Goal: Task Accomplishment & Management: Complete application form

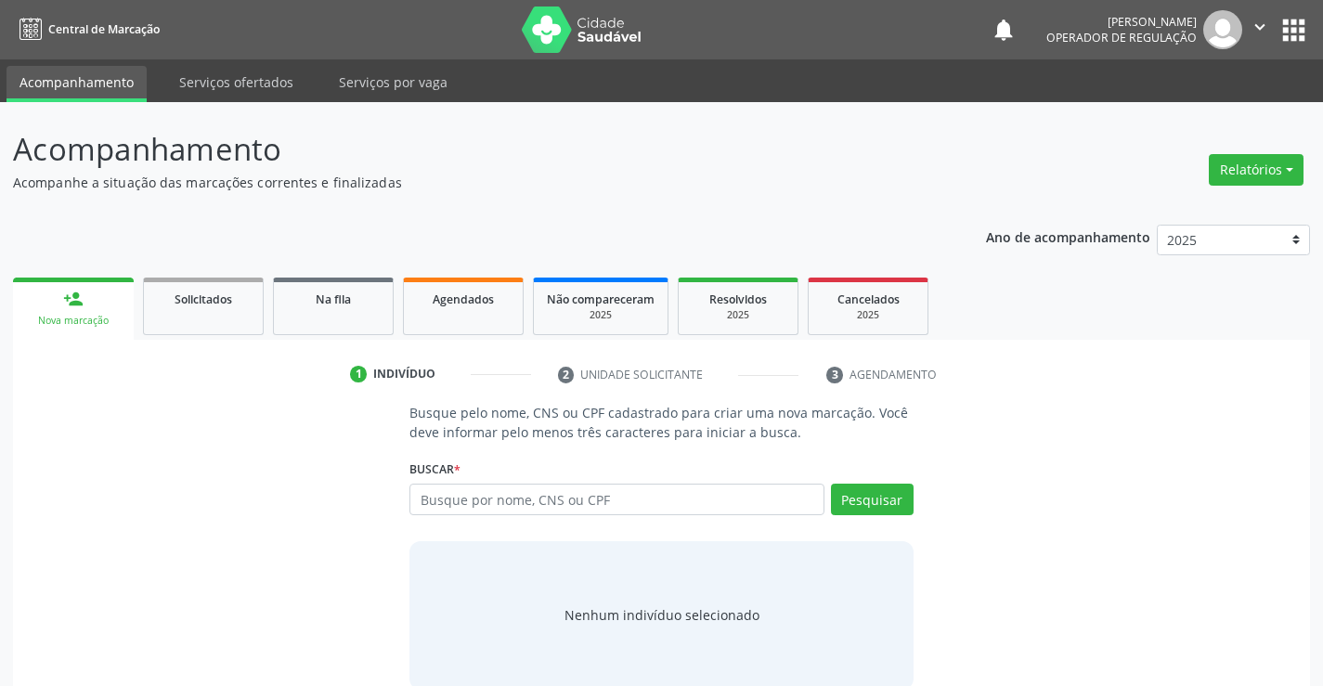
click at [545, 502] on input "text" at bounding box center [616, 500] width 414 height 32
type input "[PERSON_NAME] de"
click at [452, 310] on link "Agendados" at bounding box center [463, 307] width 121 height 58
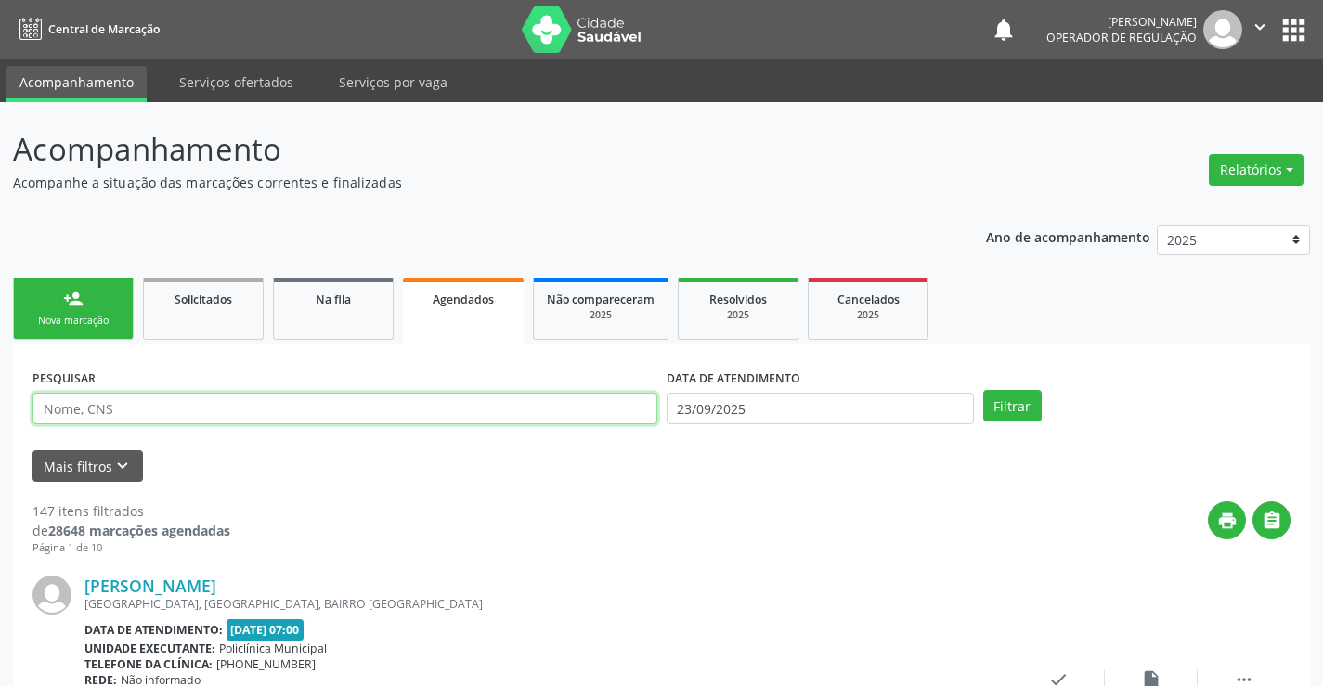
click at [496, 412] on input "text" at bounding box center [344, 409] width 625 height 32
type input "705006818016451"
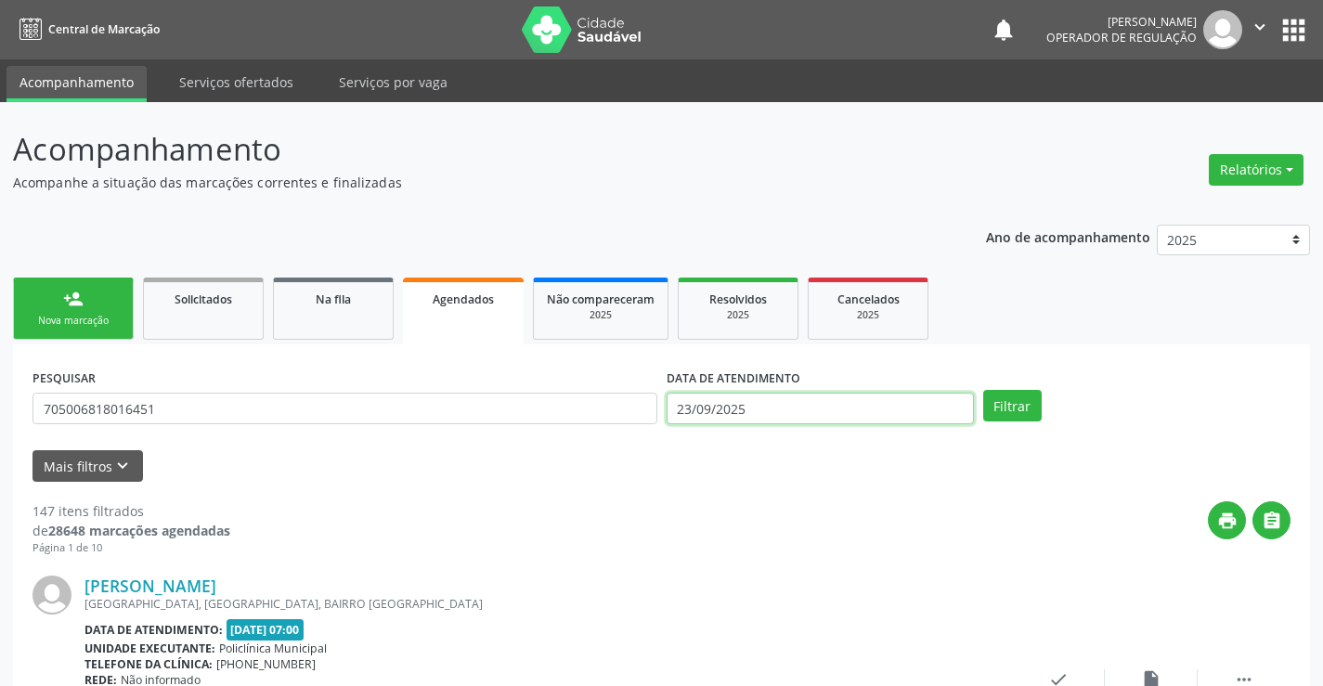
drag, startPoint x: 722, startPoint y: 406, endPoint x: 700, endPoint y: 414, distance: 23.8
click at [714, 409] on input "23/09/2025" at bounding box center [820, 409] width 307 height 32
click at [1038, 396] on button "Filtrar" at bounding box center [1012, 406] width 58 height 32
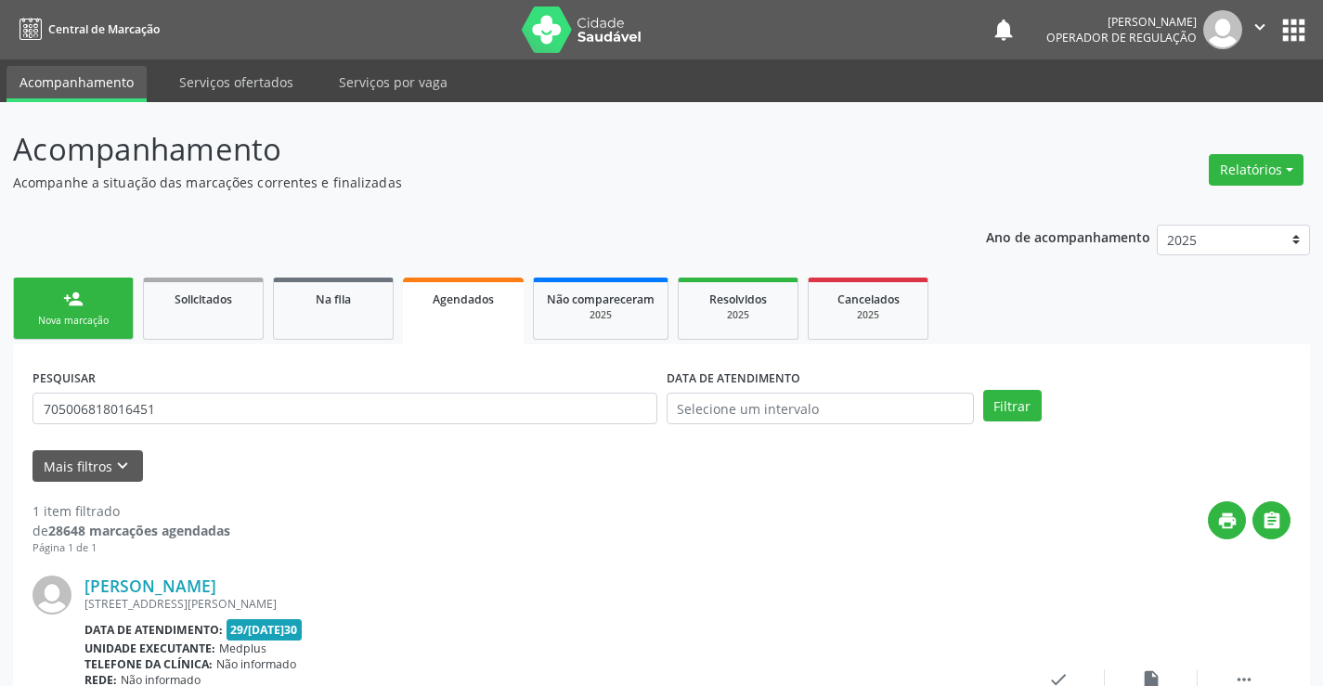
scroll to position [169, 0]
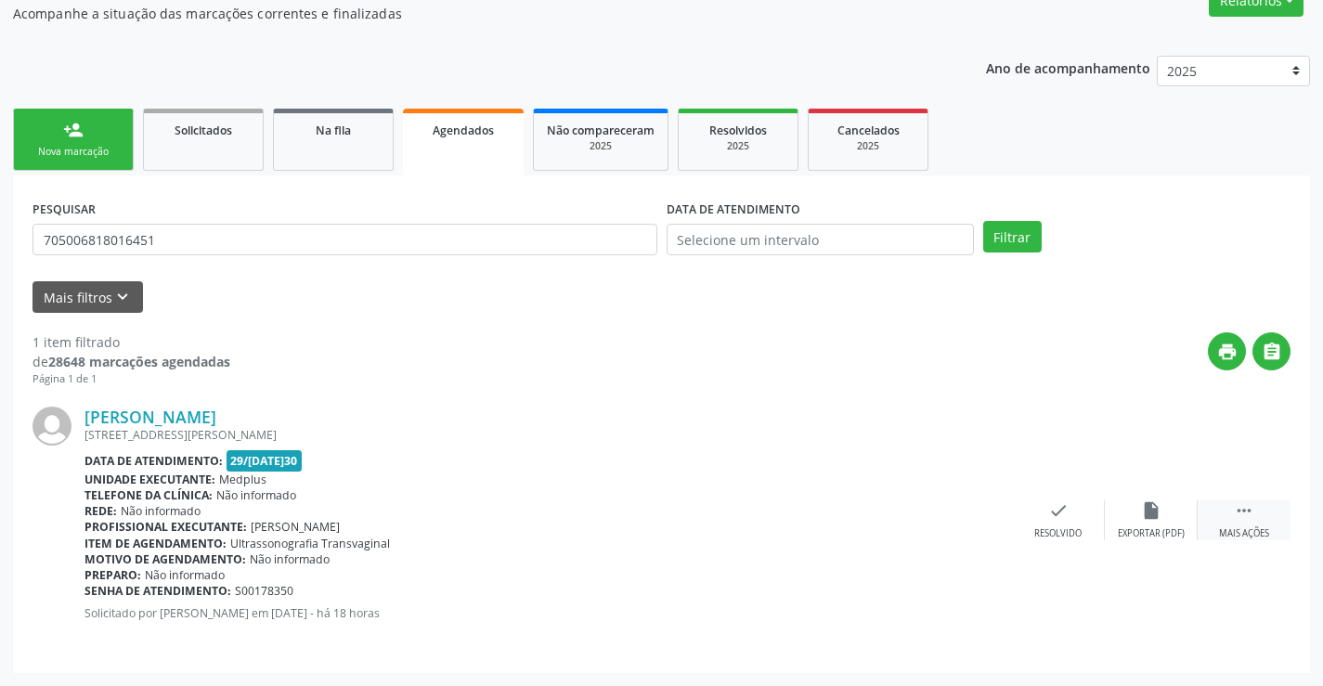
click at [1229, 509] on div " Mais ações" at bounding box center [1244, 520] width 93 height 40
click at [888, 519] on div "print Imprimir" at bounding box center [872, 520] width 93 height 40
click at [62, 134] on link "person_add Nova marcação" at bounding box center [73, 140] width 121 height 62
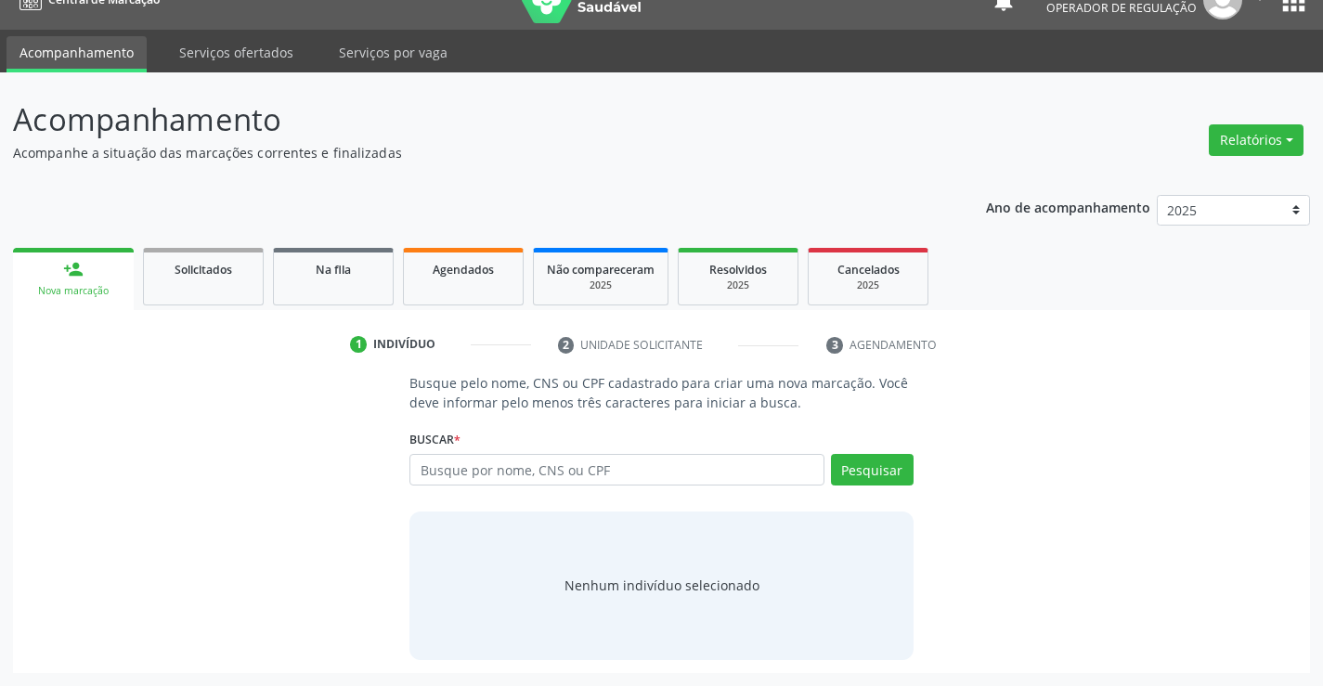
click at [395, 182] on div "Ano de acompanhamento 2025 2024 2023 person_add Nova marcação Solicitados Na fi…" at bounding box center [661, 427] width 1297 height 491
click at [460, 474] on input "text" at bounding box center [616, 470] width 414 height 32
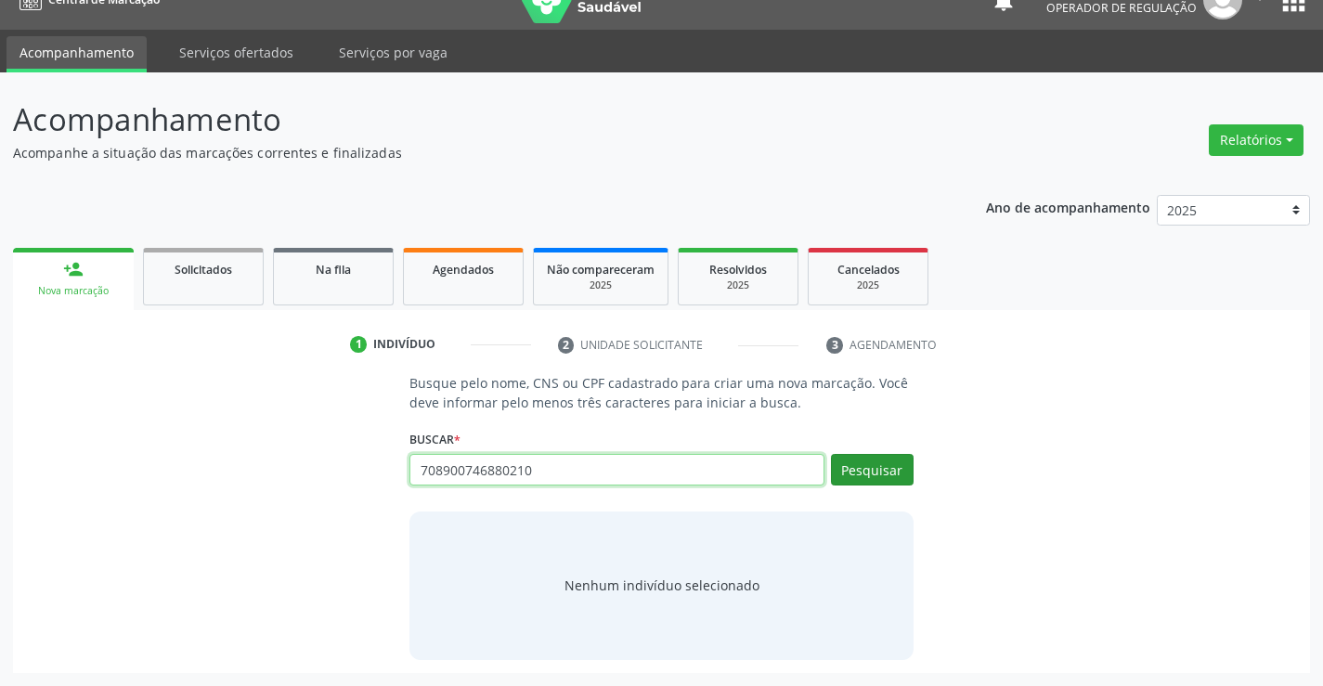
type input "708900746880210"
click at [860, 465] on button "Pesquisar" at bounding box center [872, 470] width 83 height 32
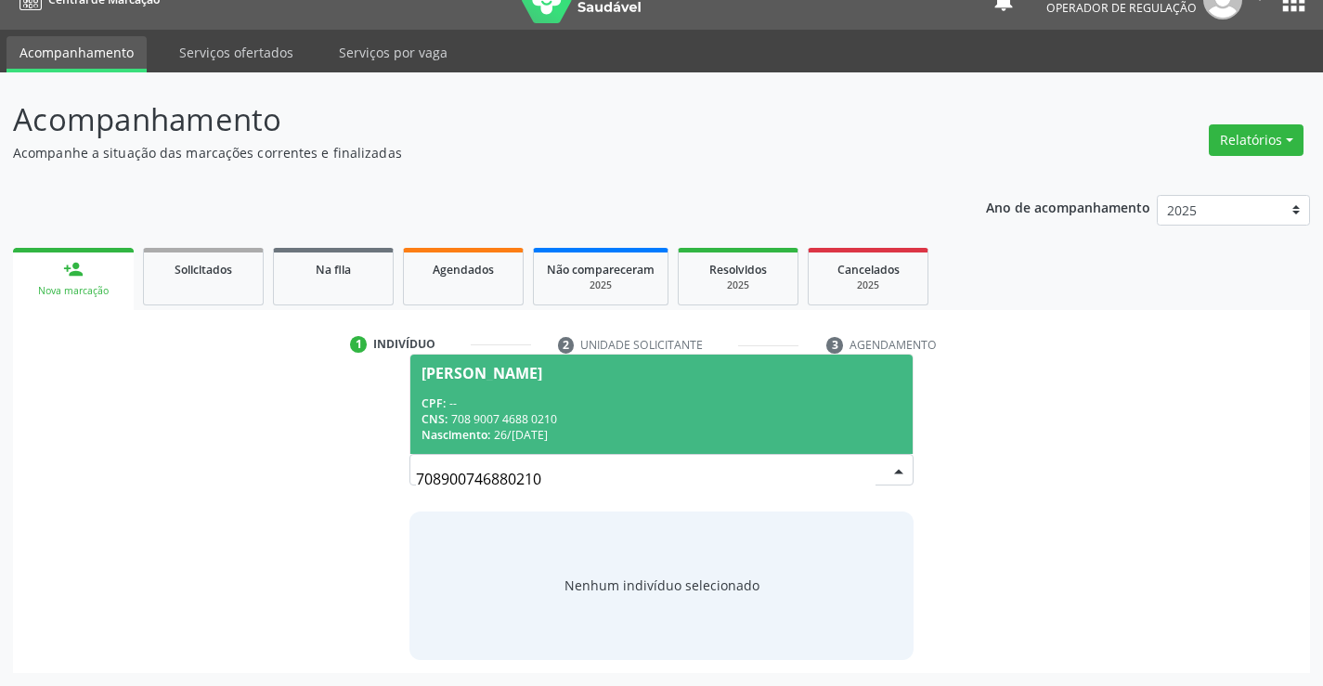
click at [727, 411] on div "CNS: 708 9007 4688 0210" at bounding box center [661, 419] width 479 height 16
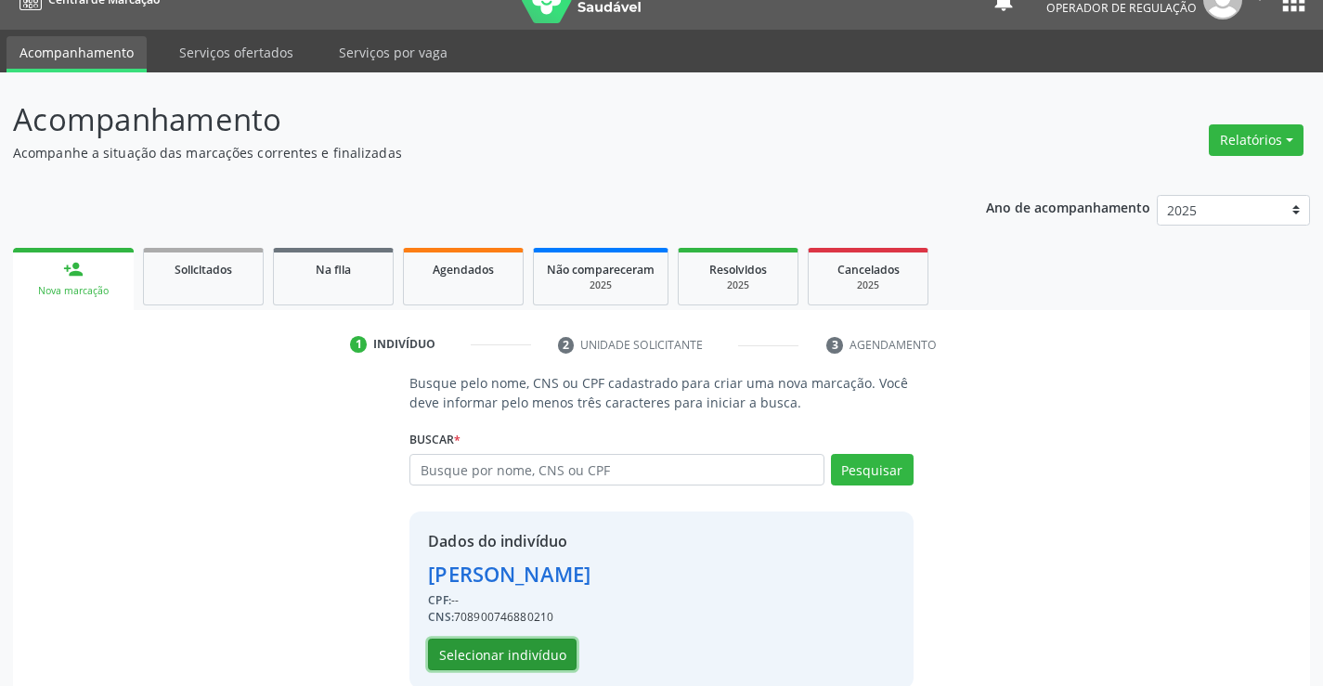
click at [493, 644] on button "Selecionar indivíduo" at bounding box center [502, 655] width 149 height 32
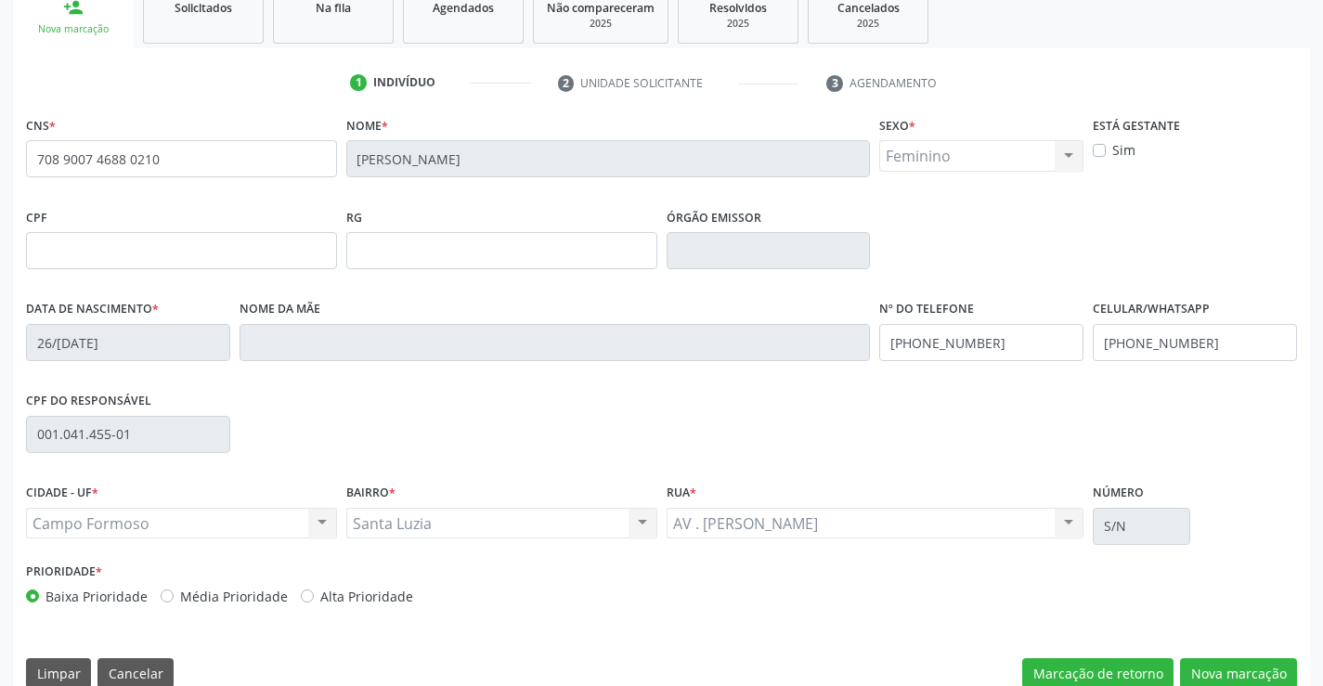
scroll to position [320, 0]
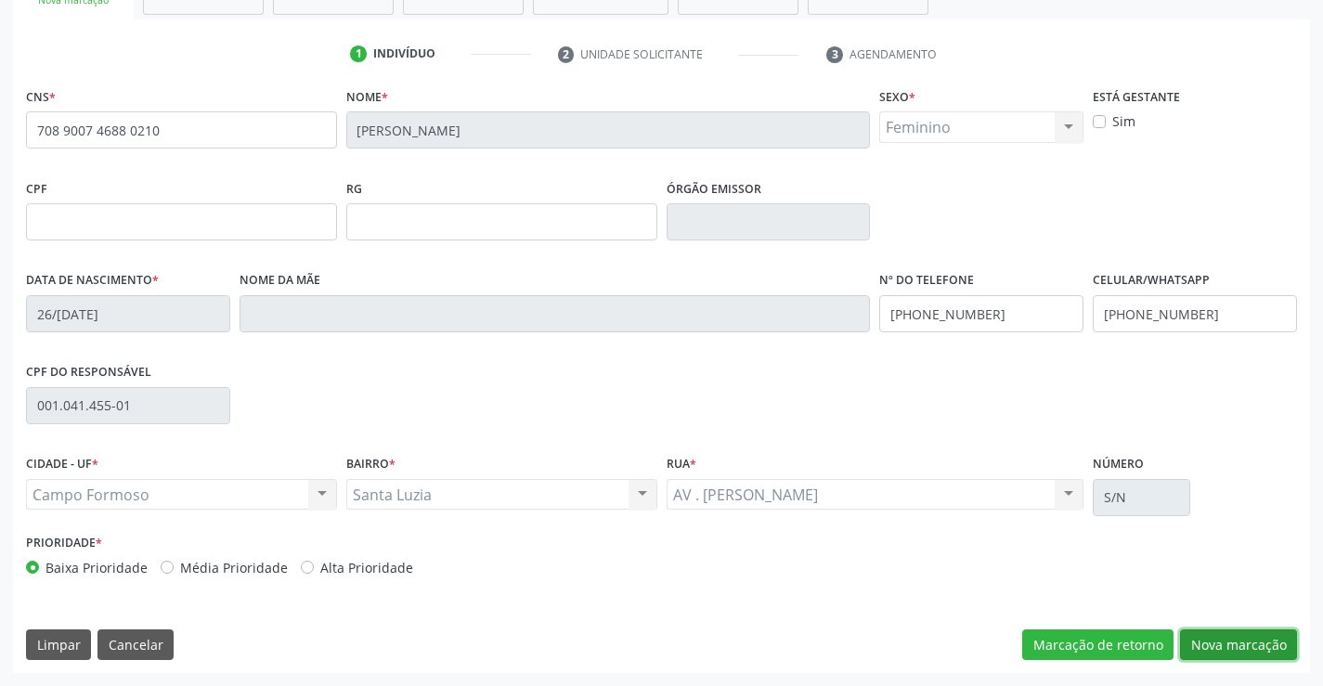
click at [1211, 634] on button "Nova marcação" at bounding box center [1238, 646] width 117 height 32
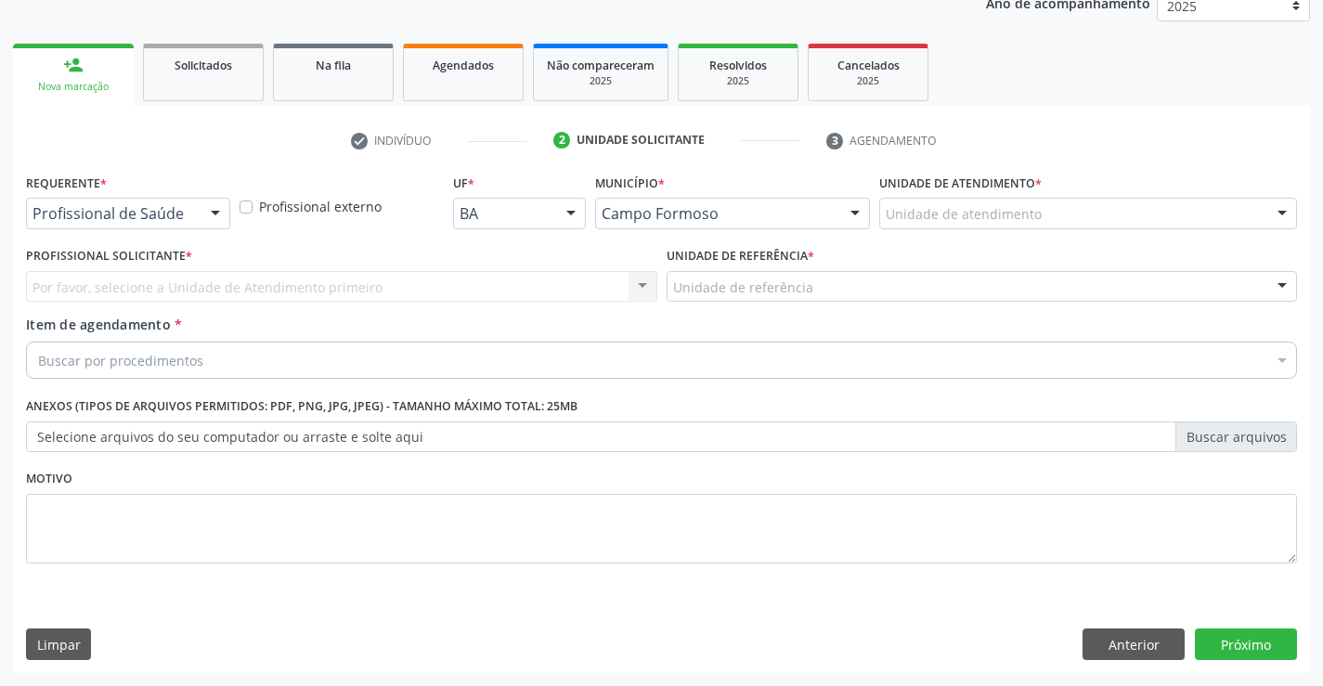
scroll to position [234, 0]
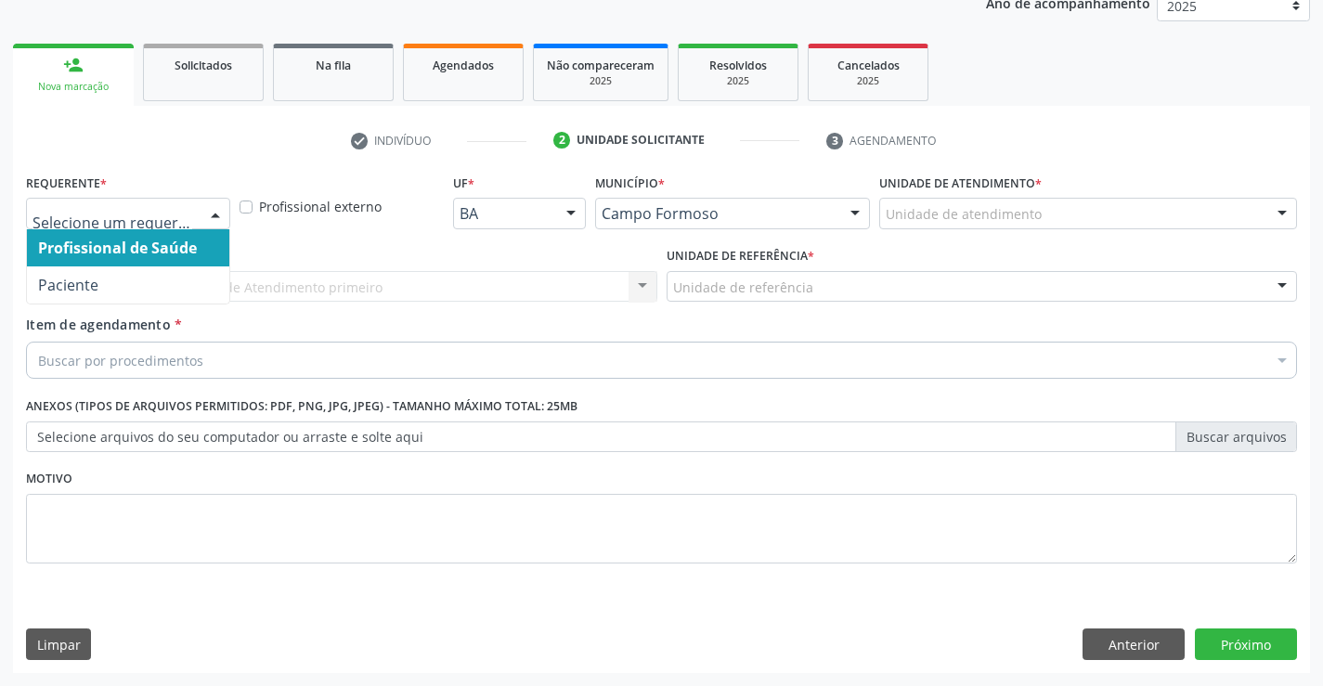
click at [198, 216] on div "Profissional de Saúde Paciente Nenhum resultado encontrado para: " " Não há nen…" at bounding box center [128, 214] width 204 height 32
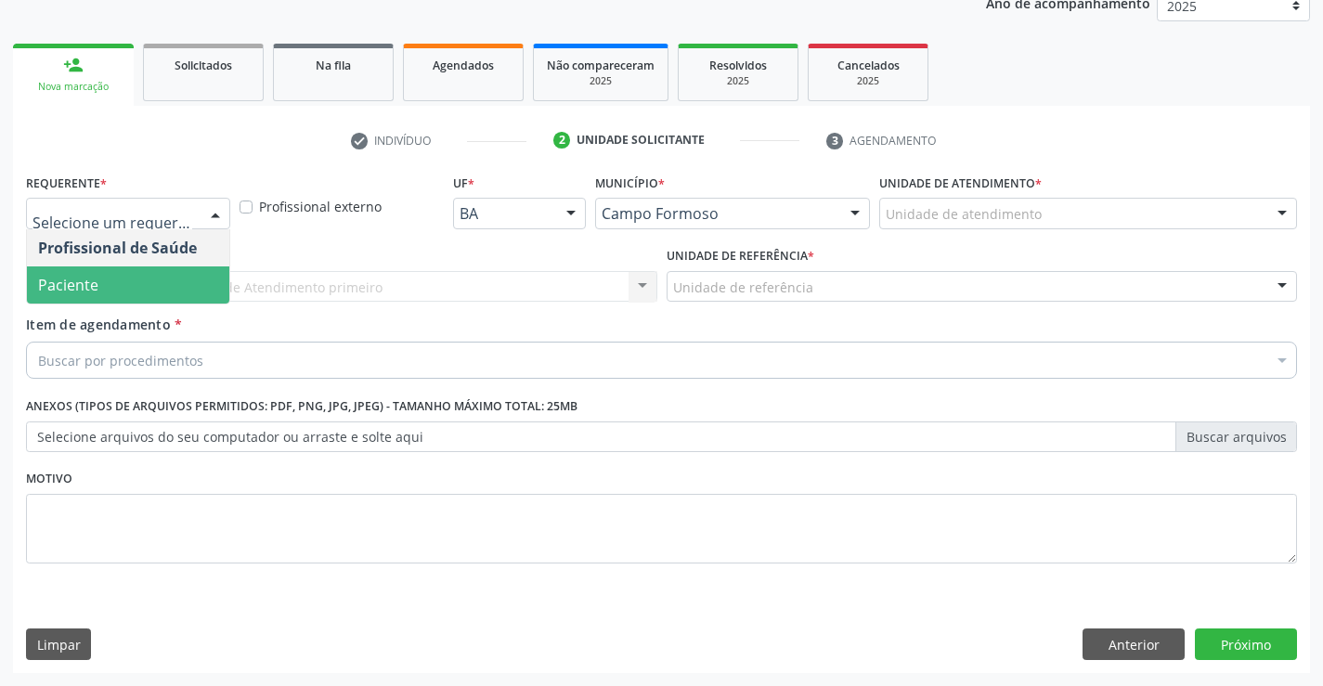
click at [174, 280] on span "Paciente" at bounding box center [128, 284] width 202 height 37
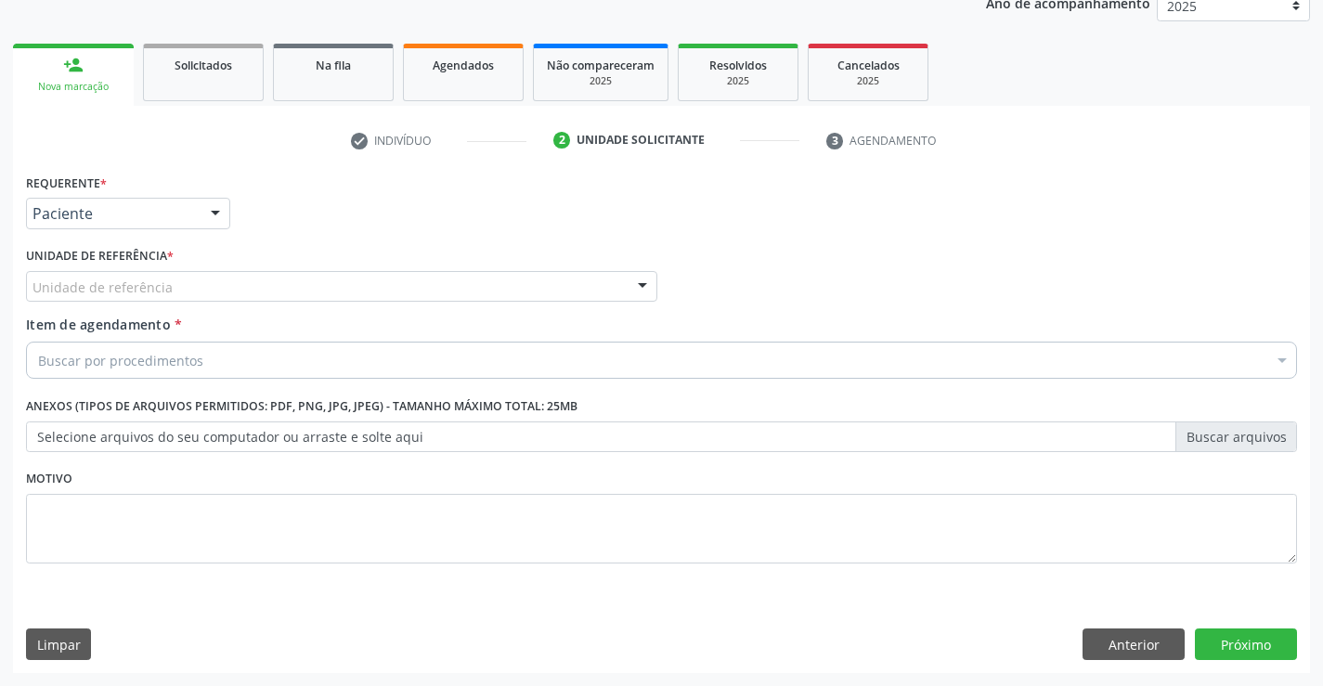
click at [292, 285] on div "Unidade de referência" at bounding box center [341, 287] width 631 height 32
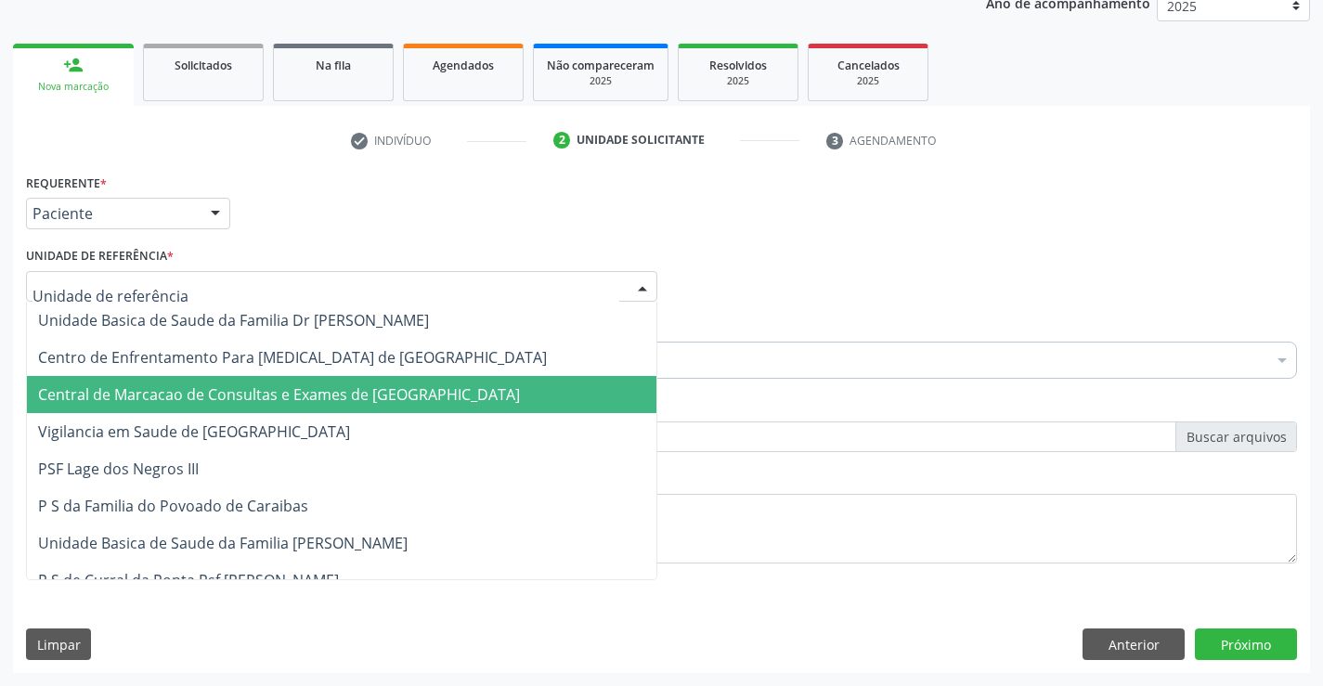
click at [294, 388] on span "Central de Marcacao de Consultas e Exames de [GEOGRAPHIC_DATA]" at bounding box center [279, 394] width 482 height 20
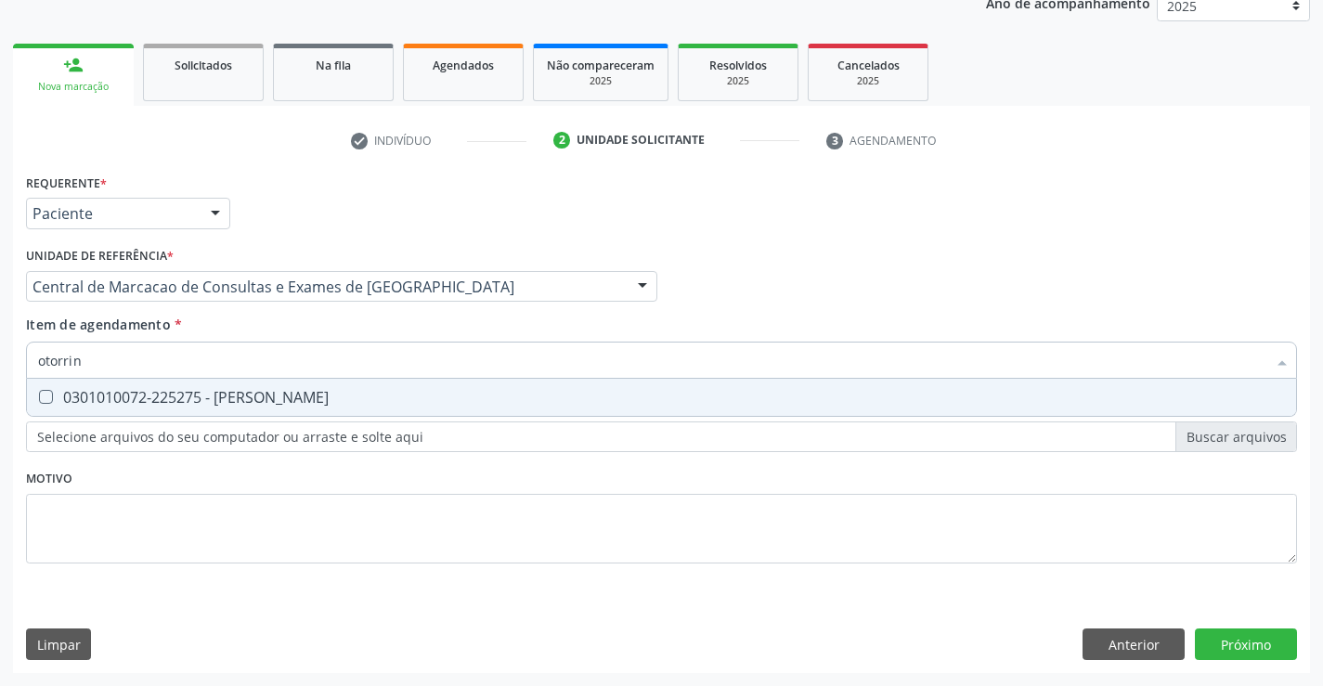
type input "otorrino"
click at [284, 397] on div "0301010072-225275 - [PERSON_NAME]" at bounding box center [661, 397] width 1247 height 15
checkbox Otorrinolaringologista "true"
click at [1254, 640] on div "Requerente * Paciente Profissional de Saúde Paciente Nenhum resultado encontrad…" at bounding box center [661, 421] width 1297 height 504
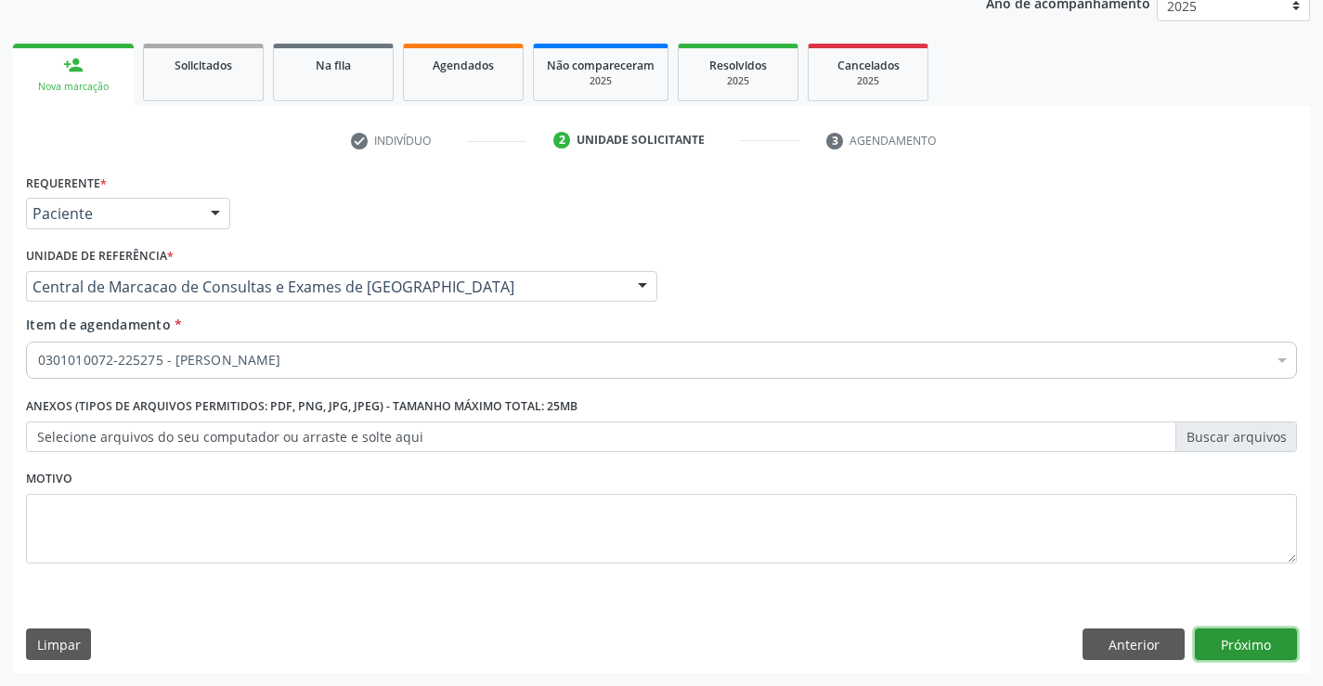
click at [1276, 642] on button "Próximo" at bounding box center [1246, 645] width 102 height 32
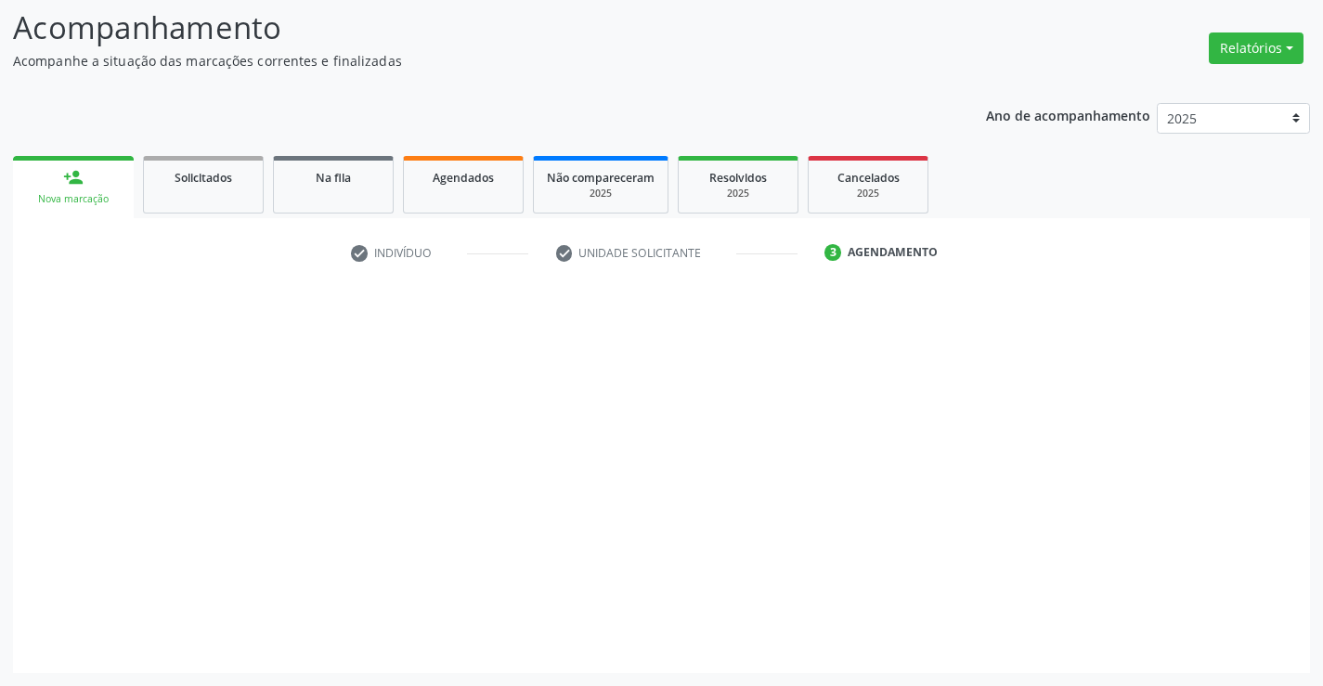
scroll to position [122, 0]
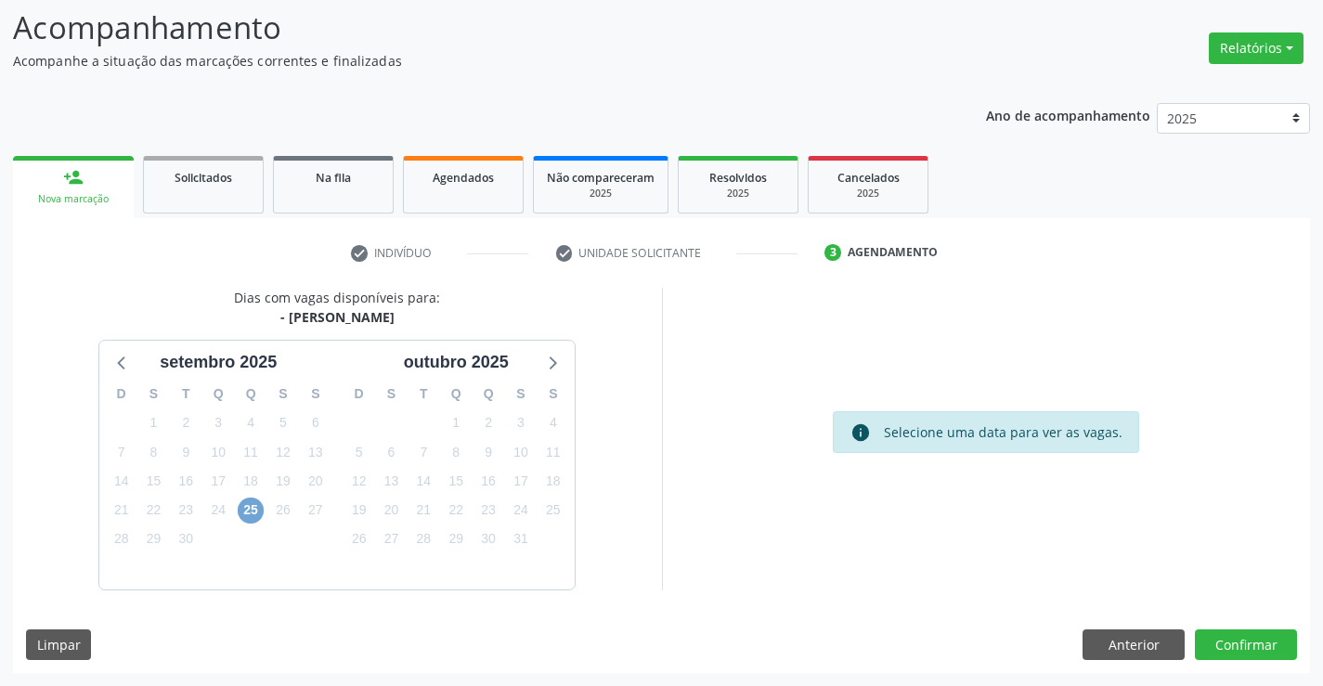
click at [256, 505] on span "25" at bounding box center [251, 511] width 26 height 26
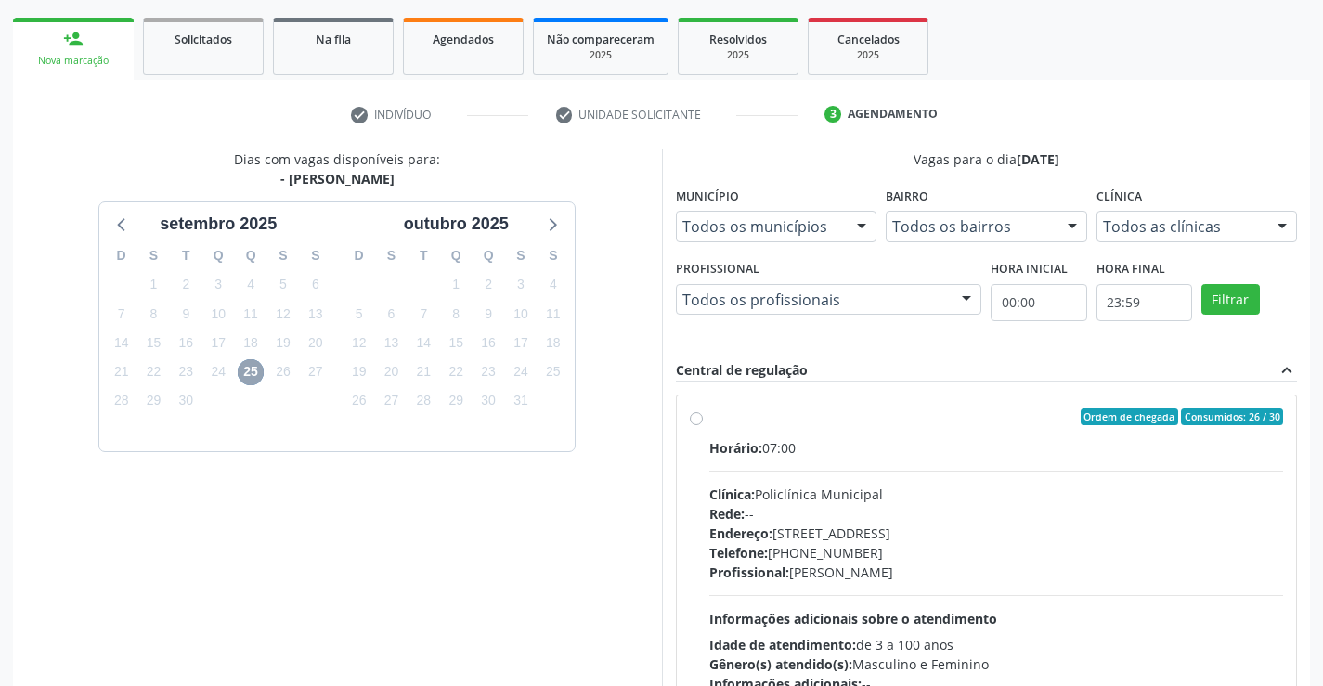
scroll to position [307, 0]
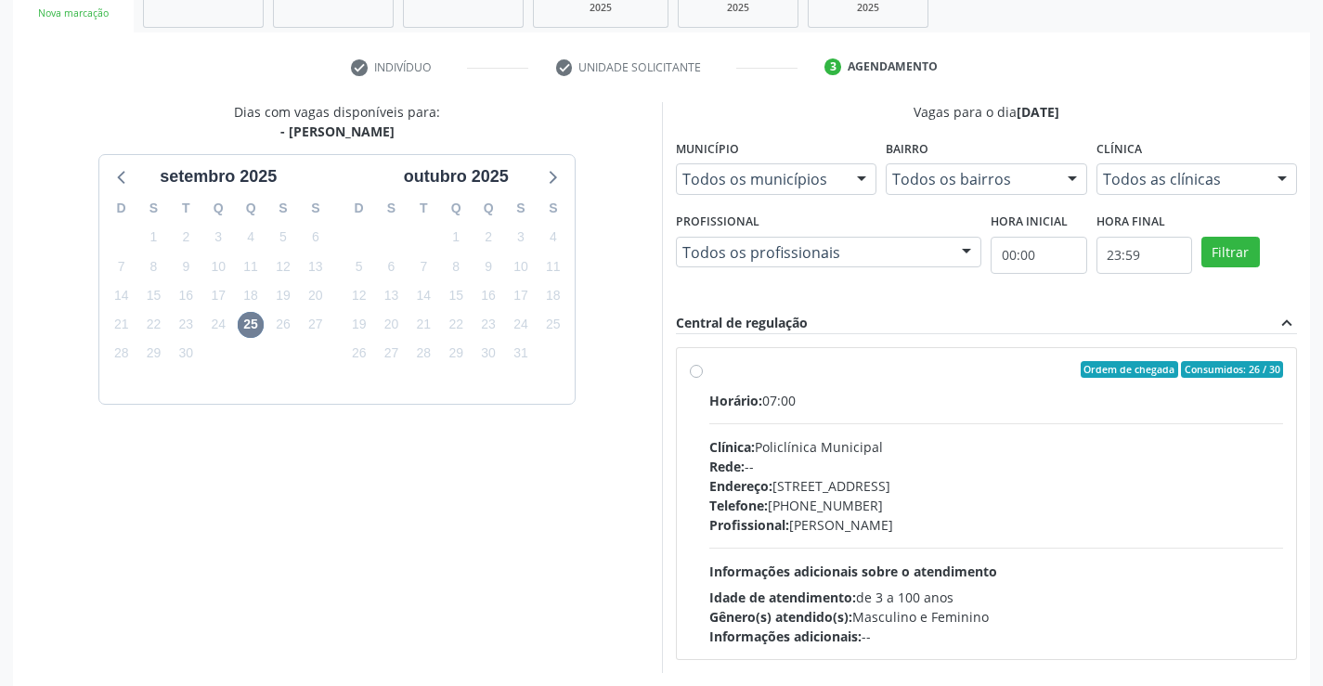
click at [850, 443] on div "Clínica: Policlínica Municipal" at bounding box center [996, 446] width 575 height 19
click at [703, 378] on input "Ordem de chegada Consumidos: 26 / 30 Horário: 07:00 Clínica: Policlínica Munici…" at bounding box center [696, 369] width 13 height 17
radio input "true"
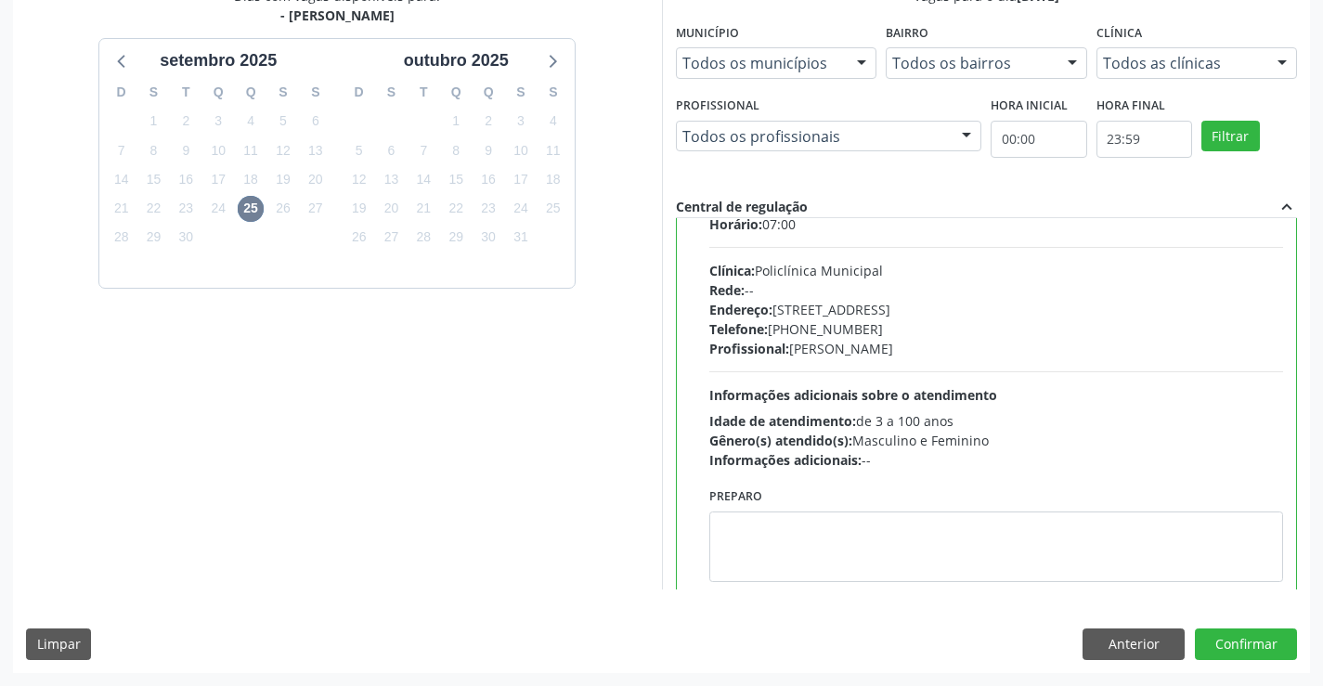
scroll to position [92, 0]
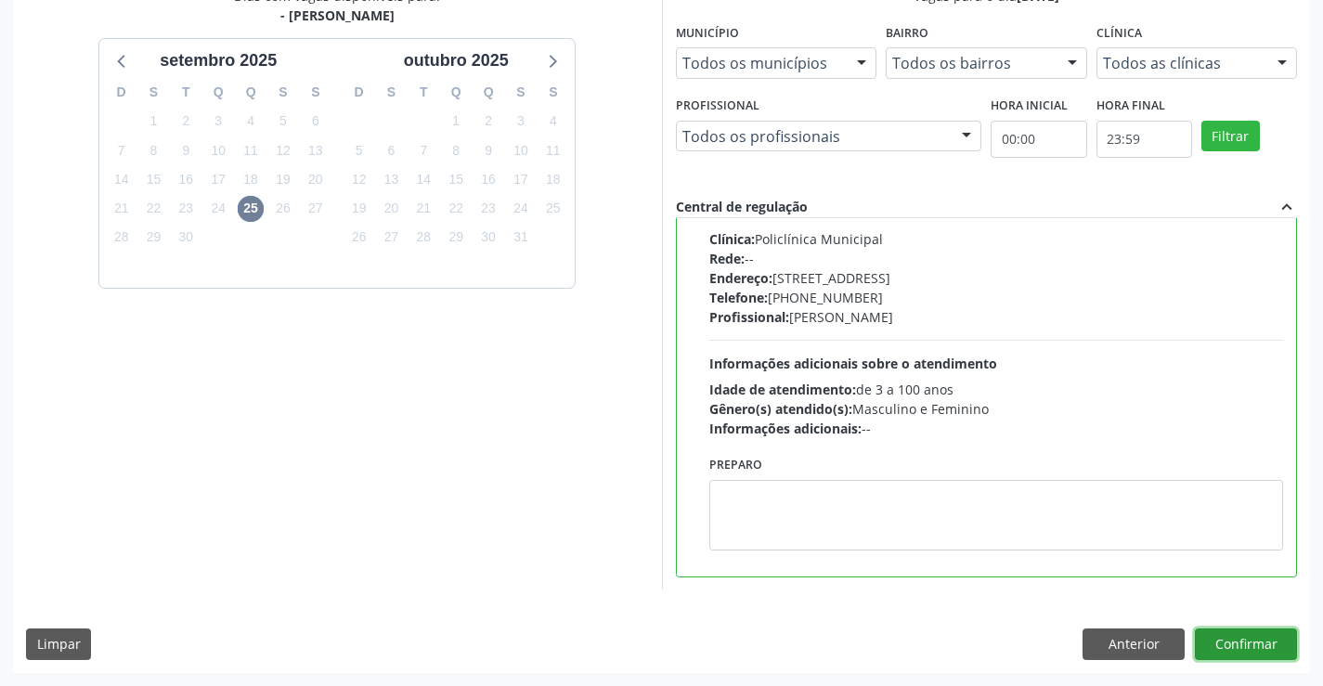
click at [1227, 644] on button "Confirmar" at bounding box center [1246, 645] width 102 height 32
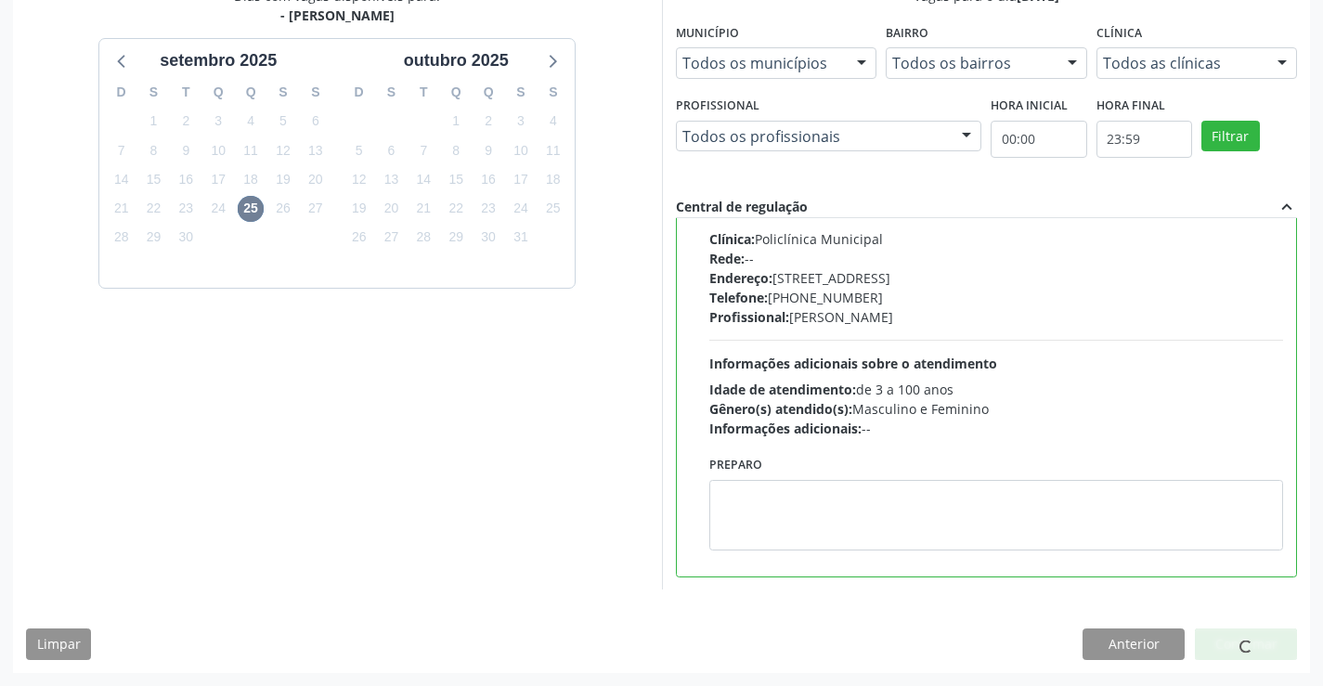
scroll to position [0, 0]
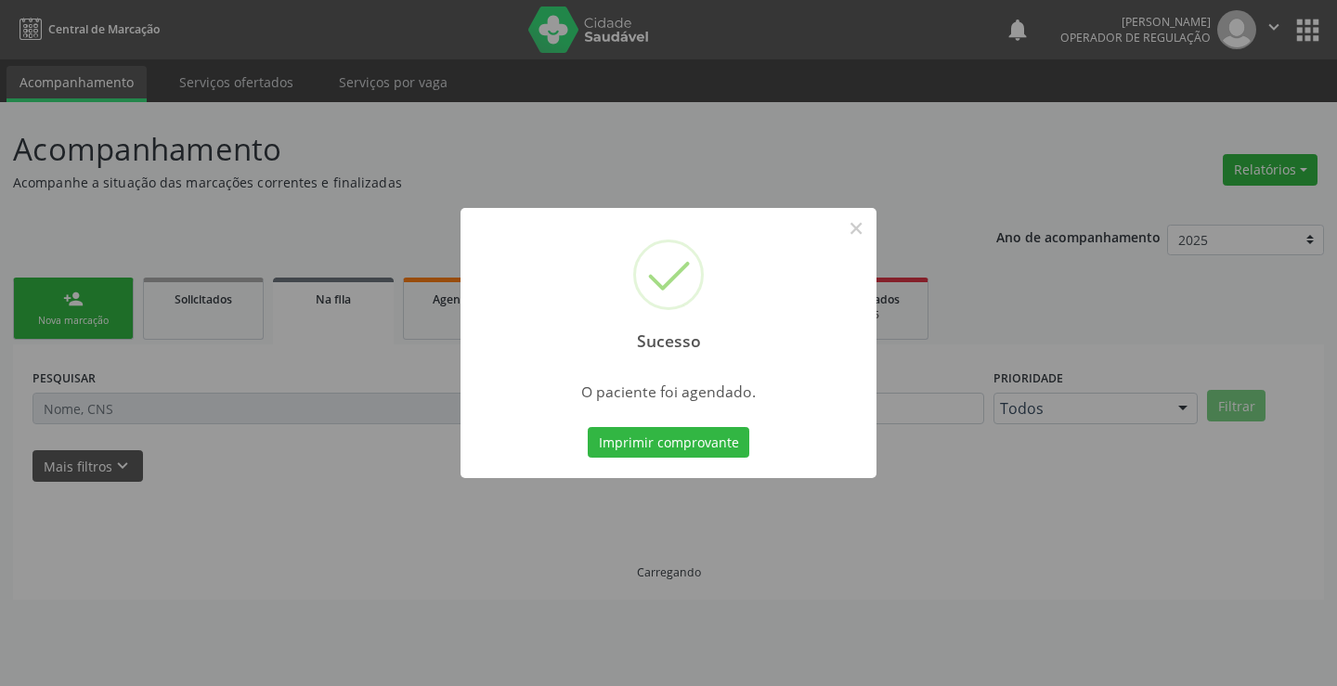
click at [588, 427] on button "Imprimir comprovante" at bounding box center [669, 443] width 162 height 32
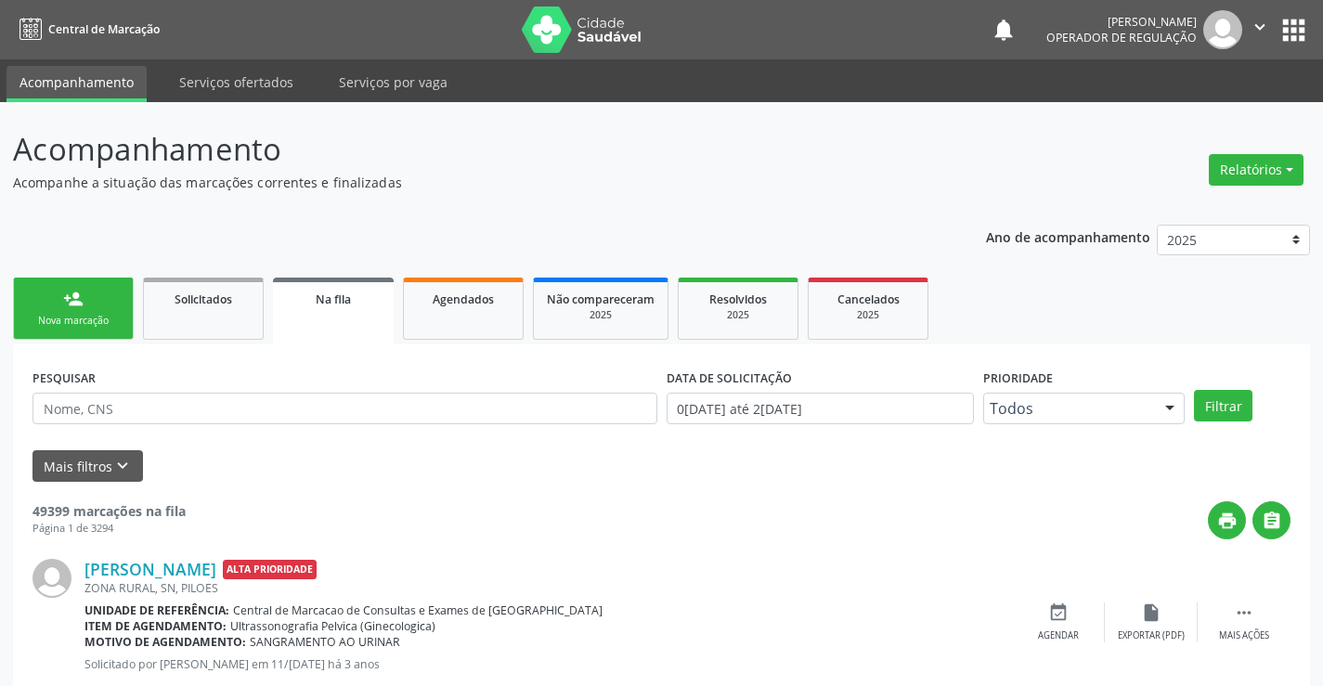
click at [96, 290] on link "person_add Nova marcação" at bounding box center [73, 309] width 121 height 62
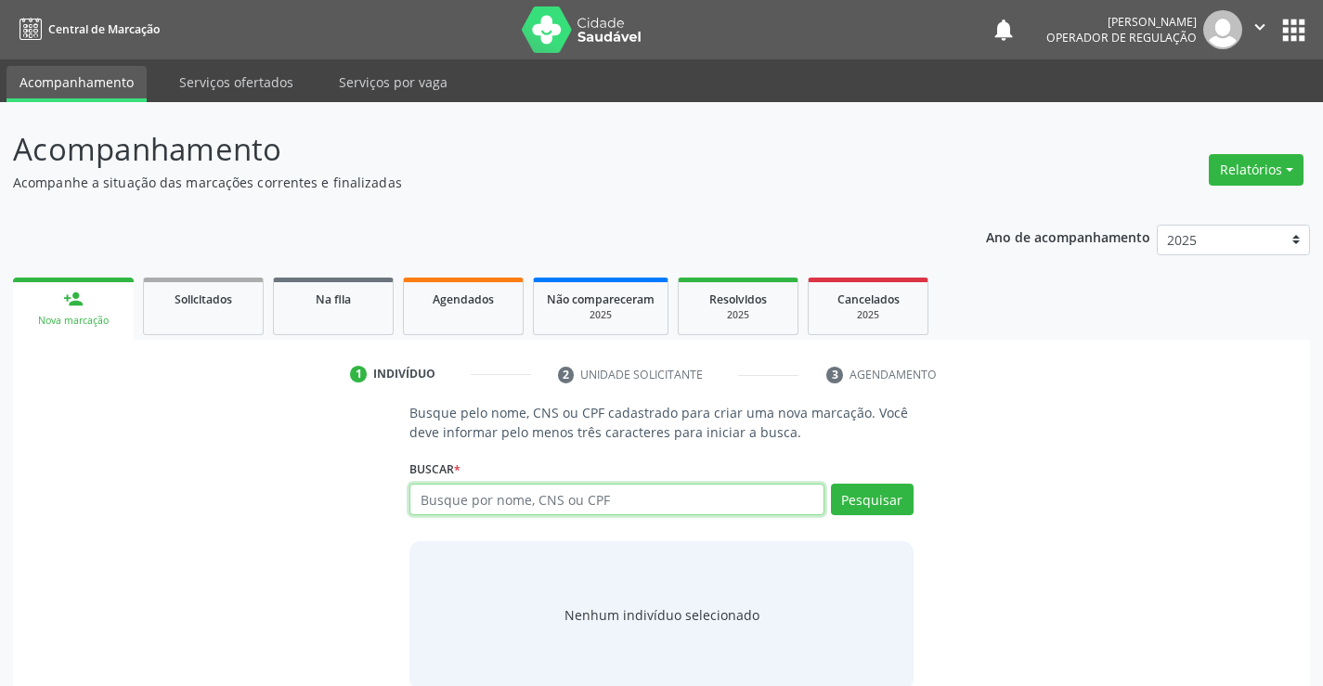
click at [478, 504] on input "text" at bounding box center [616, 500] width 414 height 32
type input "700502708365657"
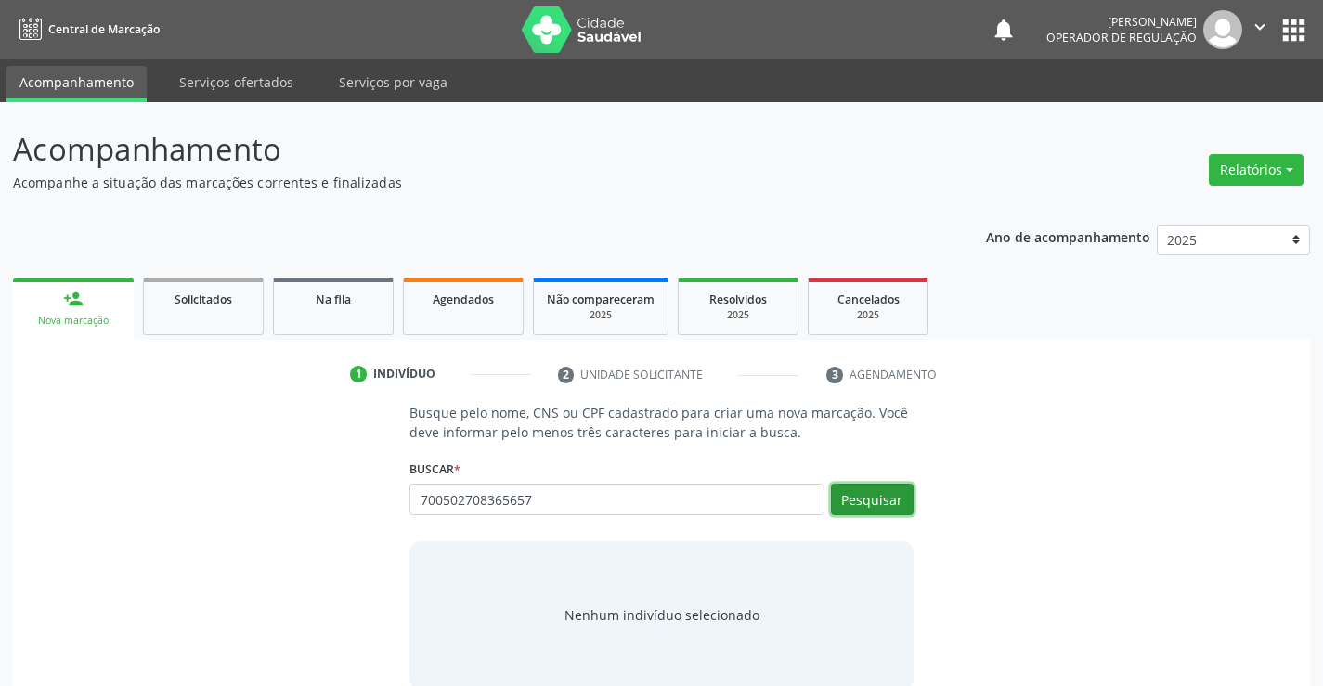
click at [865, 492] on button "Pesquisar" at bounding box center [872, 500] width 83 height 32
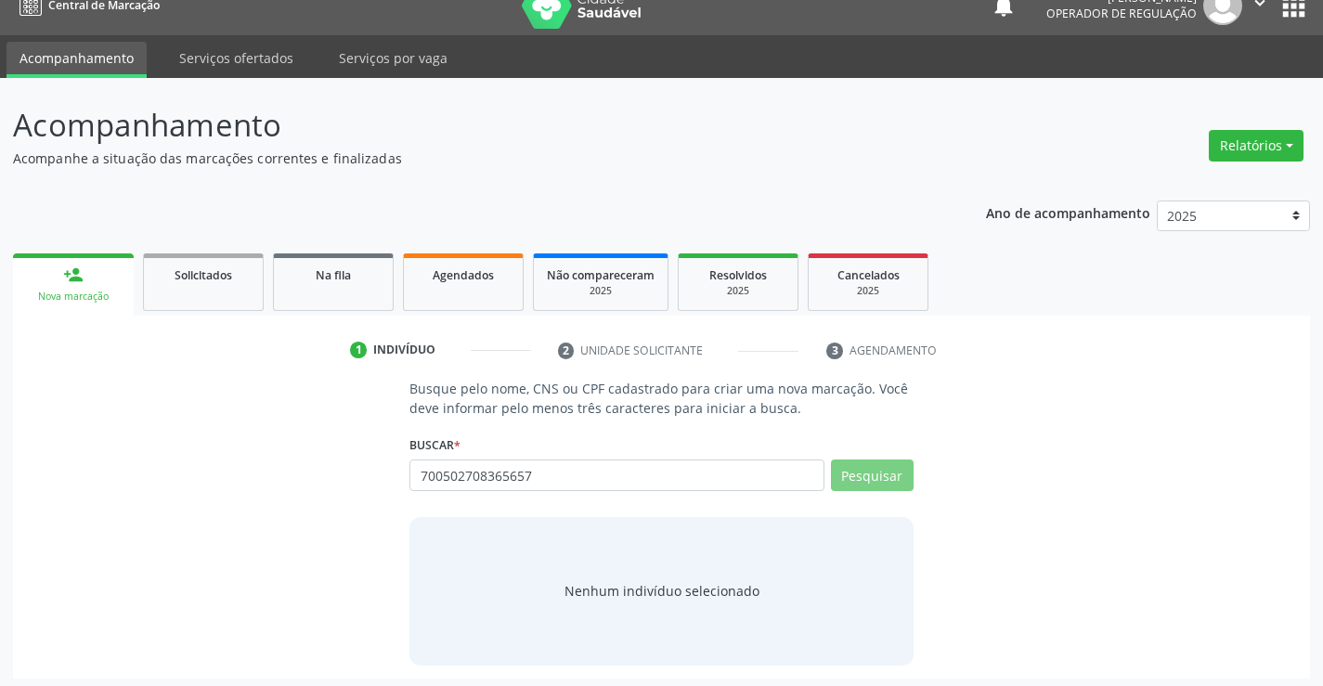
scroll to position [30, 0]
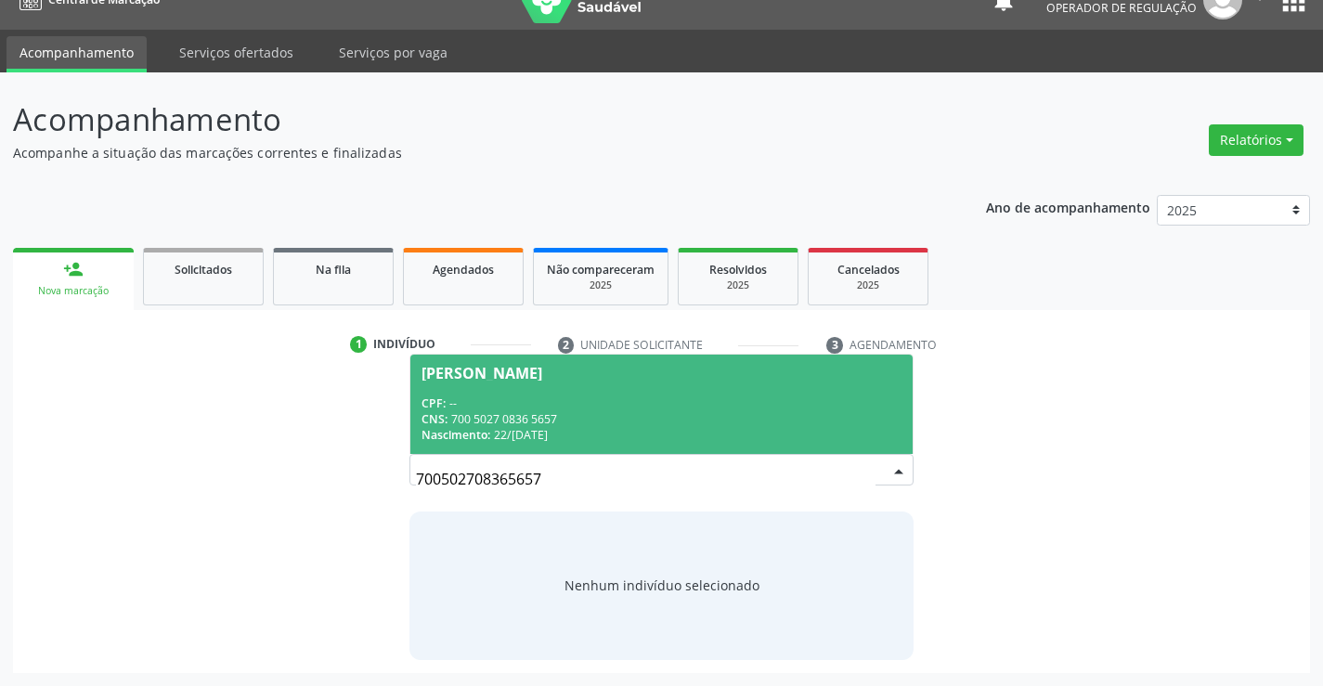
click at [682, 426] on div "CNS: 700 5027 0836 5657" at bounding box center [661, 419] width 479 height 16
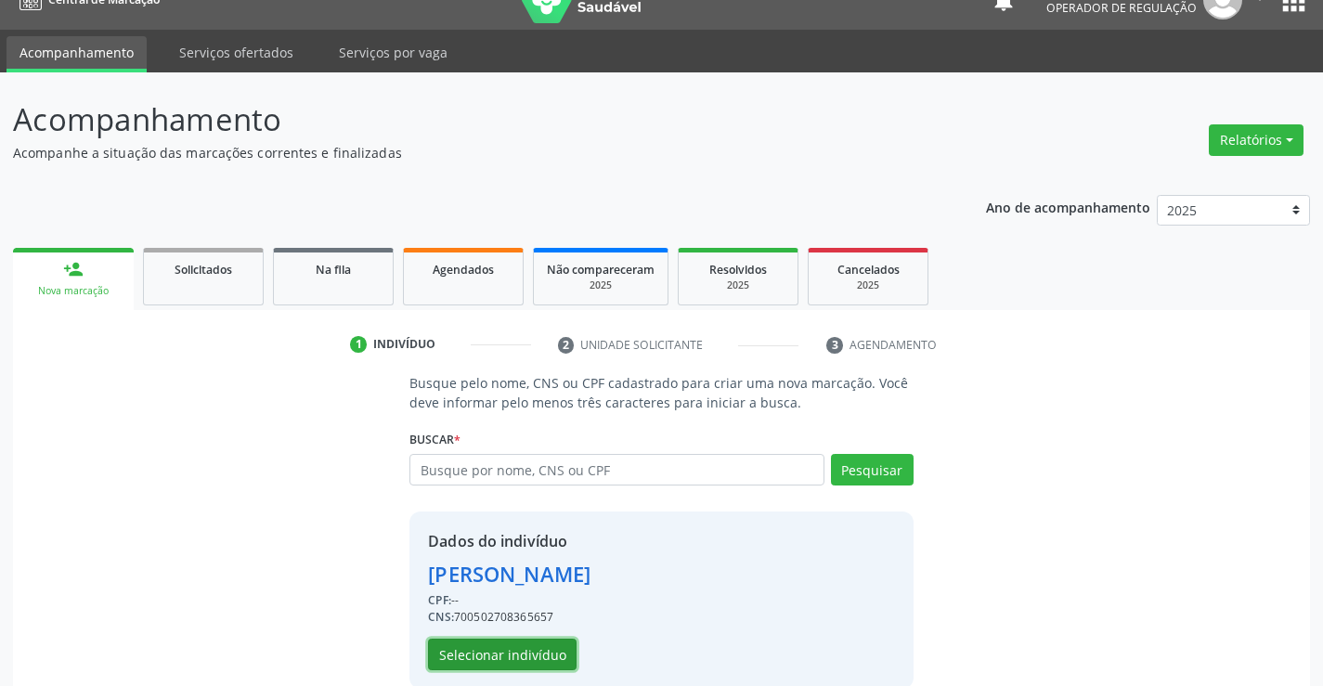
click at [556, 644] on button "Selecionar indivíduo" at bounding box center [502, 655] width 149 height 32
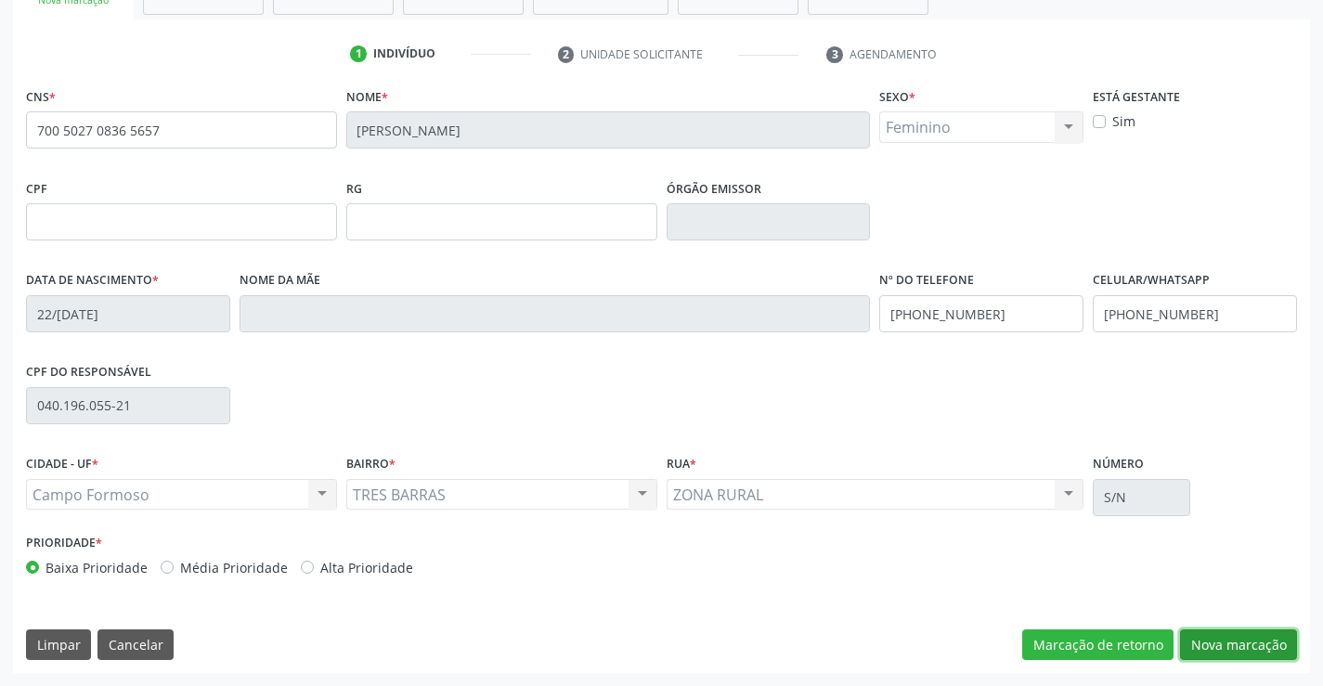
click at [1229, 633] on button "Nova marcação" at bounding box center [1238, 646] width 117 height 32
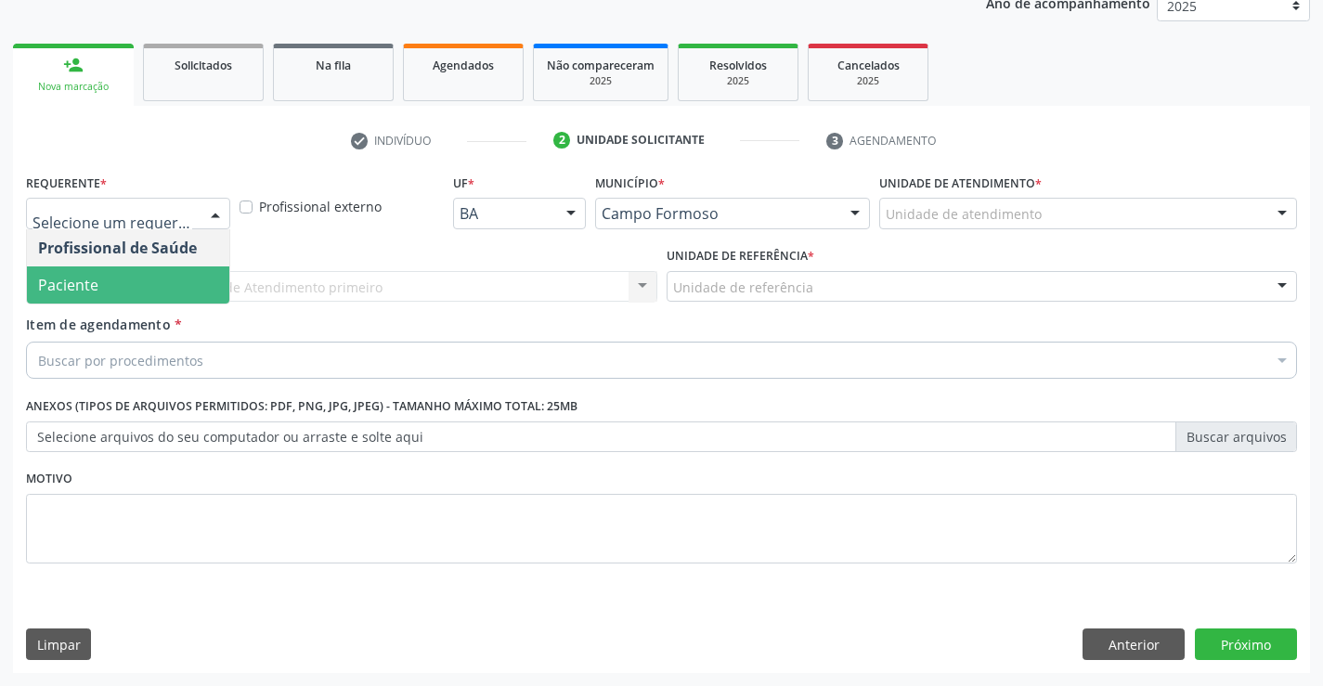
click at [100, 275] on span "Paciente" at bounding box center [128, 284] width 202 height 37
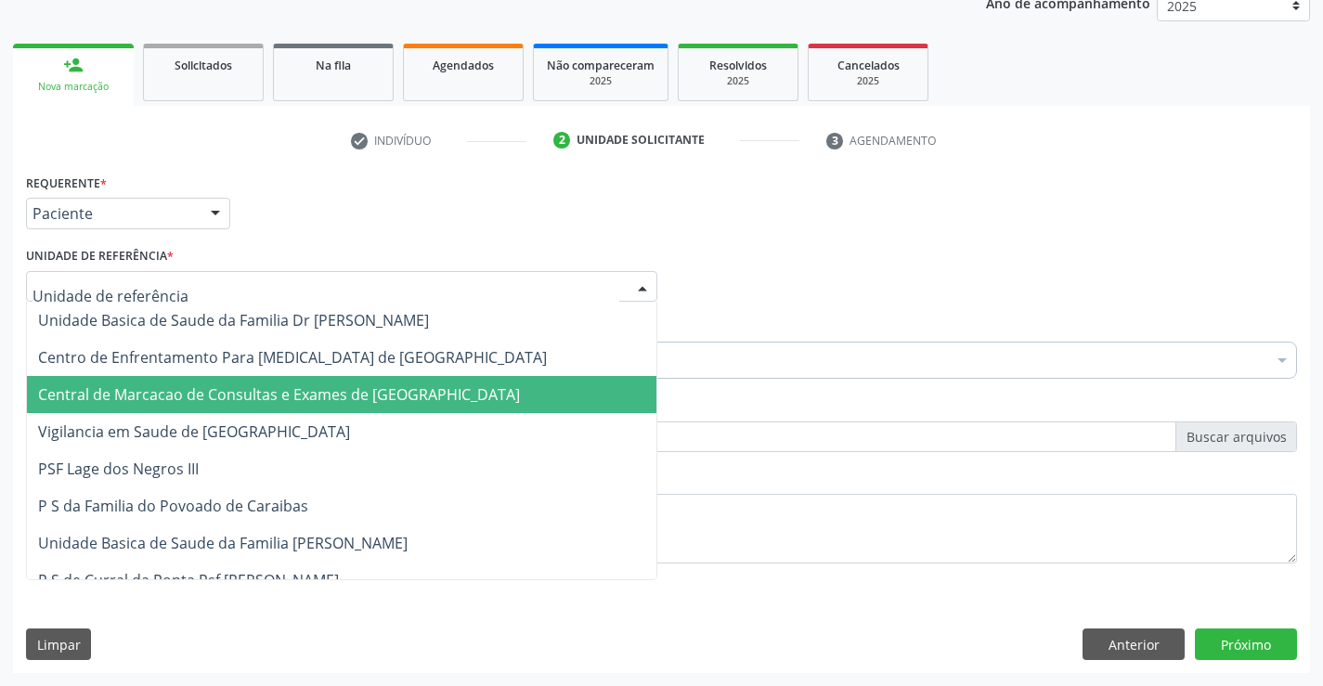
click at [157, 386] on span "Central de Marcacao de Consultas e Exames de [GEOGRAPHIC_DATA]" at bounding box center [279, 394] width 482 height 20
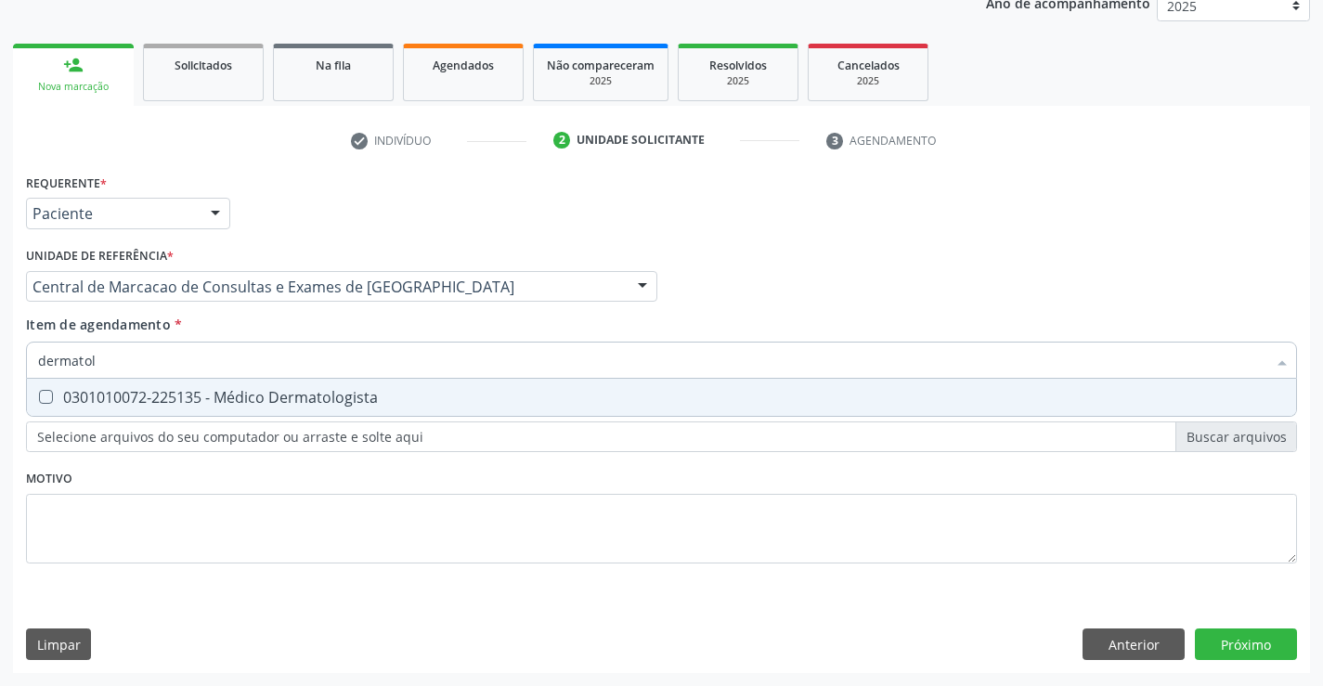
type input "dermatolo"
click at [268, 396] on div "0301010072-225135 - Médico Dermatologista" at bounding box center [661, 397] width 1247 height 15
checkbox Dermatologista "true"
click at [1259, 637] on div "Requerente * Paciente Profissional de Saúde Paciente Nenhum resultado encontrad…" at bounding box center [661, 421] width 1297 height 504
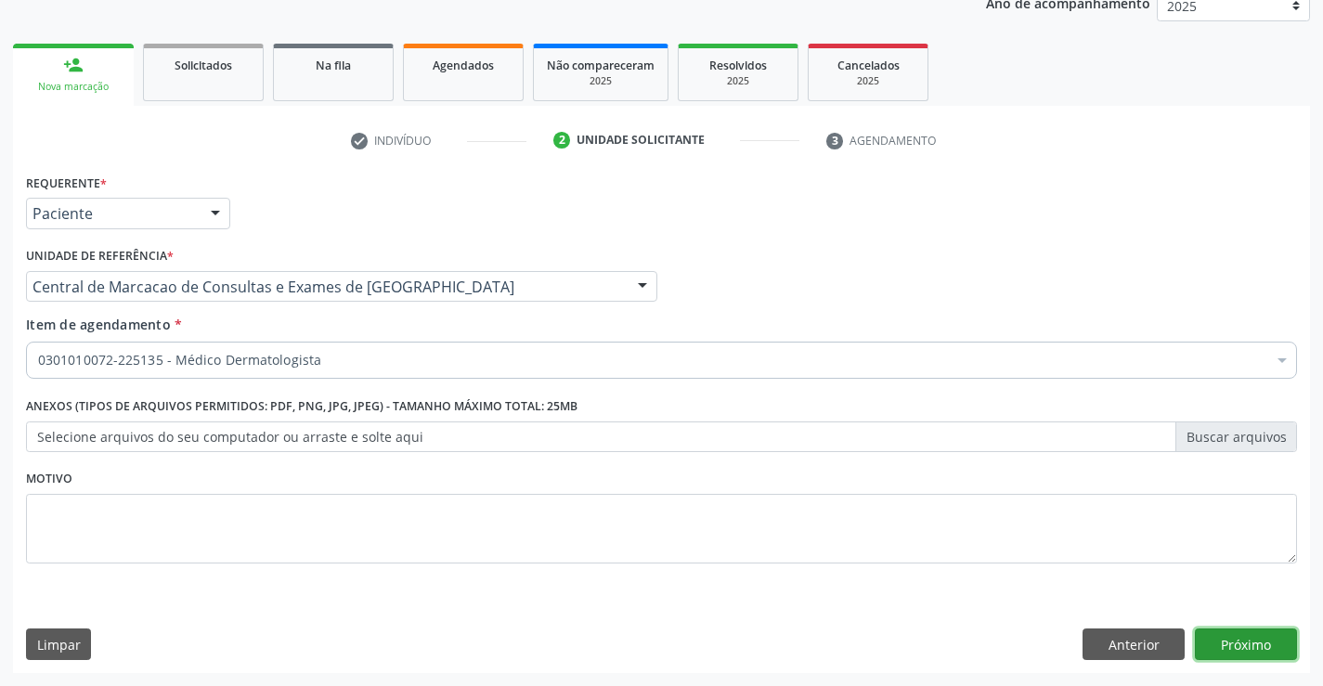
click at [1259, 639] on button "Próximo" at bounding box center [1246, 645] width 102 height 32
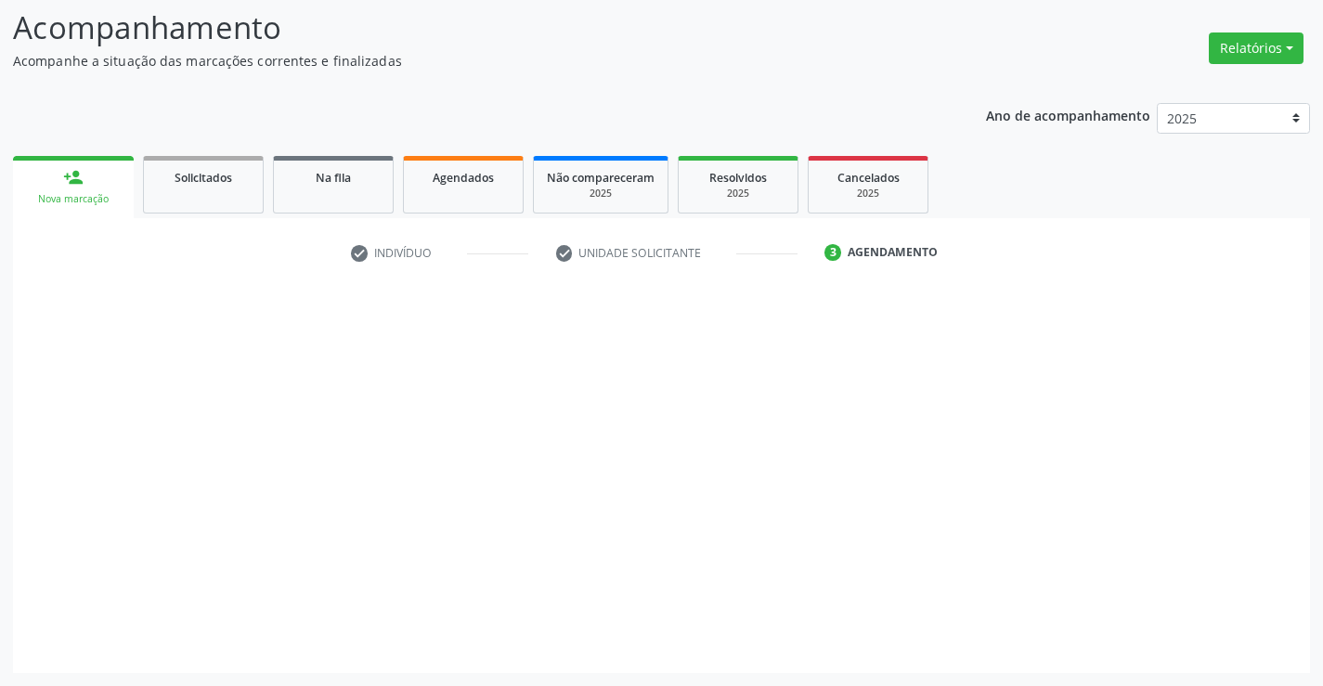
scroll to position [122, 0]
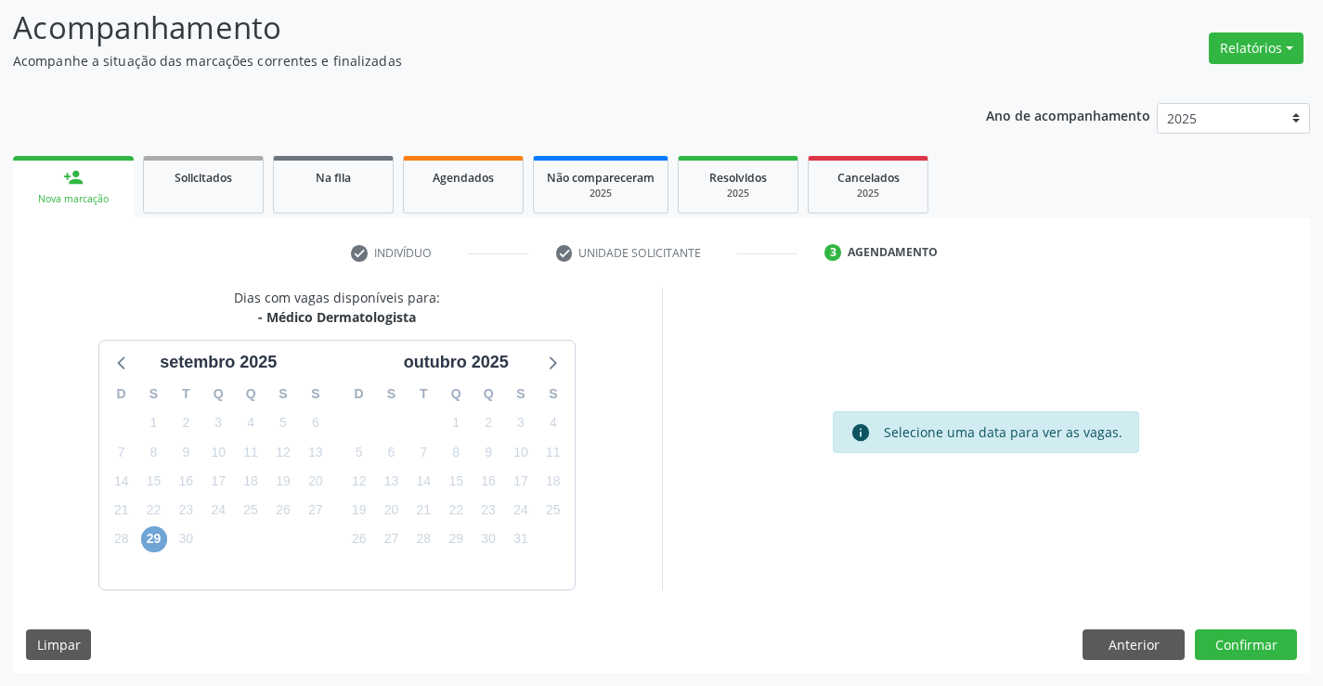
click at [158, 540] on span "29" at bounding box center [154, 539] width 26 height 26
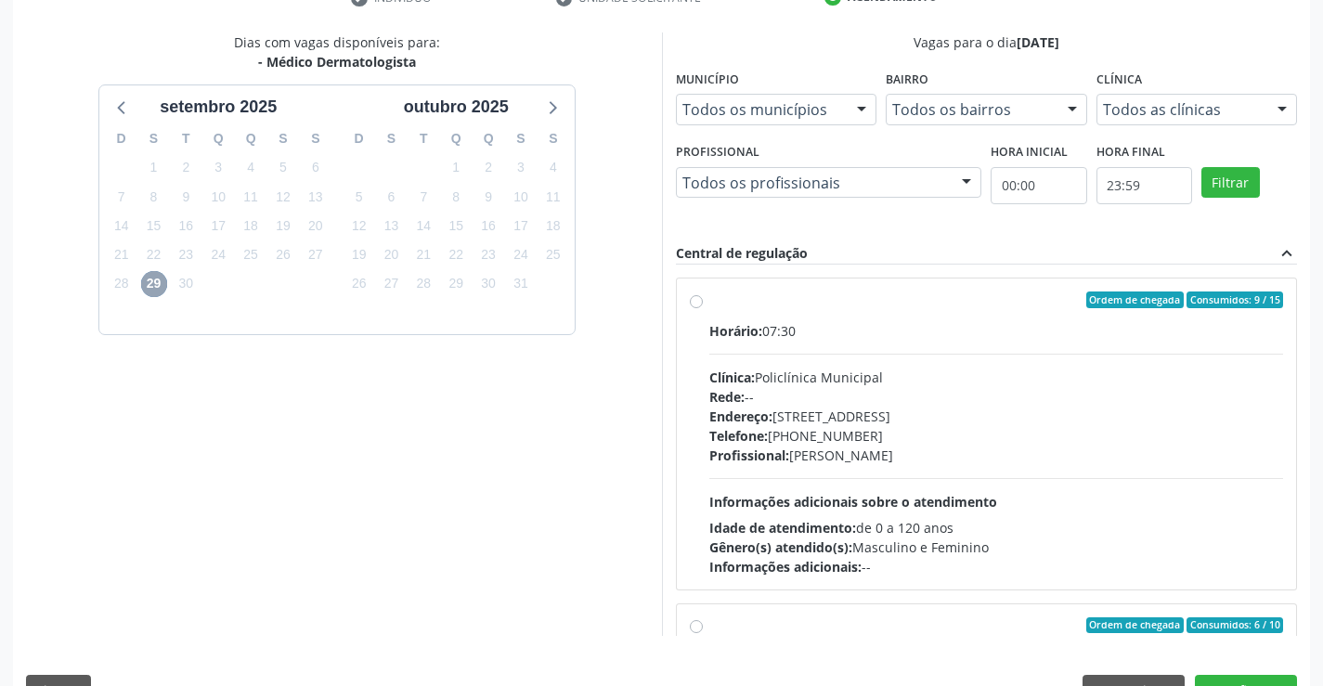
scroll to position [423, 0]
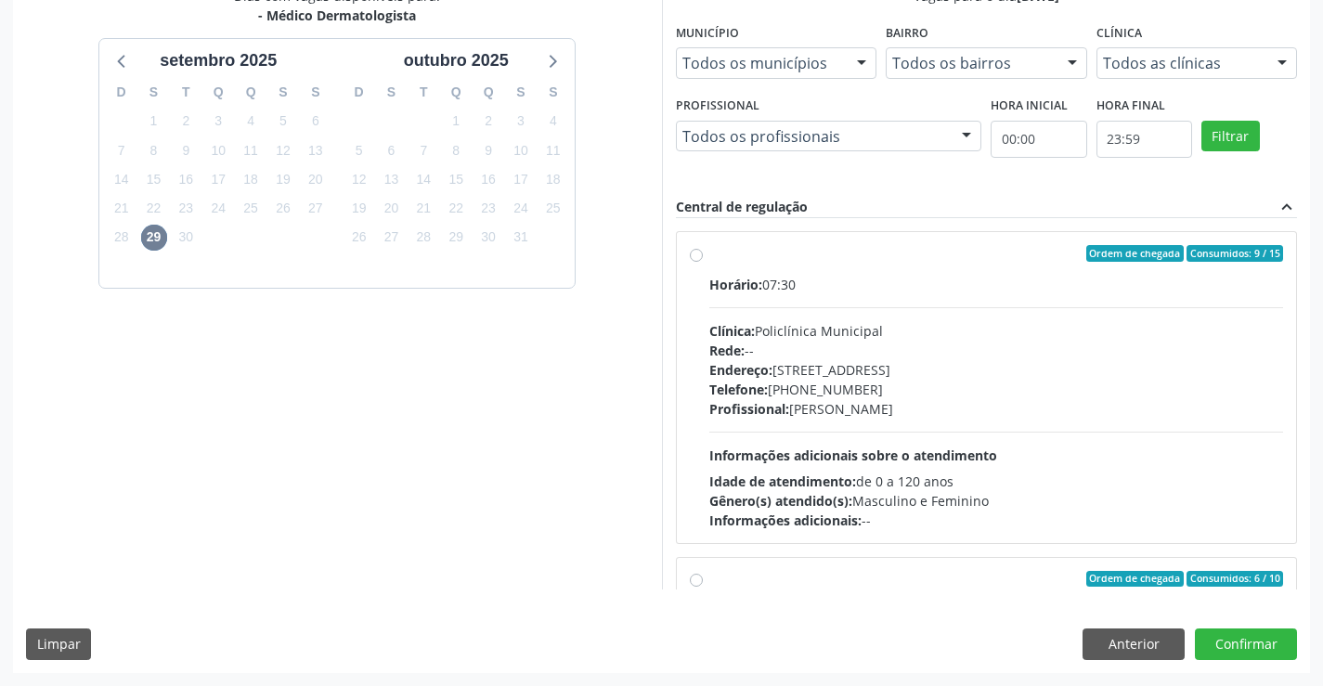
click at [949, 417] on div "Profissional: [PERSON_NAME]" at bounding box center [996, 408] width 575 height 19
click at [703, 262] on input "Ordem de chegada Consumidos: 9 / 15 Horário: 07:30 Clínica: Policlínica Municip…" at bounding box center [696, 253] width 13 height 17
radio input "true"
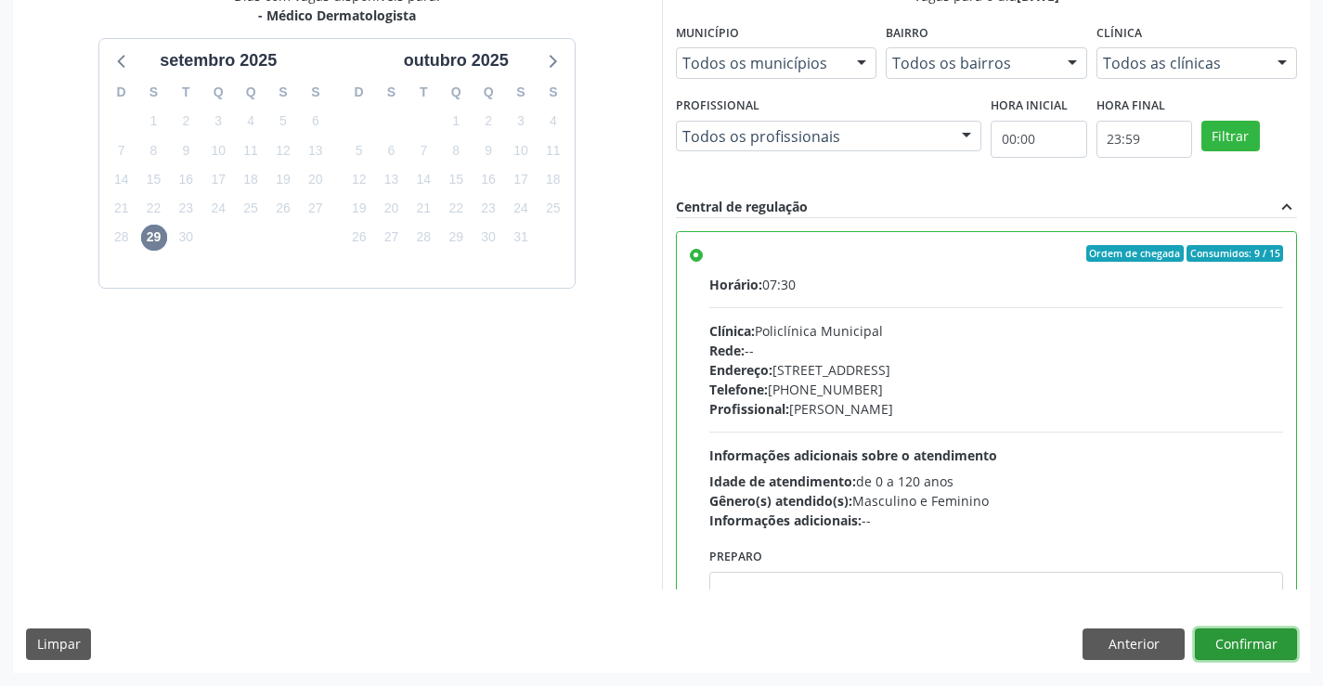
click at [1245, 640] on button "Confirmar" at bounding box center [1246, 645] width 102 height 32
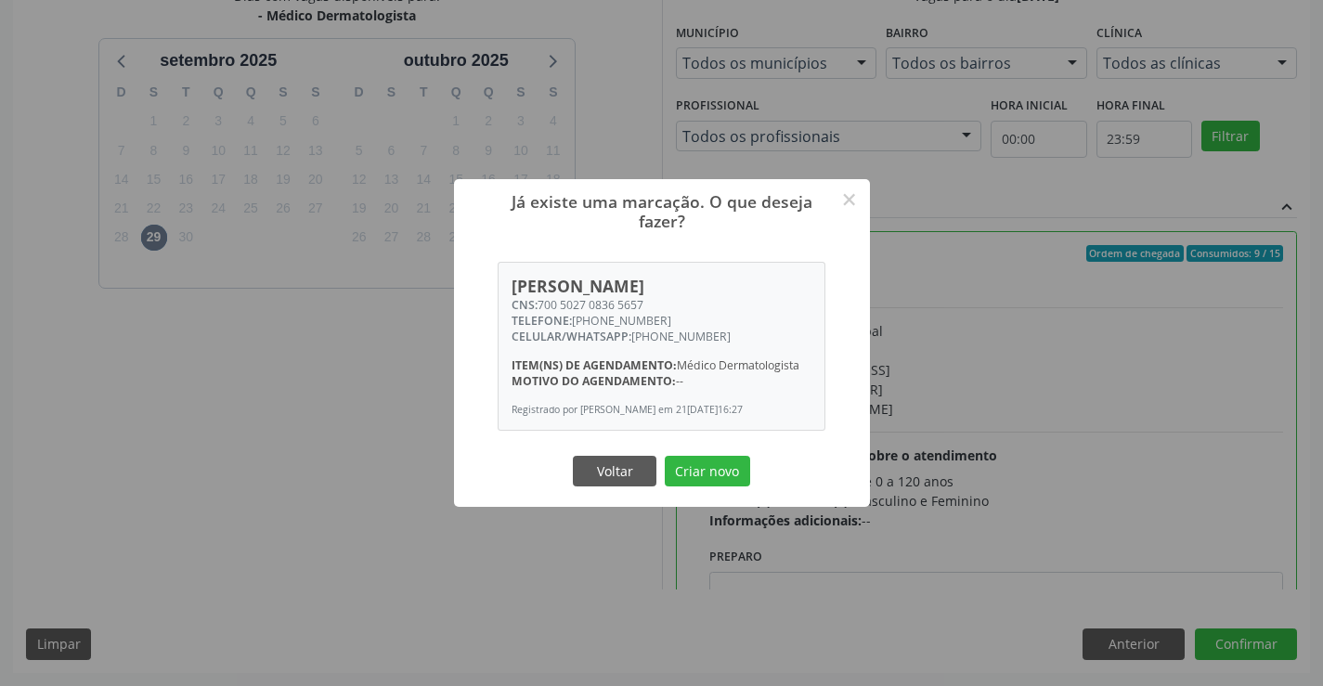
click at [665, 456] on button "Criar novo" at bounding box center [707, 472] width 85 height 32
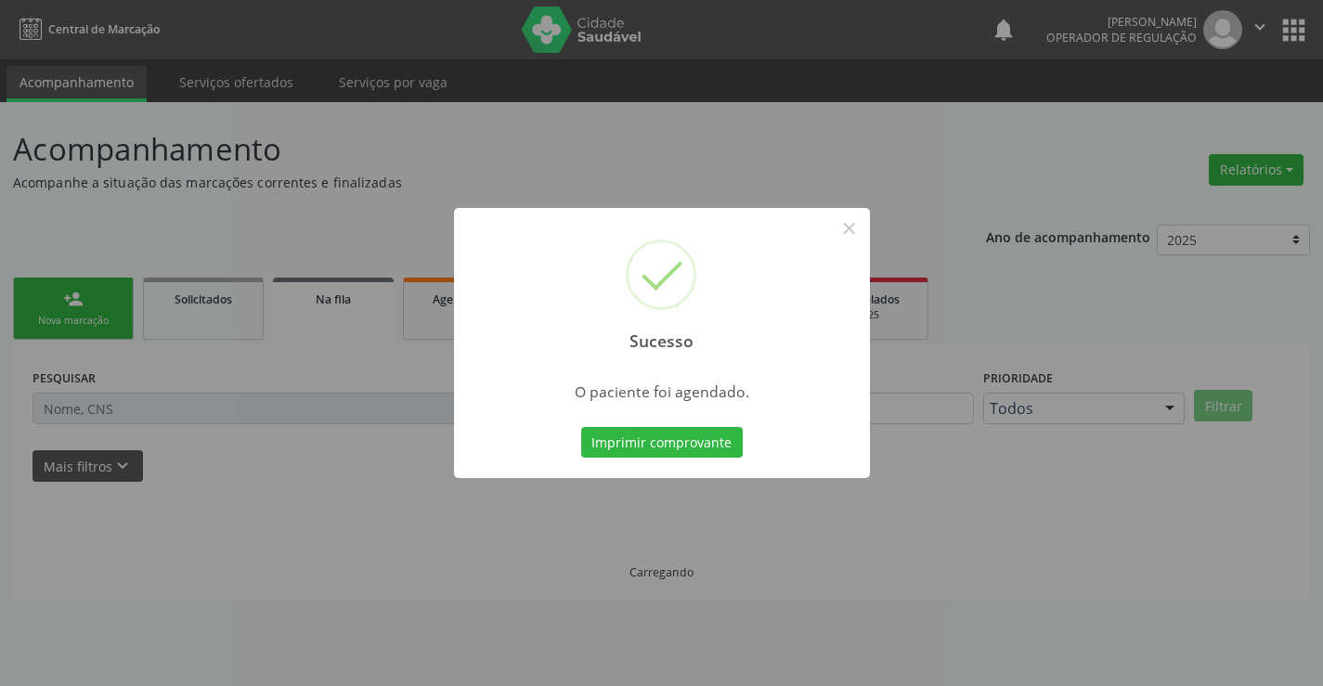
scroll to position [0, 0]
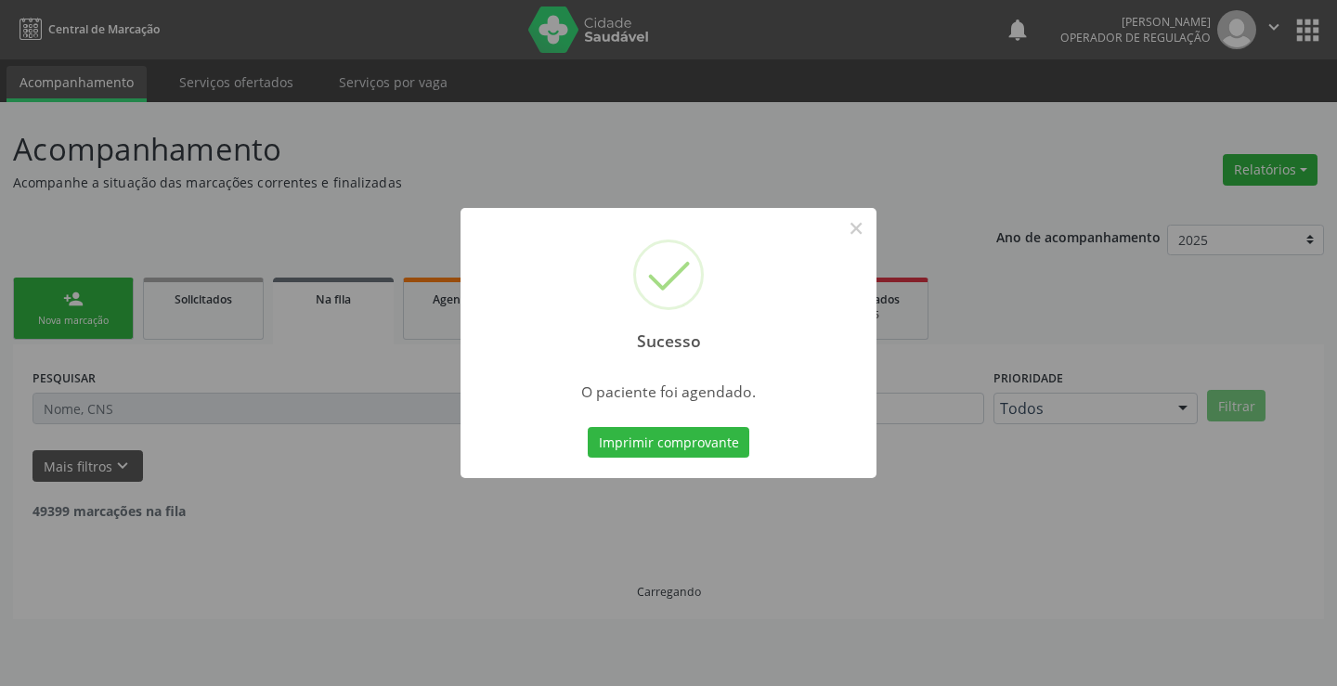
click at [588, 427] on button "Imprimir comprovante" at bounding box center [669, 443] width 162 height 32
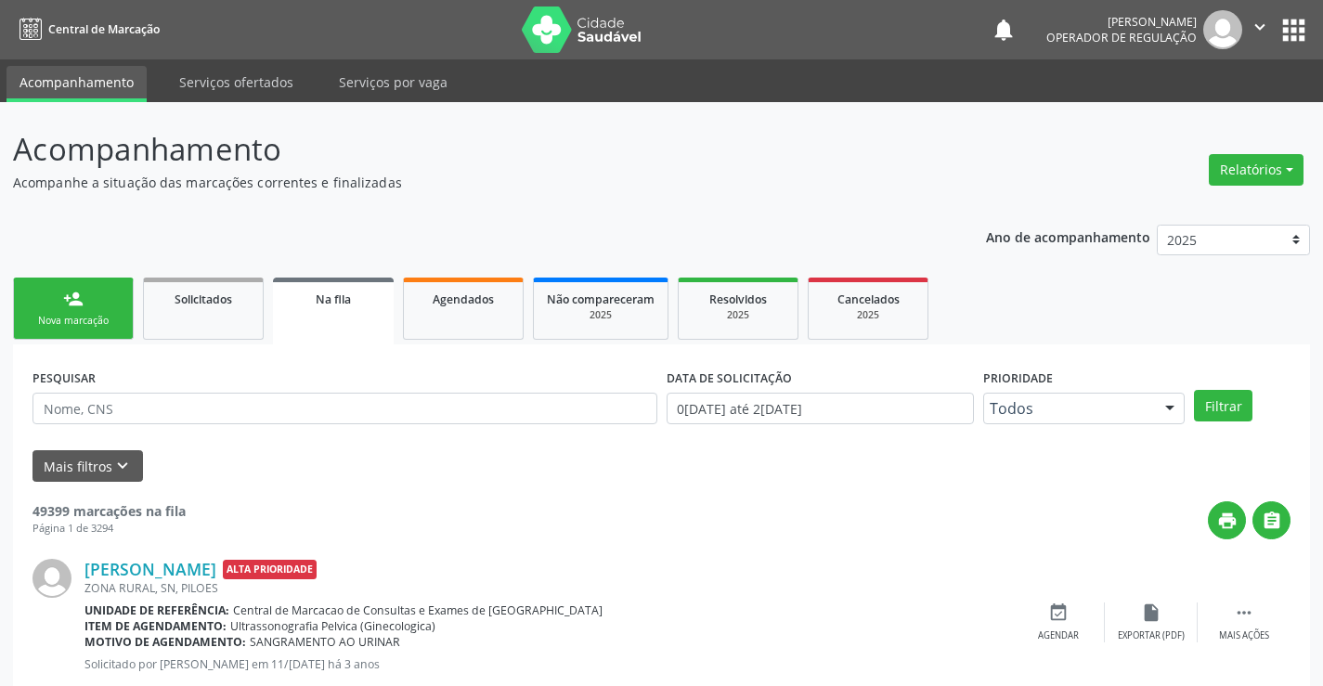
click at [93, 295] on link "person_add Nova marcação" at bounding box center [73, 309] width 121 height 62
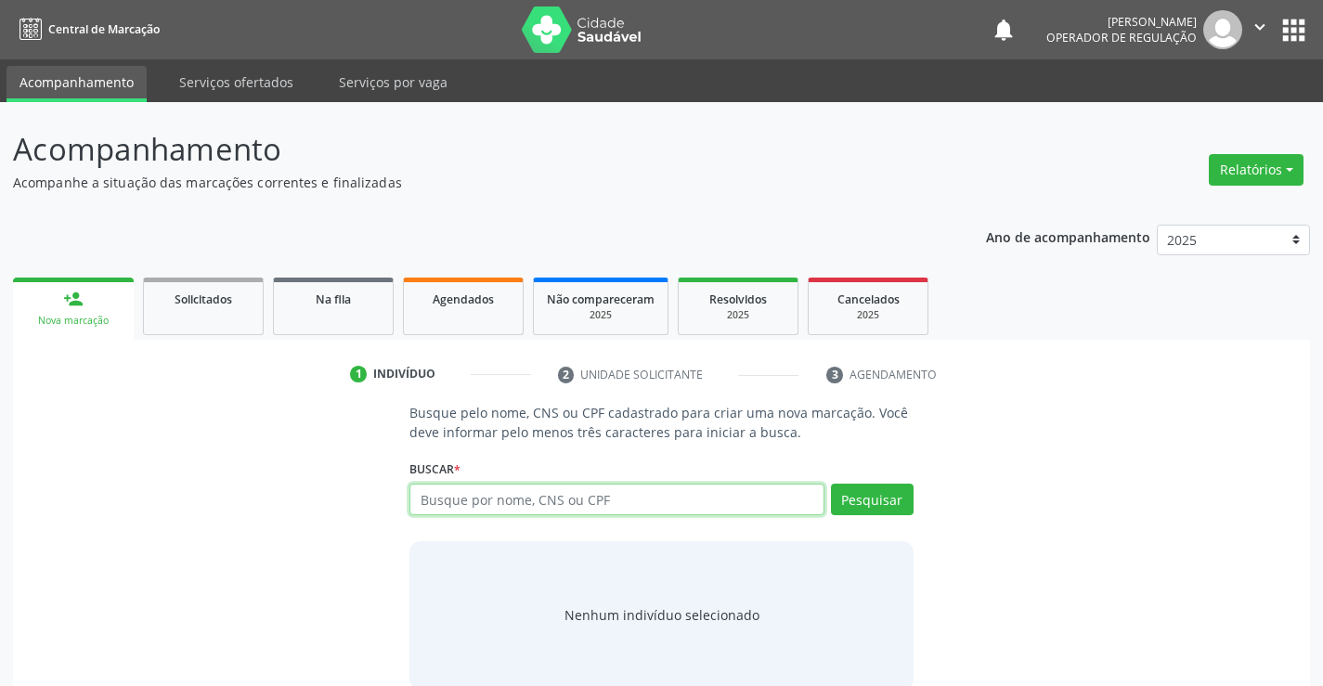
click at [509, 499] on input "text" at bounding box center [616, 500] width 414 height 32
type input "705409497192497"
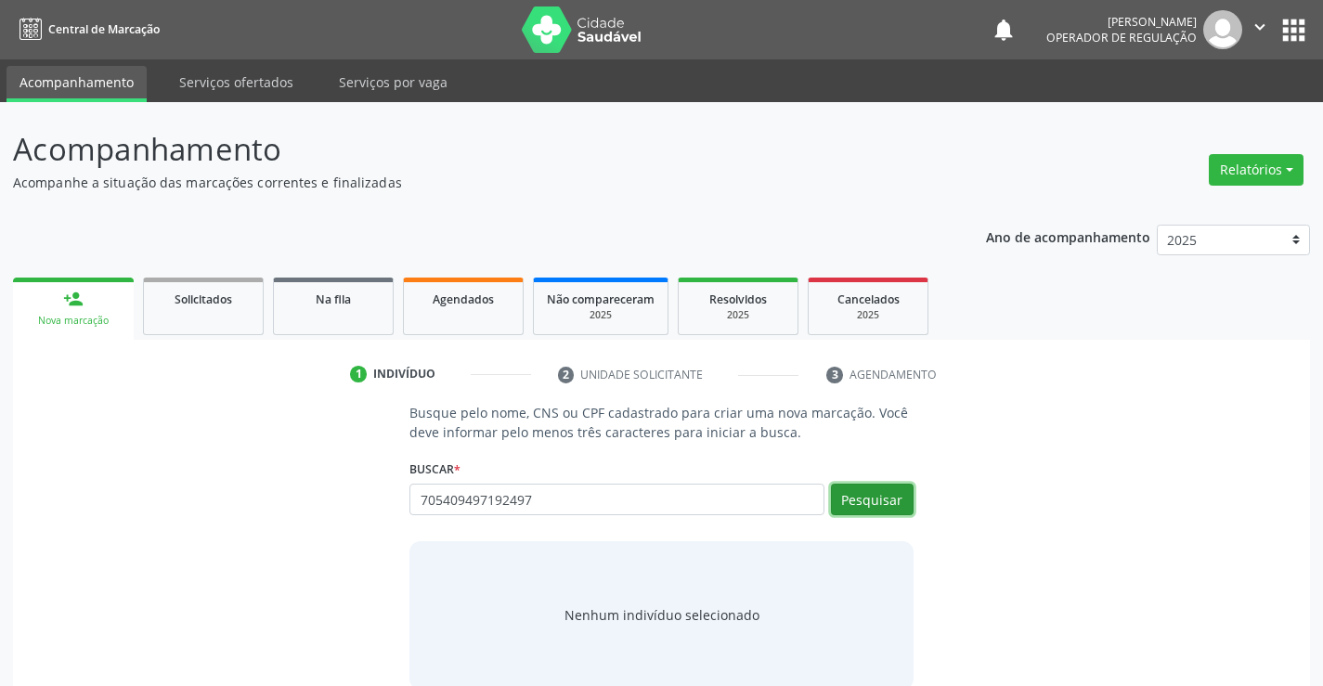
click at [859, 500] on button "Pesquisar" at bounding box center [872, 500] width 83 height 32
type input "705409497192497"
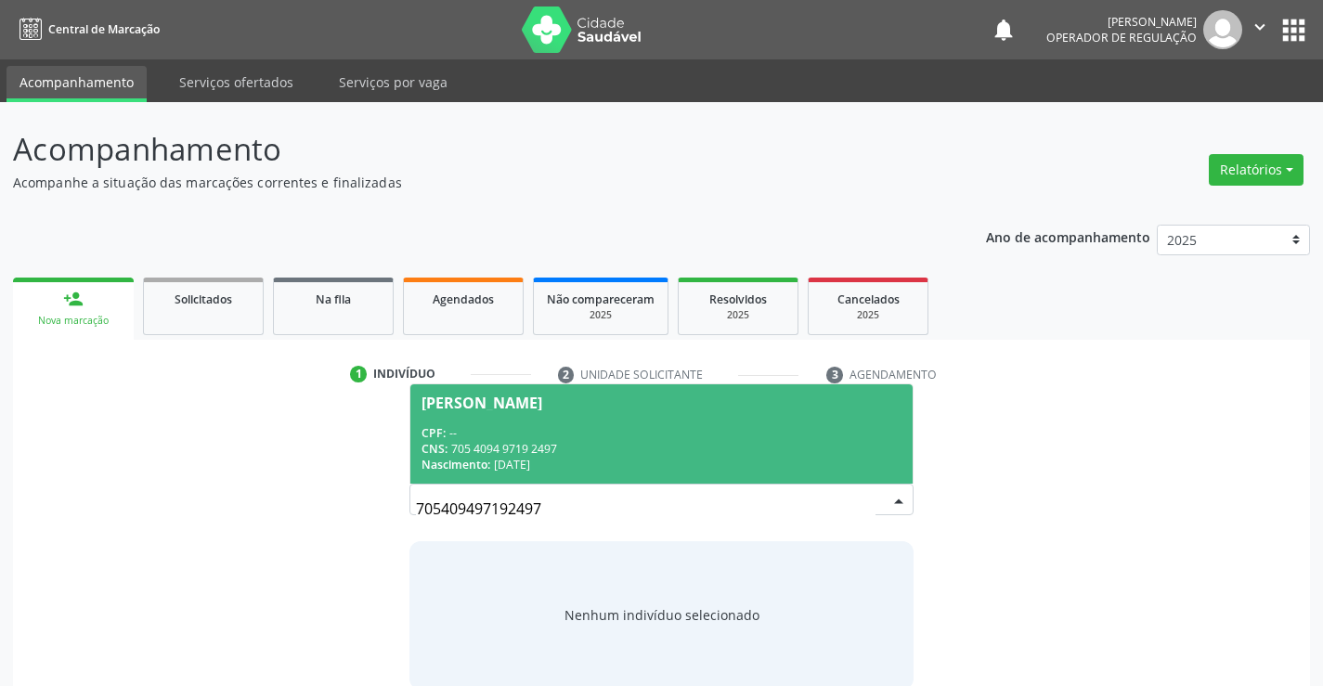
click at [759, 441] on div "CNS: 705 4094 9719 2497" at bounding box center [661, 449] width 479 height 16
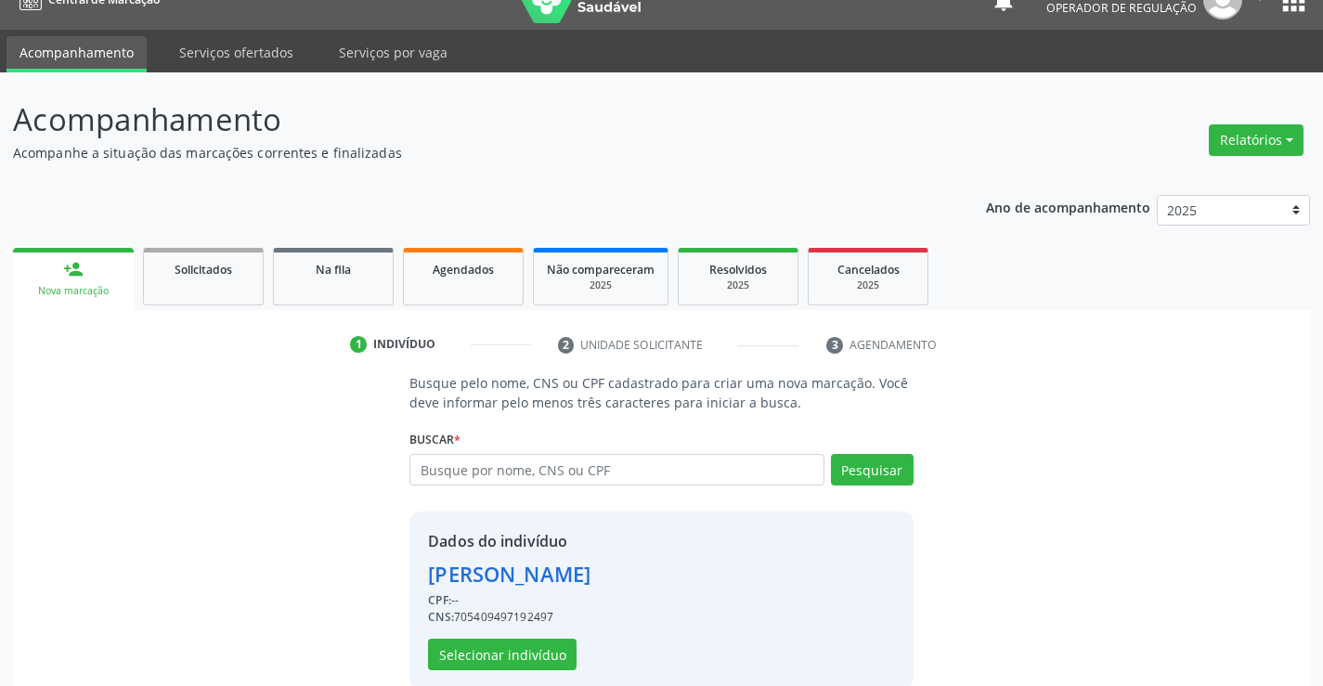
scroll to position [58, 0]
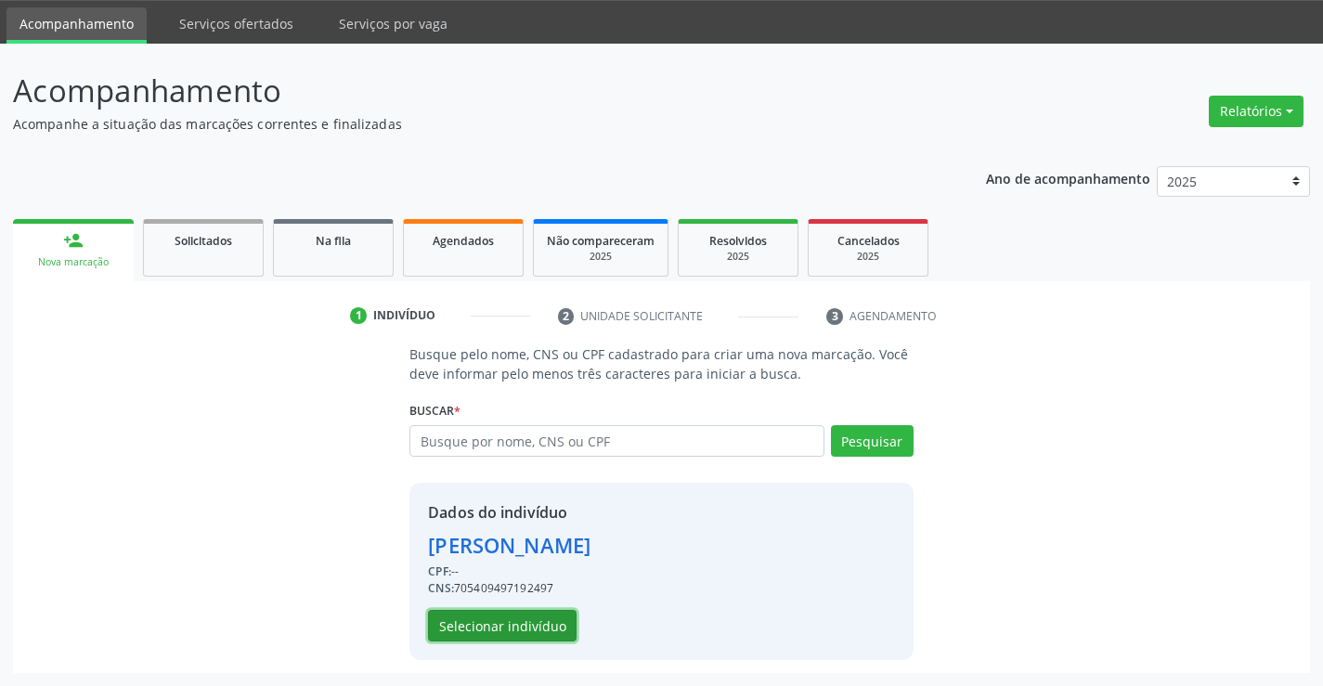
click at [518, 628] on button "Selecionar indivíduo" at bounding box center [502, 626] width 149 height 32
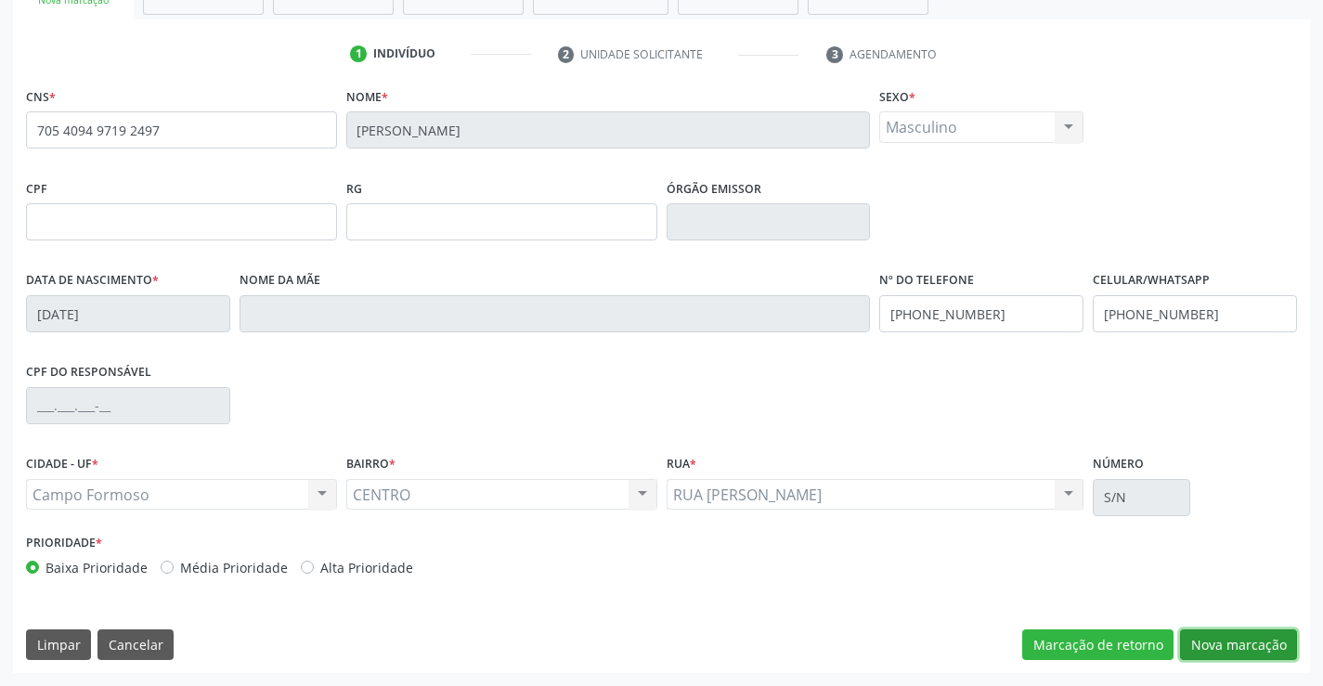
click at [1244, 650] on button "Nova marcação" at bounding box center [1238, 646] width 117 height 32
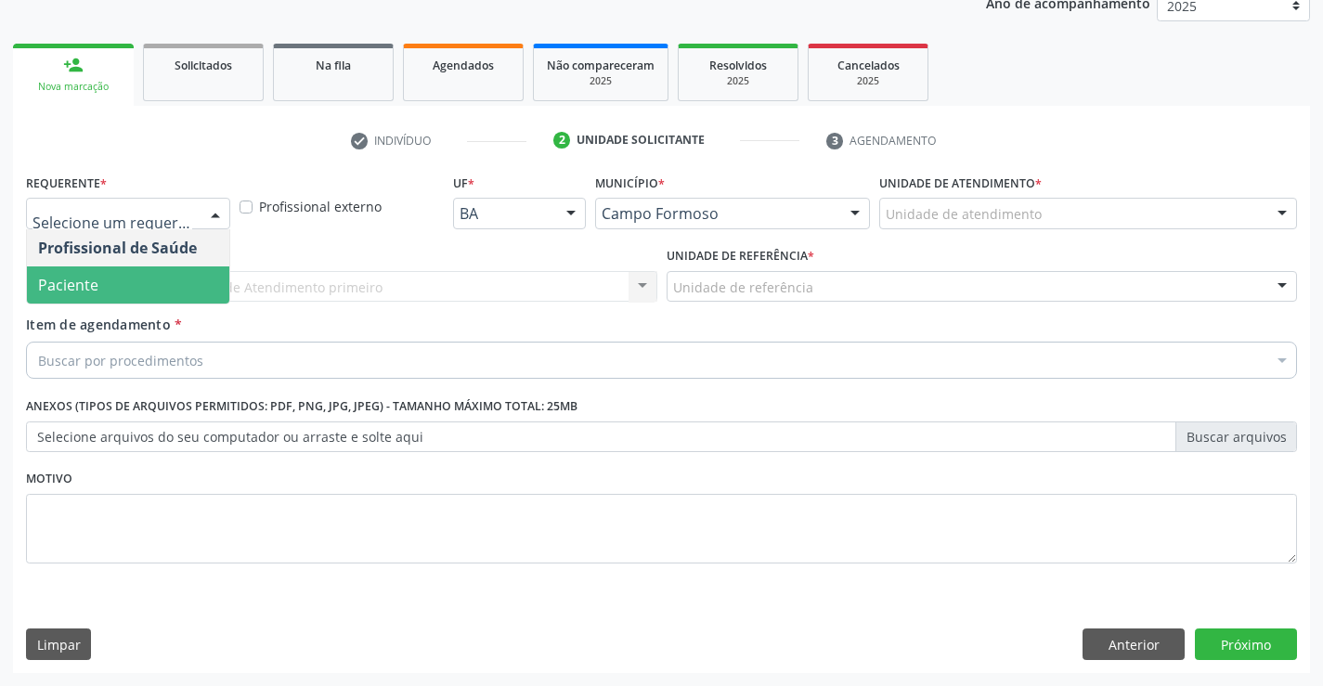
click at [93, 282] on span "Paciente" at bounding box center [68, 285] width 60 height 20
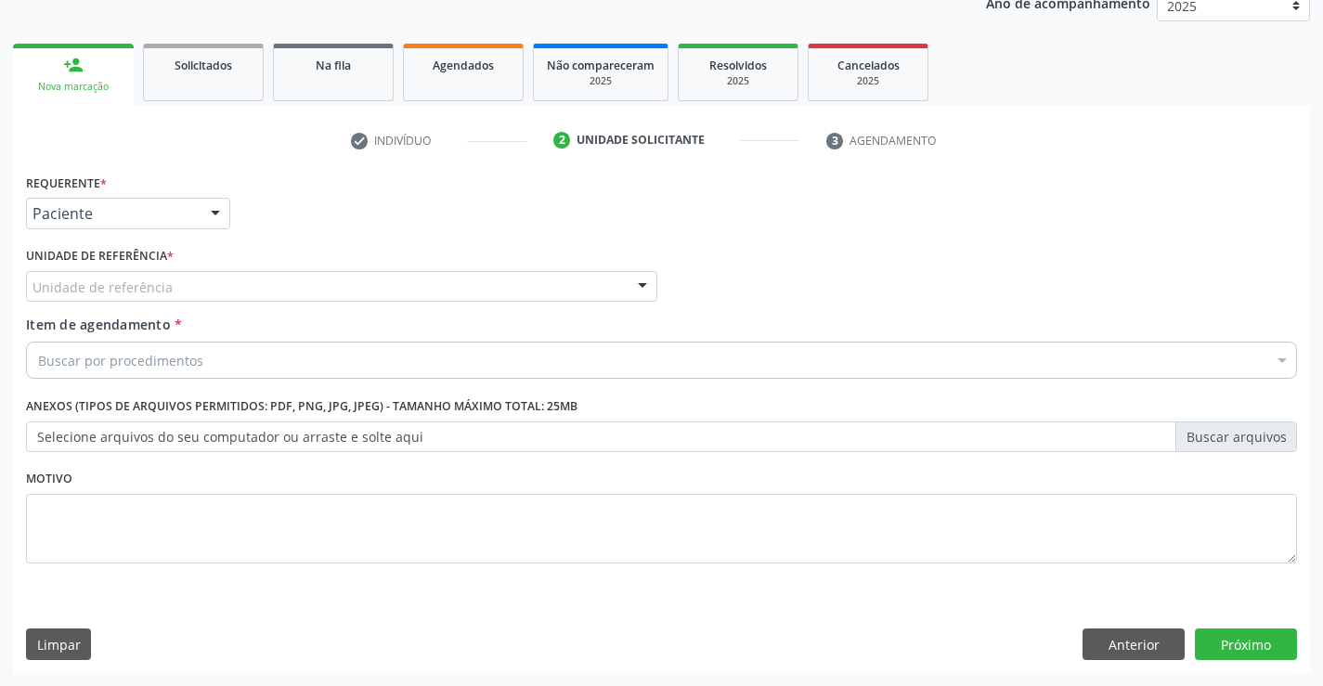
click at [183, 282] on div "Unidade de referência" at bounding box center [341, 287] width 631 height 32
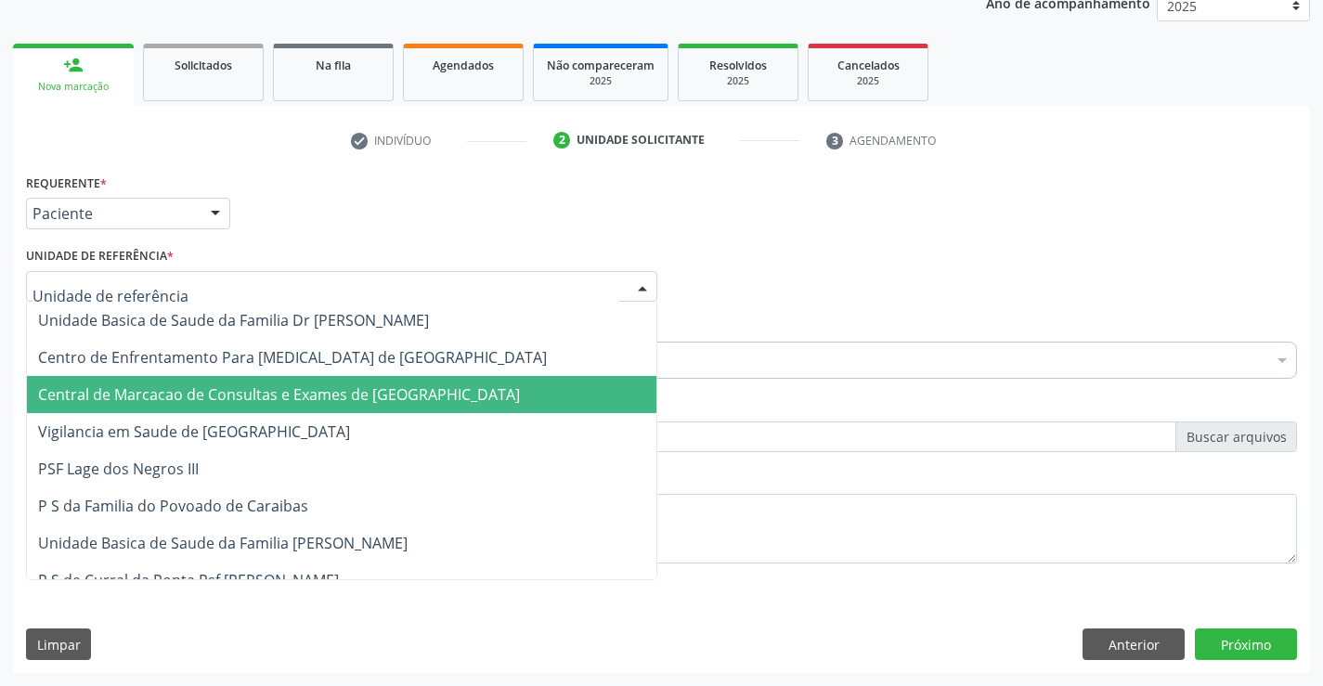
click at [183, 405] on span "Central de Marcacao de Consultas e Exames de [GEOGRAPHIC_DATA]" at bounding box center [279, 394] width 482 height 20
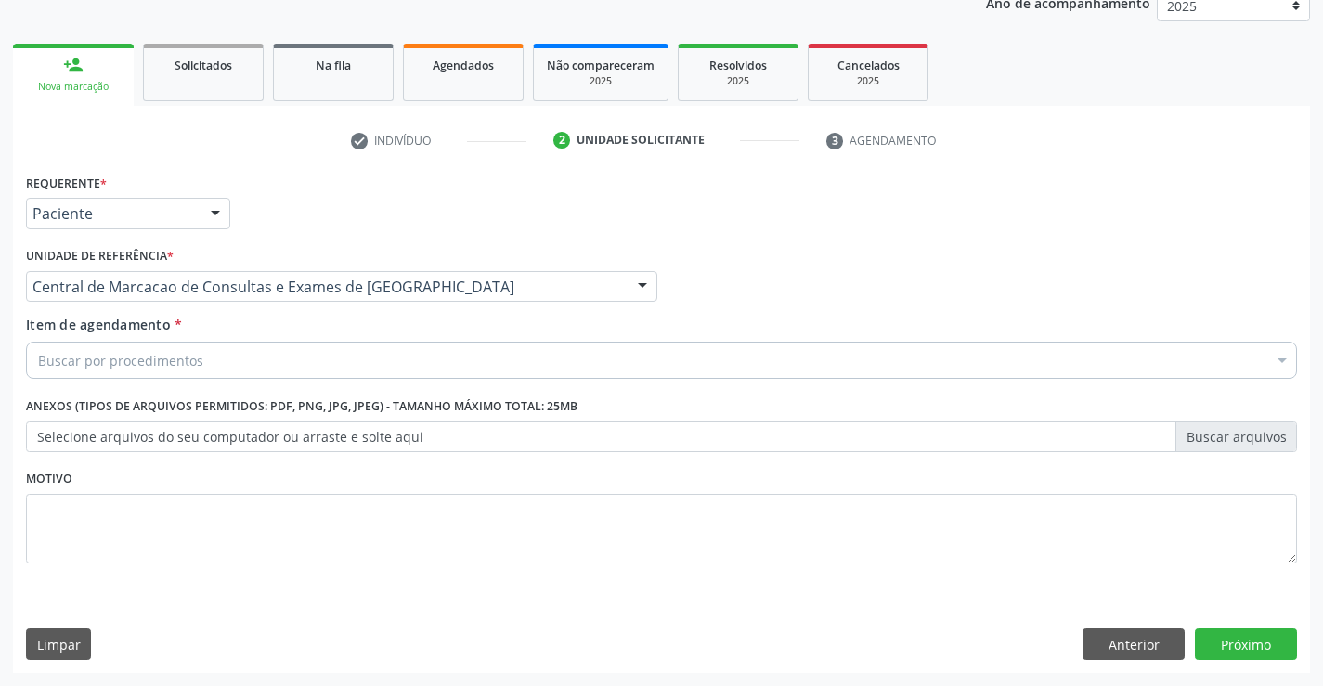
click at [208, 357] on div "Buscar por procedimentos" at bounding box center [661, 360] width 1271 height 37
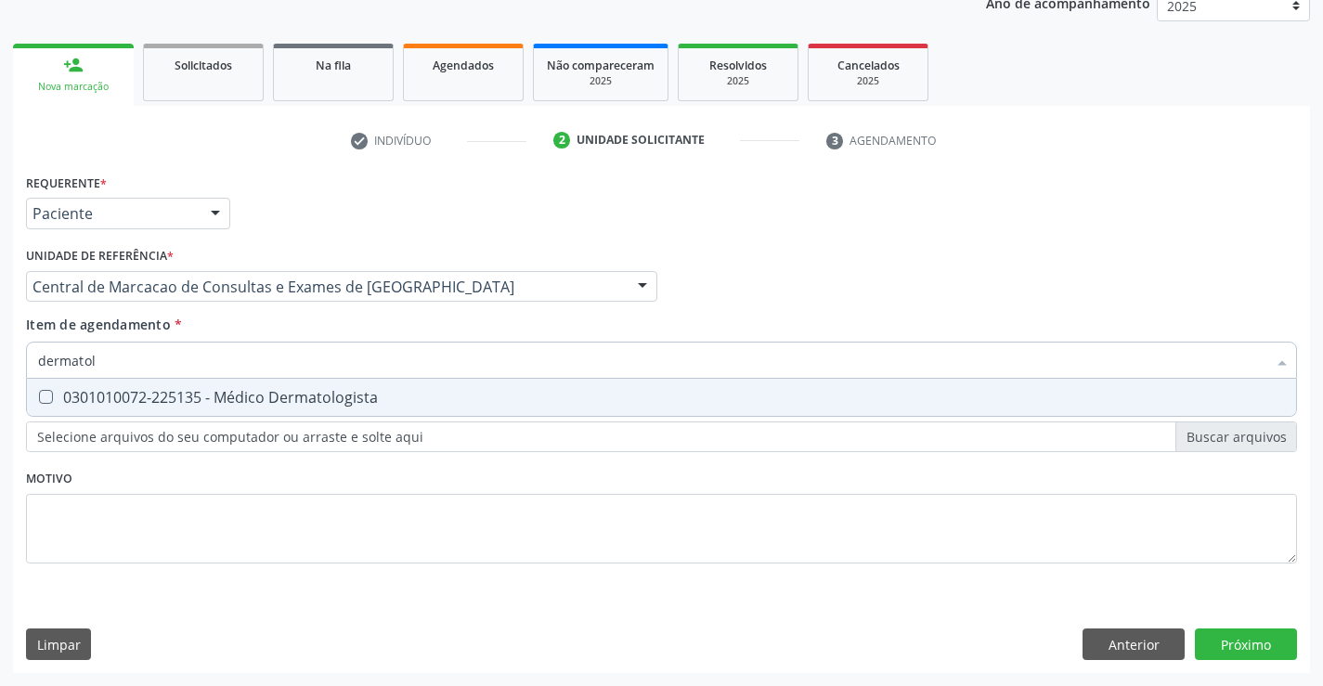
type input "dermatolo"
click at [237, 390] on div "0301010072-225135 - Médico Dermatologista" at bounding box center [661, 397] width 1247 height 15
checkbox Dermatologista "true"
click at [1221, 635] on div "Requerente * Paciente Profissional de Saúde Paciente Nenhum resultado encontrad…" at bounding box center [661, 421] width 1297 height 504
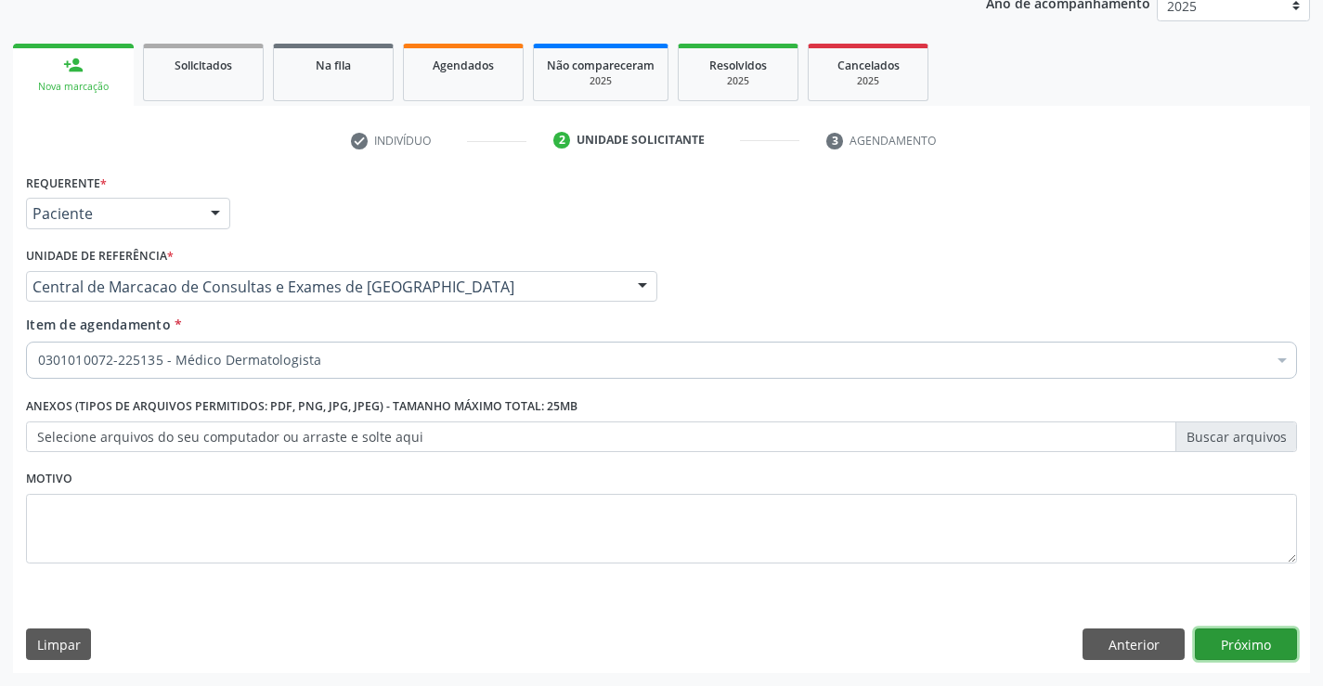
click at [1201, 639] on button "Próximo" at bounding box center [1246, 645] width 102 height 32
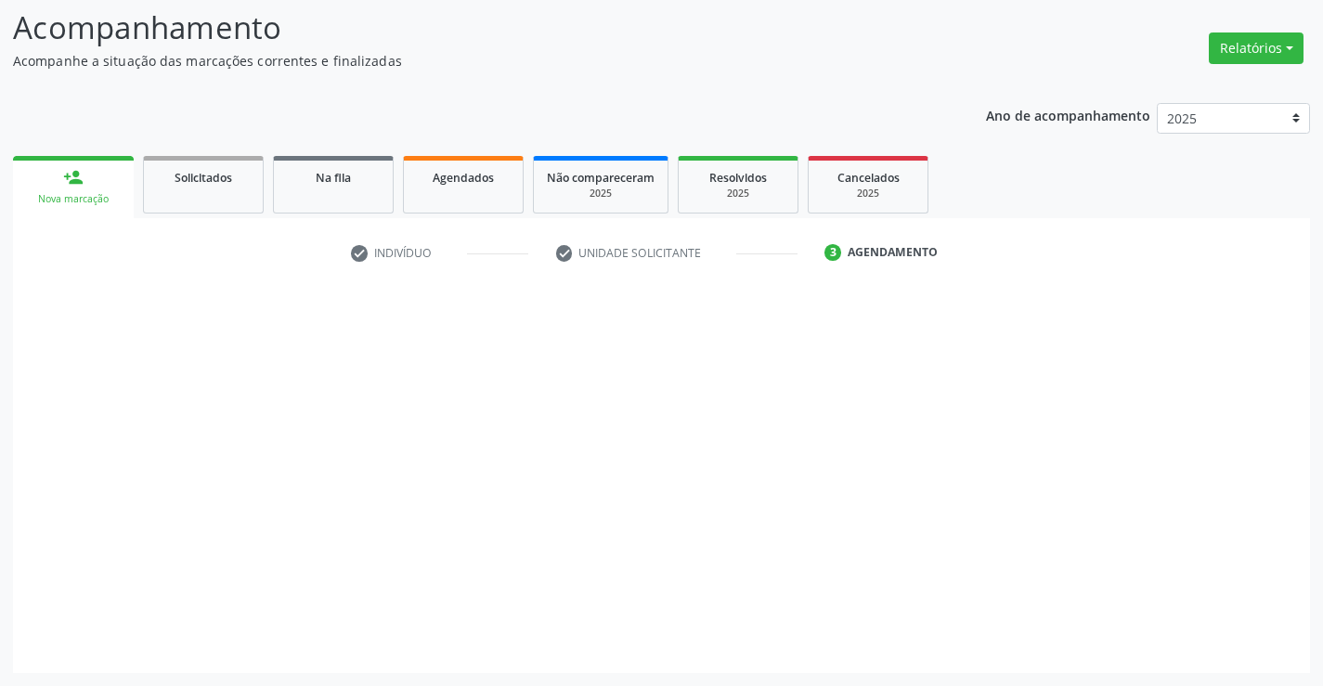
scroll to position [122, 0]
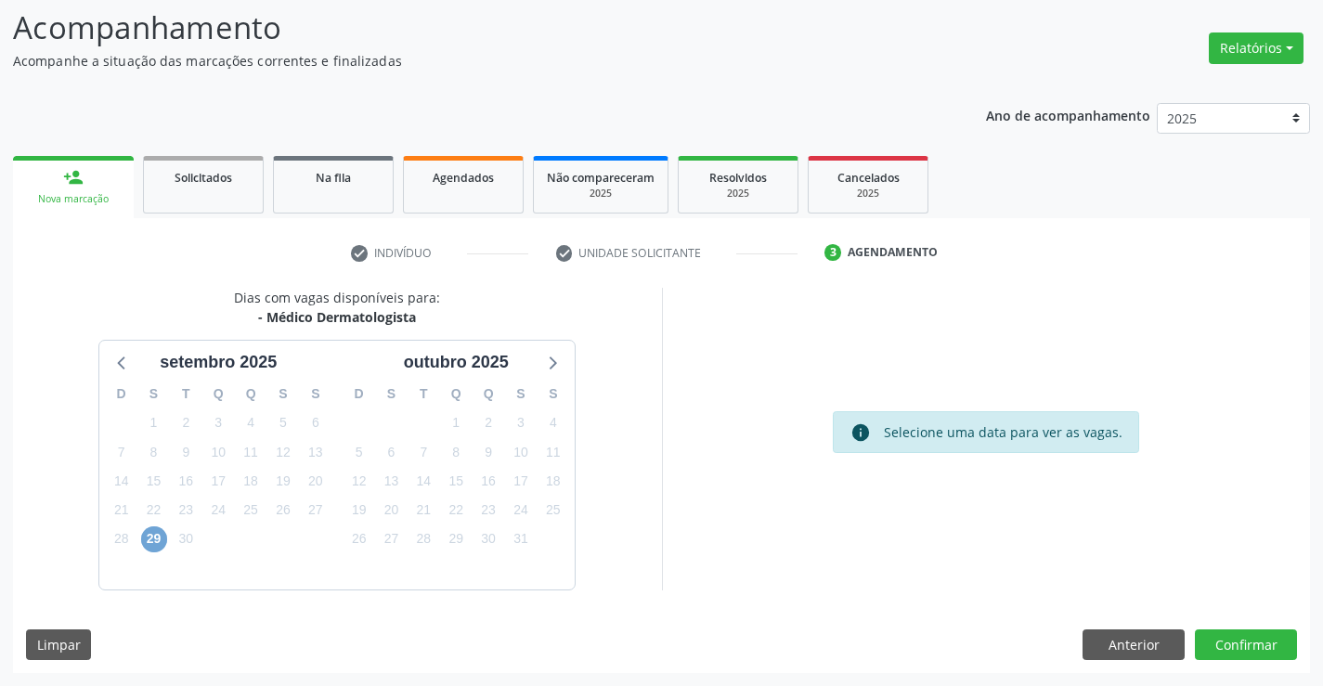
click at [163, 539] on span "29" at bounding box center [154, 539] width 26 height 26
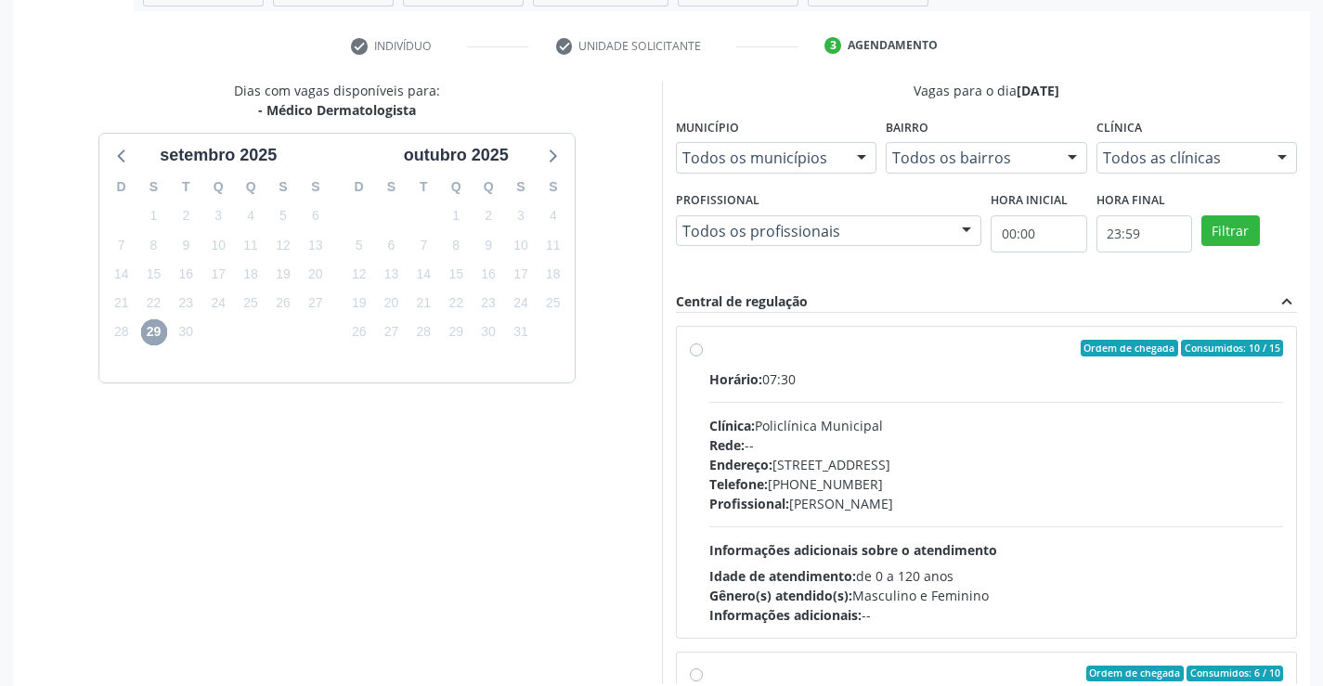
scroll to position [400, 0]
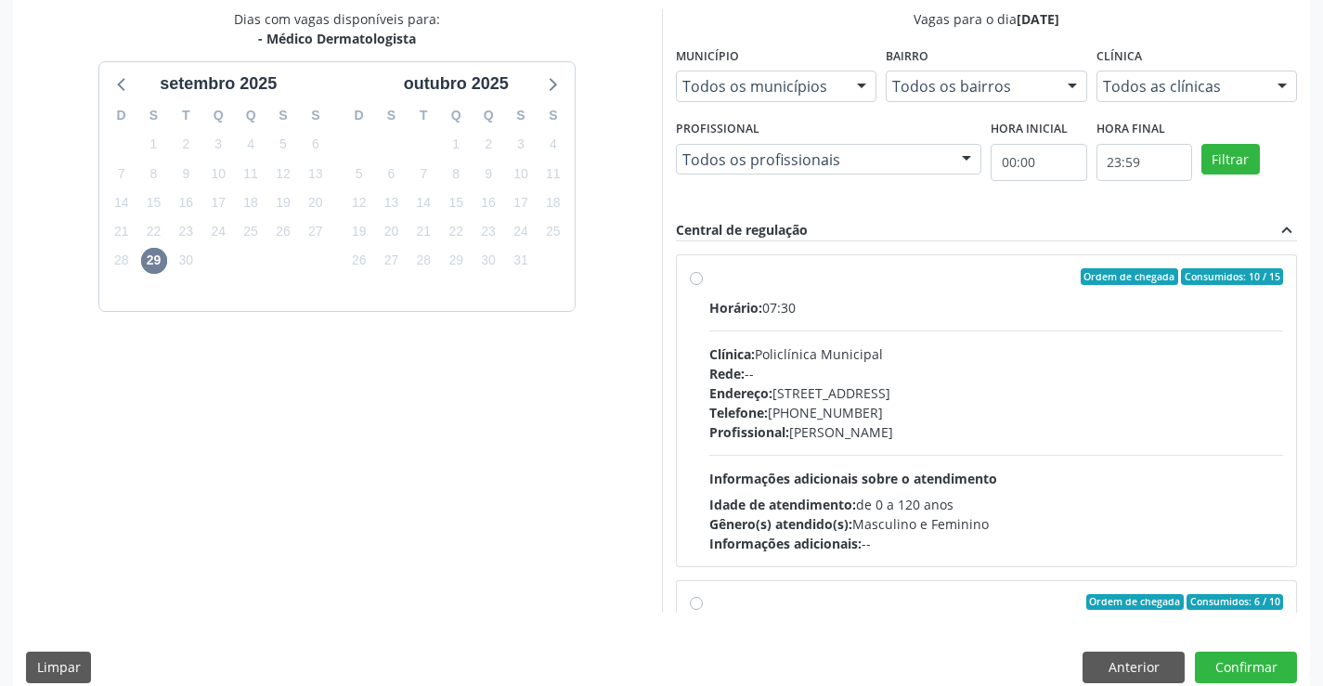
click at [811, 404] on div "Telefone: [PHONE_NUMBER]" at bounding box center [996, 412] width 575 height 19
click at [703, 285] on input "Ordem de chegada Consumidos: 10 / 15 Horário: 07:30 Clínica: Policlínica Munici…" at bounding box center [696, 276] width 13 height 17
radio input "true"
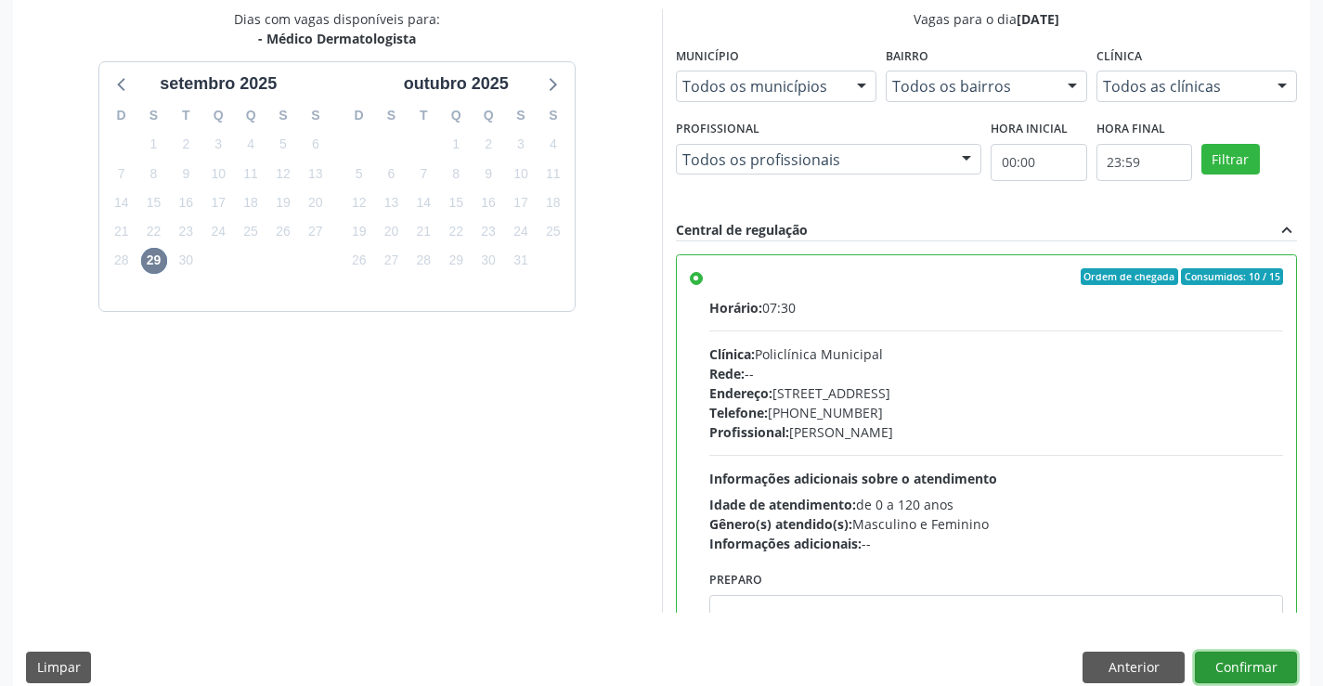
click at [1279, 669] on button "Confirmar" at bounding box center [1246, 668] width 102 height 32
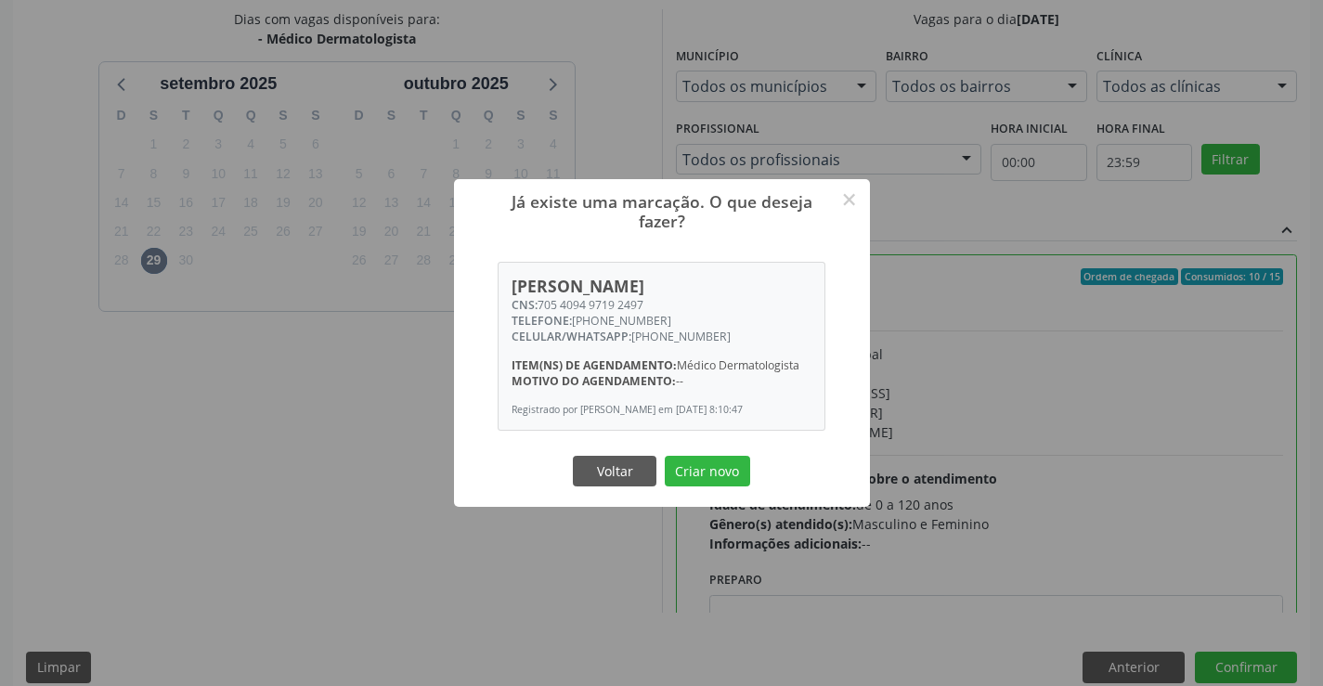
click at [665, 456] on button "Criar novo" at bounding box center [707, 472] width 85 height 32
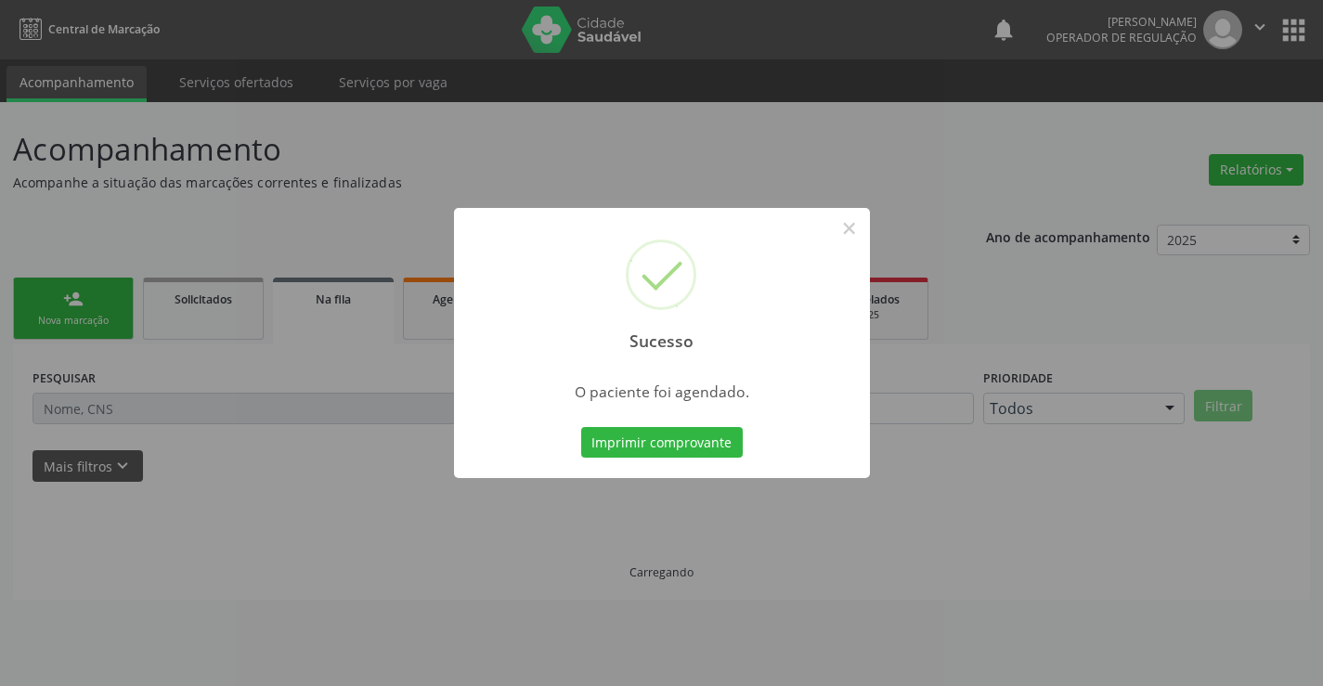
scroll to position [0, 0]
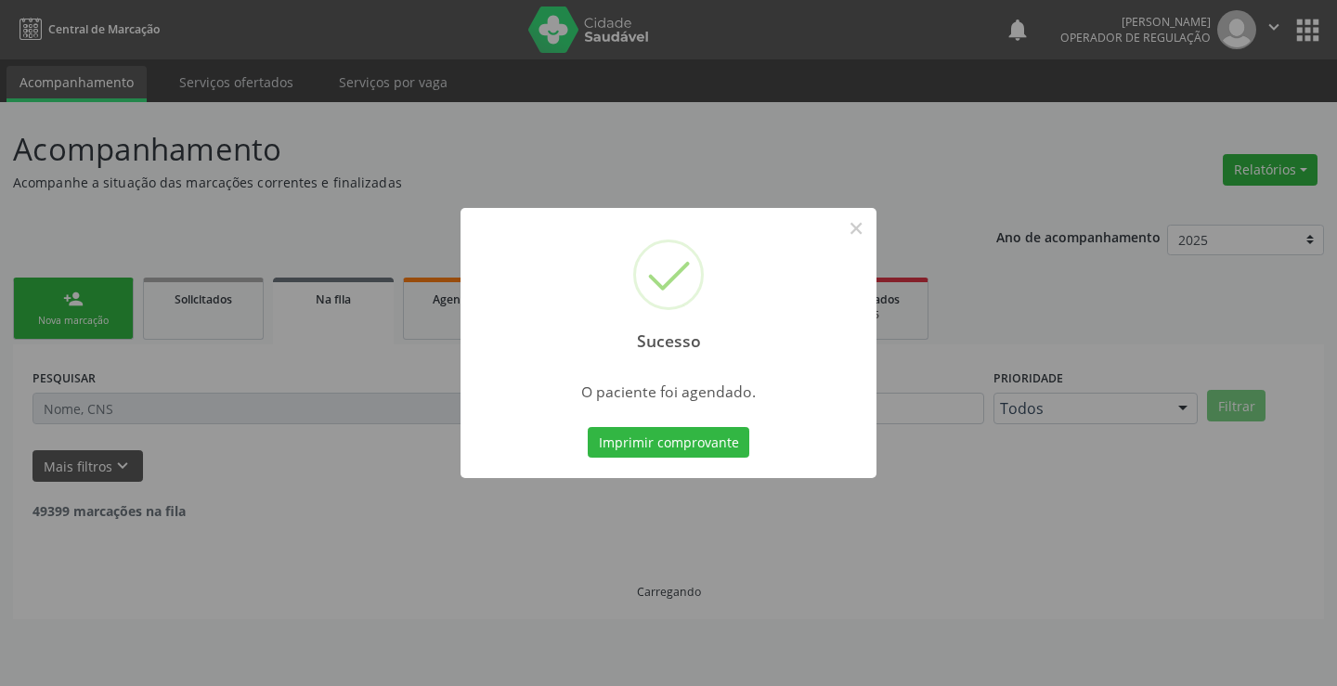
click at [588, 427] on button "Imprimir comprovante" at bounding box center [669, 443] width 162 height 32
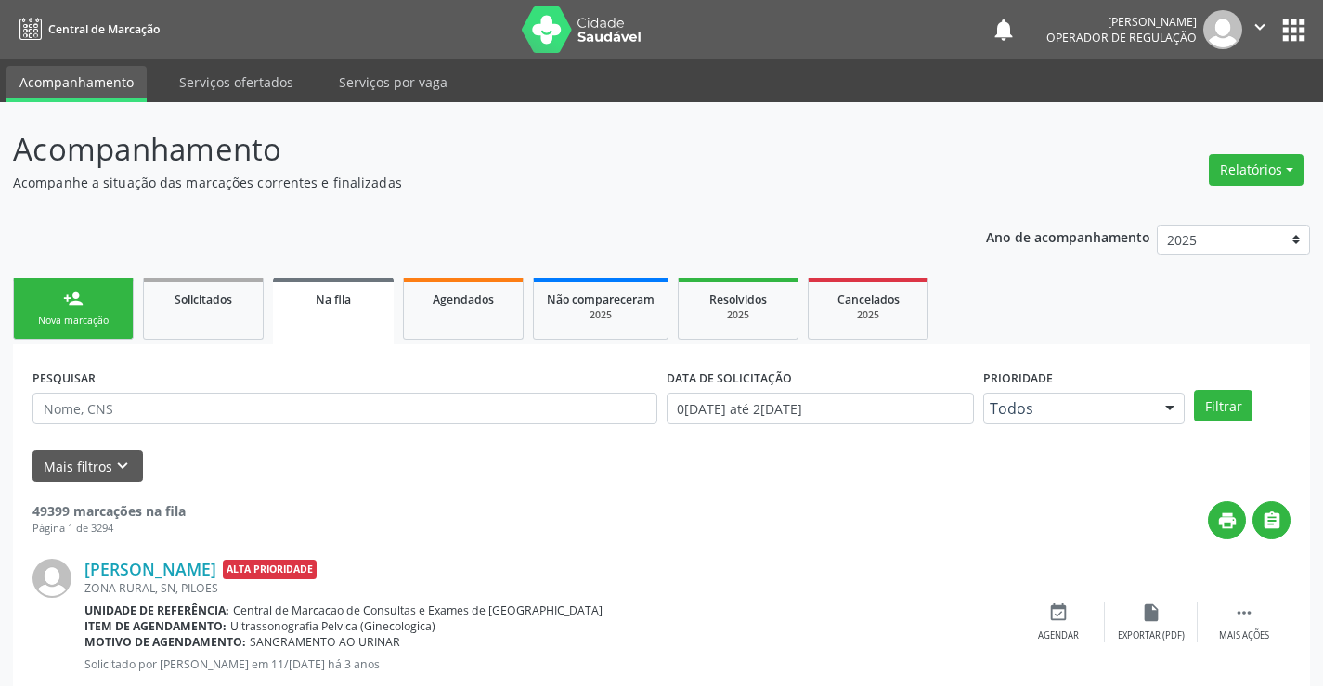
click at [71, 289] on div "person_add" at bounding box center [73, 299] width 20 height 20
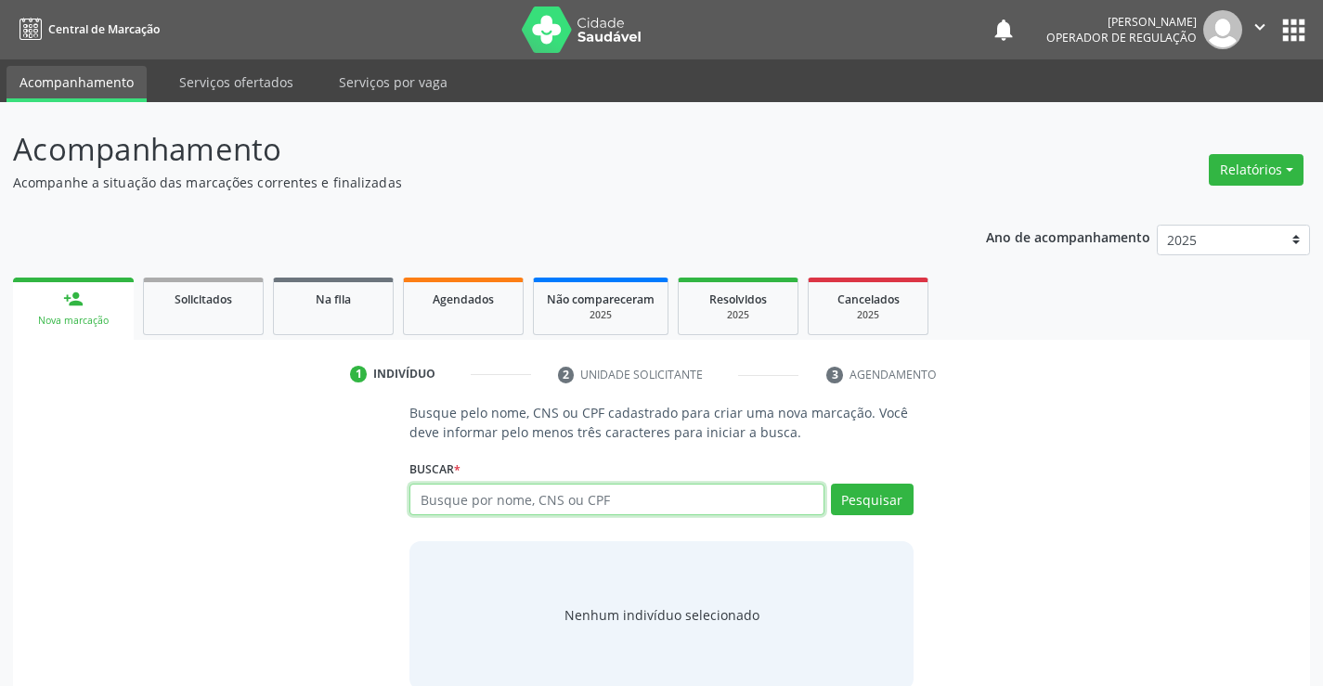
click at [571, 499] on input "text" at bounding box center [616, 500] width 414 height 32
type input "700504135680151"
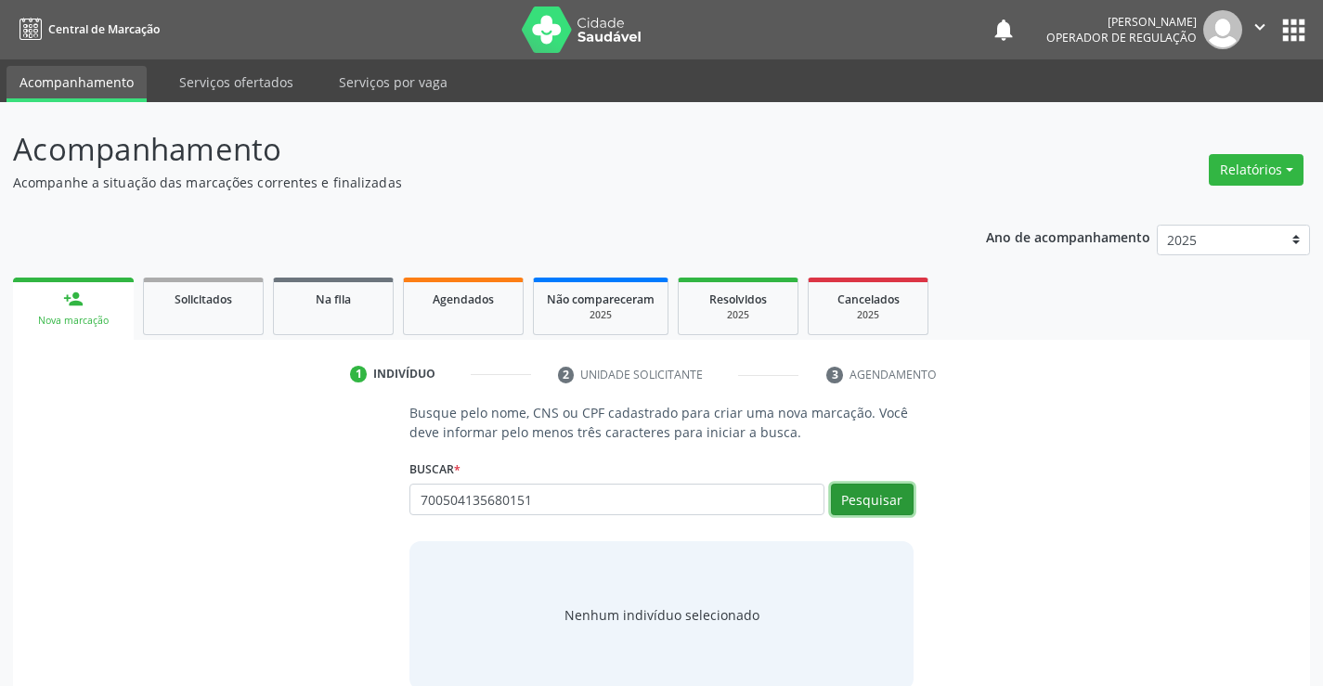
click at [860, 501] on button "Pesquisar" at bounding box center [872, 500] width 83 height 32
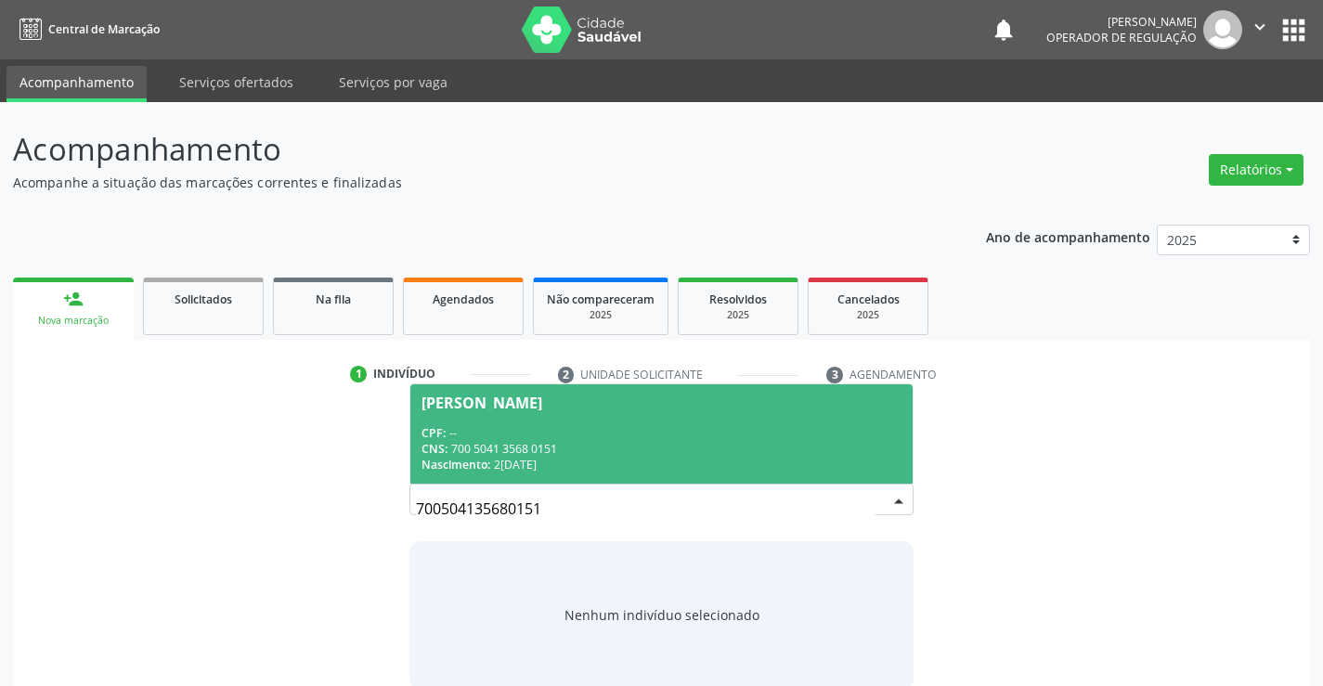
click at [694, 413] on span "[PERSON_NAME] CPF: -- CNS: 700 5041 3568 0151 Nascimento: 23/[DATE]" at bounding box center [660, 433] width 501 height 99
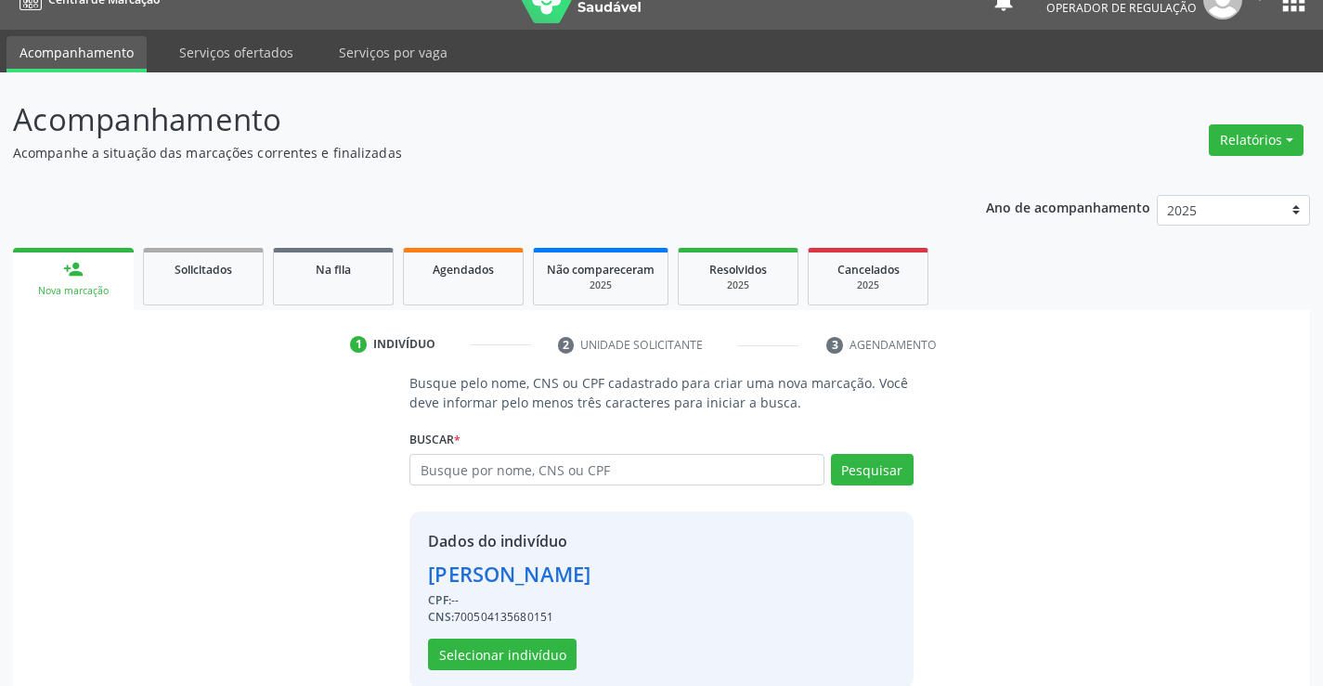
scroll to position [58, 0]
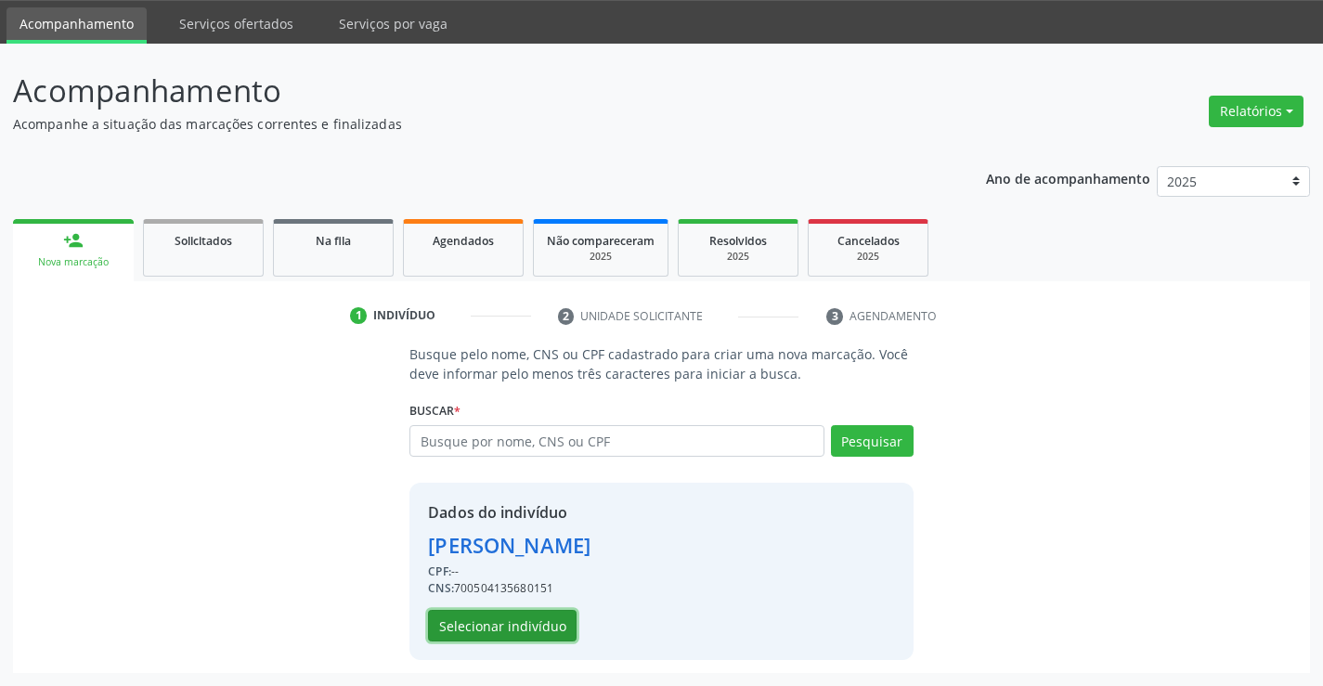
click at [521, 619] on button "Selecionar indivíduo" at bounding box center [502, 626] width 149 height 32
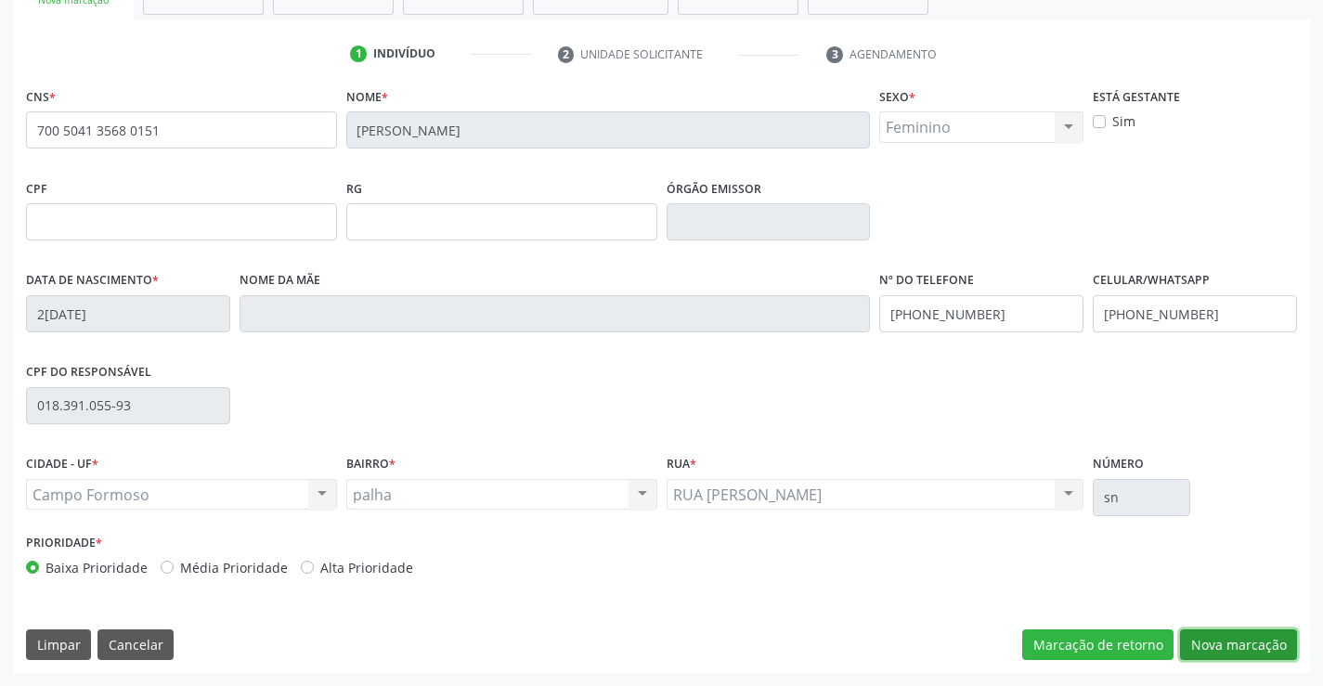
click at [1231, 655] on button "Nova marcação" at bounding box center [1238, 646] width 117 height 32
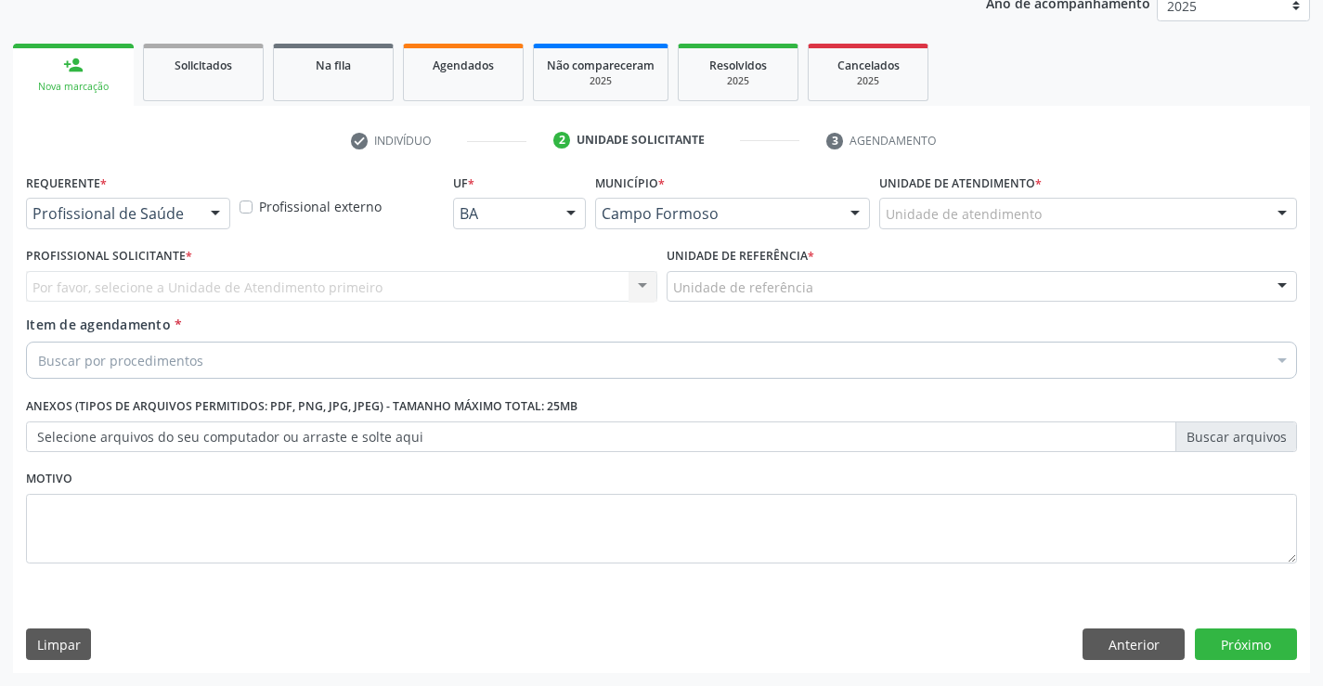
scroll to position [234, 0]
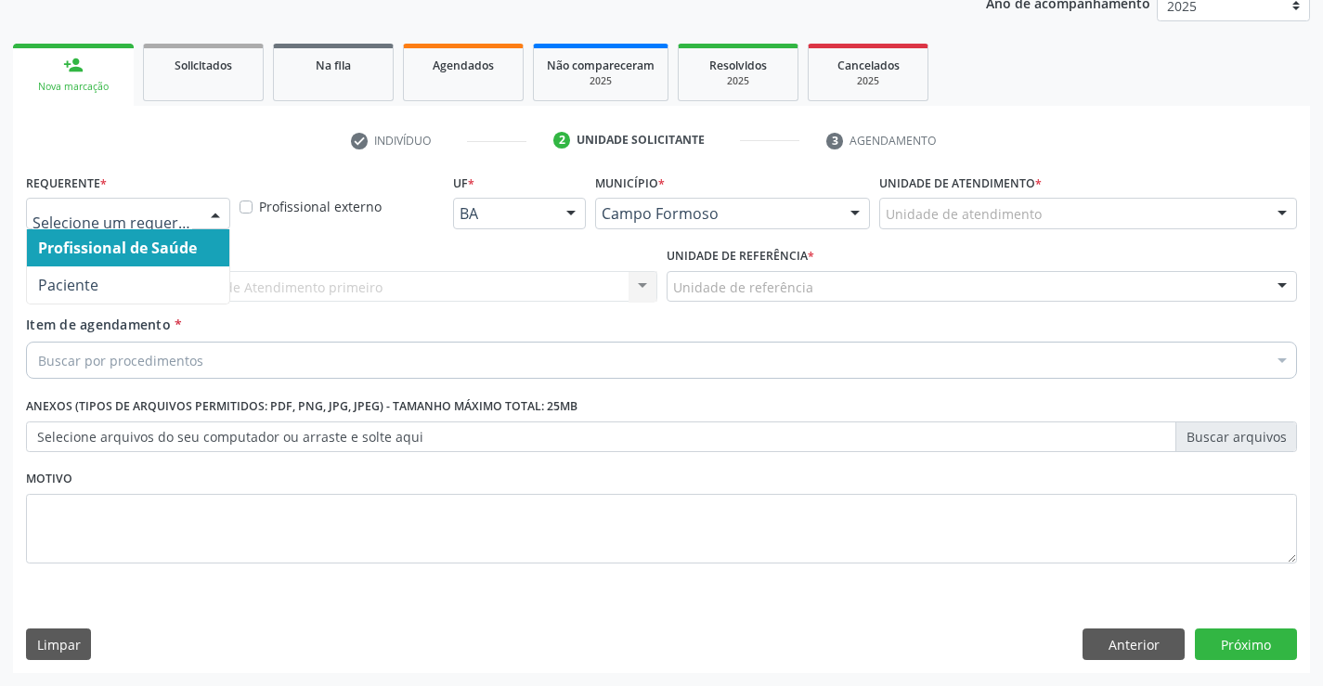
click at [109, 201] on div at bounding box center [128, 214] width 204 height 32
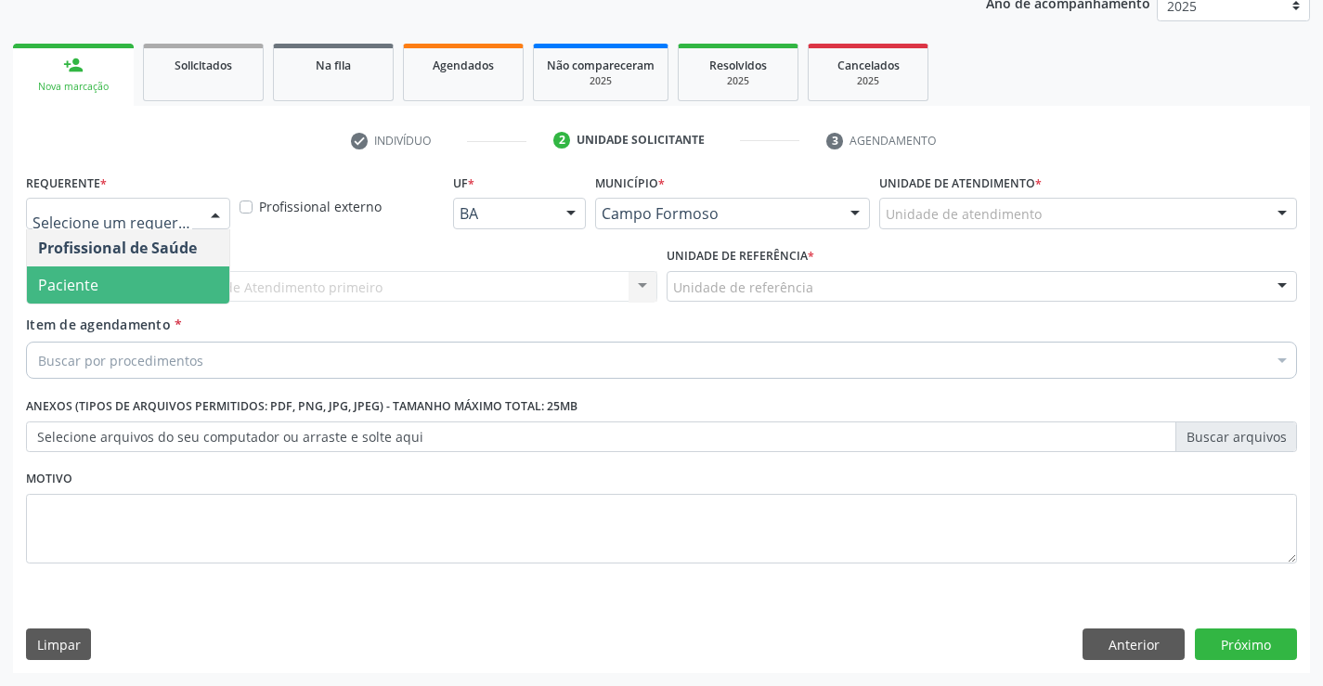
click at [71, 292] on span "Paciente" at bounding box center [68, 285] width 60 height 20
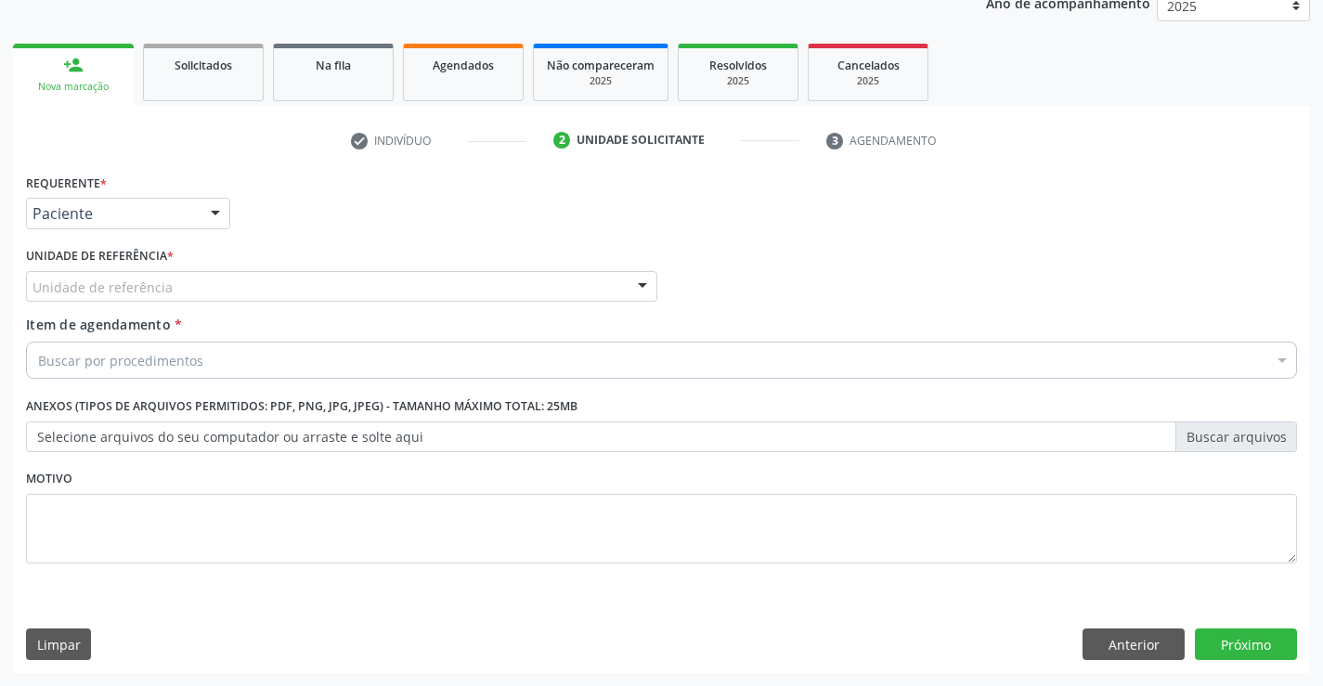
drag, startPoint x: 133, startPoint y: 287, endPoint x: 141, endPoint y: 342, distance: 55.4
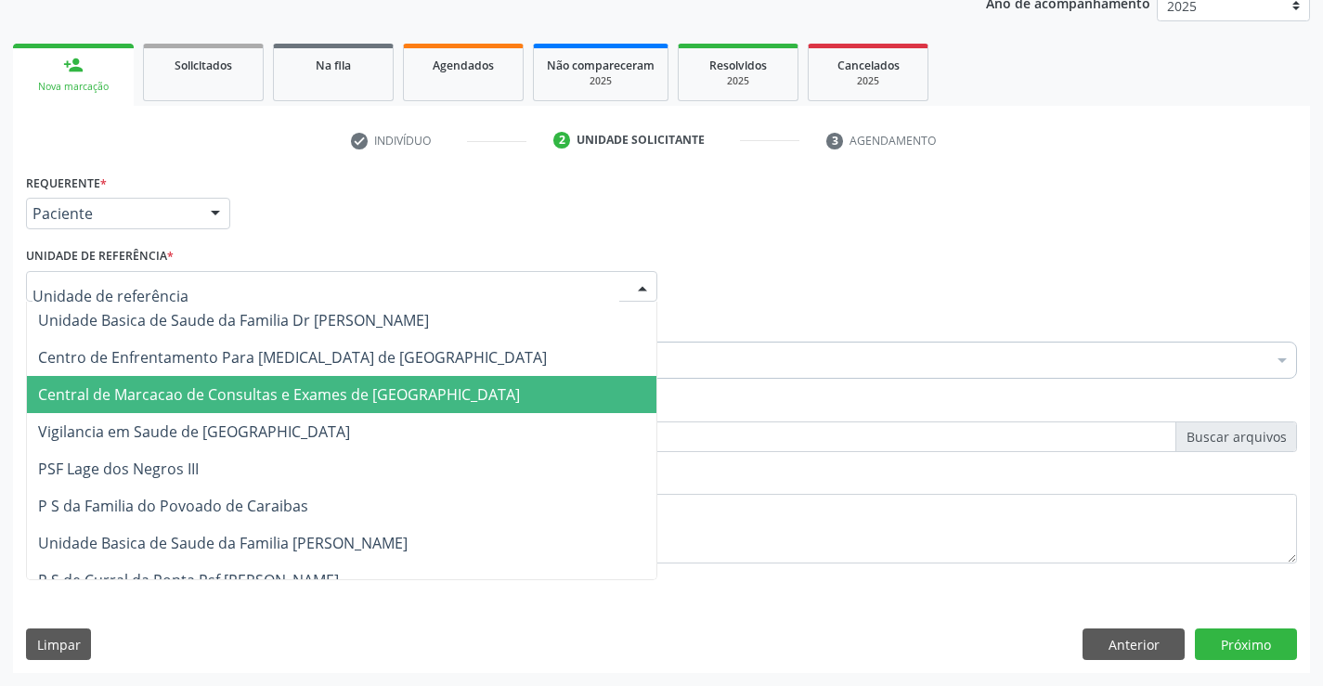
click at [143, 407] on span "Central de Marcacao de Consultas e Exames de [GEOGRAPHIC_DATA]" at bounding box center [342, 394] width 630 height 37
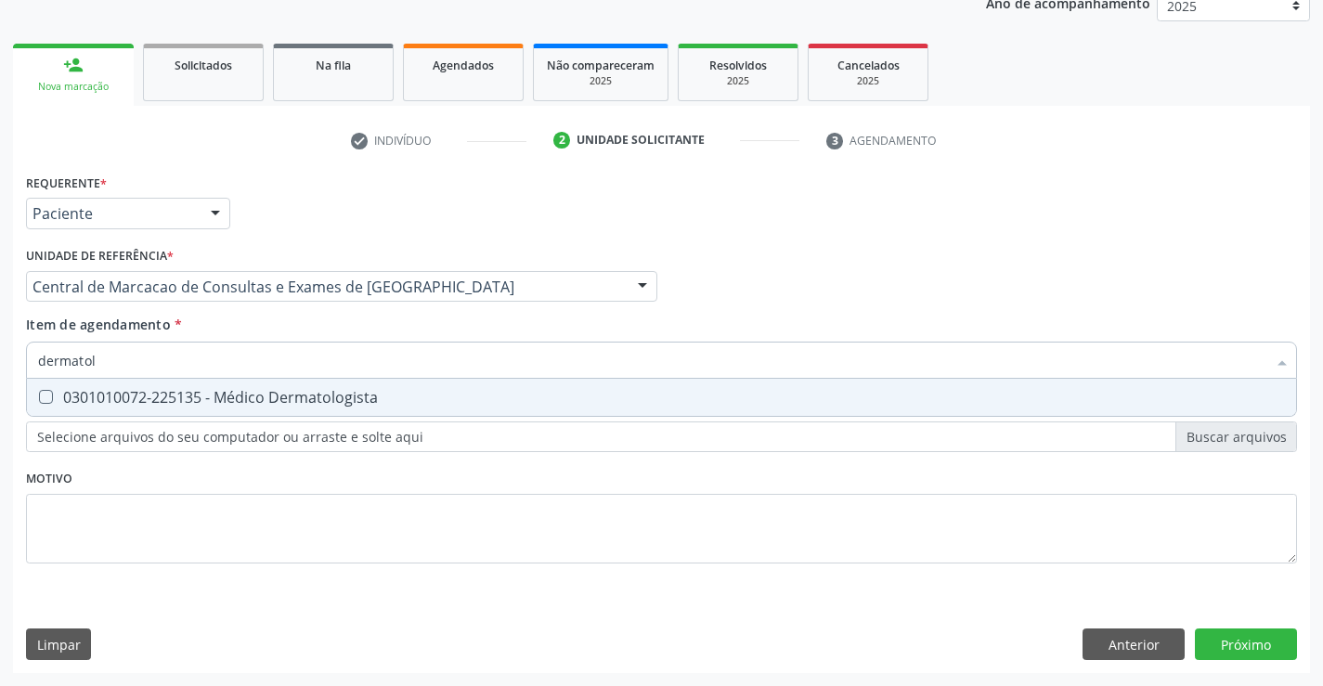
type input "dermatolo"
click at [328, 396] on div "0301010072-225135 - Médico Dermatologista" at bounding box center [661, 397] width 1247 height 15
checkbox Dermatologista "true"
click at [1274, 629] on div "Requerente * Paciente Profissional de Saúde Paciente Nenhum resultado encontrad…" at bounding box center [661, 421] width 1297 height 504
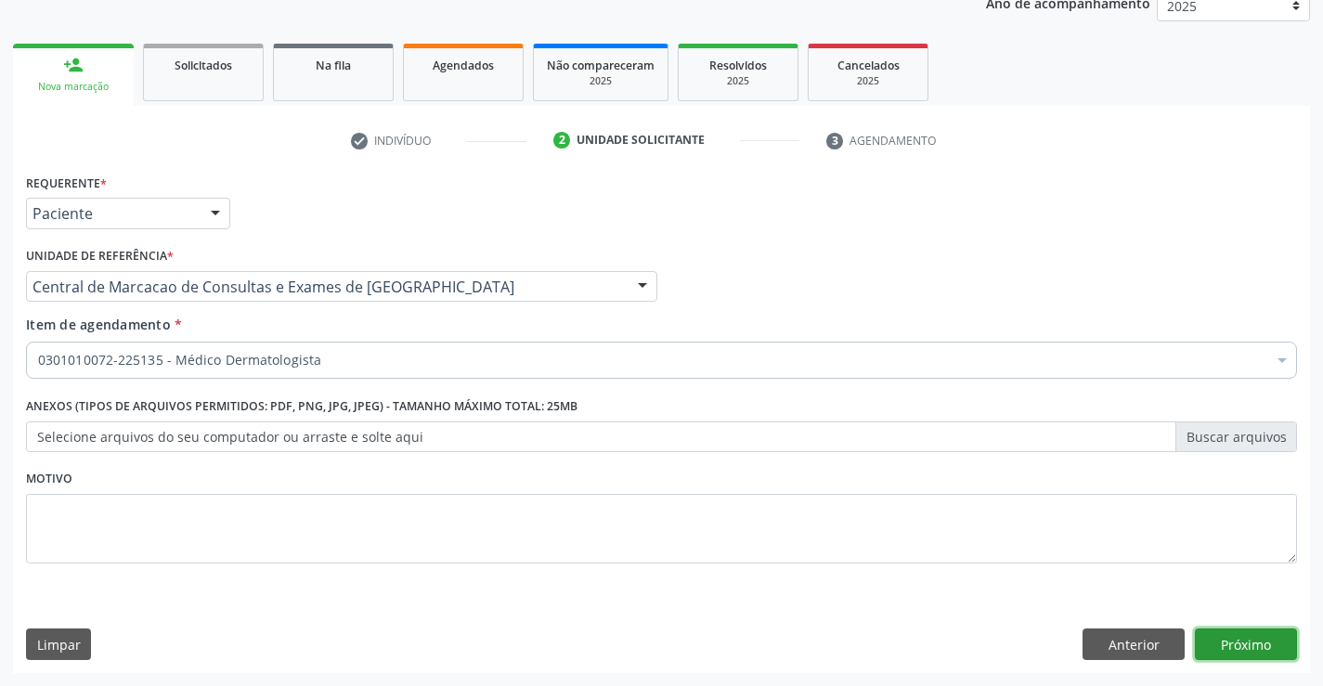
click at [1251, 637] on button "Próximo" at bounding box center [1246, 645] width 102 height 32
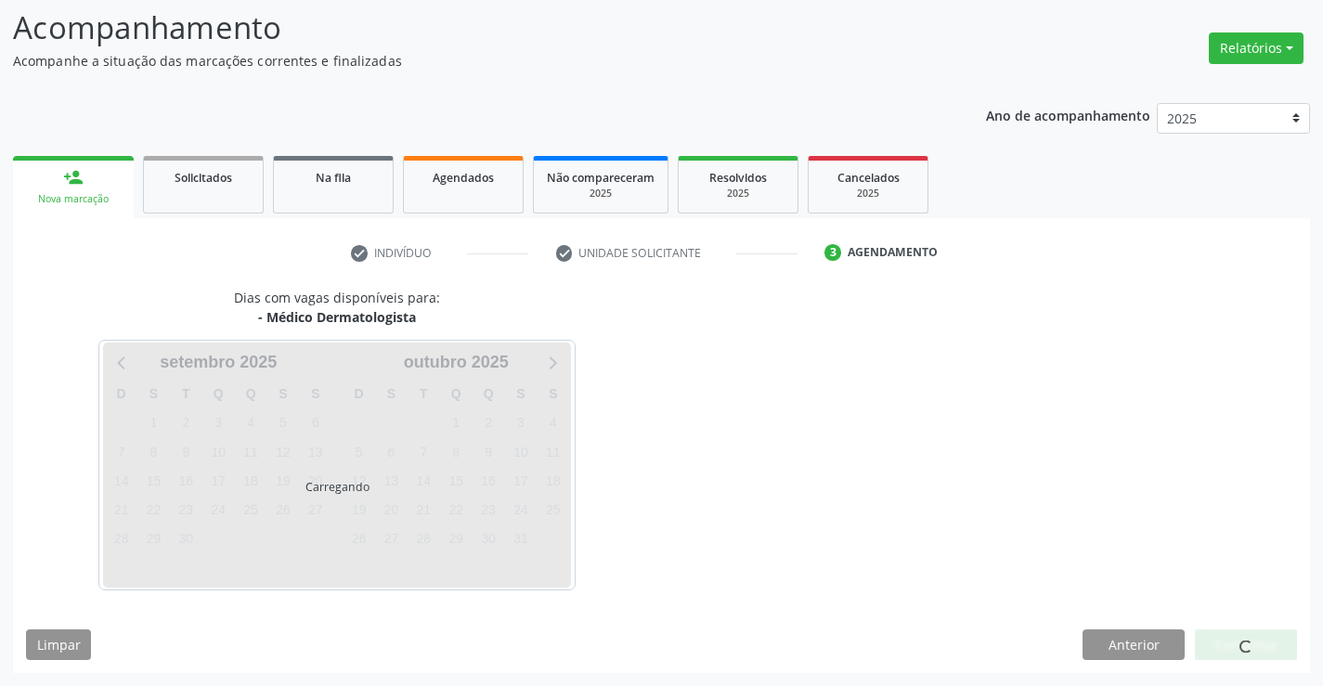
scroll to position [122, 0]
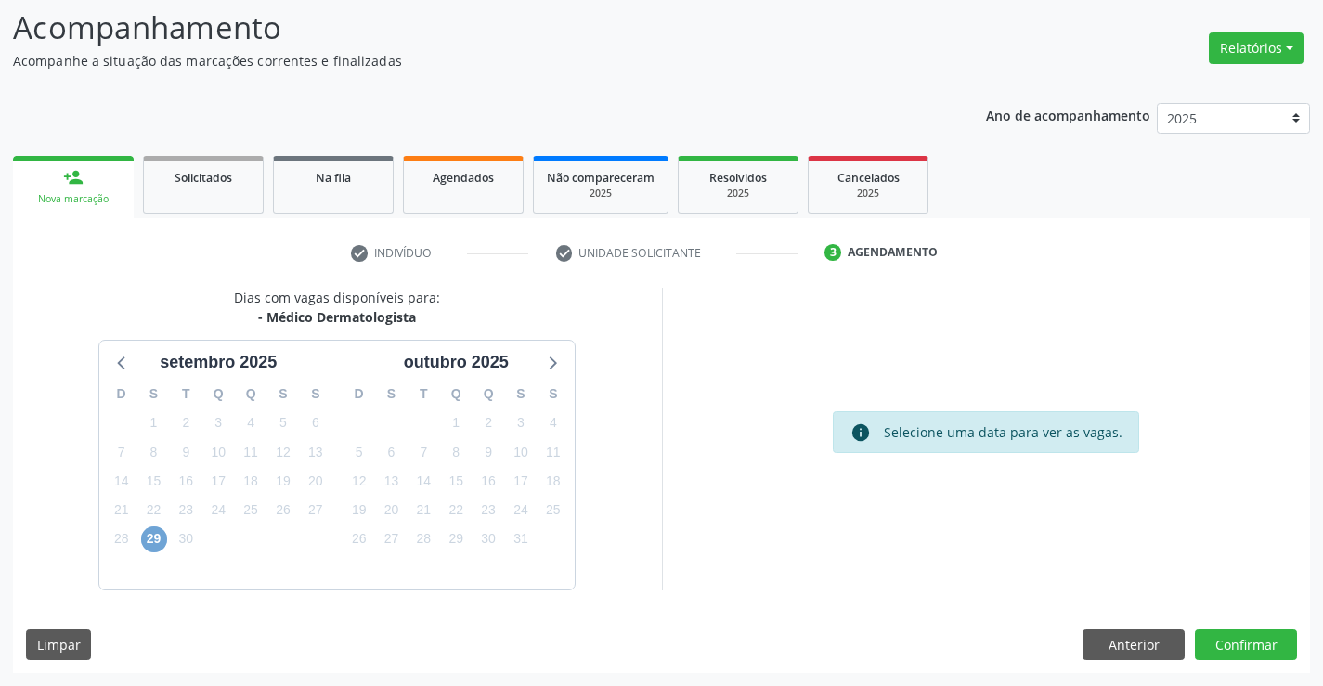
click at [152, 535] on span "29" at bounding box center [154, 539] width 26 height 26
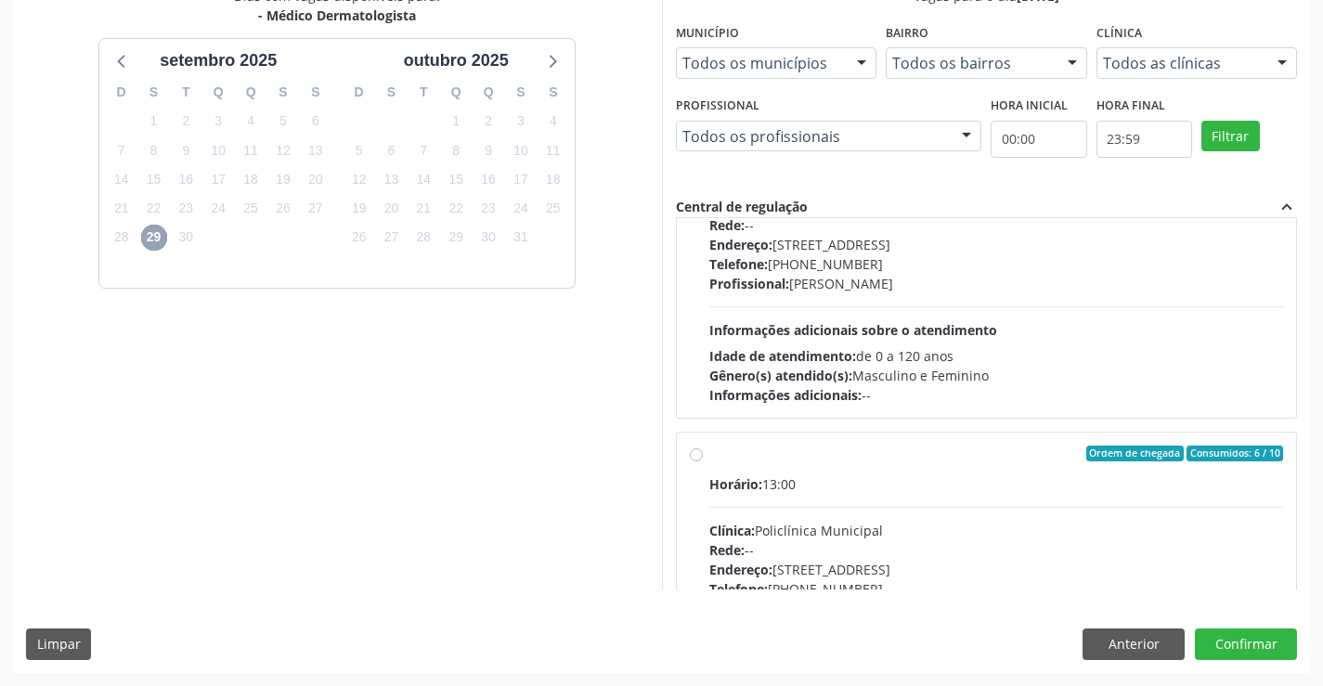
scroll to position [292, 0]
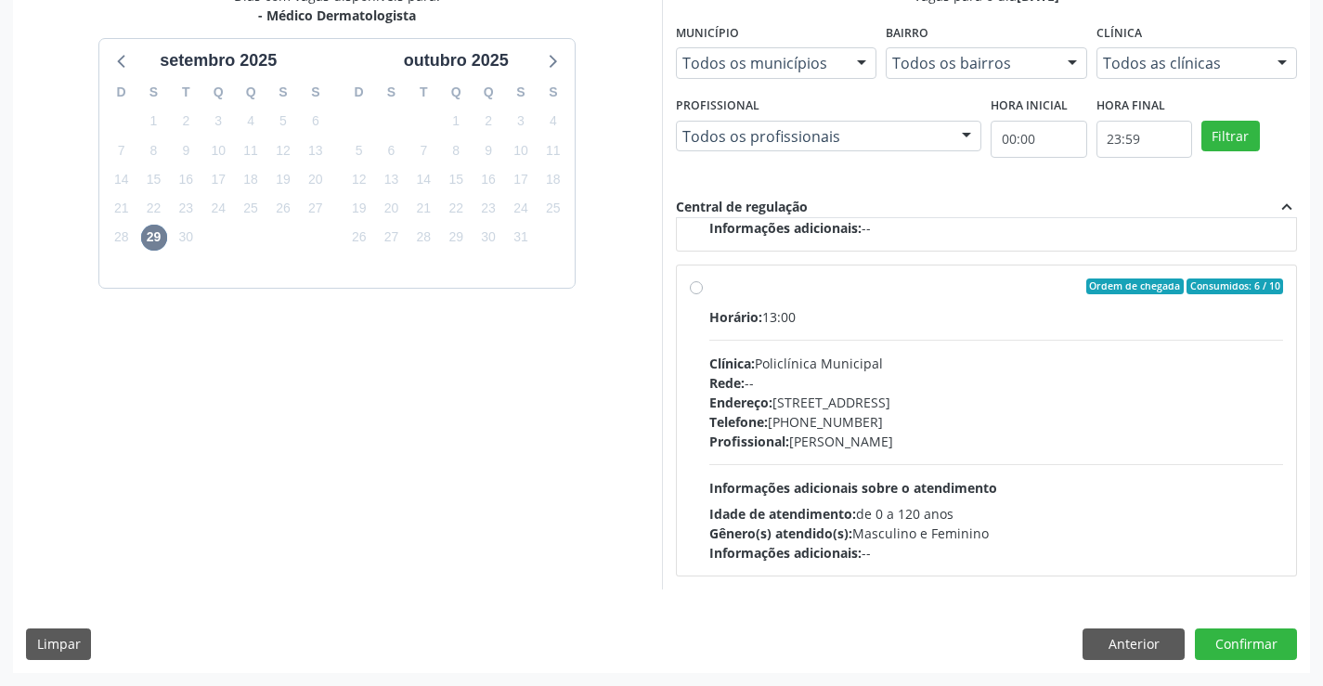
click at [952, 420] on div "Telefone: [PHONE_NUMBER]" at bounding box center [996, 421] width 575 height 19
click at [703, 295] on input "Ordem de chegada Consumidos: 6 / 10 Horário: 13:00 Clínica: Policlínica Municip…" at bounding box center [696, 287] width 13 height 17
radio input "true"
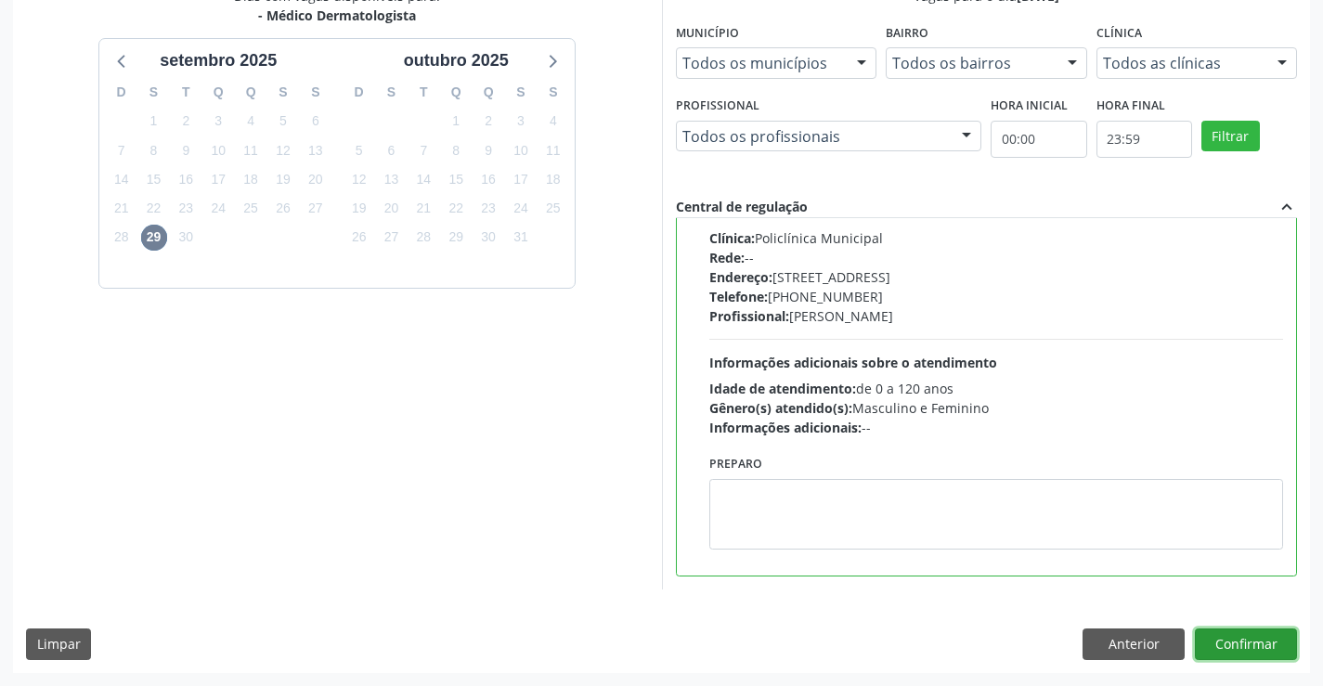
click at [1256, 643] on button "Confirmar" at bounding box center [1246, 645] width 102 height 32
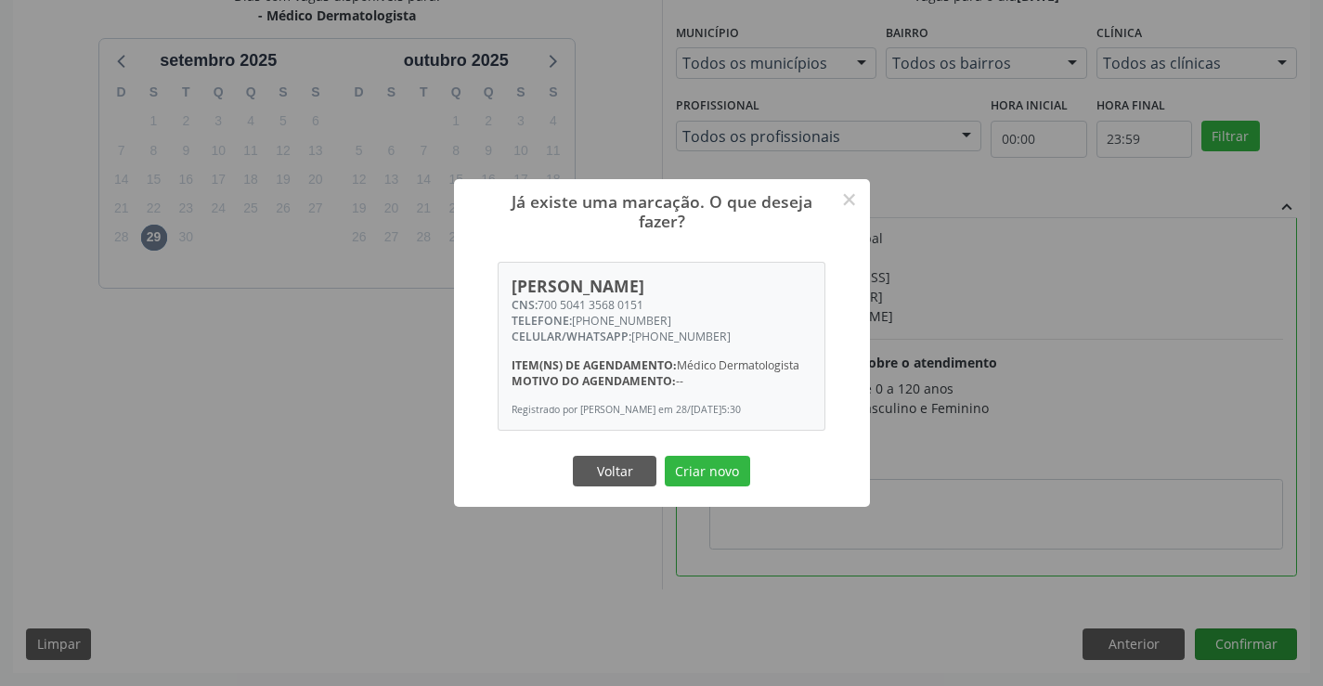
click at [665, 456] on button "Criar novo" at bounding box center [707, 472] width 85 height 32
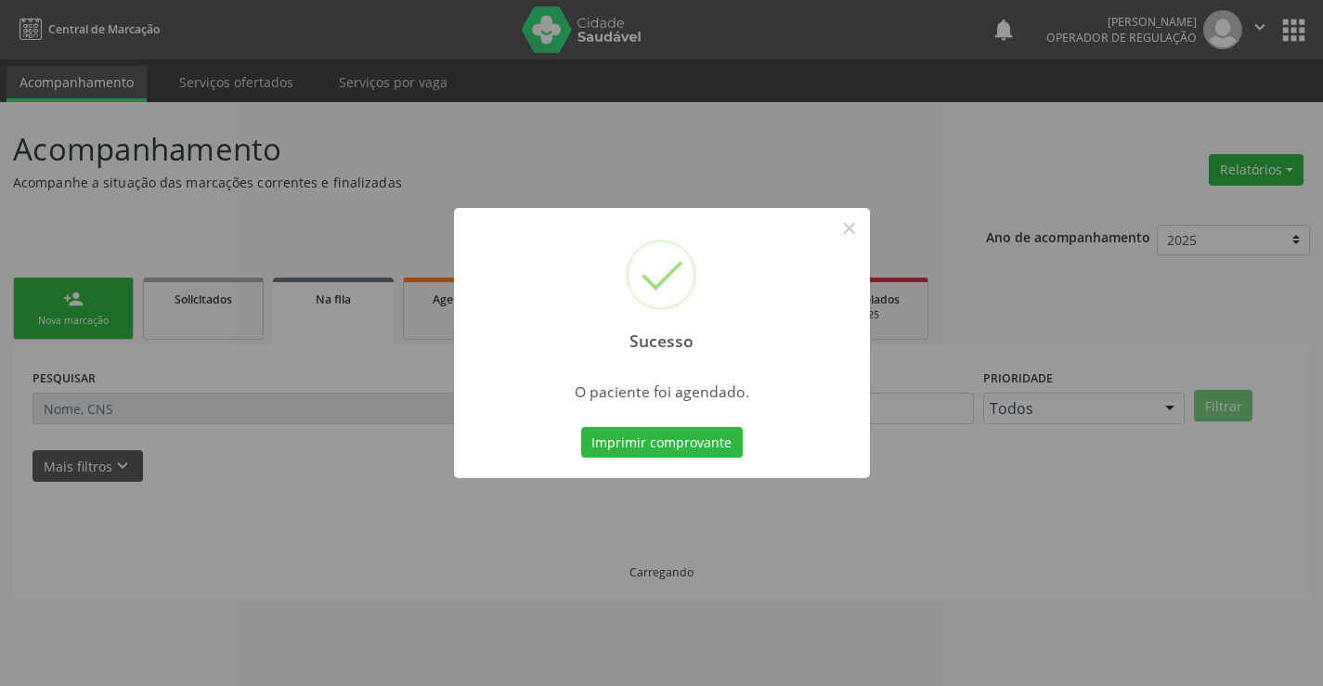
scroll to position [0, 0]
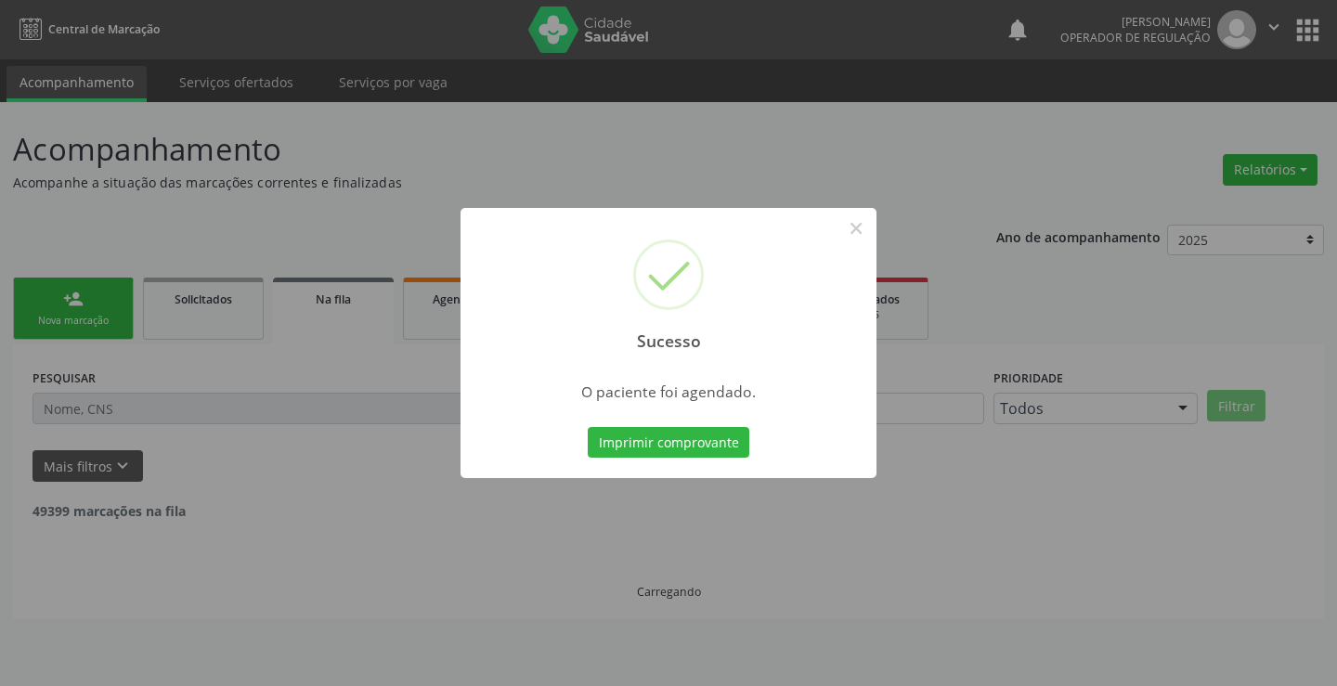
click at [588, 427] on button "Imprimir comprovante" at bounding box center [669, 443] width 162 height 32
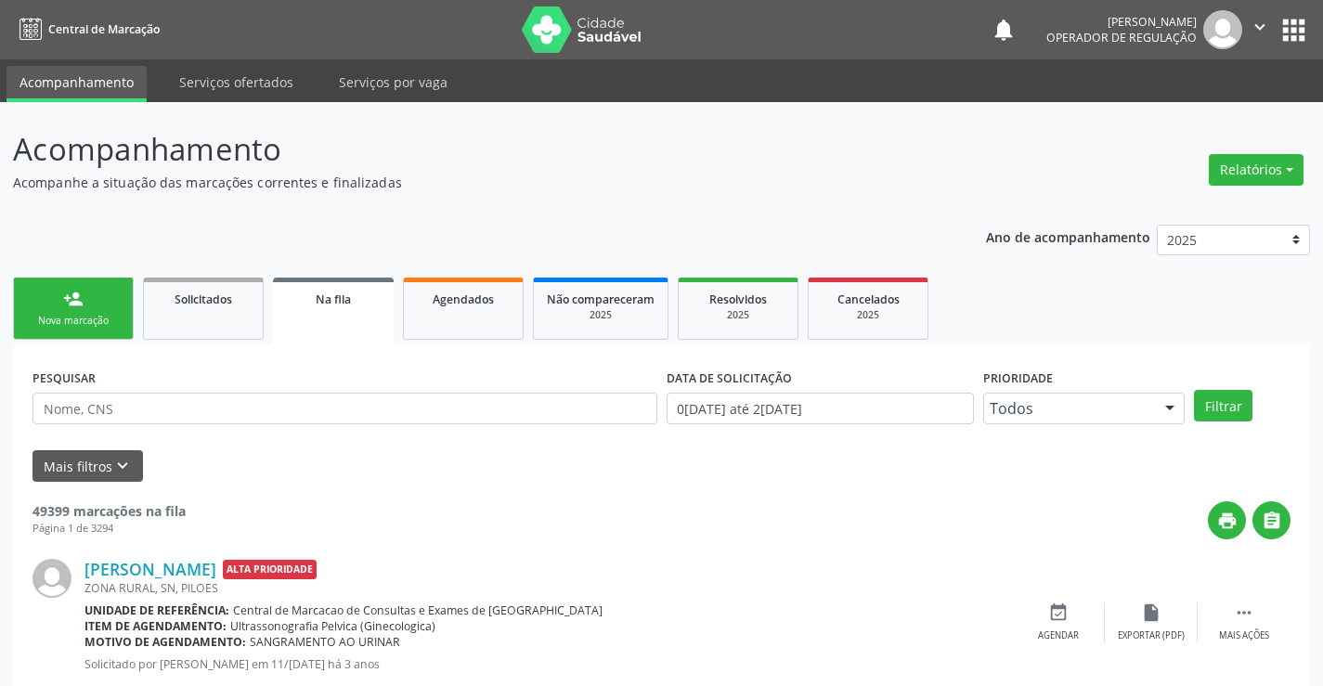
click at [103, 299] on link "person_add Nova marcação" at bounding box center [73, 309] width 121 height 62
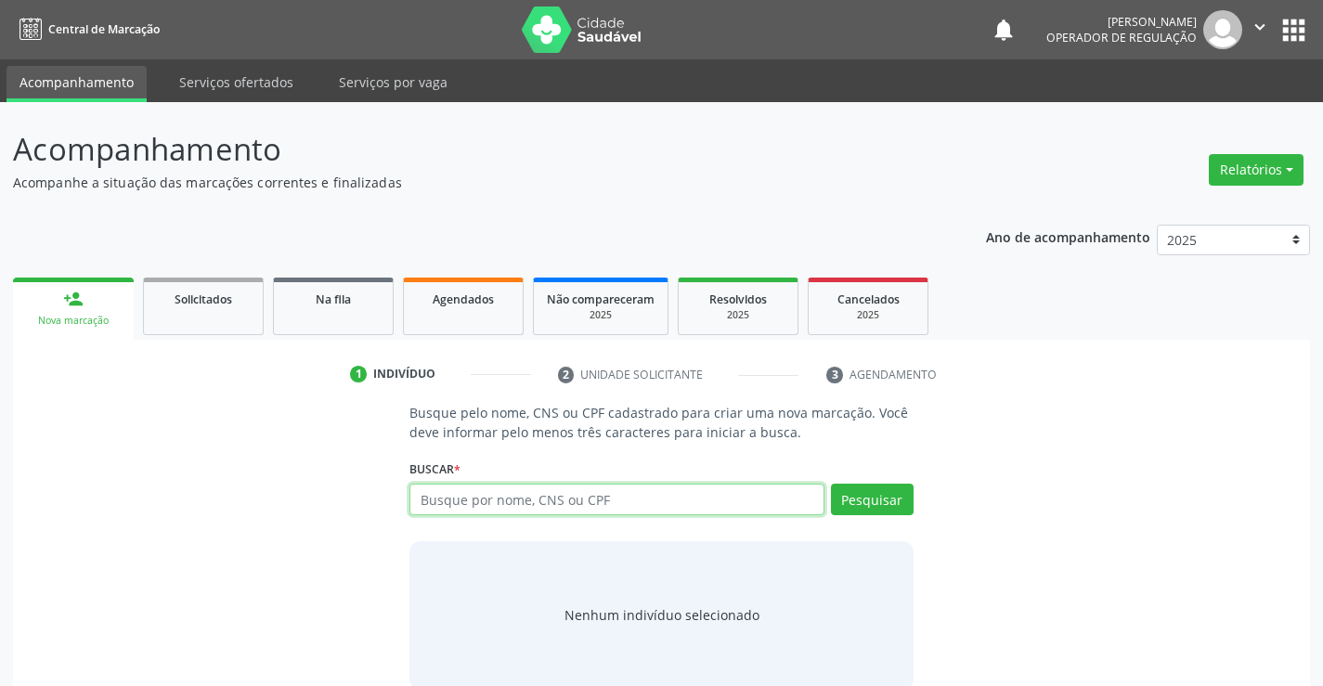
click at [518, 498] on input "text" at bounding box center [616, 500] width 414 height 32
type input "706508324990592"
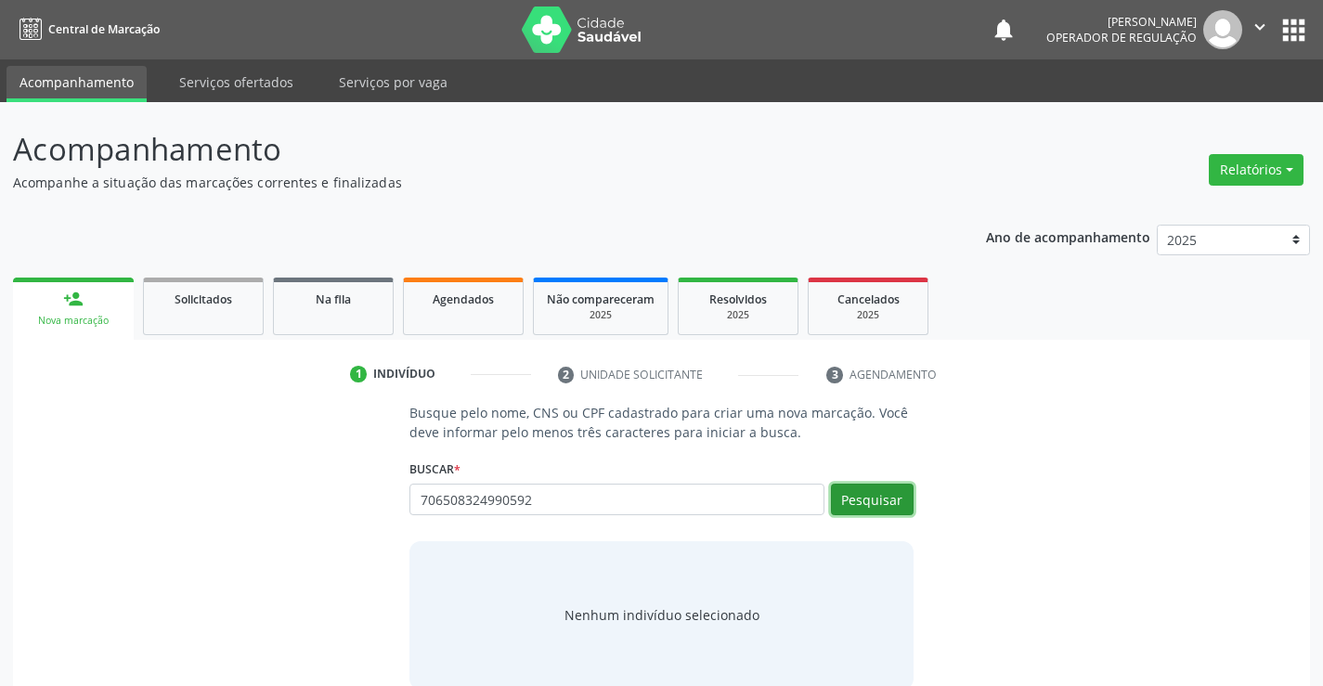
click at [873, 495] on button "Pesquisar" at bounding box center [872, 500] width 83 height 32
type input "706508324990592"
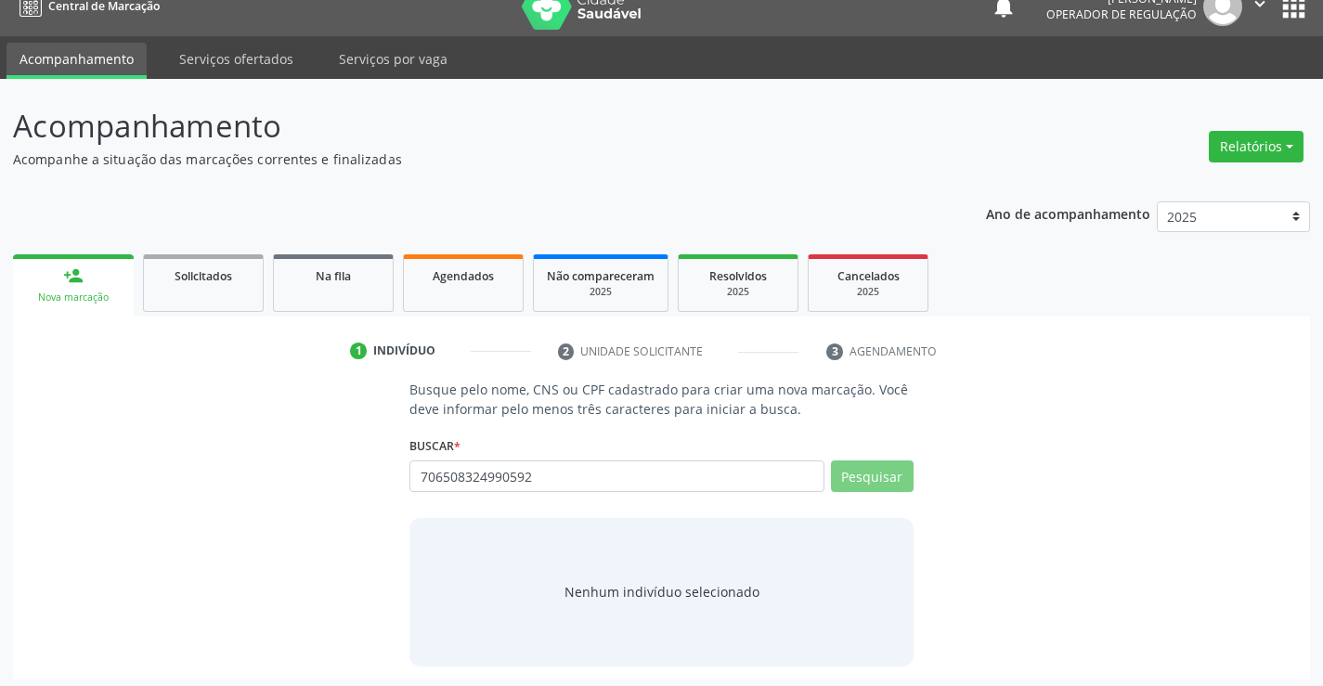
scroll to position [30, 0]
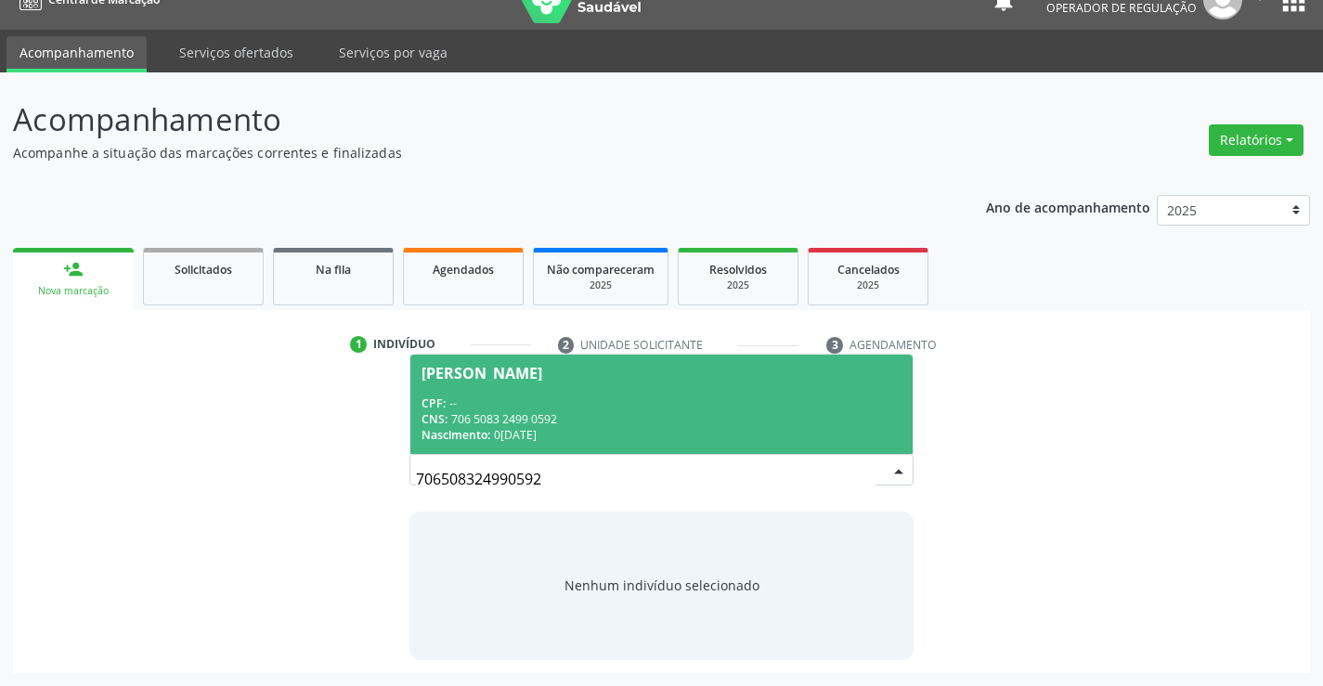
click at [838, 431] on div "Nascimento: 06[DATE]" at bounding box center [661, 435] width 479 height 16
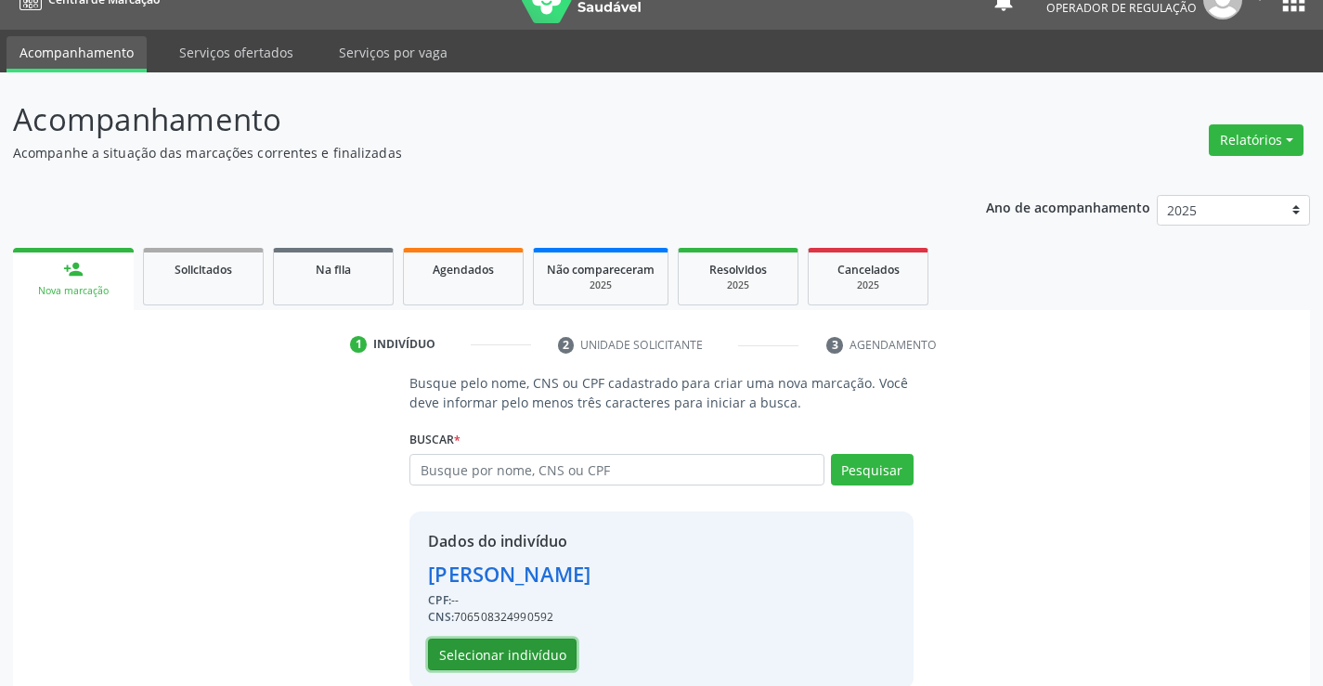
click at [516, 653] on button "Selecionar indivíduo" at bounding box center [502, 655] width 149 height 32
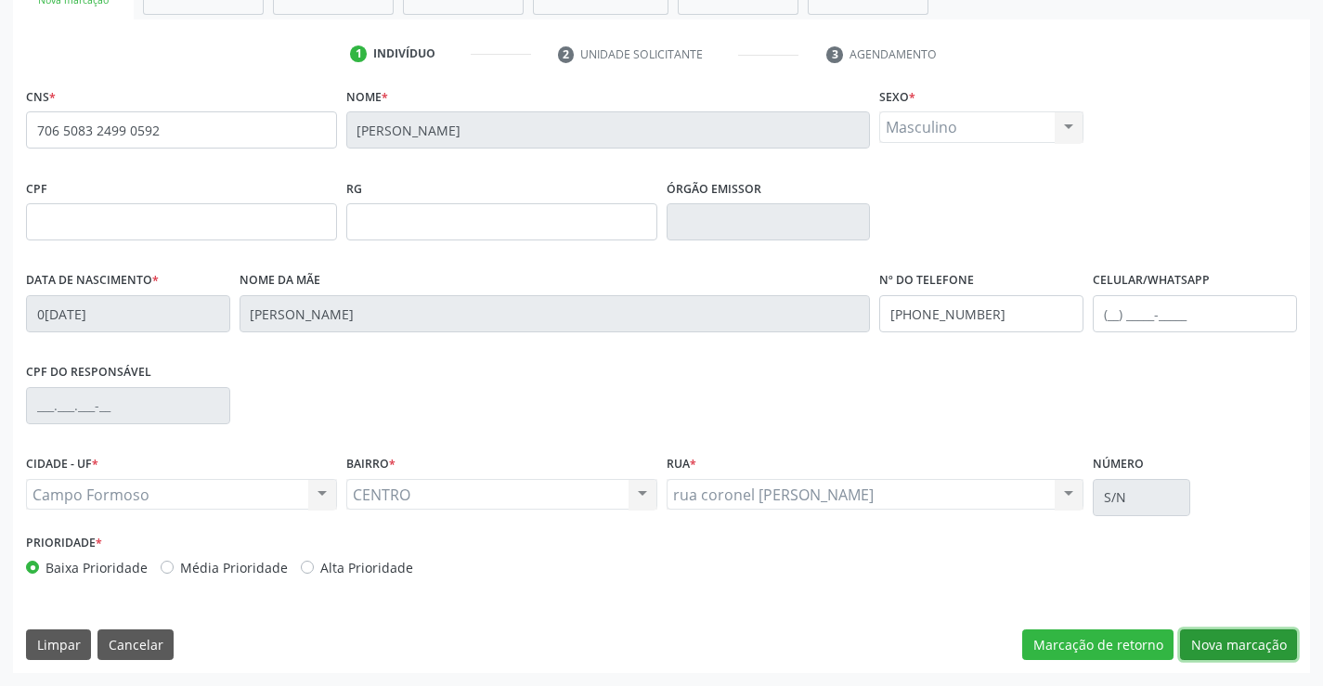
click at [1226, 646] on button "Nova marcação" at bounding box center [1238, 646] width 117 height 32
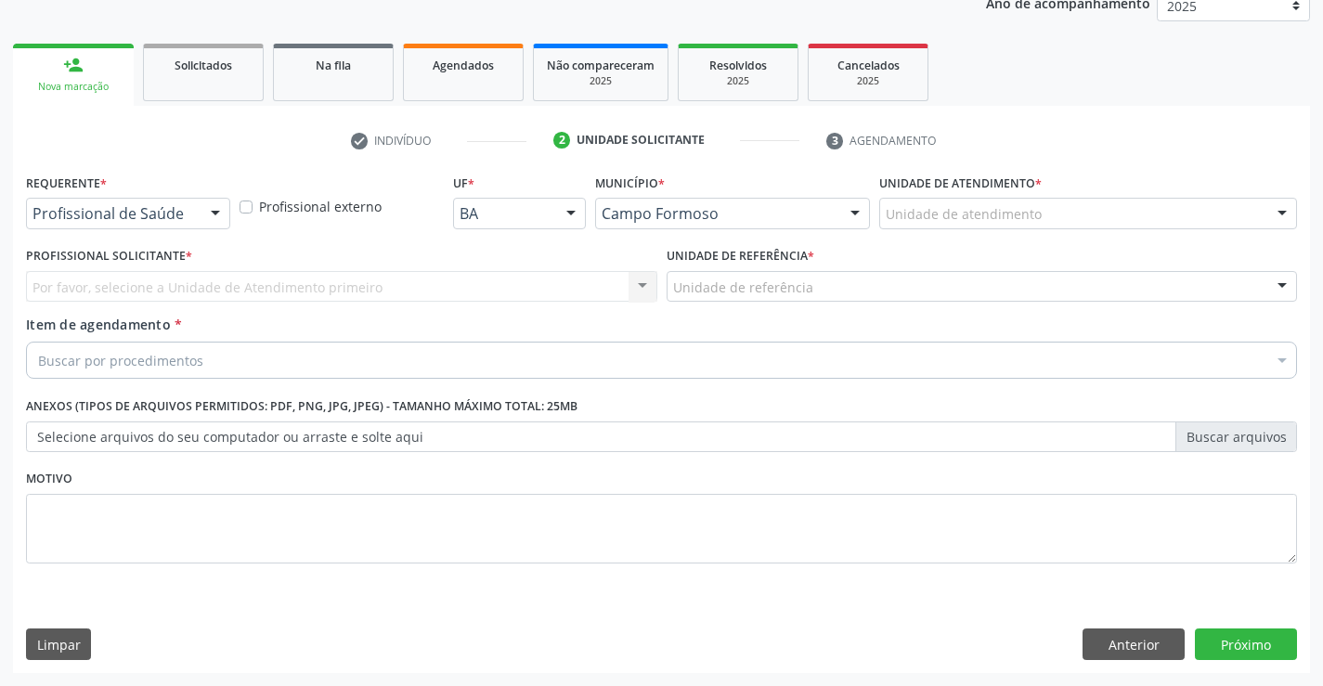
scroll to position [234, 0]
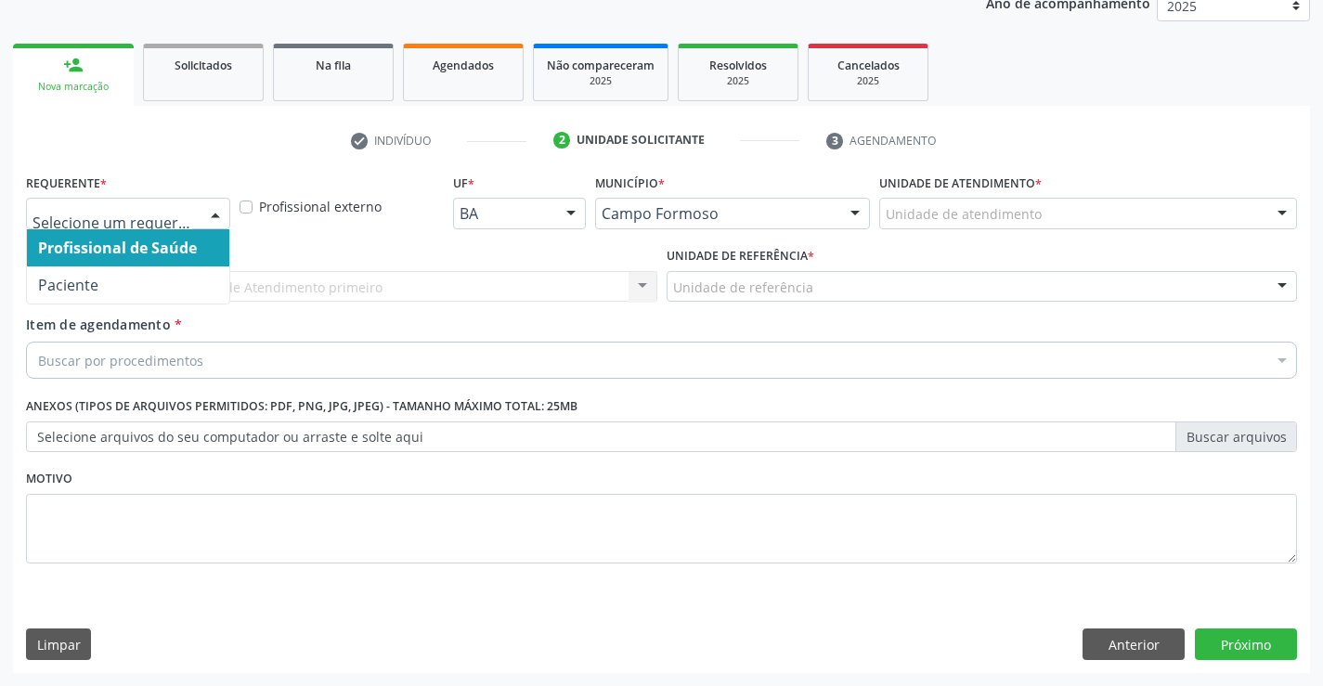
click at [196, 216] on div "Profissional de Saúde Paciente Nenhum resultado encontrado para: " " Não há nen…" at bounding box center [128, 214] width 204 height 32
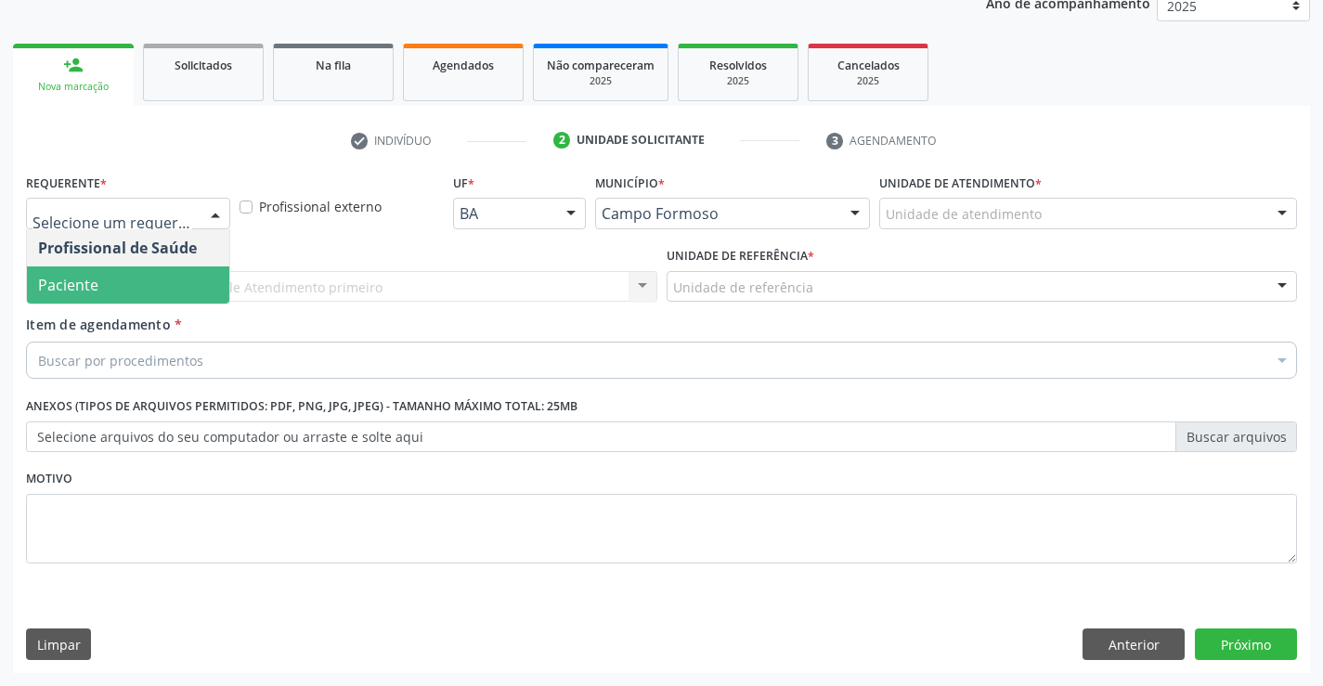
click at [114, 285] on span "Paciente" at bounding box center [128, 284] width 202 height 37
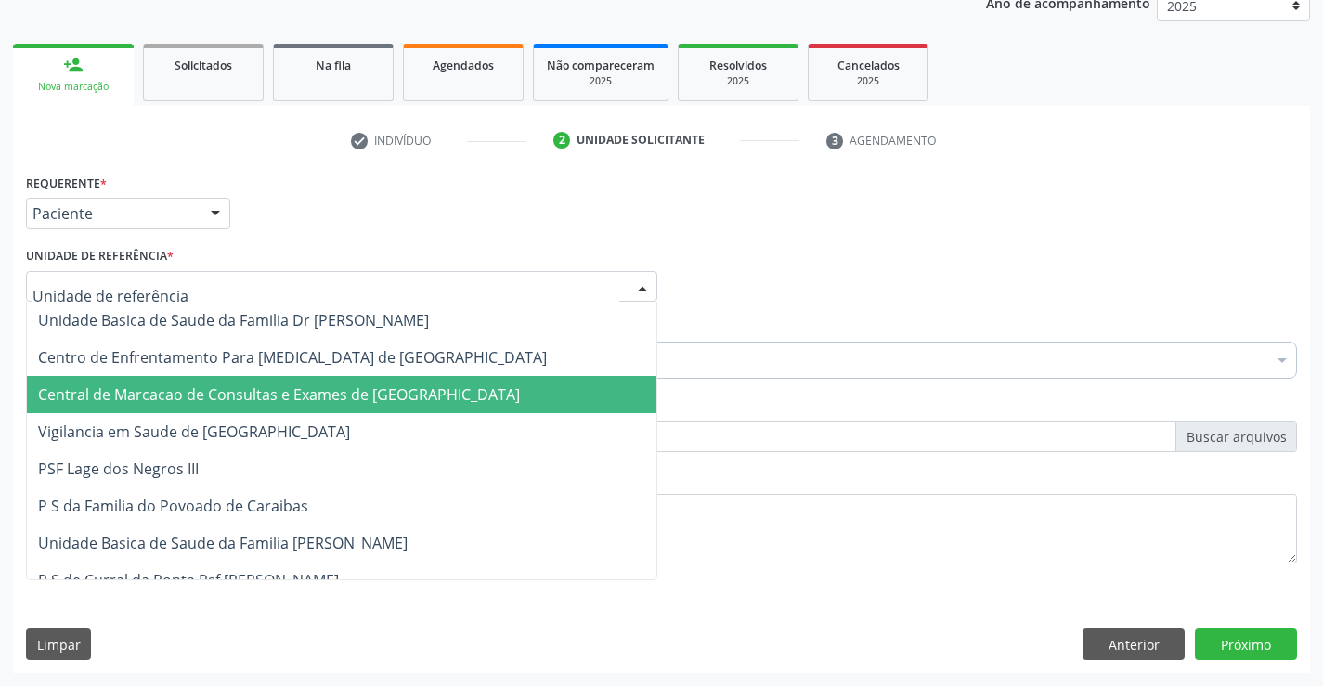
click at [174, 393] on span "Central de Marcacao de Consultas e Exames de [GEOGRAPHIC_DATA]" at bounding box center [279, 394] width 482 height 20
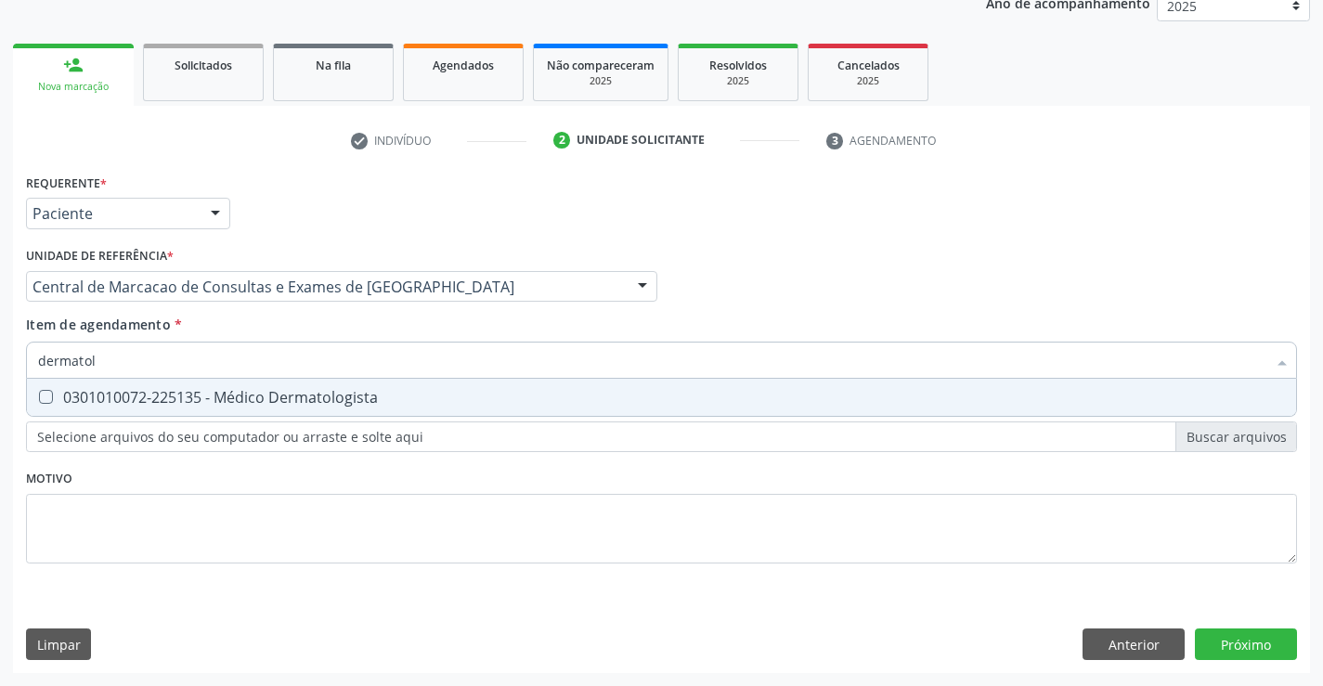
type input "dermatolo"
click at [296, 400] on div "0301010072-225135 - Médico Dermatologista" at bounding box center [661, 397] width 1247 height 15
checkbox Dermatologista "true"
click at [1231, 647] on div "Requerente * Paciente Profissional de Saúde Paciente Nenhum resultado encontrad…" at bounding box center [661, 421] width 1297 height 504
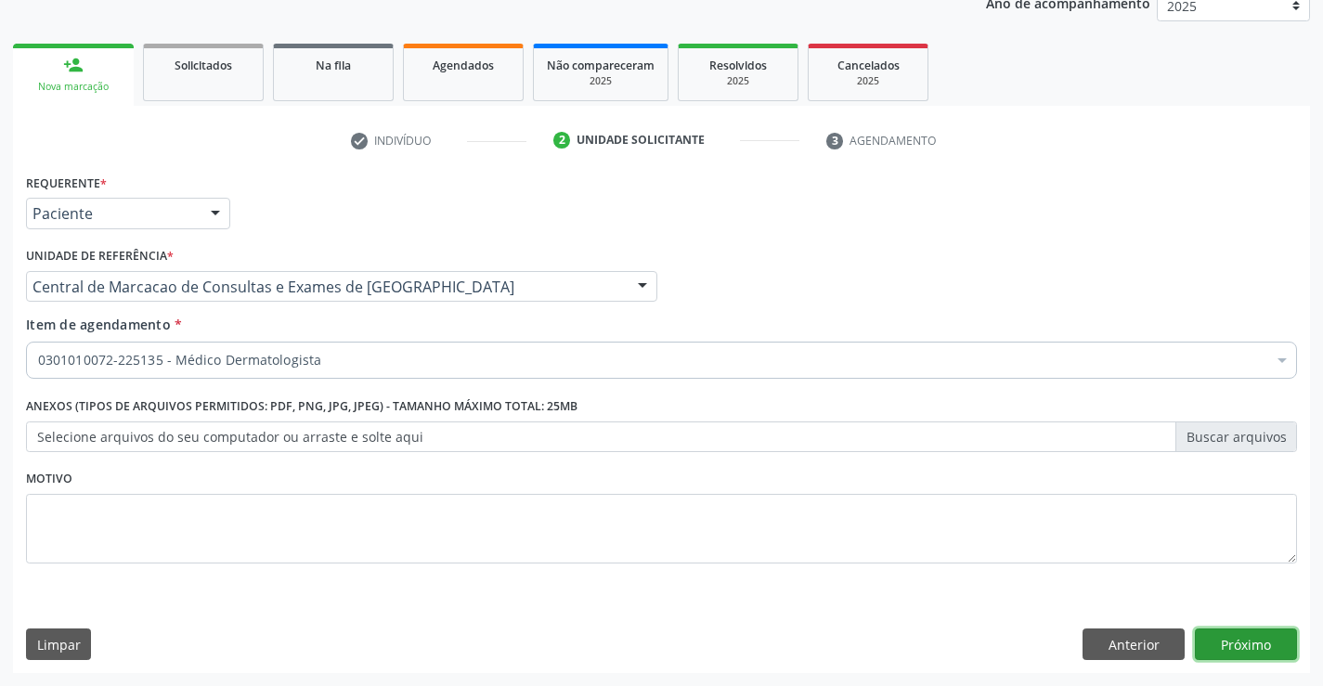
click at [1225, 629] on button "Próximo" at bounding box center [1246, 645] width 102 height 32
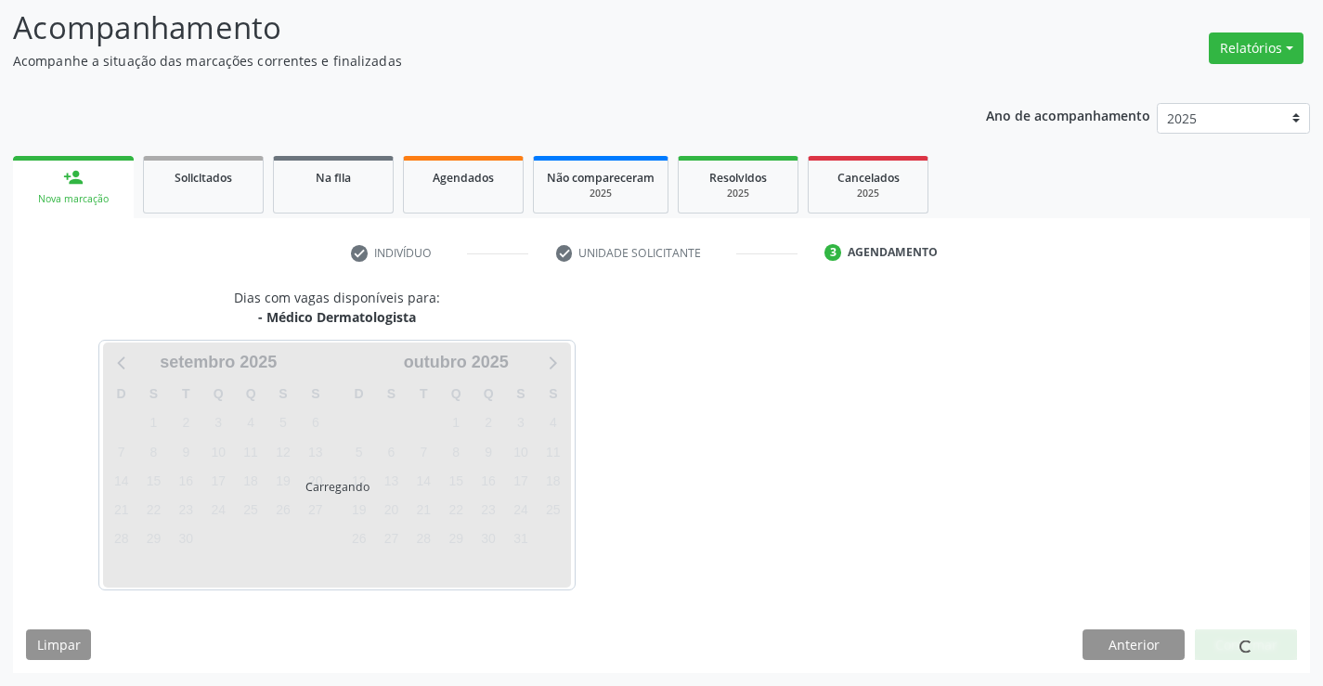
scroll to position [122, 0]
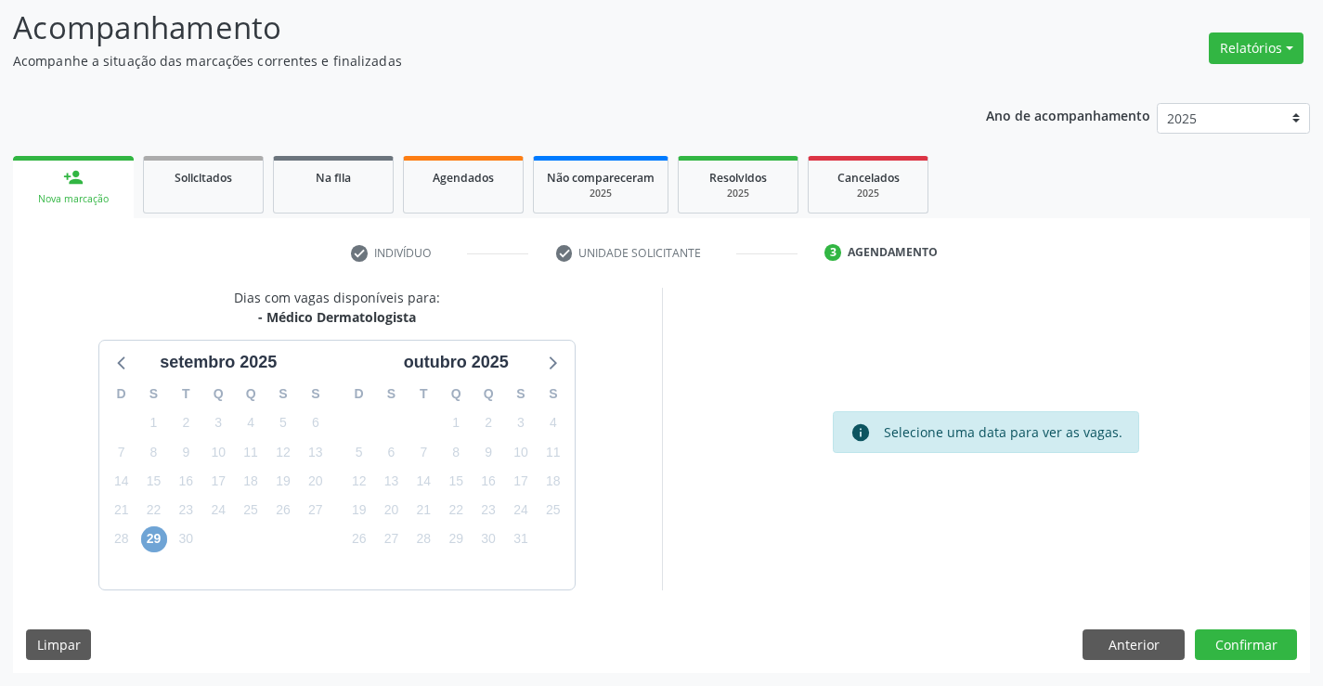
click at [151, 537] on span "29" at bounding box center [154, 539] width 26 height 26
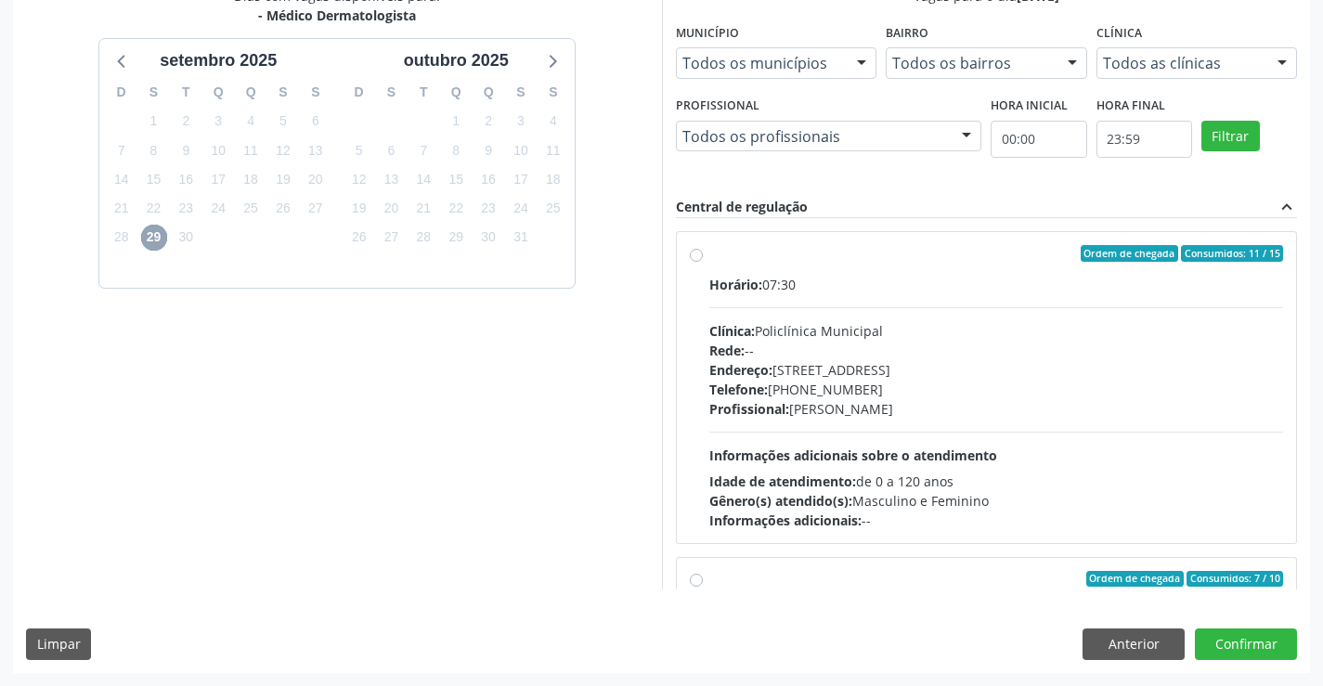
scroll to position [292, 0]
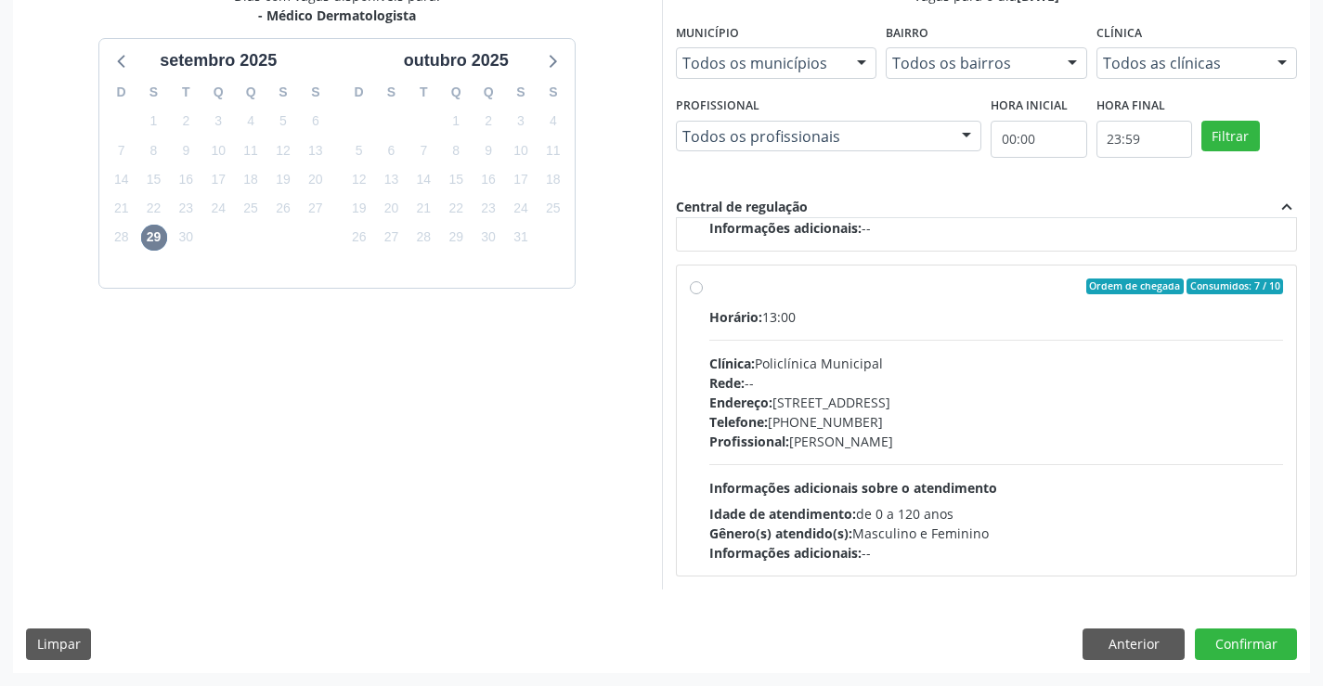
click at [968, 394] on div "Endereço: [STREET_ADDRESS]" at bounding box center [996, 402] width 575 height 19
click at [703, 295] on input "Ordem de chegada Consumidos: 7 / 10 Horário: 13:00 Clínica: Policlínica Municip…" at bounding box center [696, 287] width 13 height 17
radio input "true"
click at [1230, 643] on button "Confirmar" at bounding box center [1246, 645] width 102 height 32
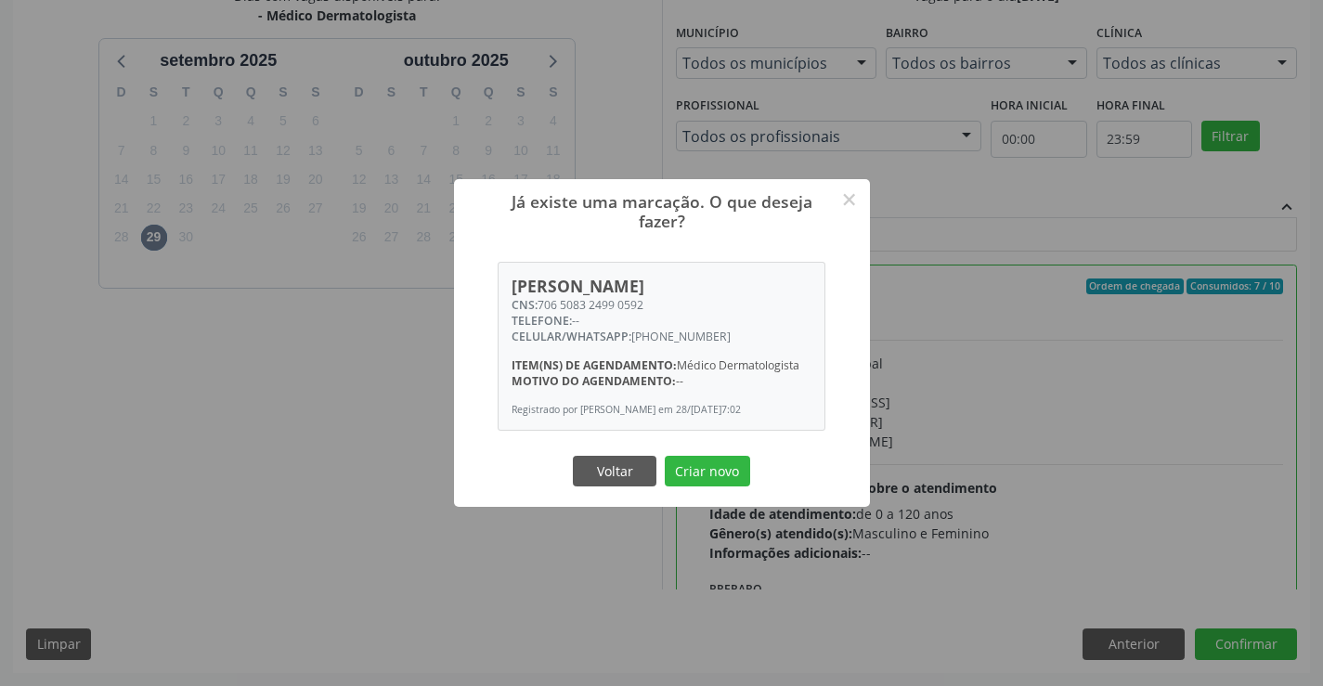
click at [665, 456] on button "Criar novo" at bounding box center [707, 472] width 85 height 32
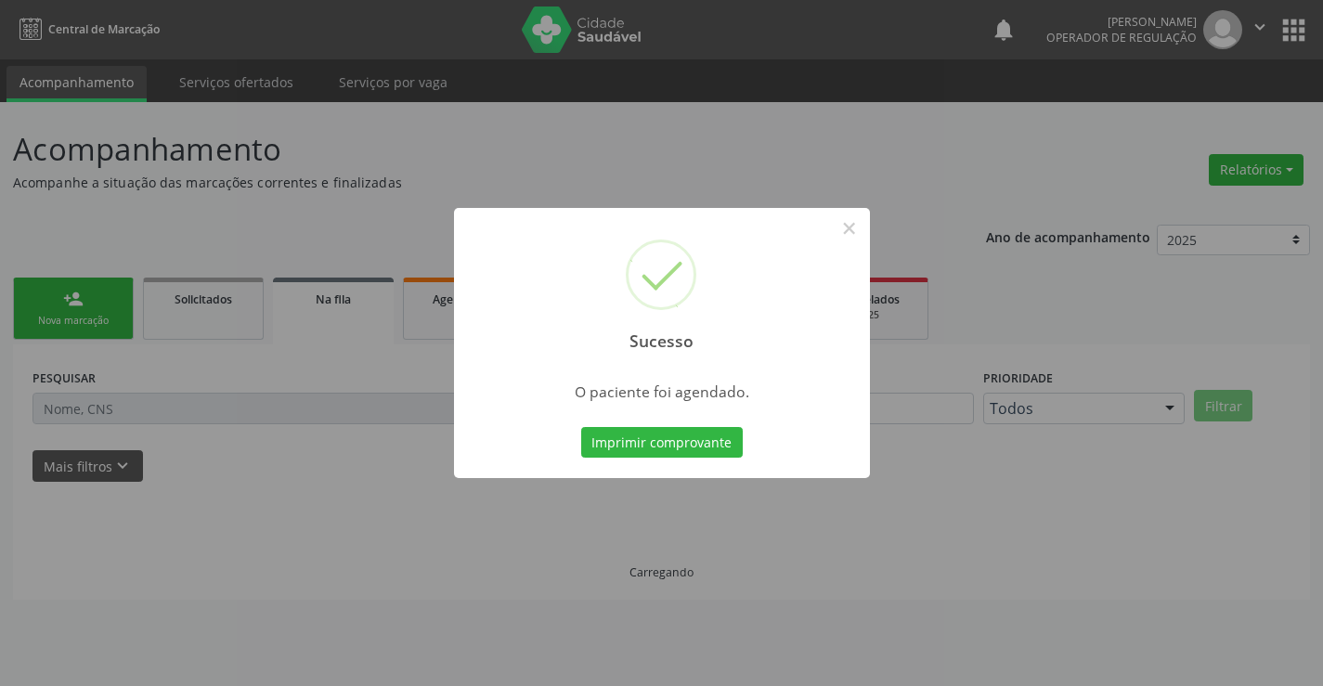
scroll to position [0, 0]
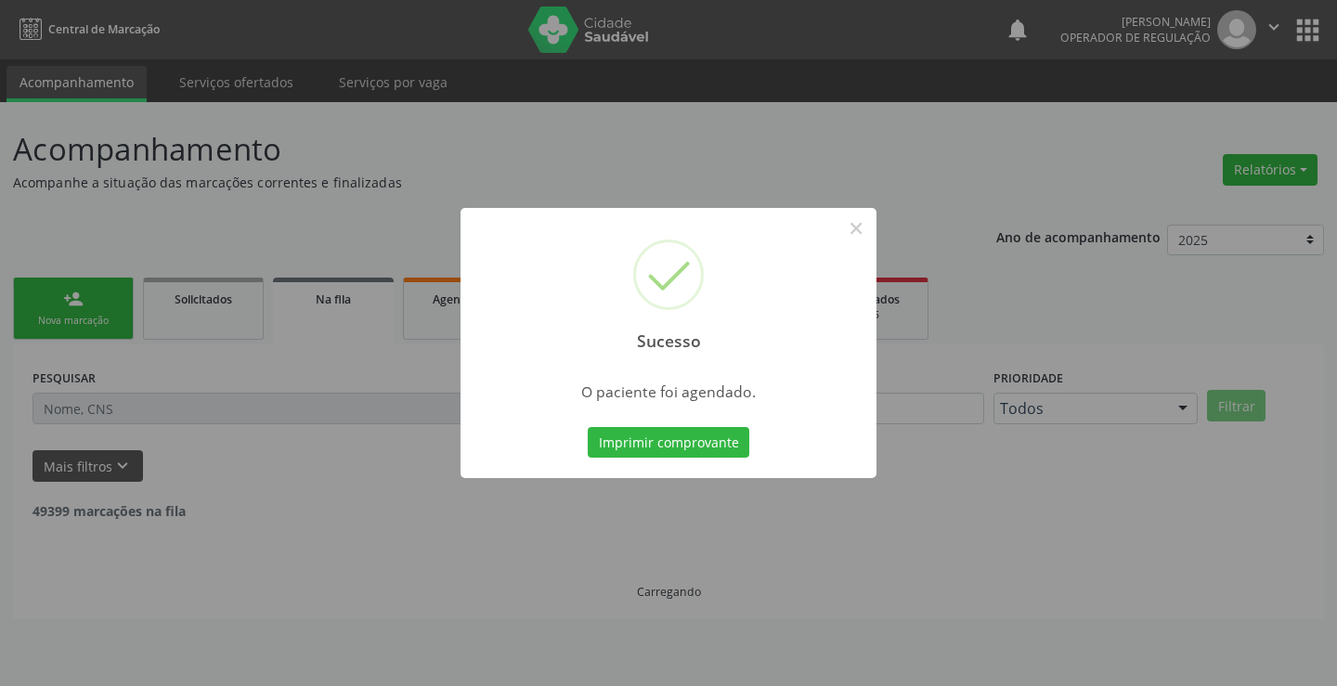
click at [588, 427] on button "Imprimir comprovante" at bounding box center [669, 443] width 162 height 32
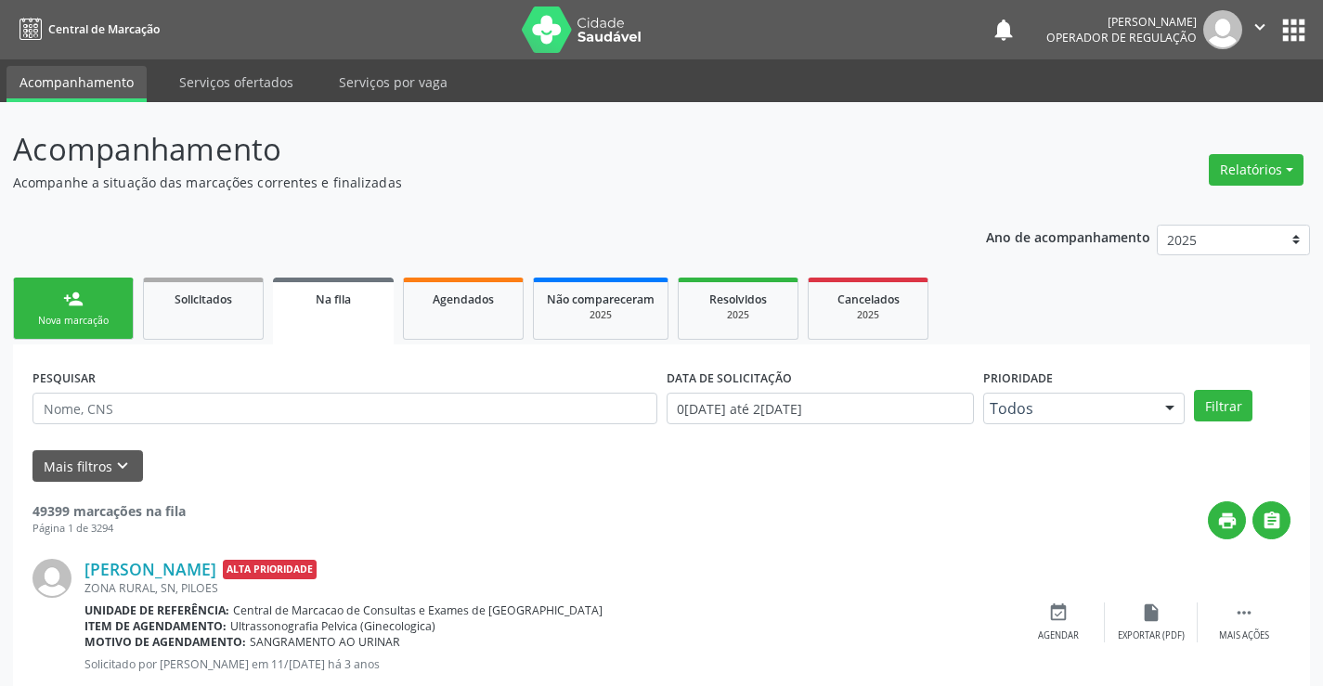
click at [70, 295] on div "person_add" at bounding box center [73, 299] width 20 height 20
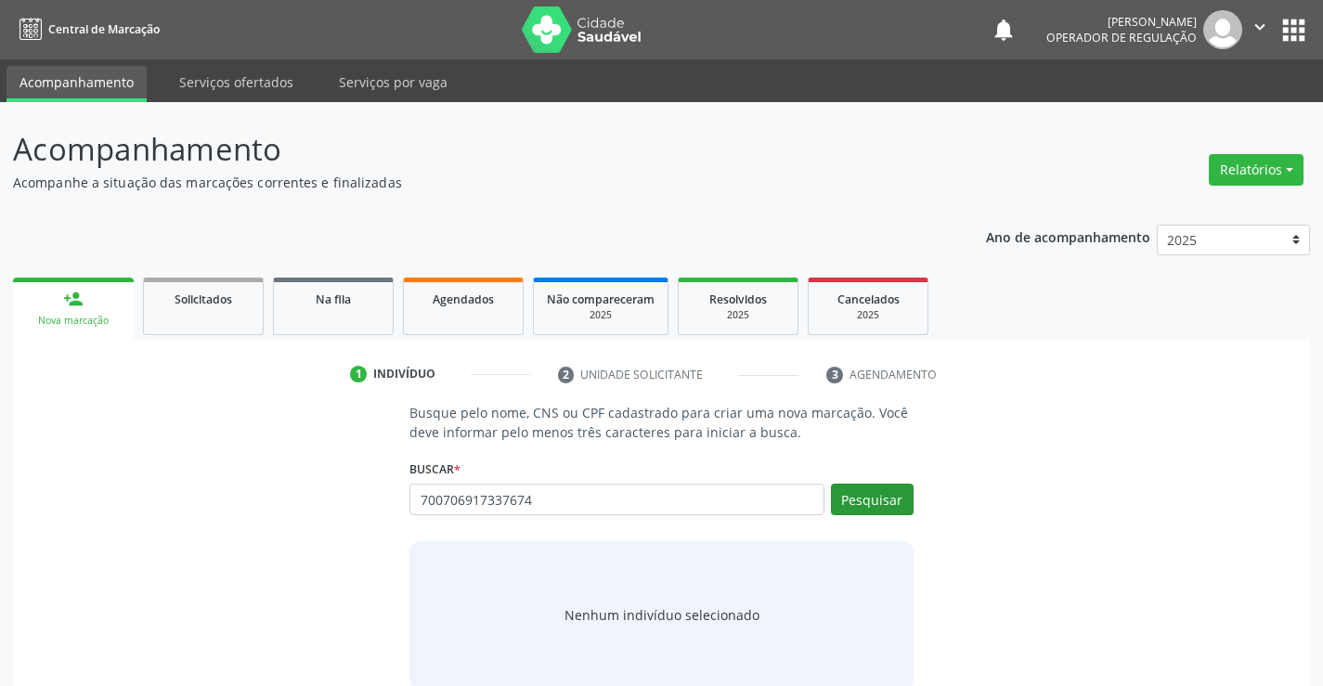
type input "700706917337674"
click at [863, 499] on button "Pesquisar" at bounding box center [872, 500] width 83 height 32
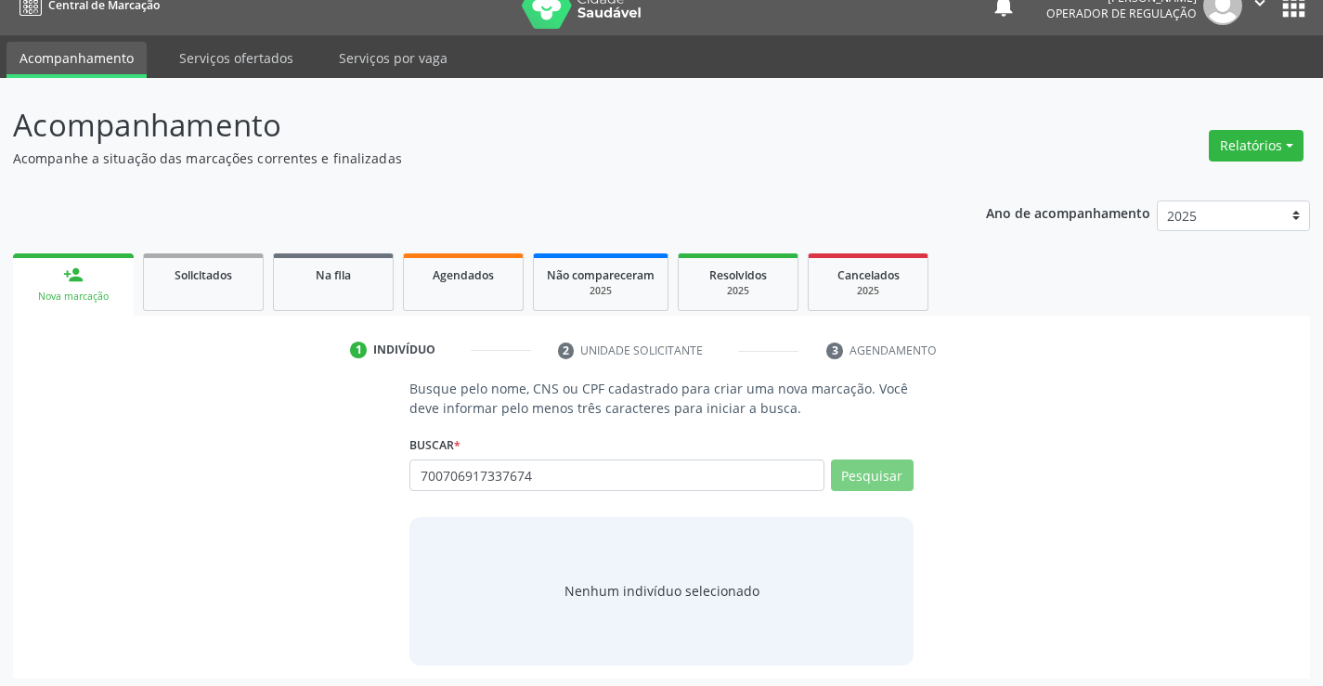
scroll to position [30, 0]
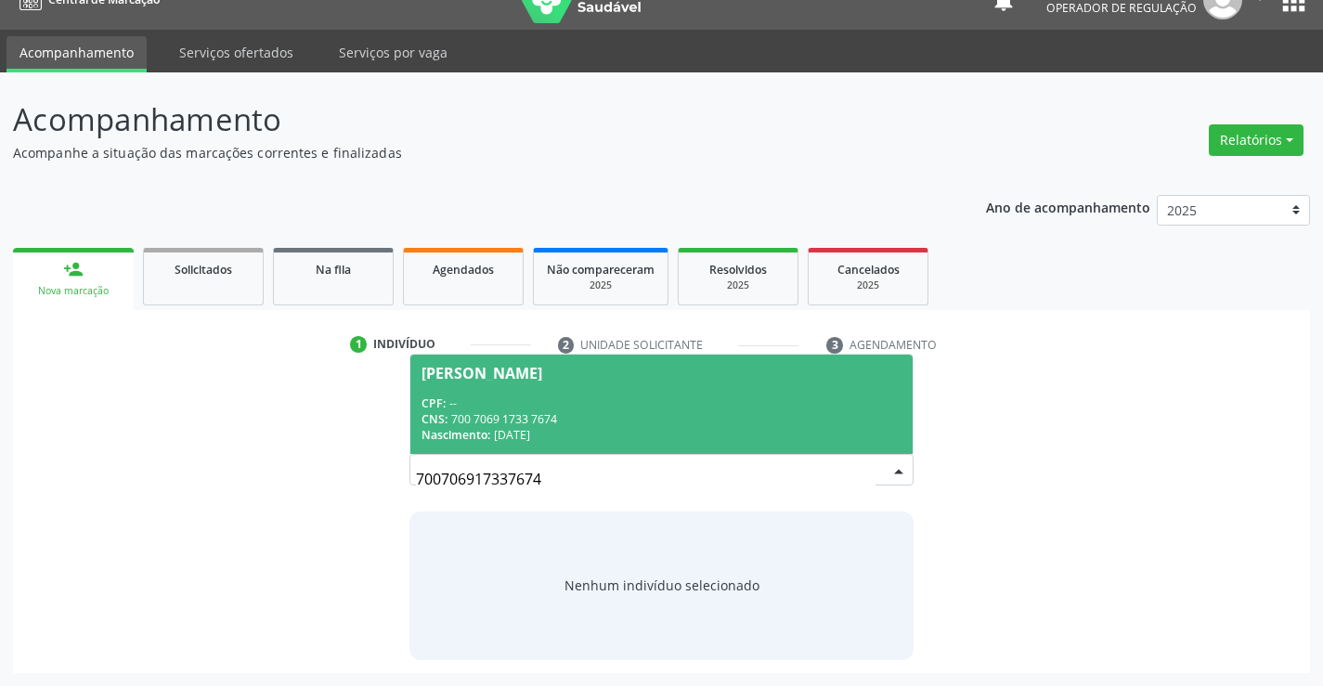
click at [693, 423] on div "CNS: 700 7069 1733 7674" at bounding box center [661, 419] width 479 height 16
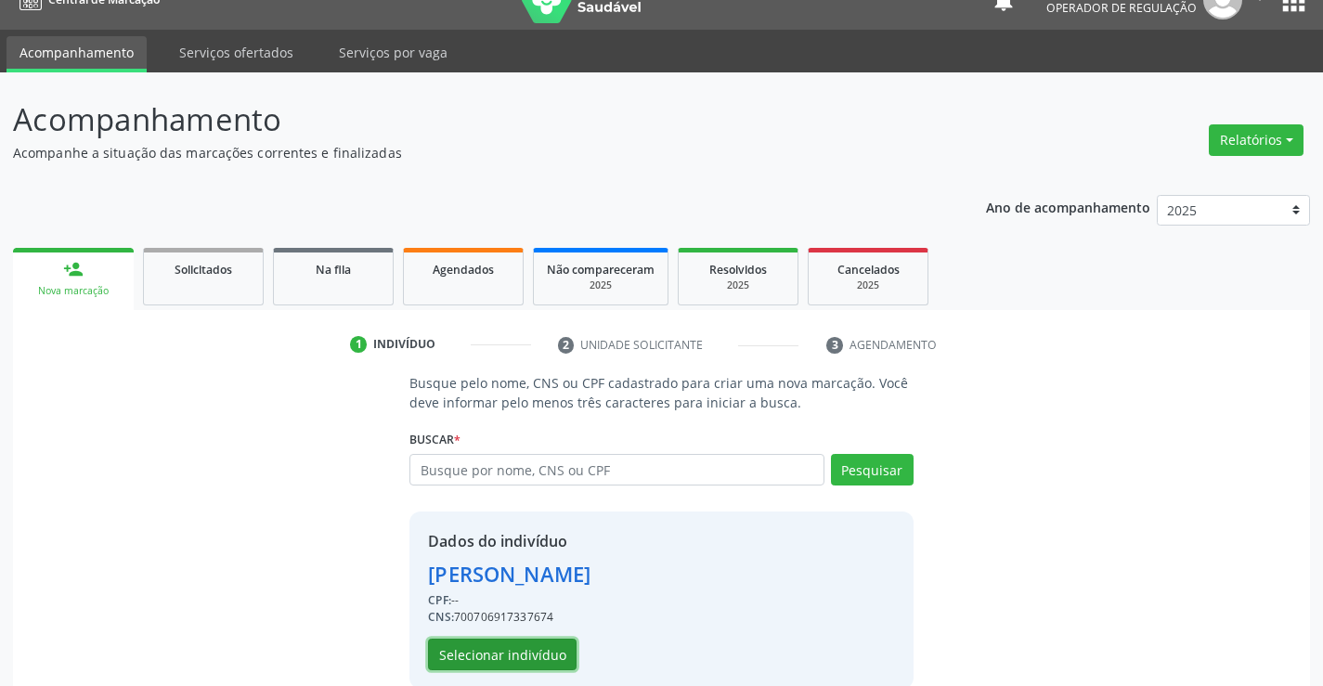
click at [528, 649] on button "Selecionar indivíduo" at bounding box center [502, 655] width 149 height 32
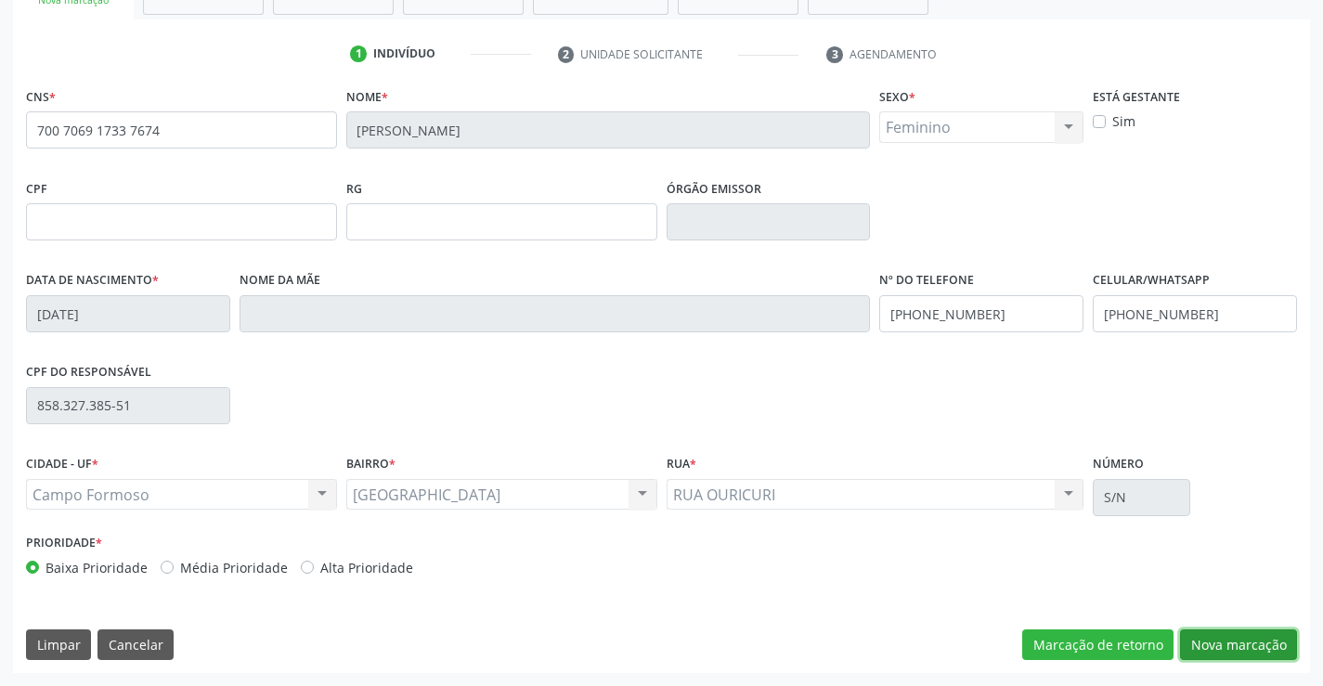
click at [1197, 637] on button "Nova marcação" at bounding box center [1238, 646] width 117 height 32
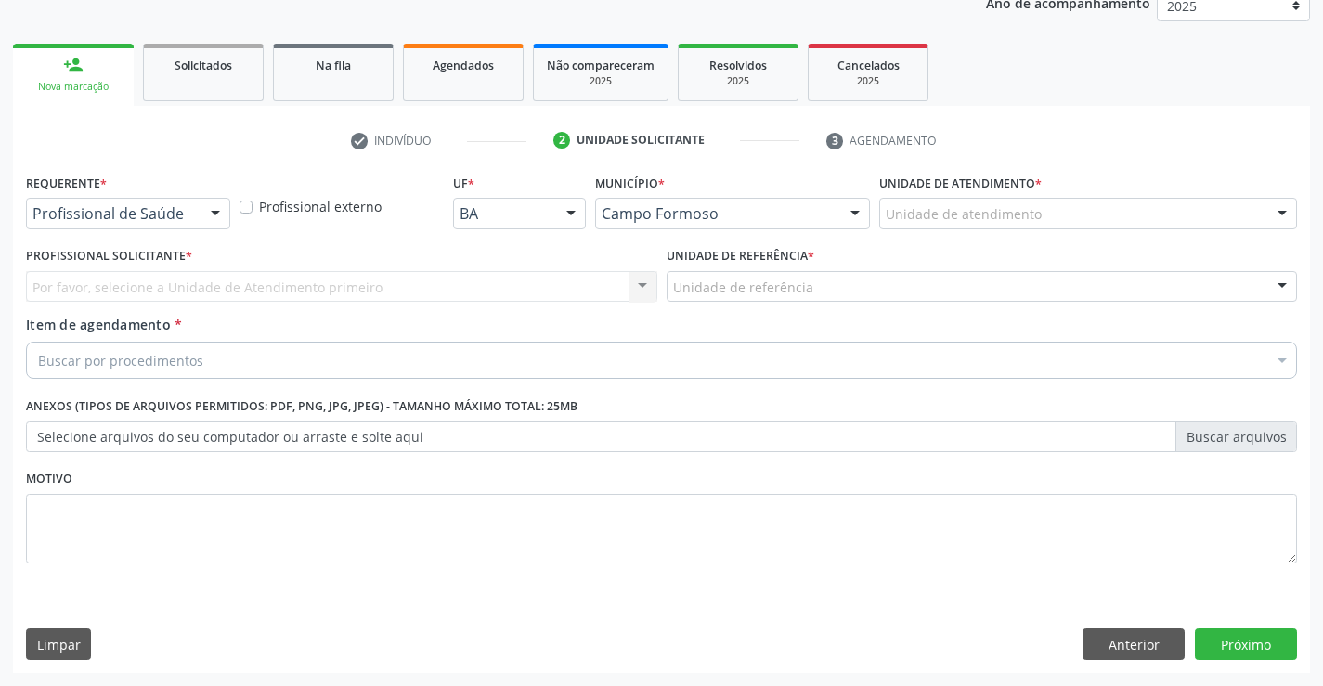
scroll to position [234, 0]
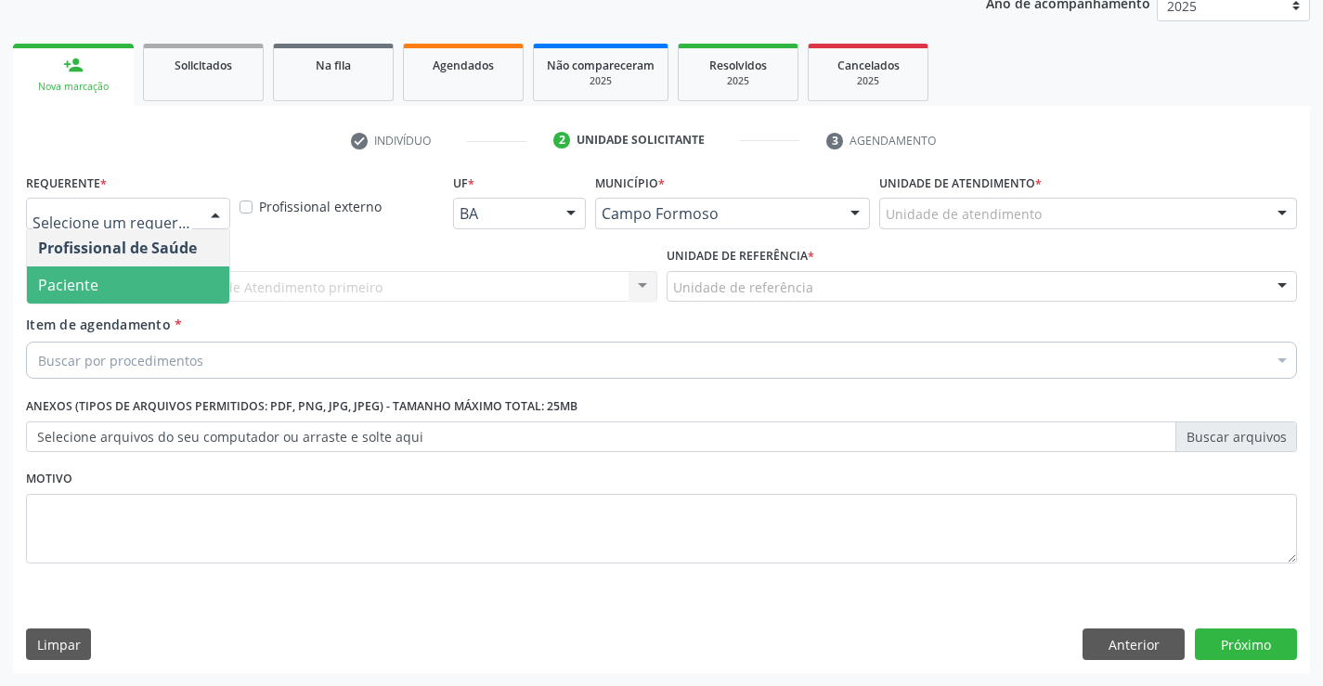
click at [146, 302] on span "Paciente" at bounding box center [128, 284] width 202 height 37
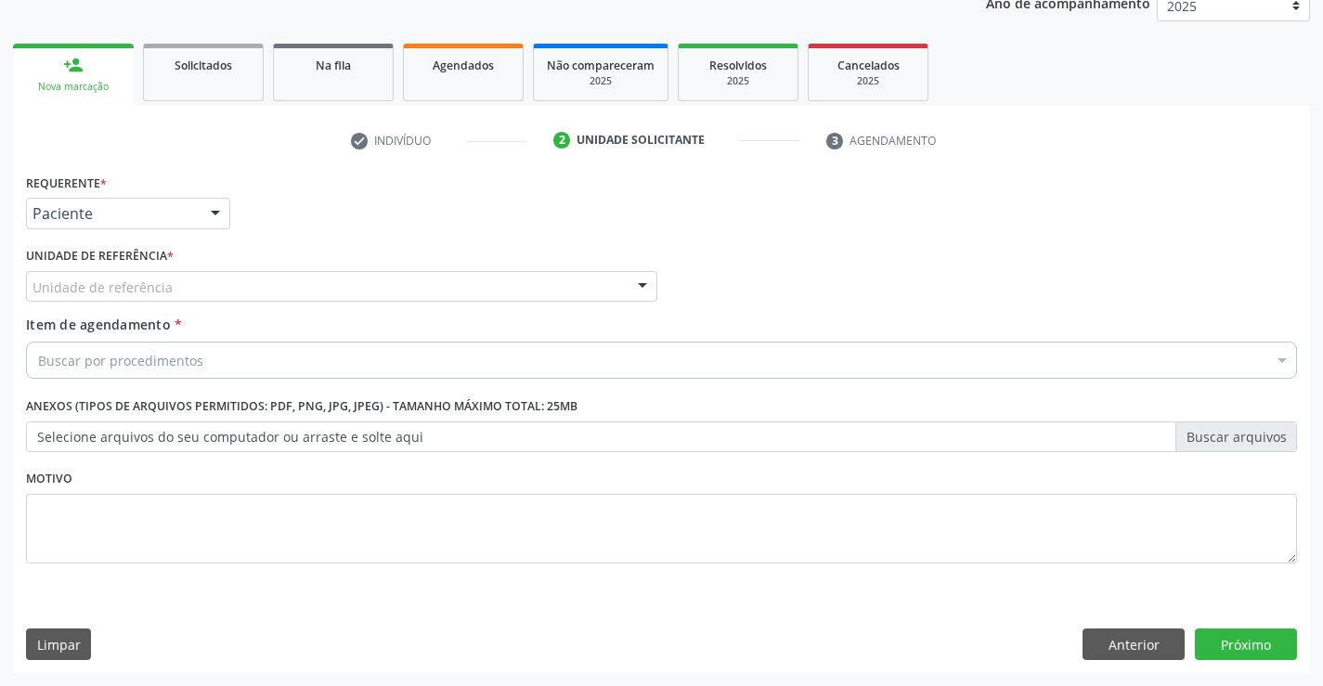
click at [203, 276] on div "Unidade de referência" at bounding box center [341, 287] width 631 height 32
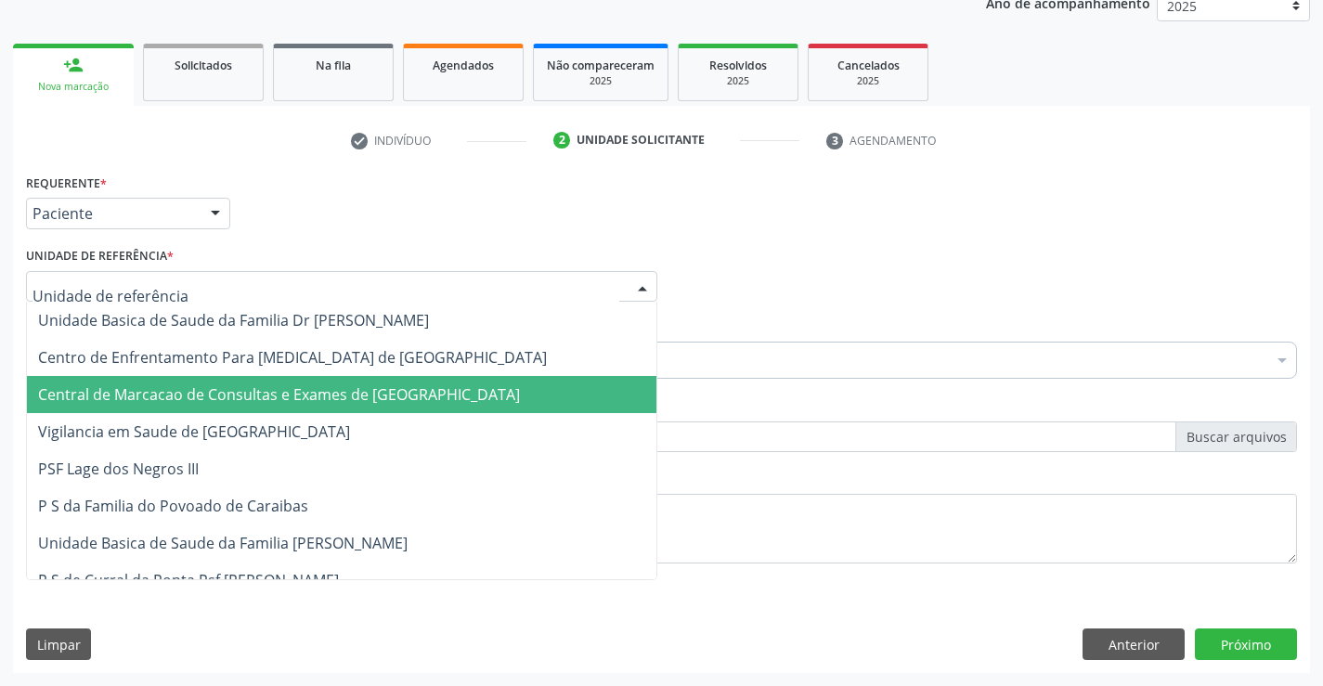
click at [203, 387] on span "Central de Marcacao de Consultas e Exames de [GEOGRAPHIC_DATA]" at bounding box center [279, 394] width 482 height 20
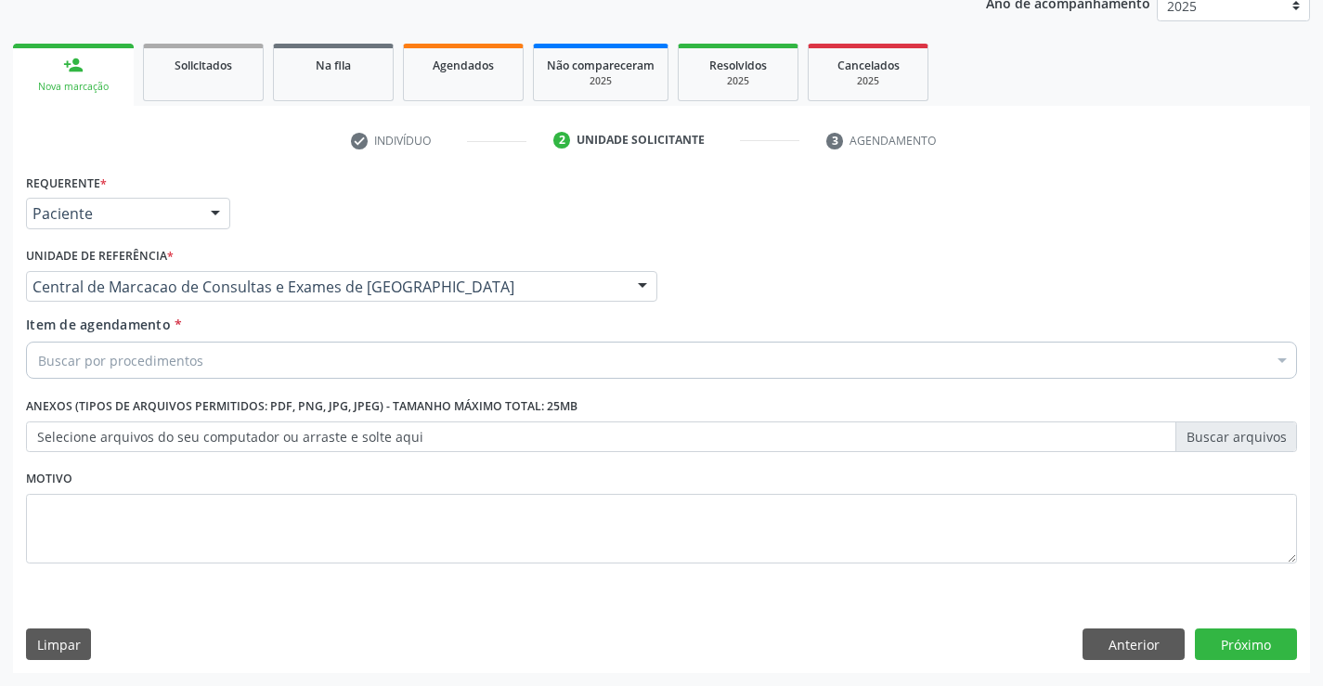
click at [202, 353] on div "Buscar por procedimentos" at bounding box center [661, 360] width 1271 height 37
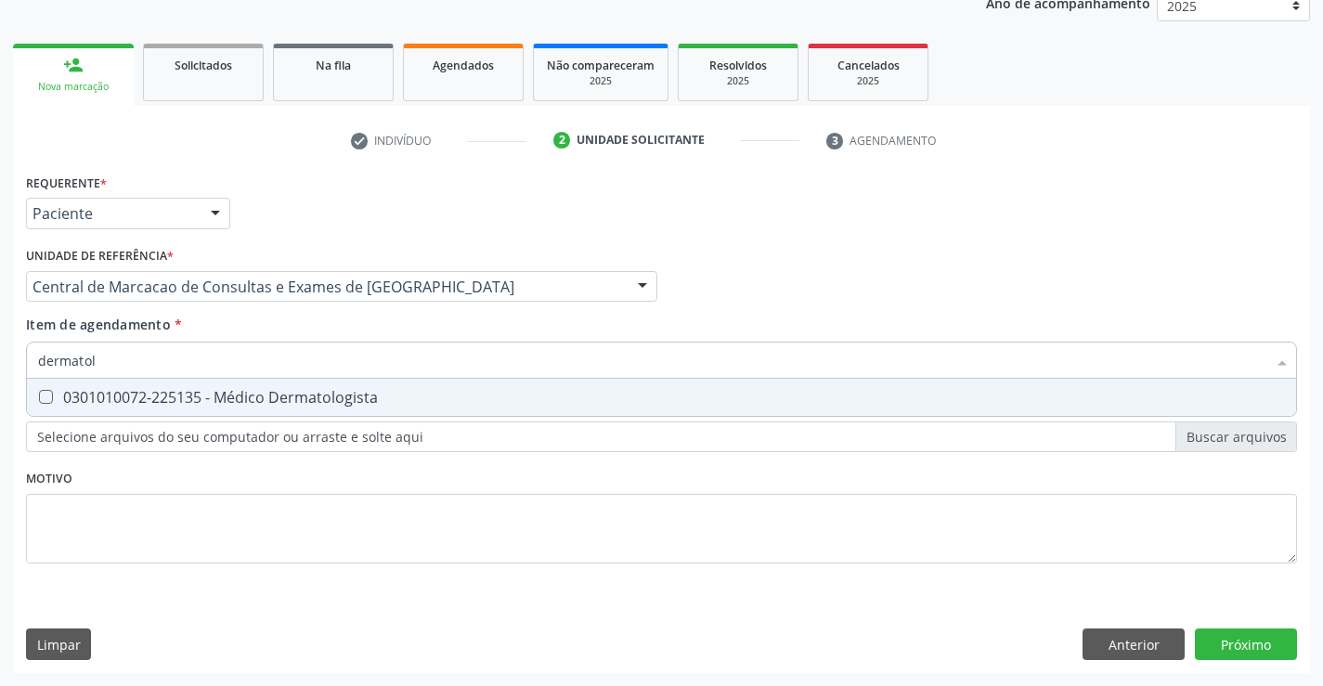
type input "dermatolo"
click at [292, 396] on div "0301010072-225135 - Médico Dermatologista" at bounding box center [661, 397] width 1247 height 15
checkbox Dermatologista "true"
click at [1243, 638] on div "Requerente * Paciente Profissional de Saúde Paciente Nenhum resultado encontrad…" at bounding box center [661, 421] width 1297 height 504
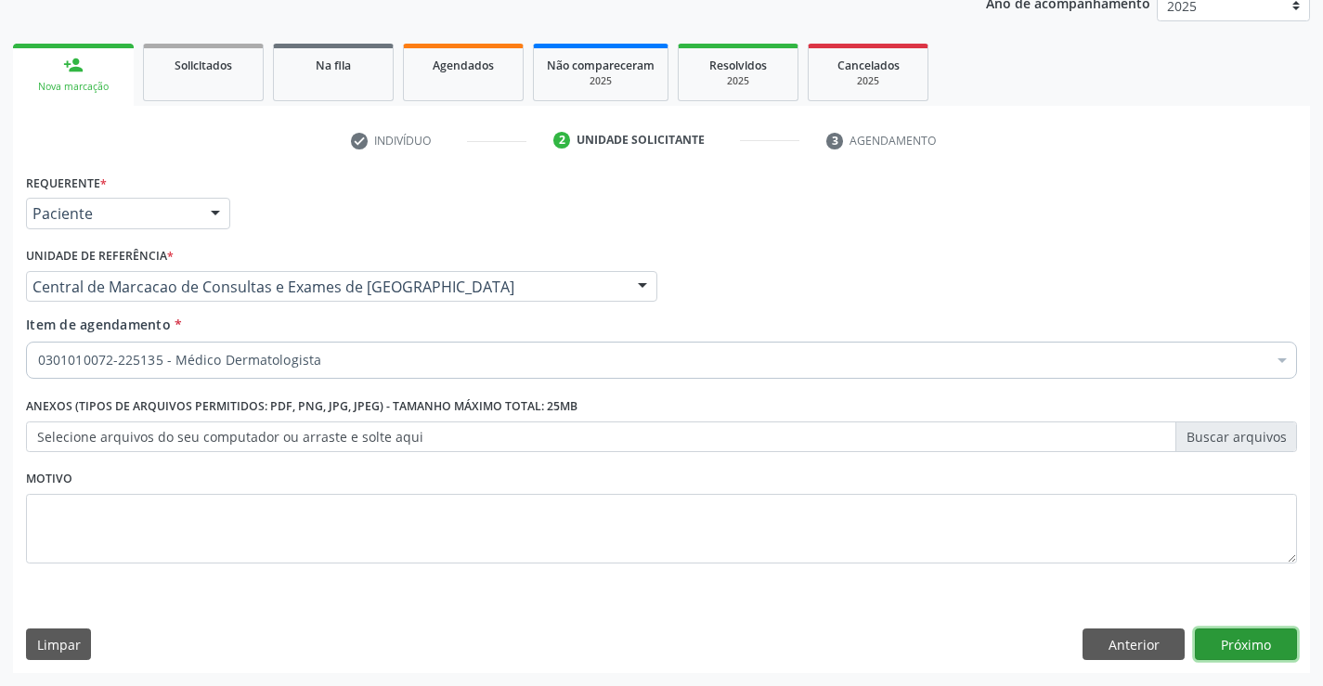
click at [1279, 650] on button "Próximo" at bounding box center [1246, 645] width 102 height 32
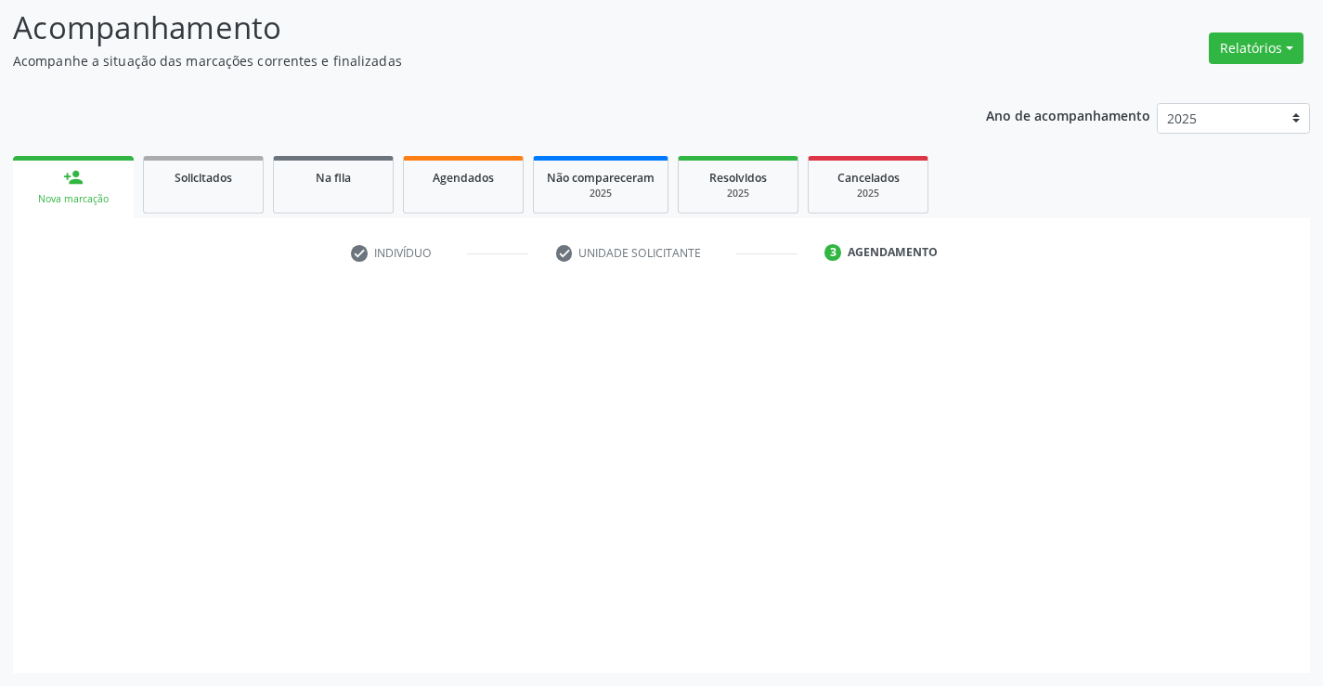
scroll to position [122, 0]
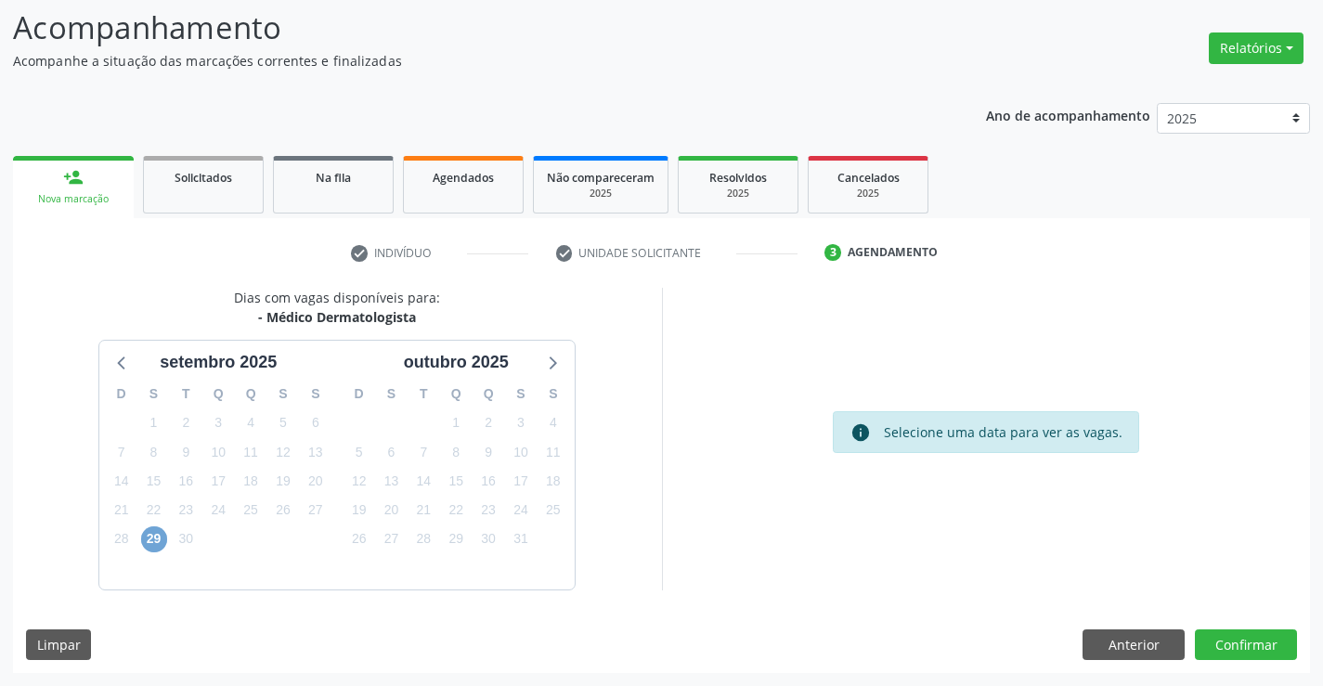
click at [163, 531] on span "29" at bounding box center [154, 539] width 26 height 26
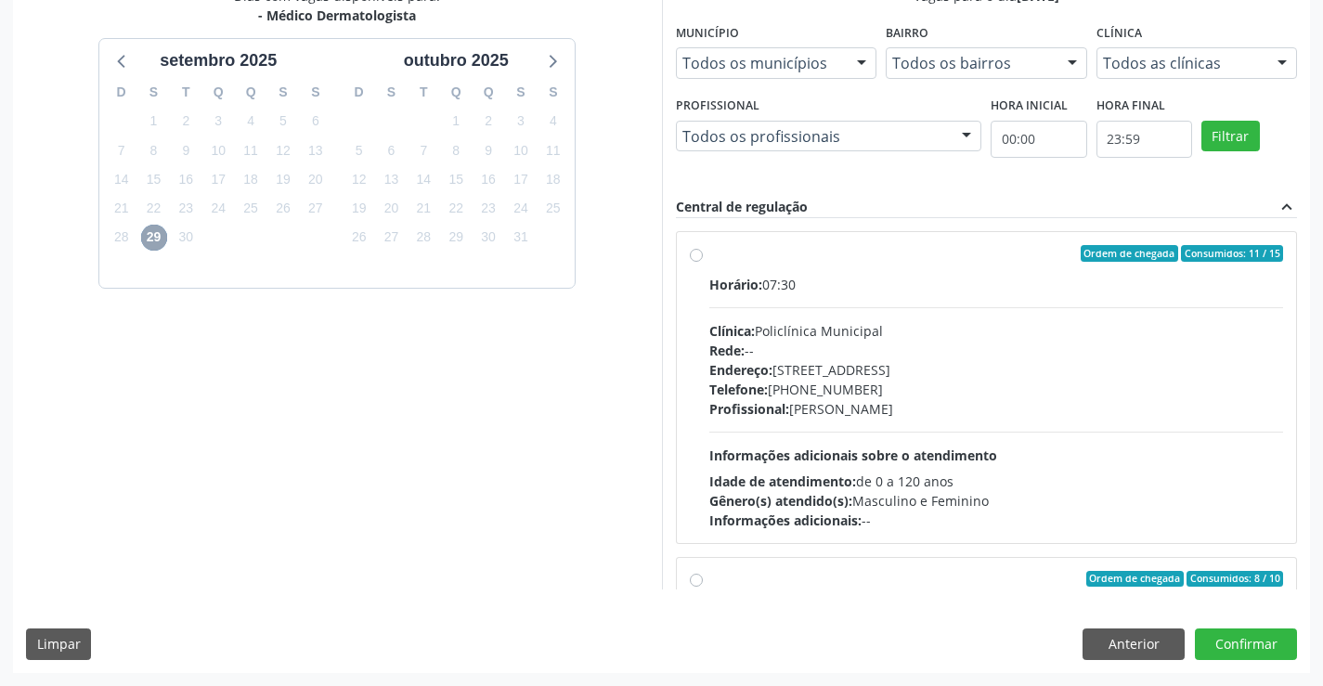
scroll to position [292, 0]
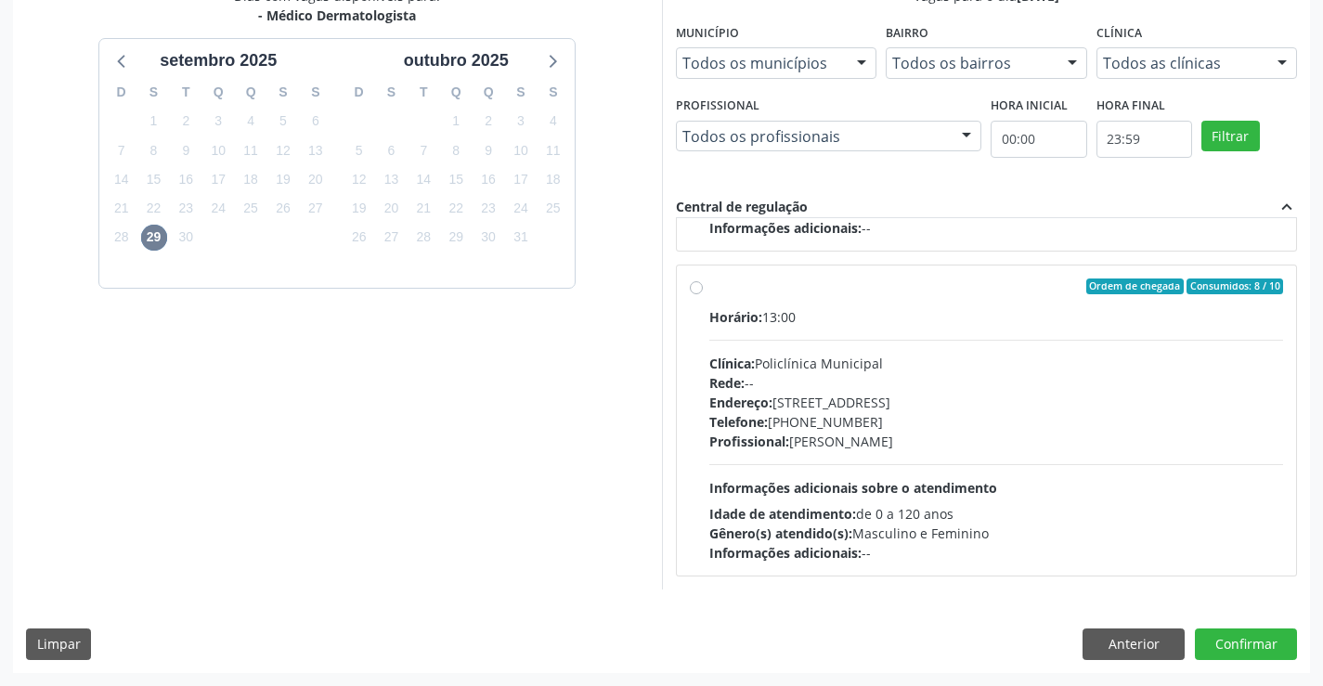
click at [1050, 453] on div "Horário: 13:00 Clínica: Policlínica Municipal Rede: -- Endereço: Predio, nº 386…" at bounding box center [996, 434] width 575 height 255
click at [703, 295] on input "Ordem de chegada Consumidos: 8 / 10 Horário: 13:00 Clínica: Policlínica Municip…" at bounding box center [696, 287] width 13 height 17
radio input "true"
click at [1217, 643] on button "Confirmar" at bounding box center [1246, 645] width 102 height 32
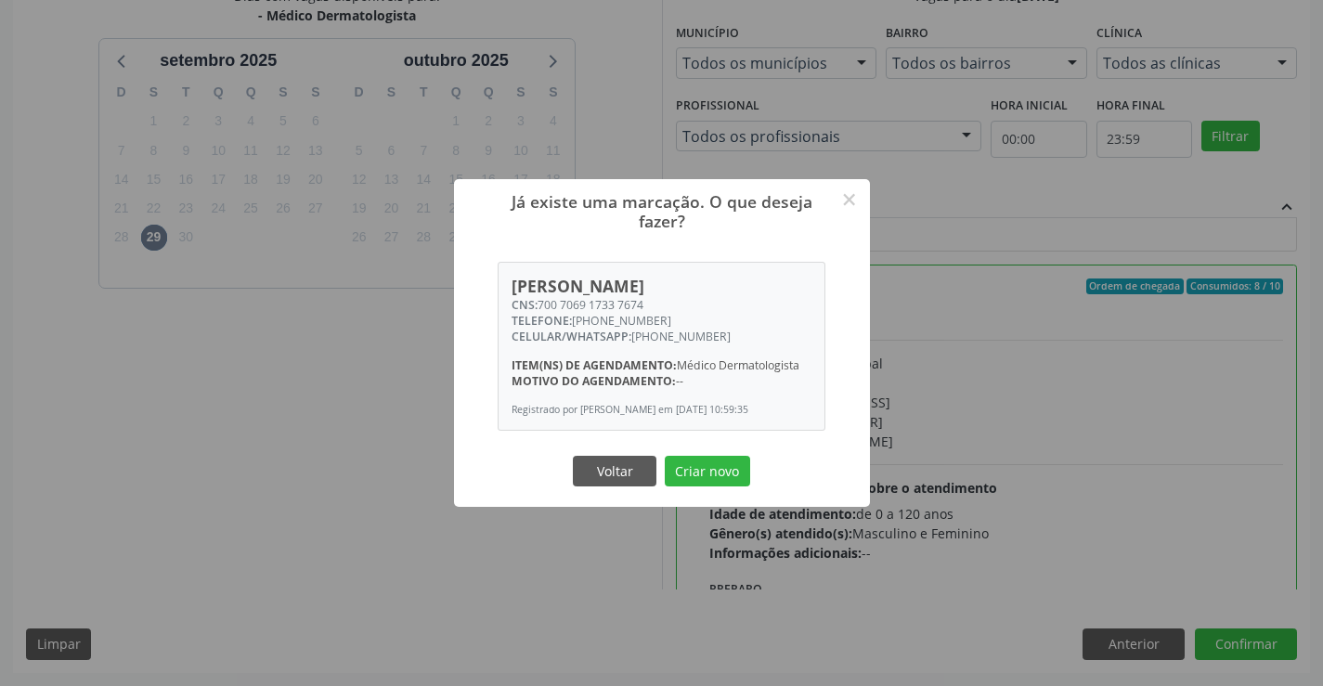
click at [665, 456] on button "Criar novo" at bounding box center [707, 472] width 85 height 32
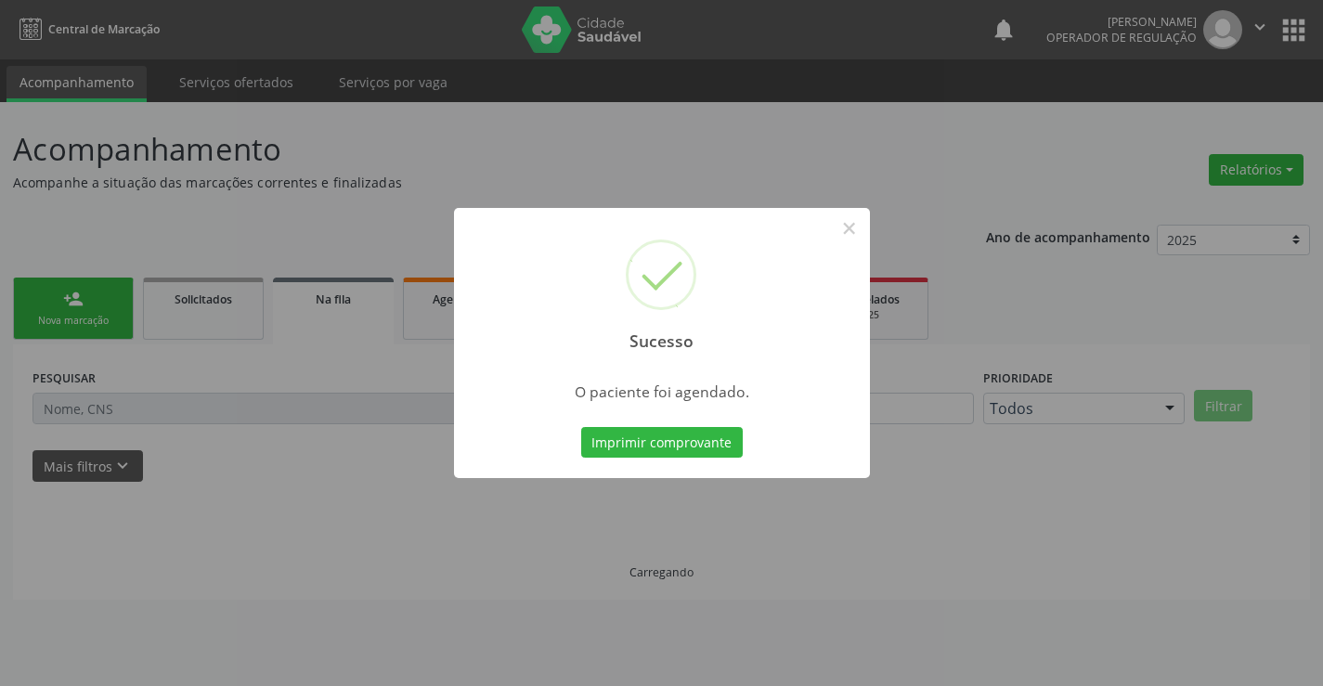
scroll to position [0, 0]
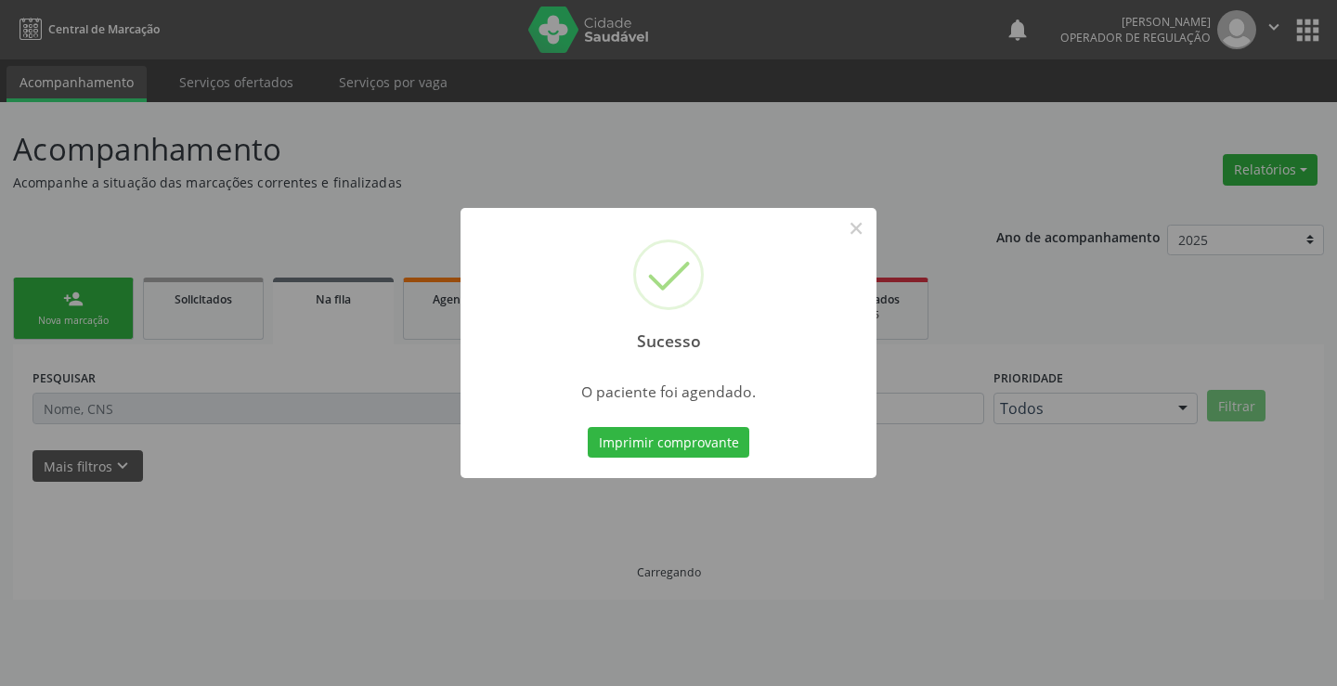
click at [588, 427] on button "Imprimir comprovante" at bounding box center [669, 443] width 162 height 32
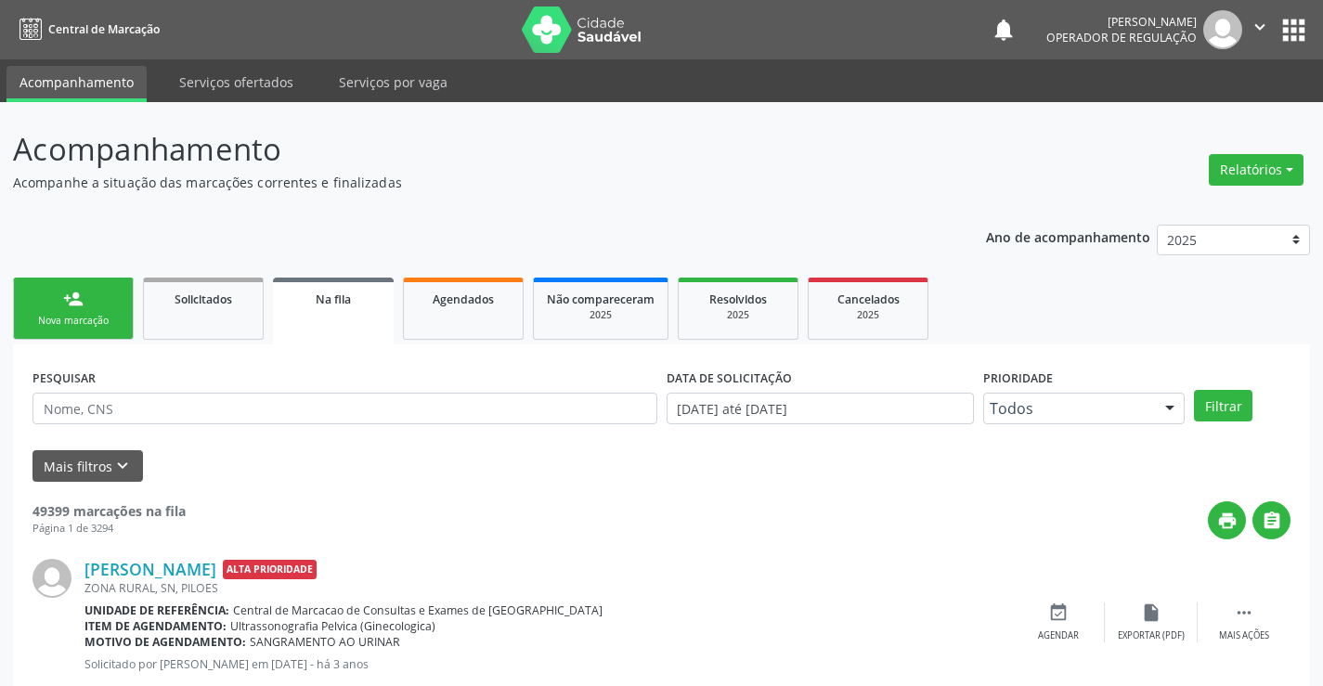
click at [84, 300] on link "person_add Nova marcação" at bounding box center [73, 309] width 121 height 62
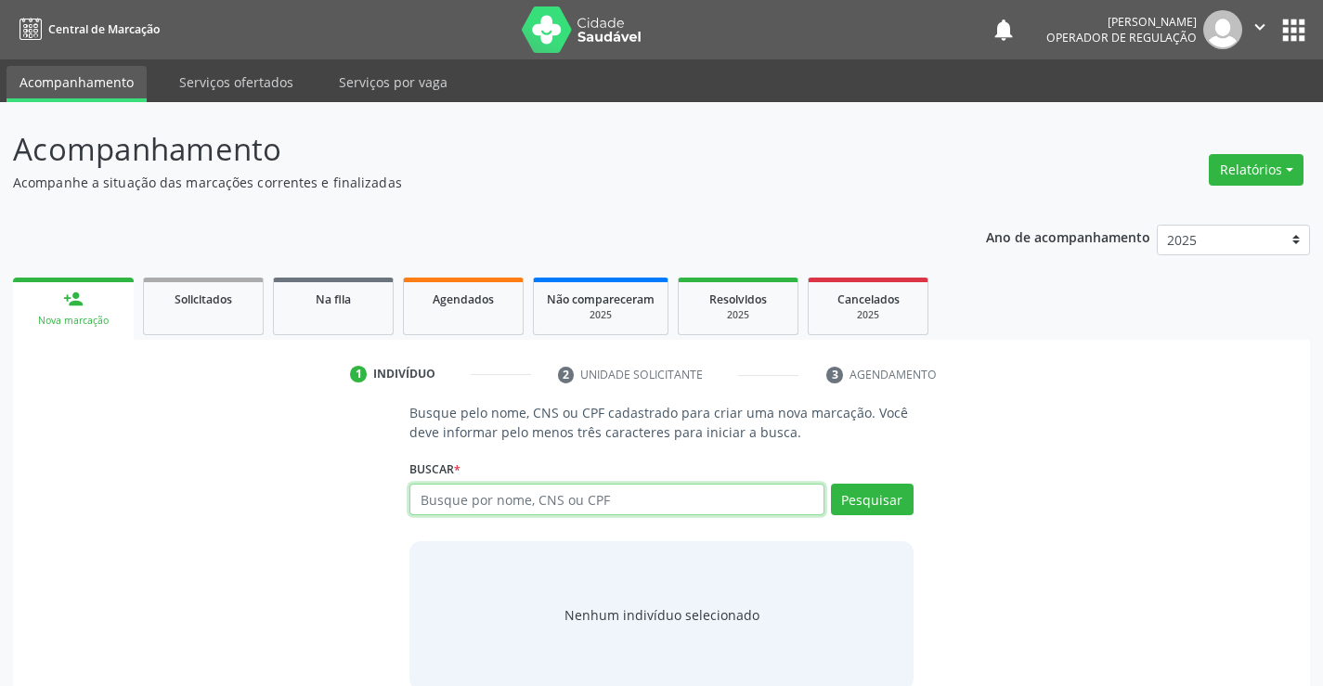
click at [643, 506] on input "text" at bounding box center [616, 500] width 414 height 32
type input "708009315790324"
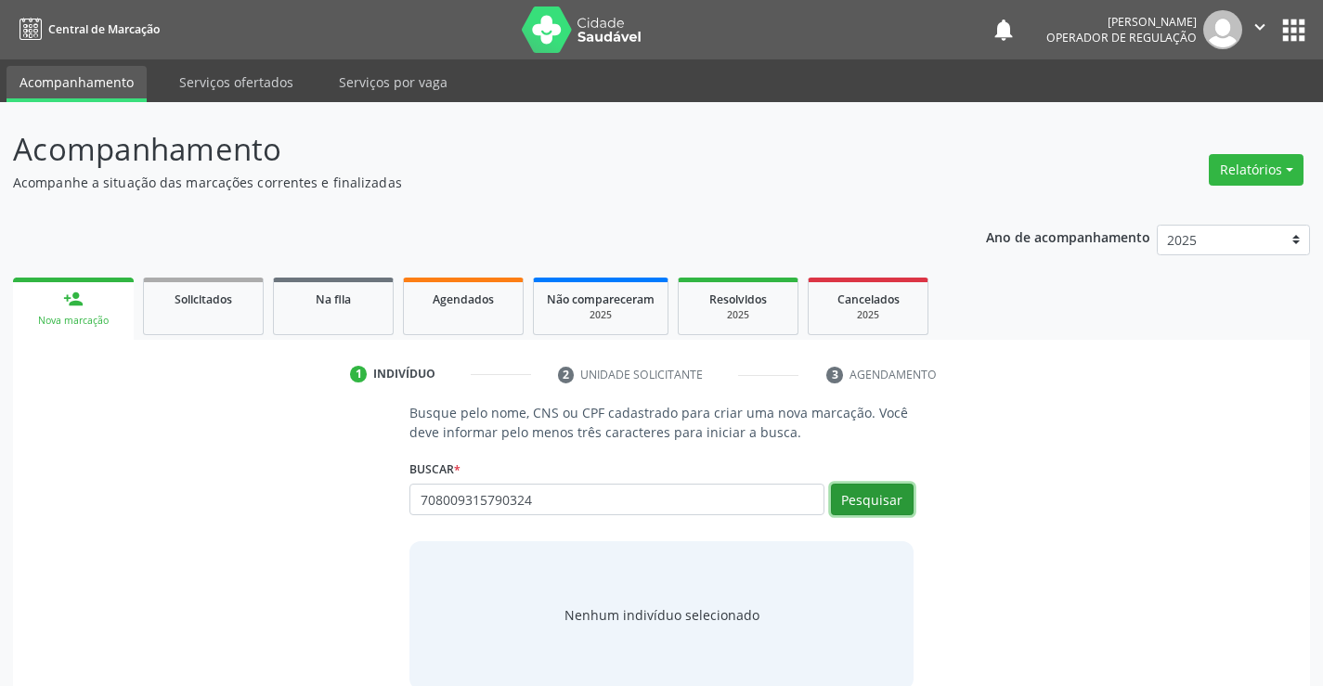
click at [874, 497] on button "Pesquisar" at bounding box center [872, 500] width 83 height 32
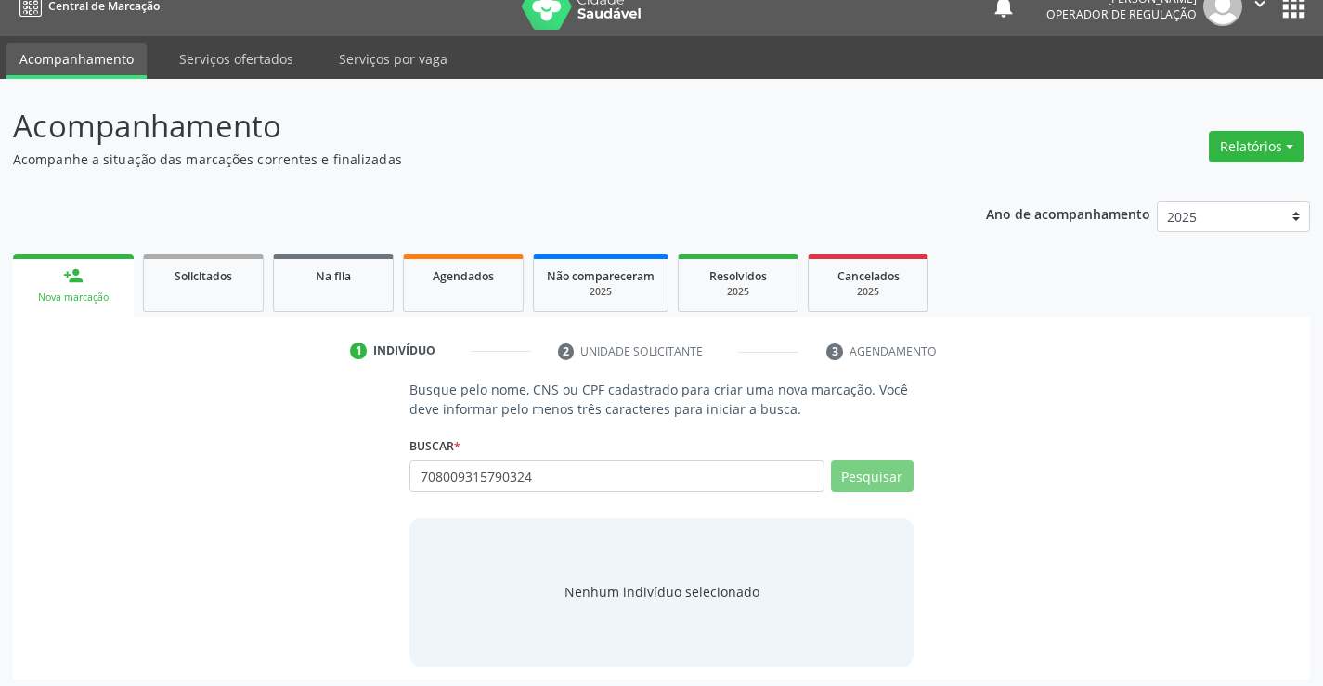
scroll to position [30, 0]
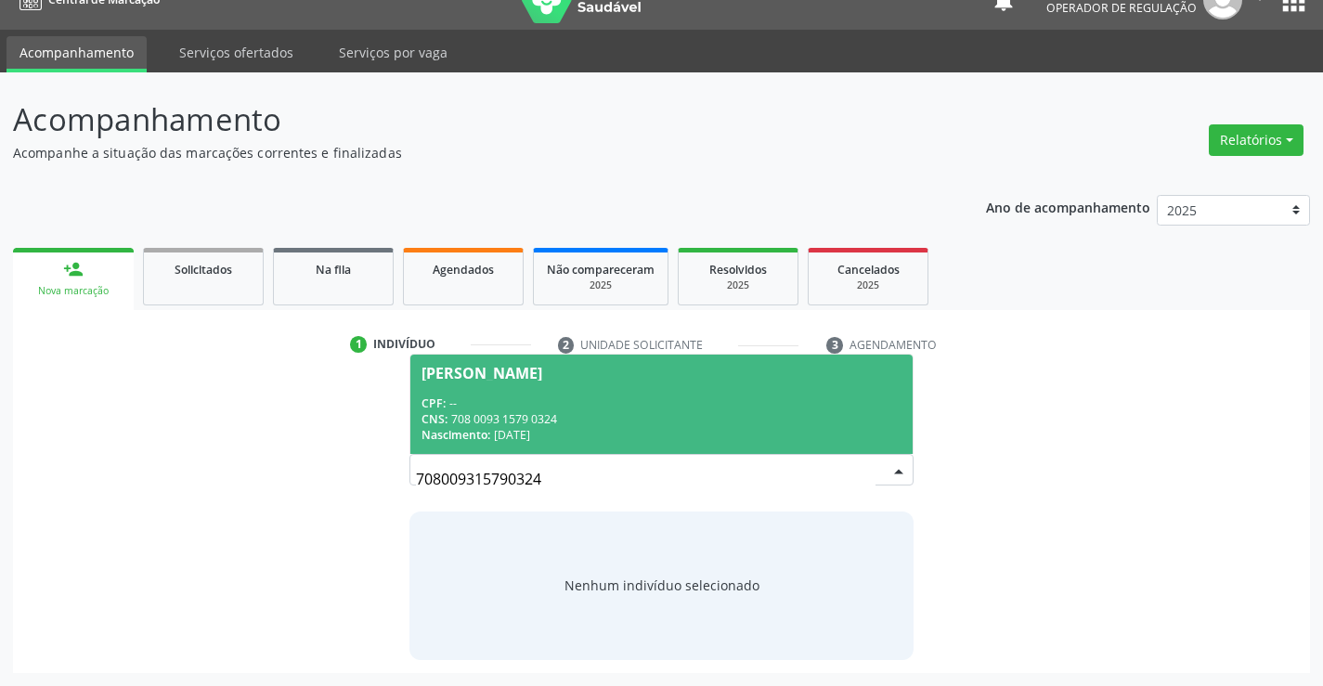
click at [695, 427] on div "Nascimento: 07/05/1986" at bounding box center [661, 435] width 479 height 16
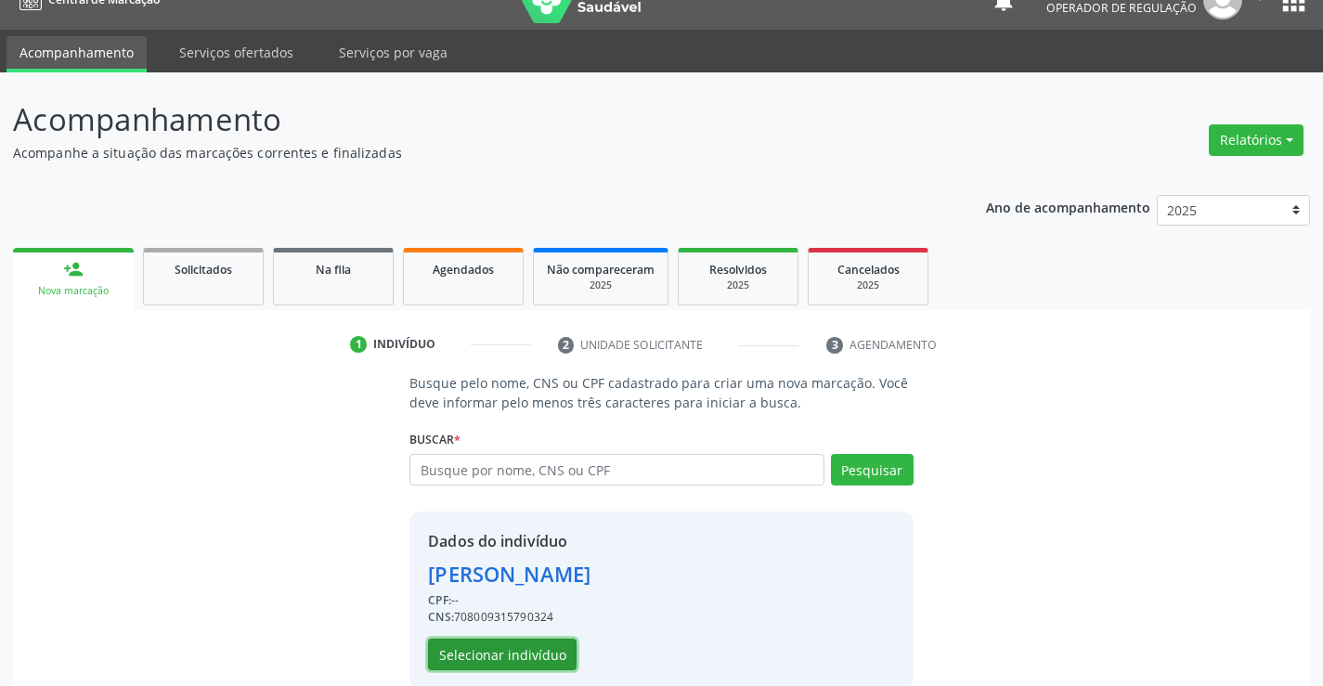
click at [526, 645] on button "Selecionar indivíduo" at bounding box center [502, 655] width 149 height 32
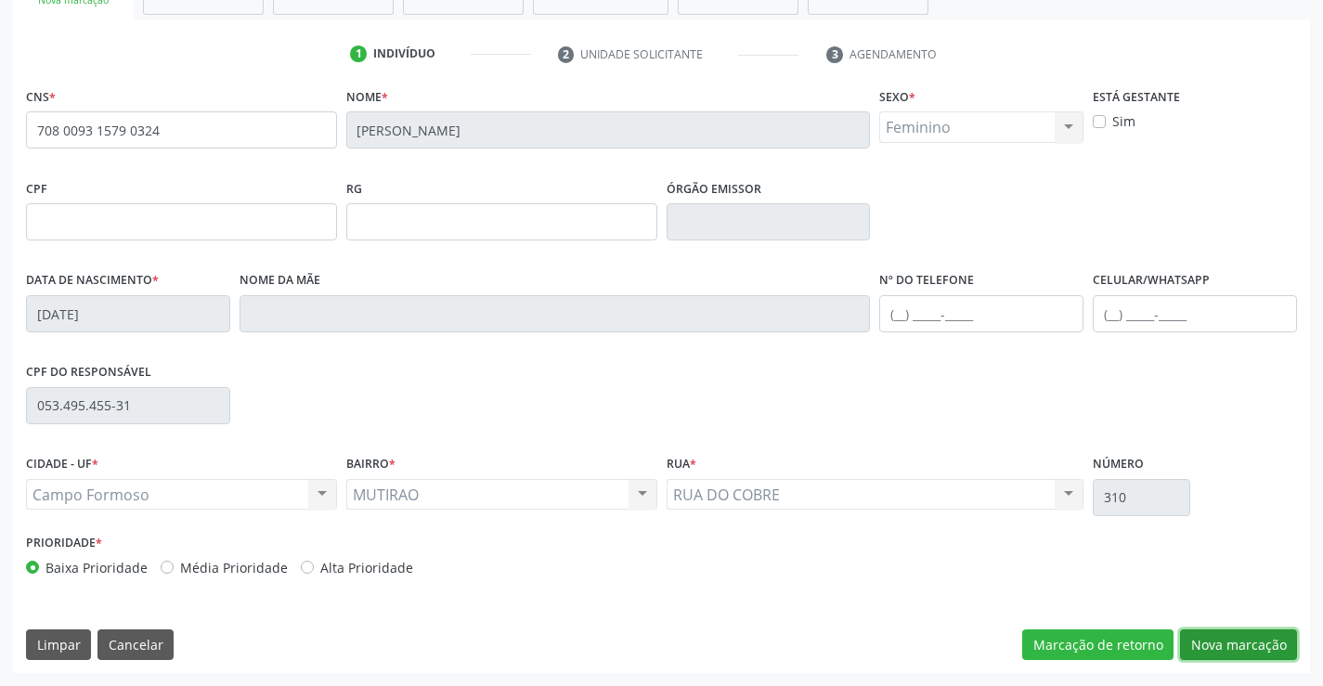
click at [1239, 642] on button "Nova marcação" at bounding box center [1238, 646] width 117 height 32
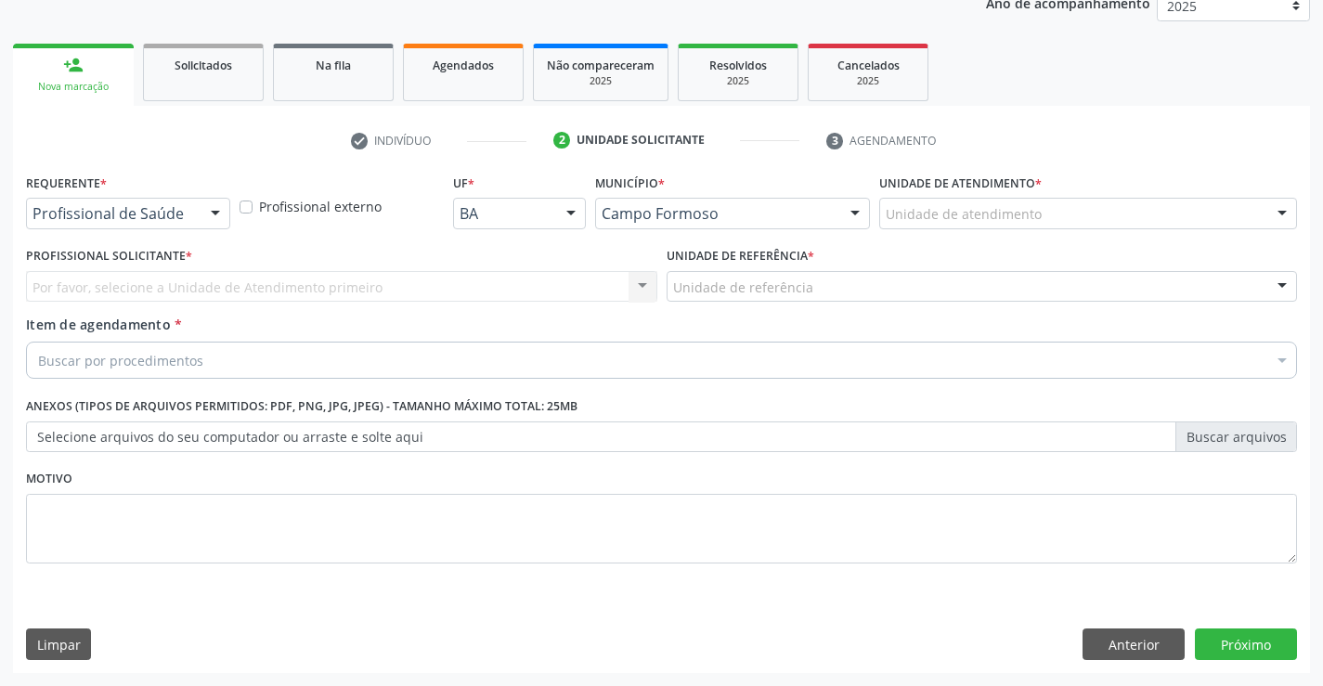
scroll to position [234, 0]
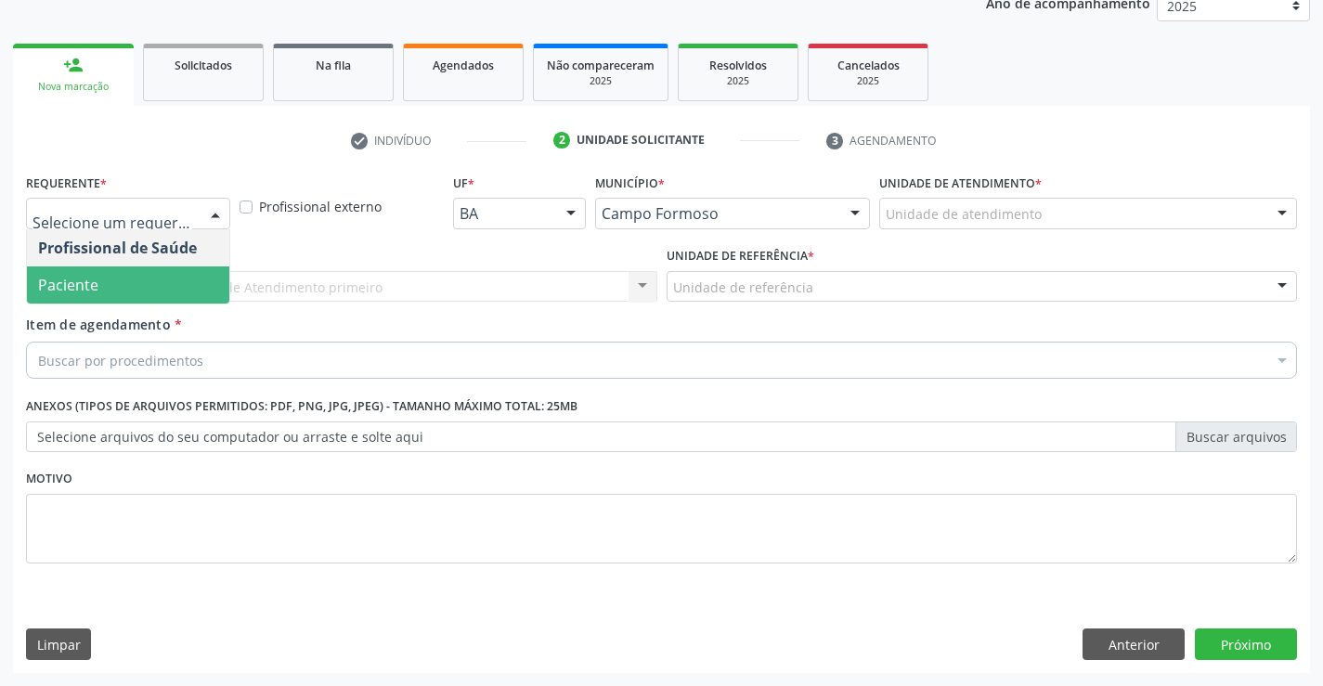
click at [124, 298] on span "Paciente" at bounding box center [128, 284] width 202 height 37
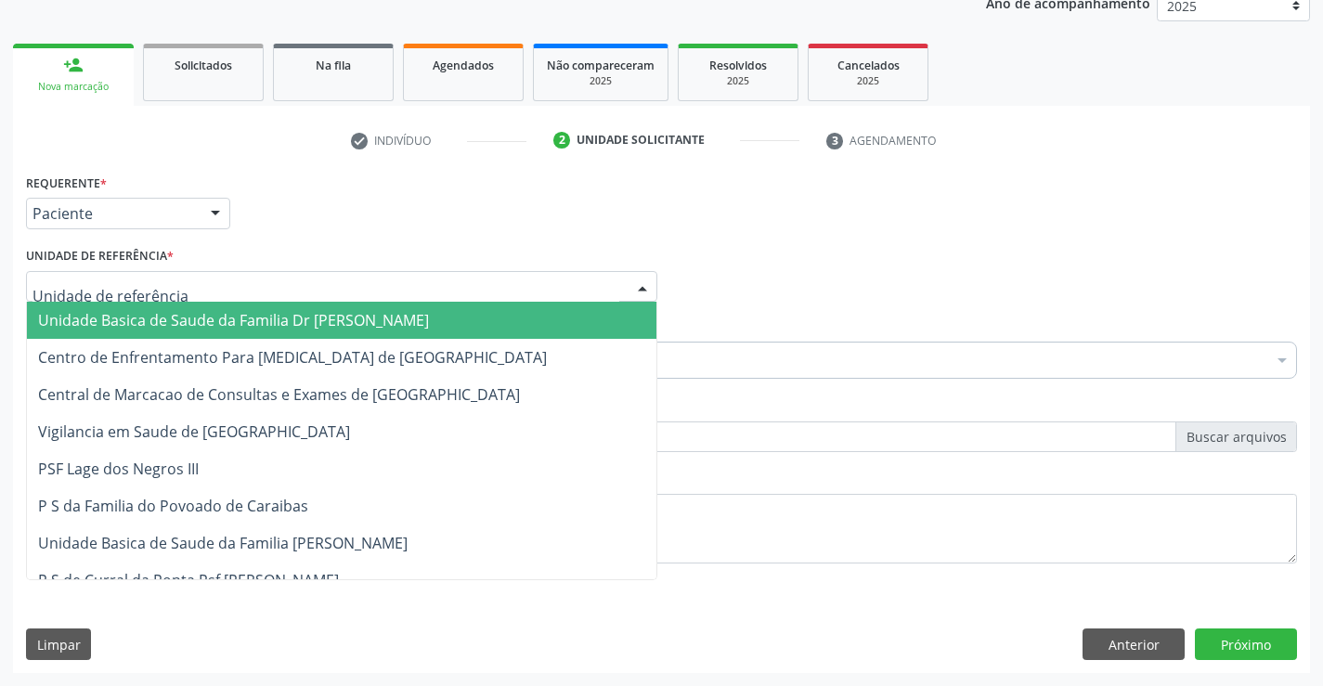
drag, startPoint x: 277, startPoint y: 293, endPoint x: 270, endPoint y: 350, distance: 57.0
click at [275, 293] on div at bounding box center [341, 287] width 631 height 32
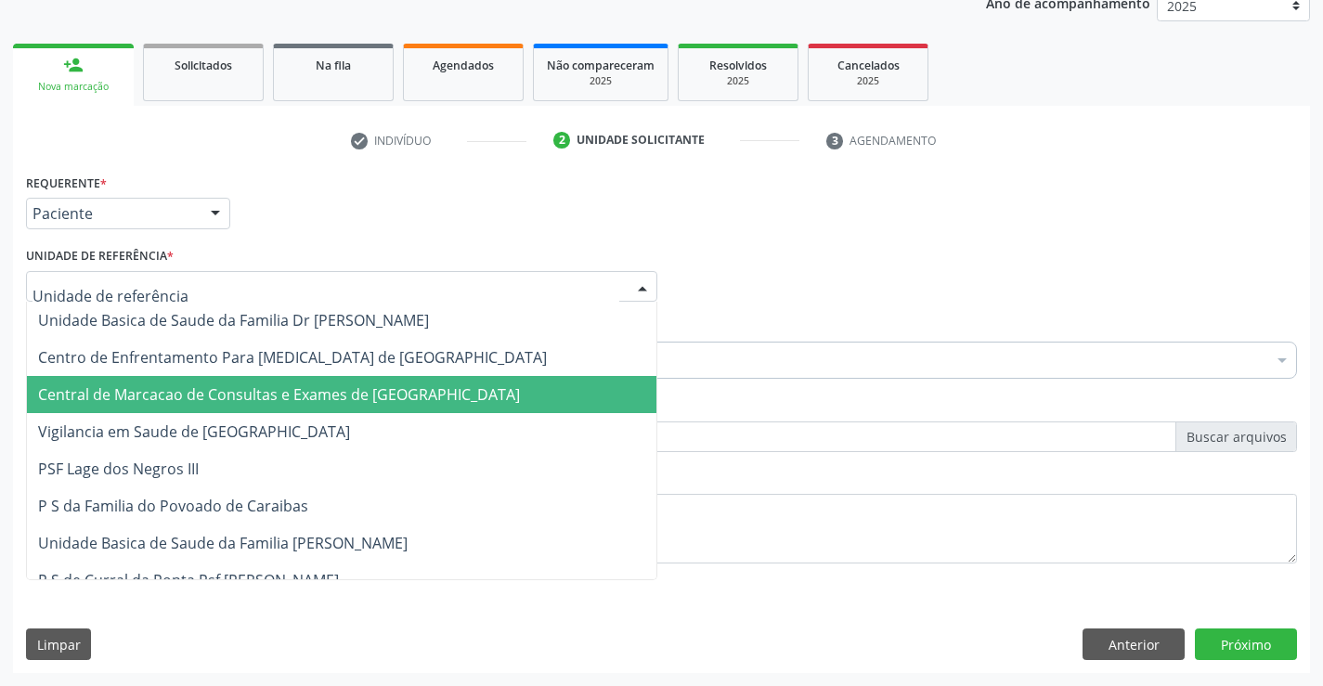
click at [253, 383] on span "Central de Marcacao de Consultas e Exames de [GEOGRAPHIC_DATA]" at bounding box center [342, 394] width 630 height 37
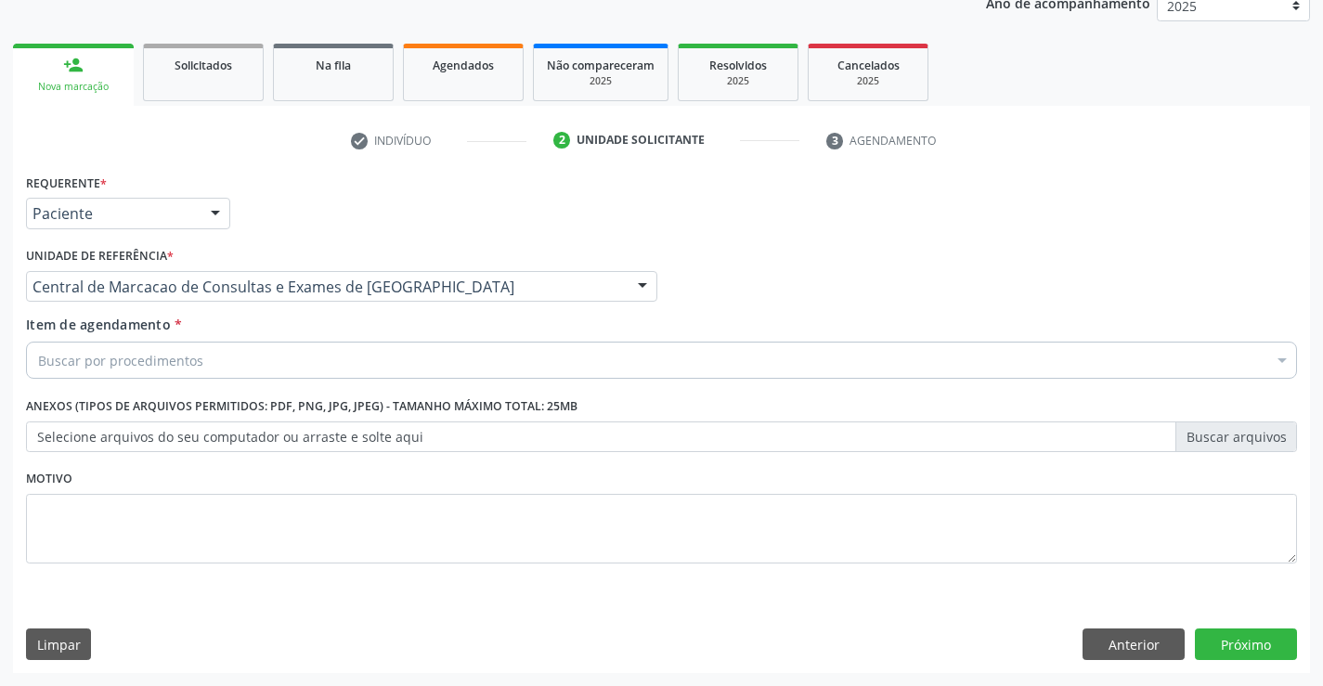
click at [201, 357] on div "Buscar por procedimentos" at bounding box center [661, 360] width 1271 height 37
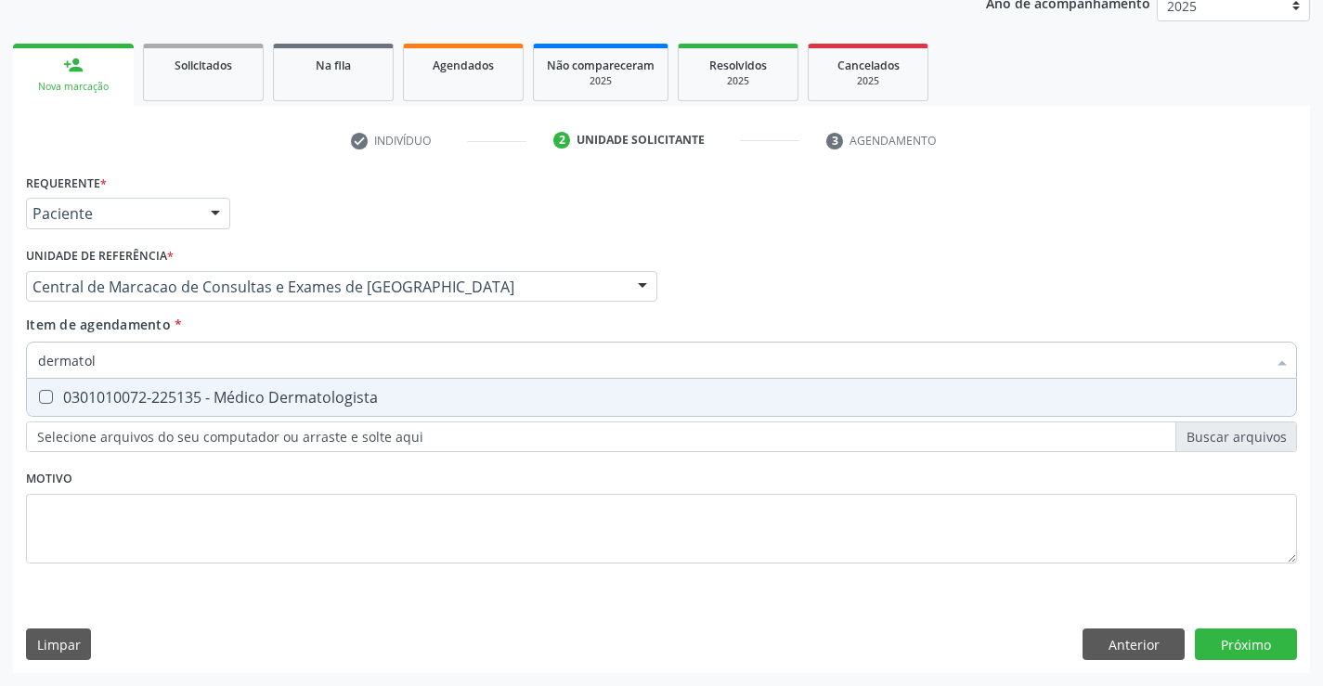
type input "dermatolo"
click at [169, 398] on div "0301010072-225135 - Médico Dermatologista" at bounding box center [661, 397] width 1247 height 15
checkbox Dermatologista "true"
click at [1265, 636] on div "Requerente * Paciente Profissional de Saúde Paciente Nenhum resultado encontrad…" at bounding box center [661, 421] width 1297 height 504
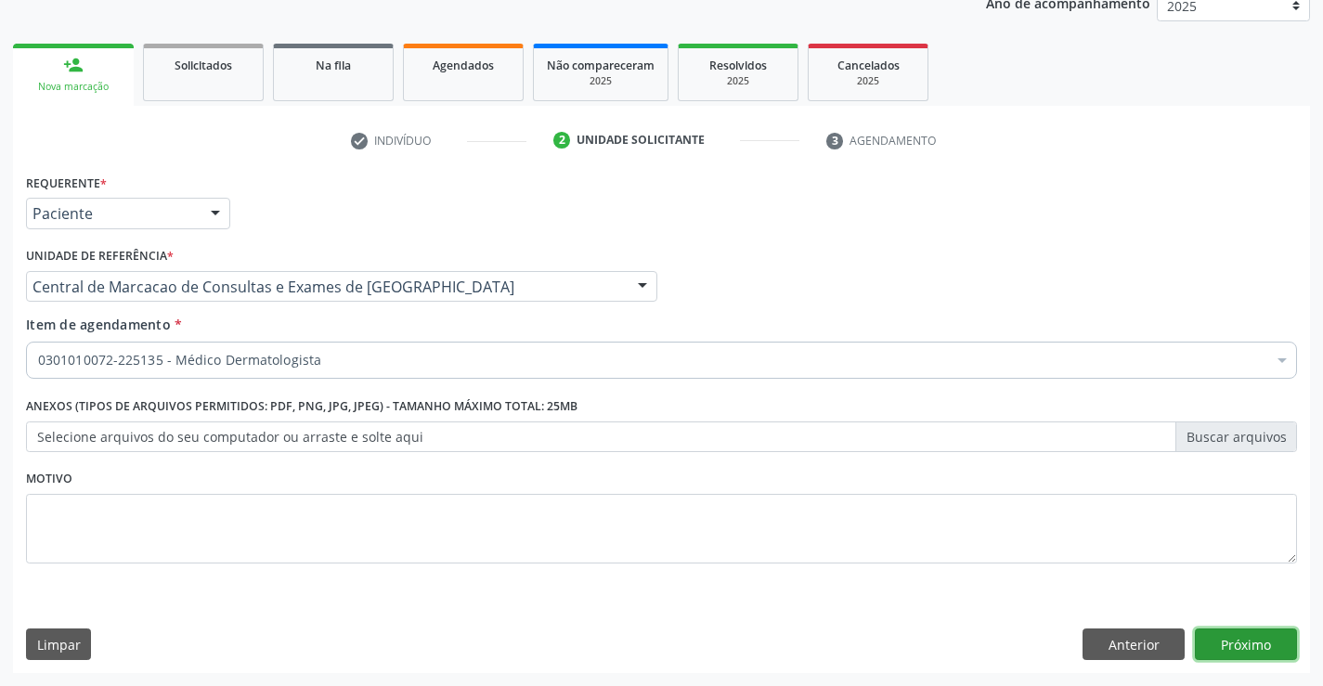
click at [1249, 643] on button "Próximo" at bounding box center [1246, 645] width 102 height 32
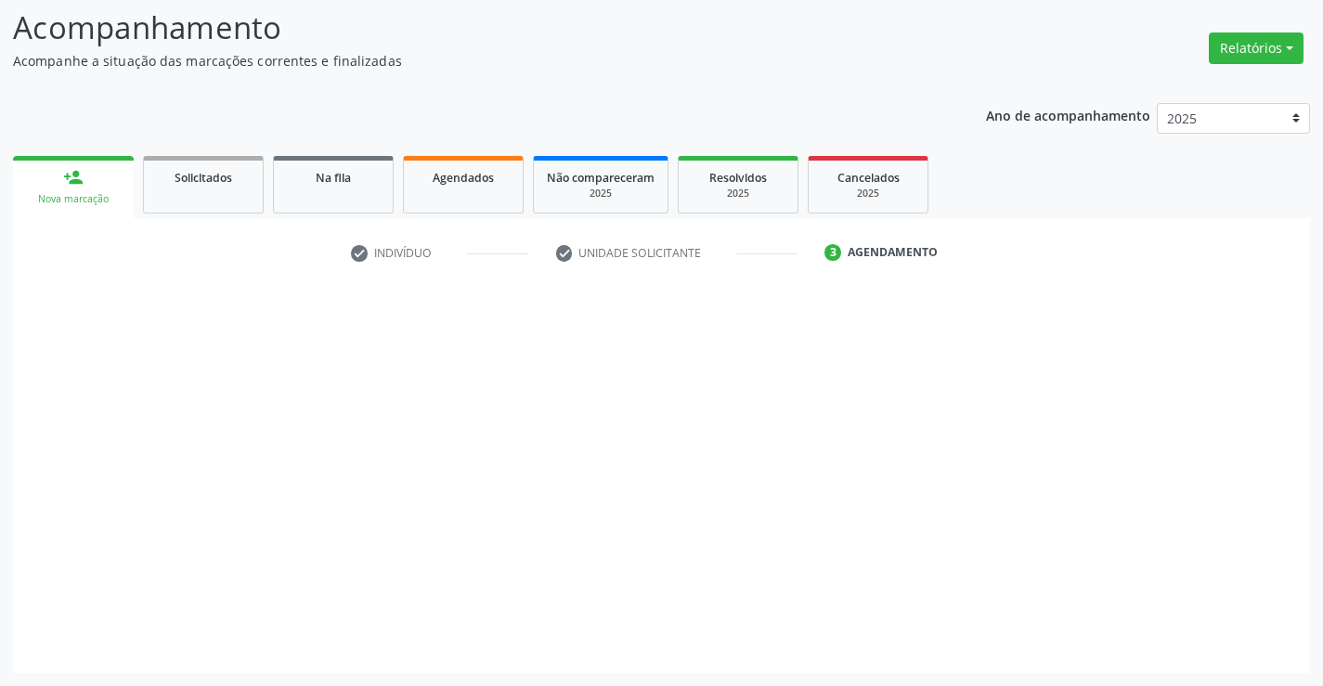
scroll to position [122, 0]
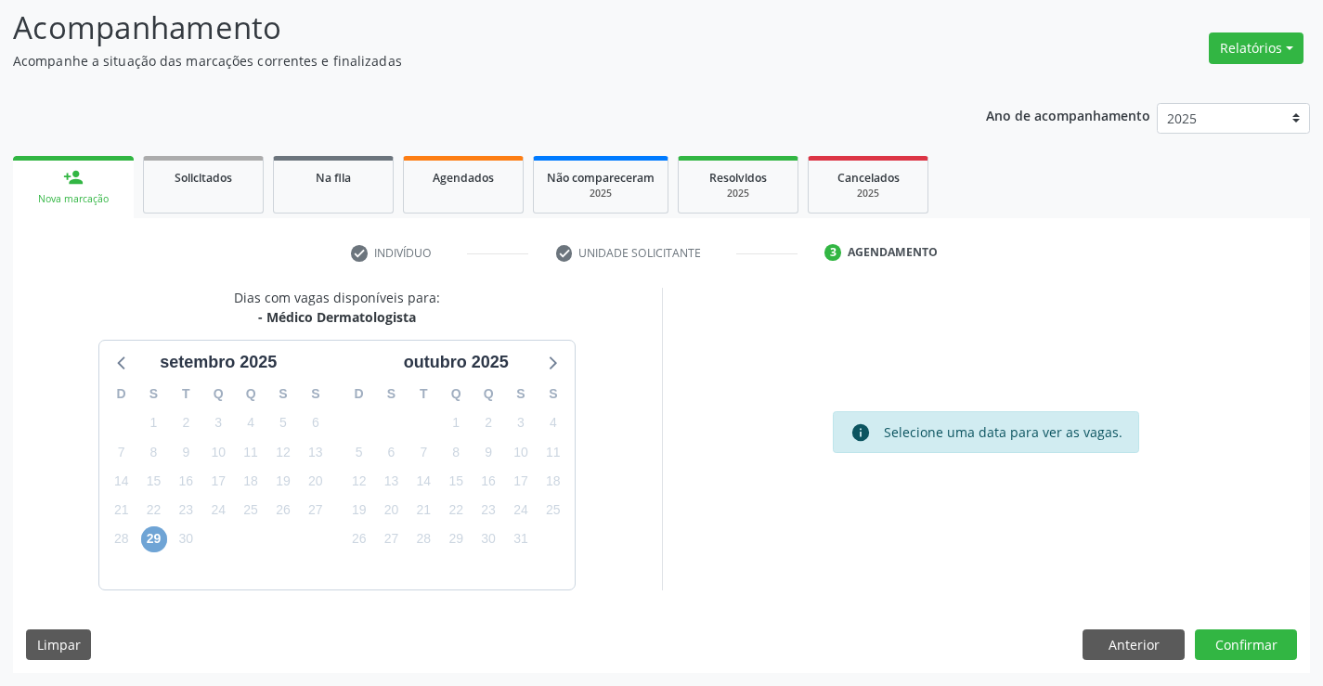
click at [152, 541] on span "29" at bounding box center [154, 539] width 26 height 26
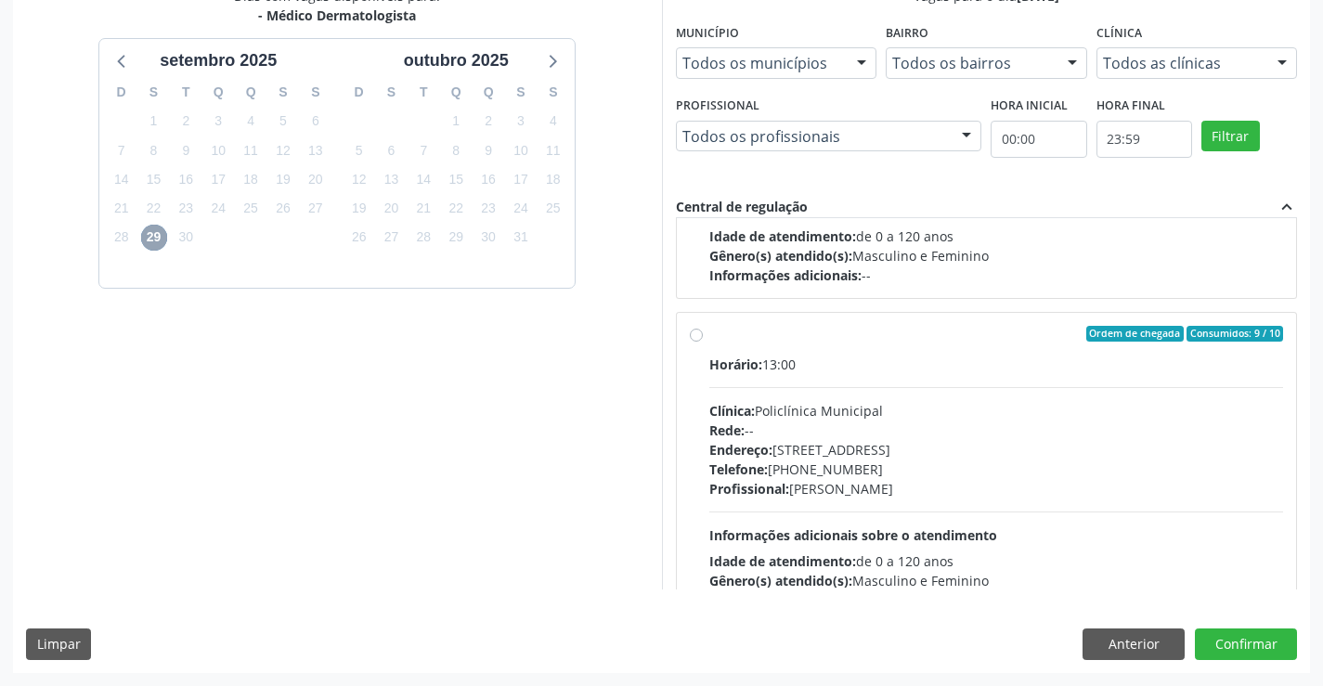
scroll to position [292, 0]
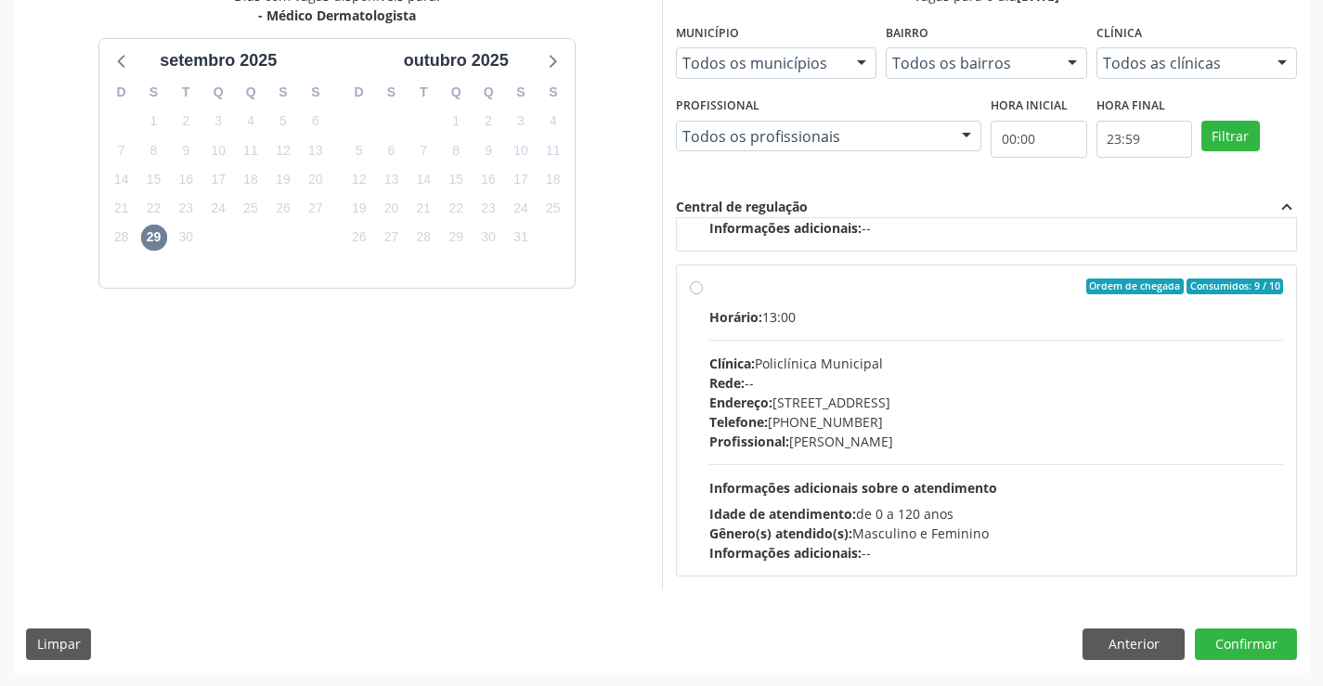
click at [1119, 474] on div "Horário: 13:00 Clínica: Policlínica Municipal Rede: -- Endereço: Predio, nº 386…" at bounding box center [996, 434] width 575 height 255
click at [703, 295] on input "Ordem de chegada Consumidos: 9 / 10 Horário: 13:00 Clínica: Policlínica Municip…" at bounding box center [696, 287] width 13 height 17
radio input "true"
click at [1285, 632] on button "Confirmar" at bounding box center [1246, 645] width 102 height 32
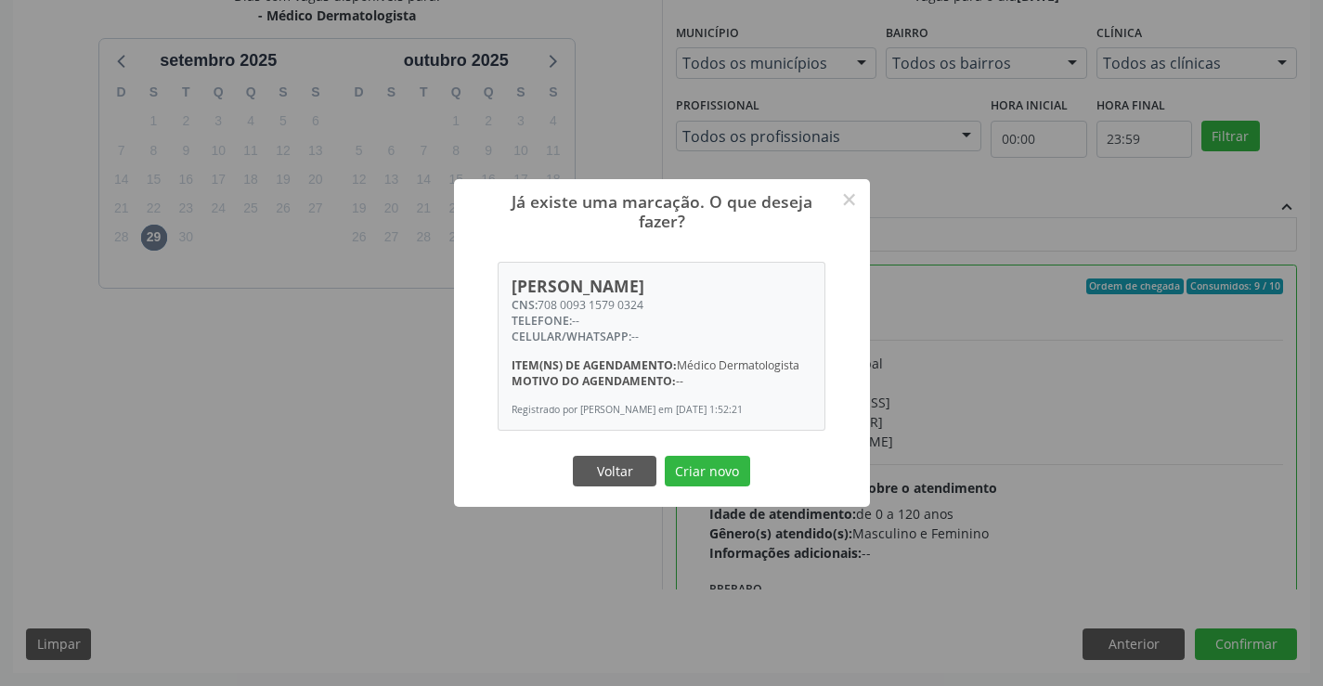
click at [665, 456] on button "Criar novo" at bounding box center [707, 472] width 85 height 32
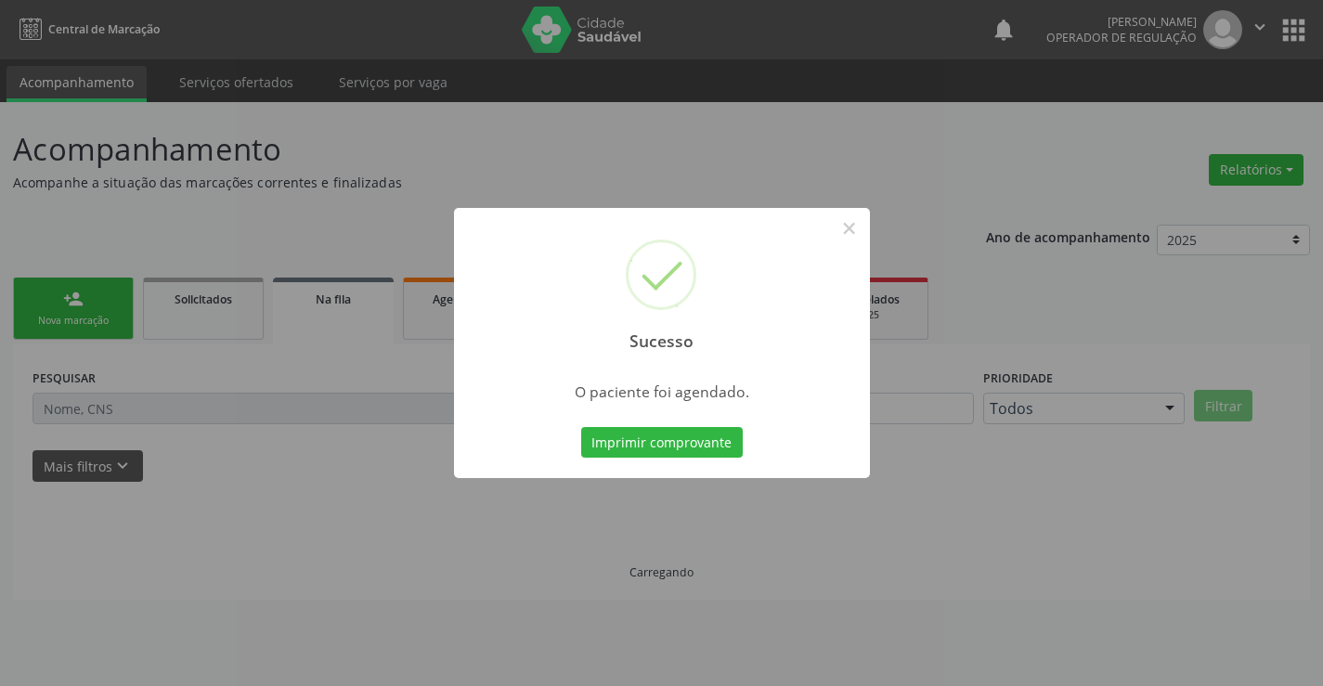
scroll to position [0, 0]
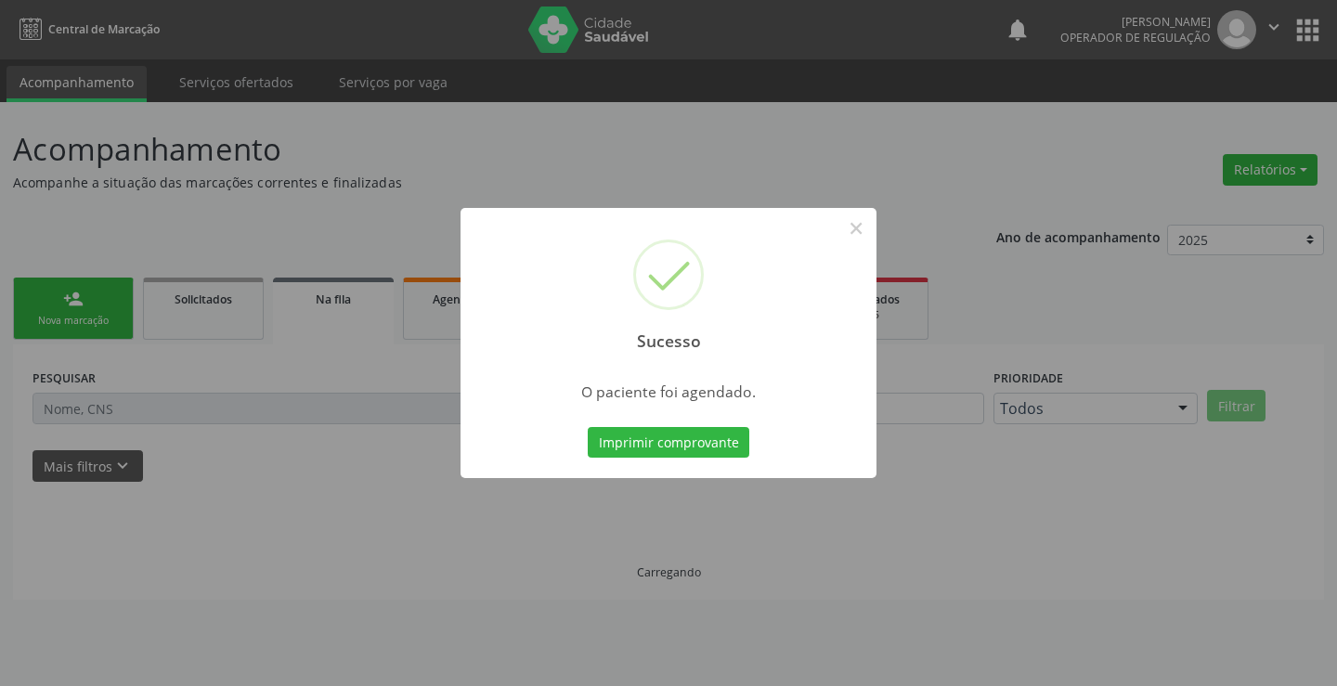
click at [588, 427] on button "Imprimir comprovante" at bounding box center [669, 443] width 162 height 32
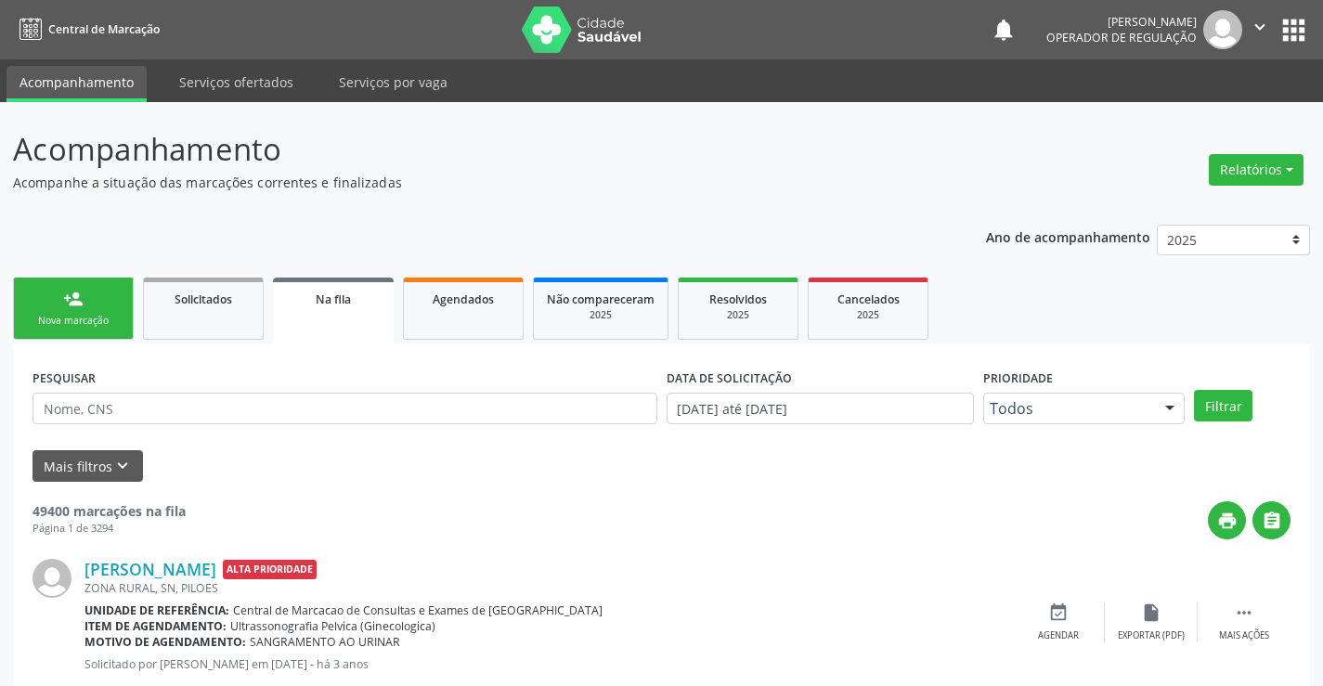
click at [51, 300] on link "person_add Nova marcação" at bounding box center [73, 309] width 121 height 62
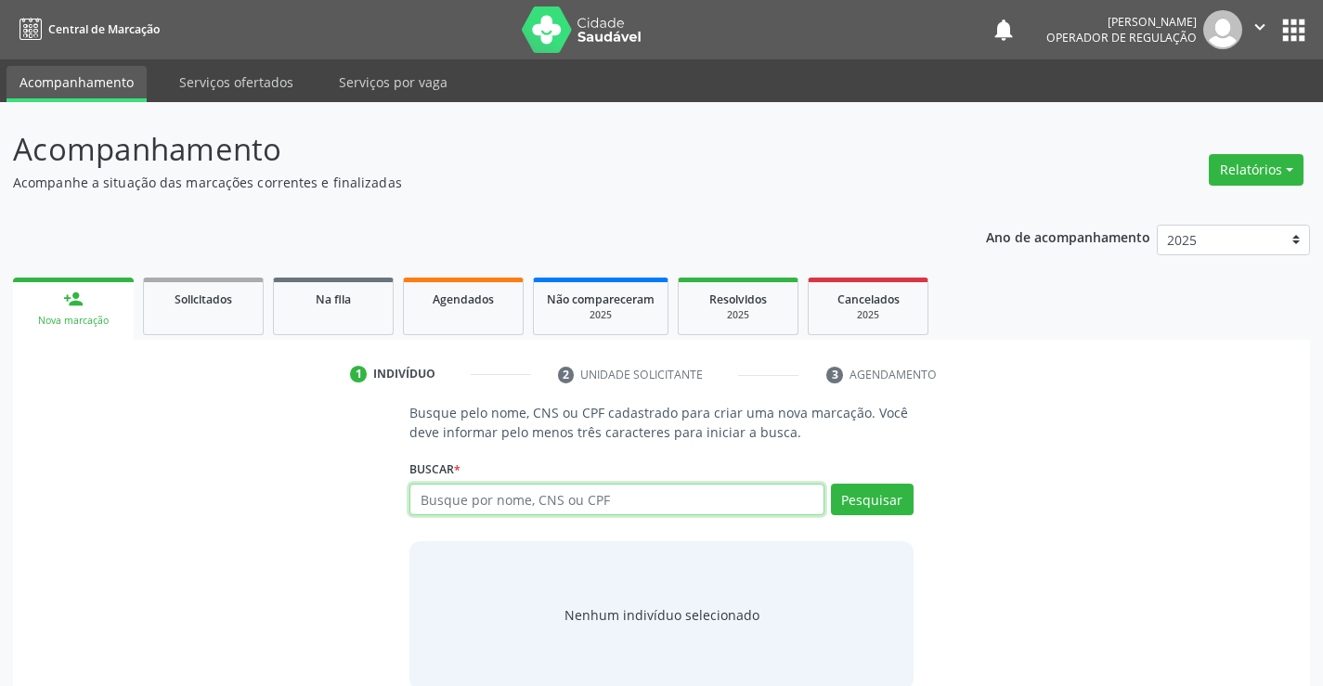
click at [492, 507] on input "text" at bounding box center [616, 500] width 414 height 32
type input "700001500602803"
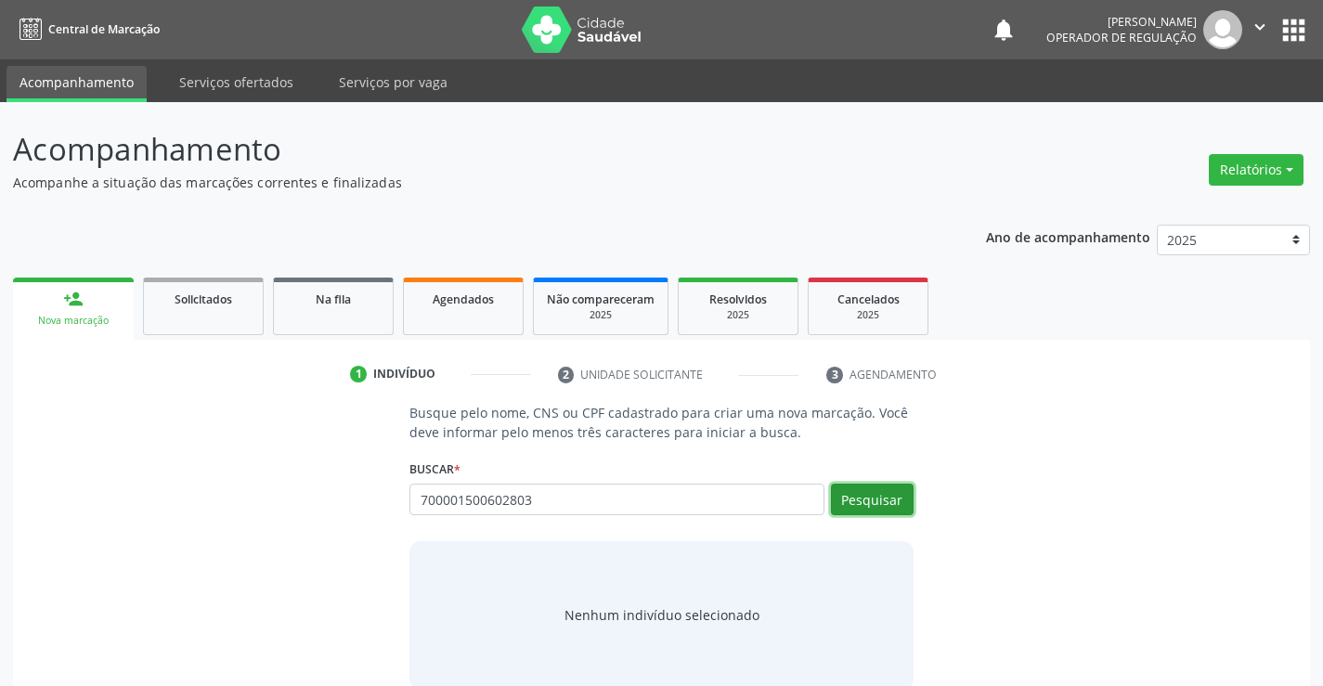
click at [880, 492] on button "Pesquisar" at bounding box center [872, 500] width 83 height 32
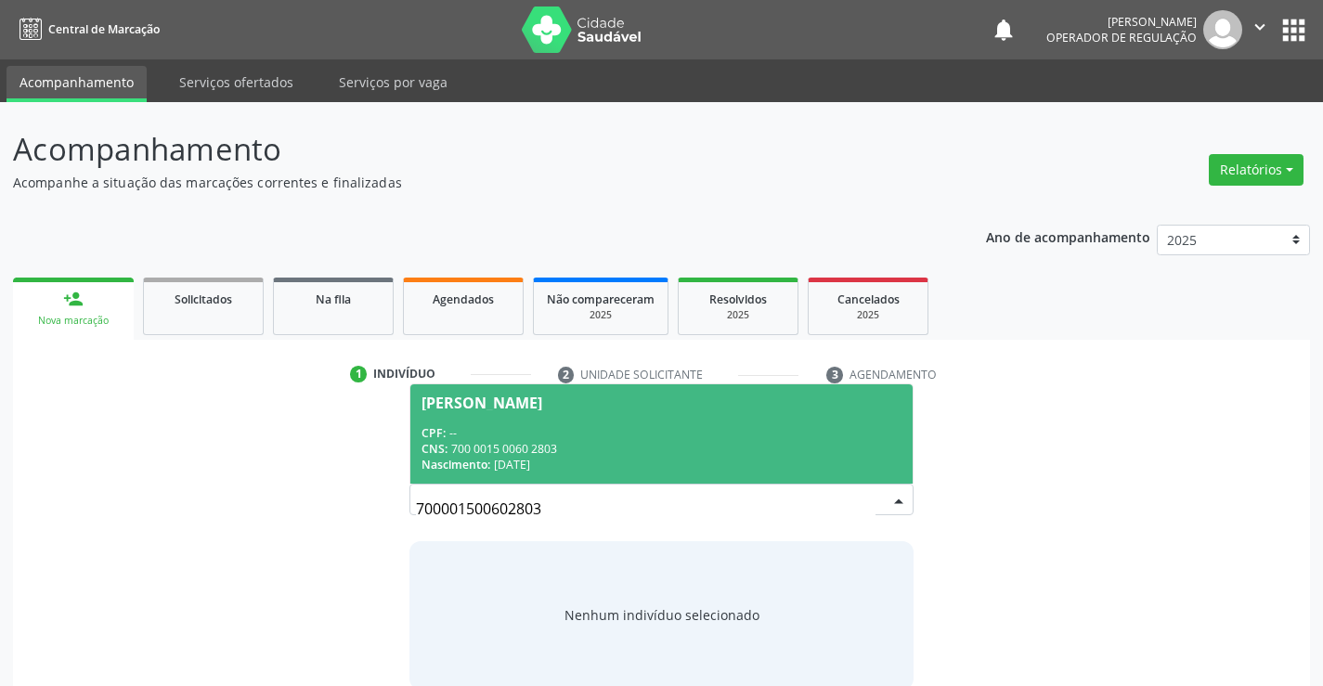
click at [789, 460] on div "Nascimento: 17/12/2006" at bounding box center [661, 465] width 479 height 16
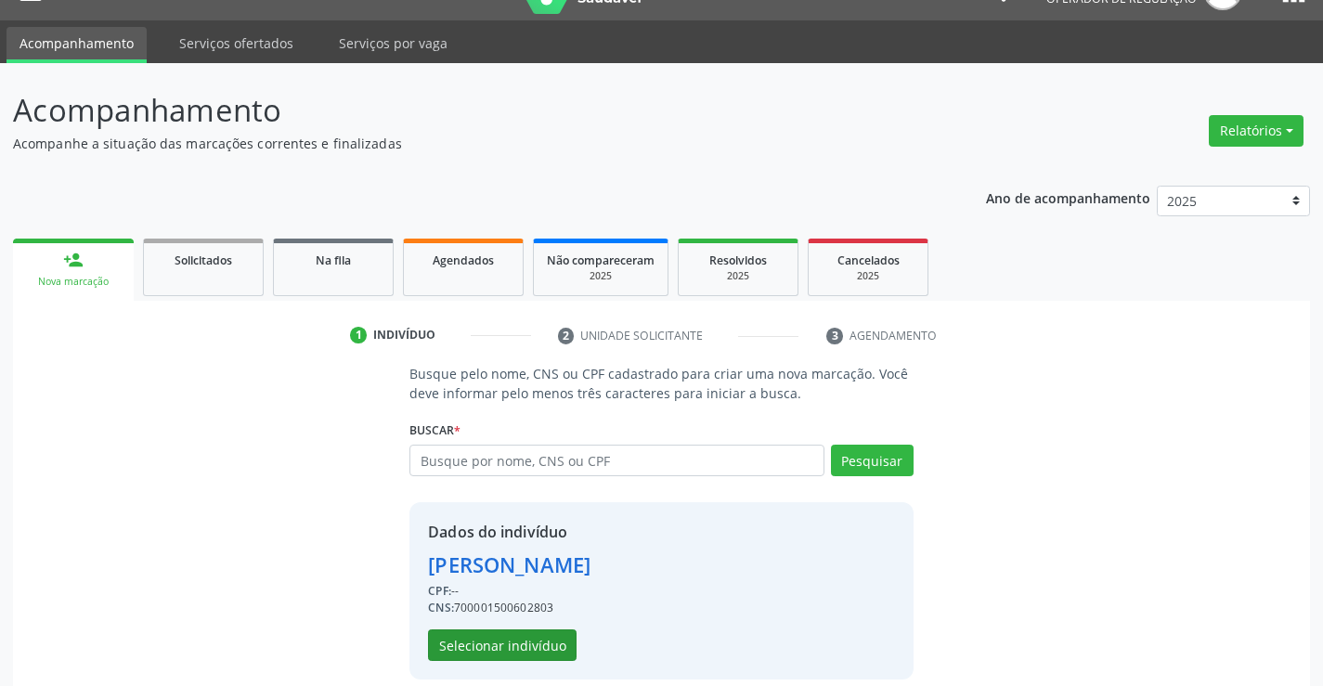
scroll to position [58, 0]
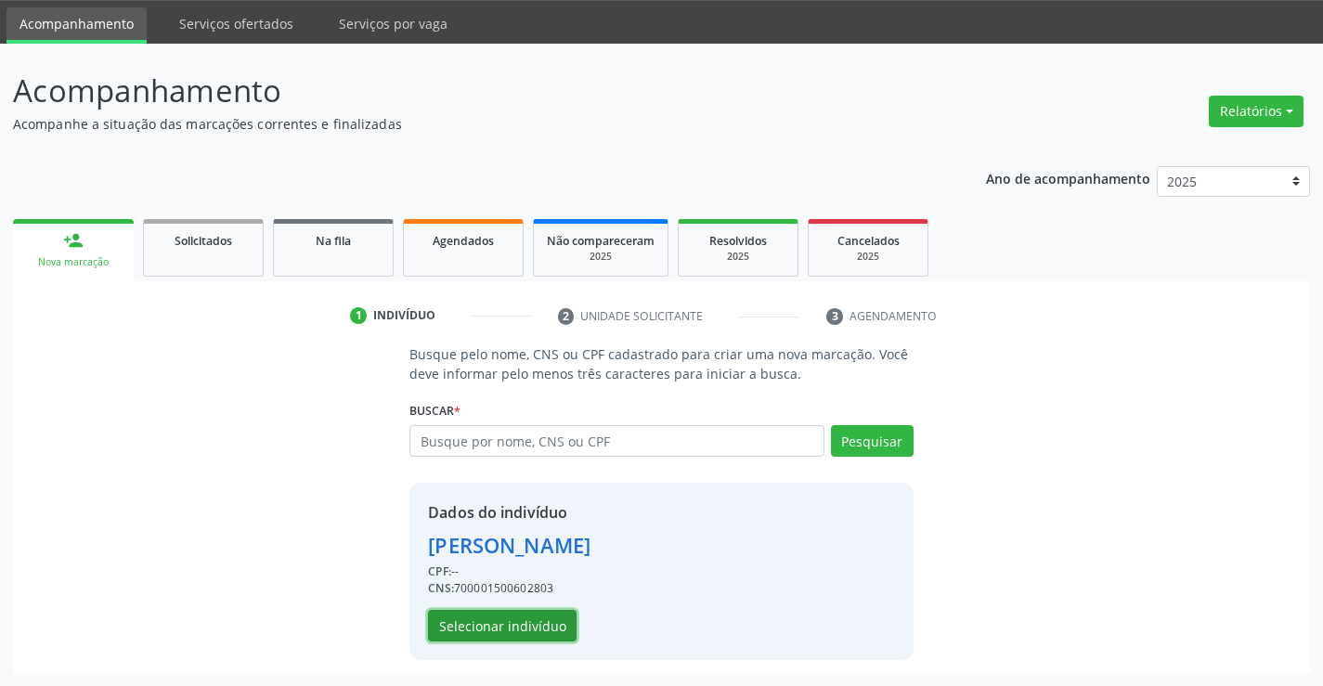
click at [535, 621] on button "Selecionar indivíduo" at bounding box center [502, 626] width 149 height 32
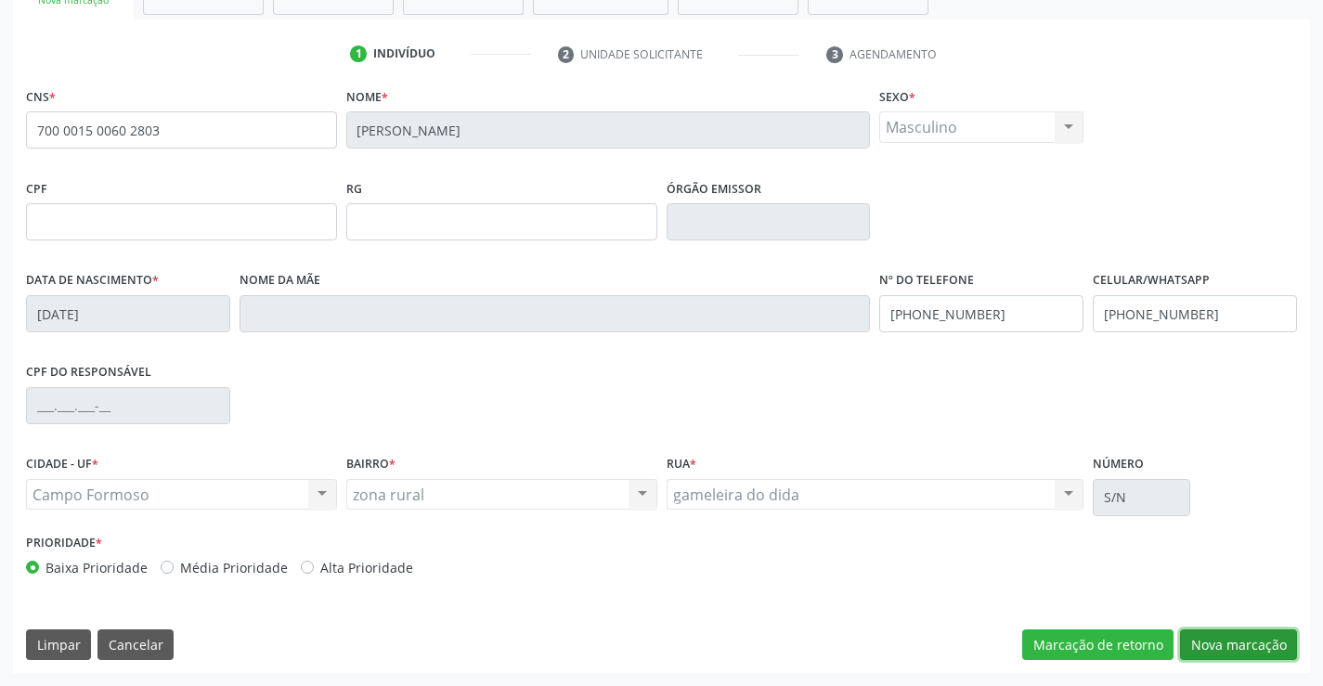
click at [1193, 633] on button "Nova marcação" at bounding box center [1238, 646] width 117 height 32
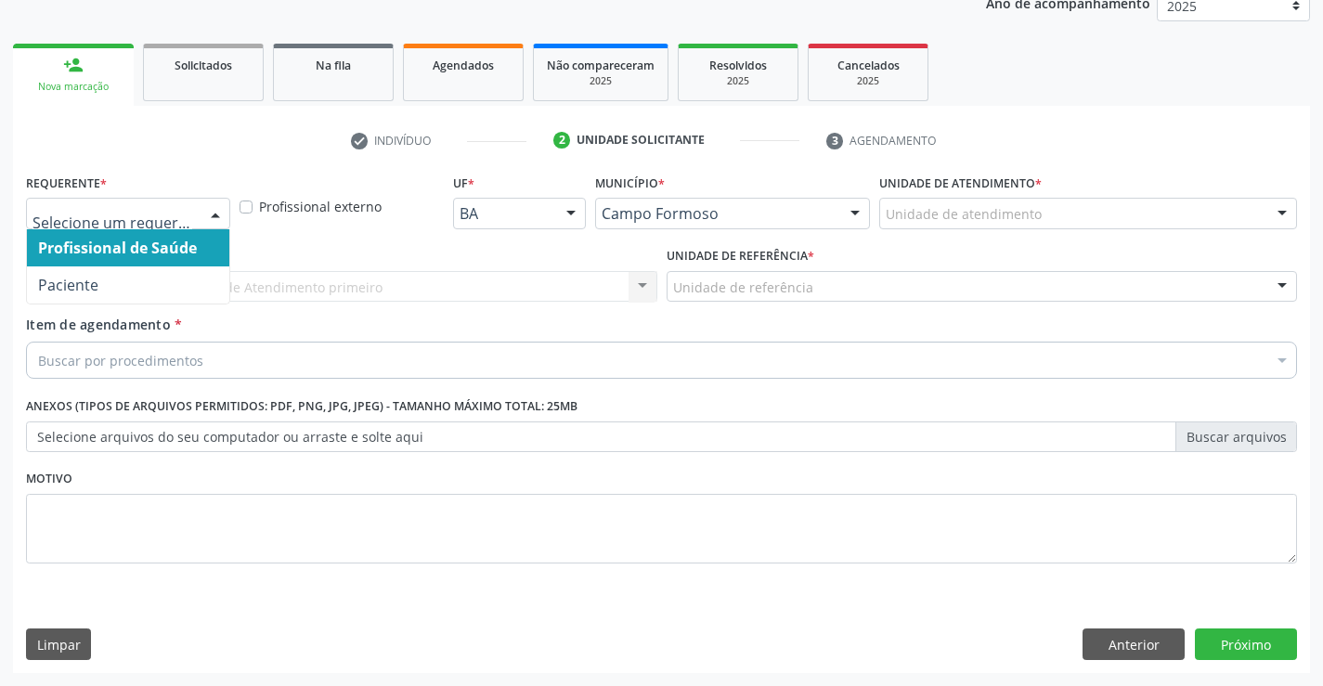
drag, startPoint x: 186, startPoint y: 218, endPoint x: 155, endPoint y: 304, distance: 90.7
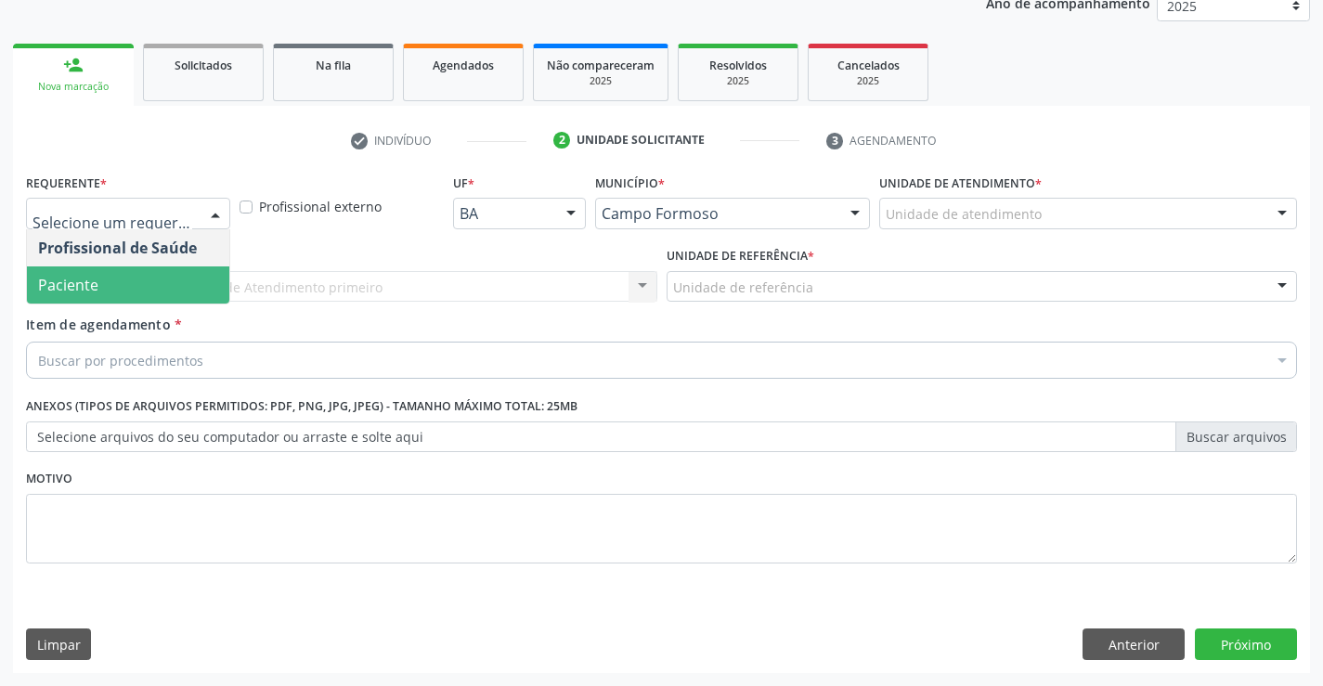
click at [165, 292] on span "Paciente" at bounding box center [128, 284] width 202 height 37
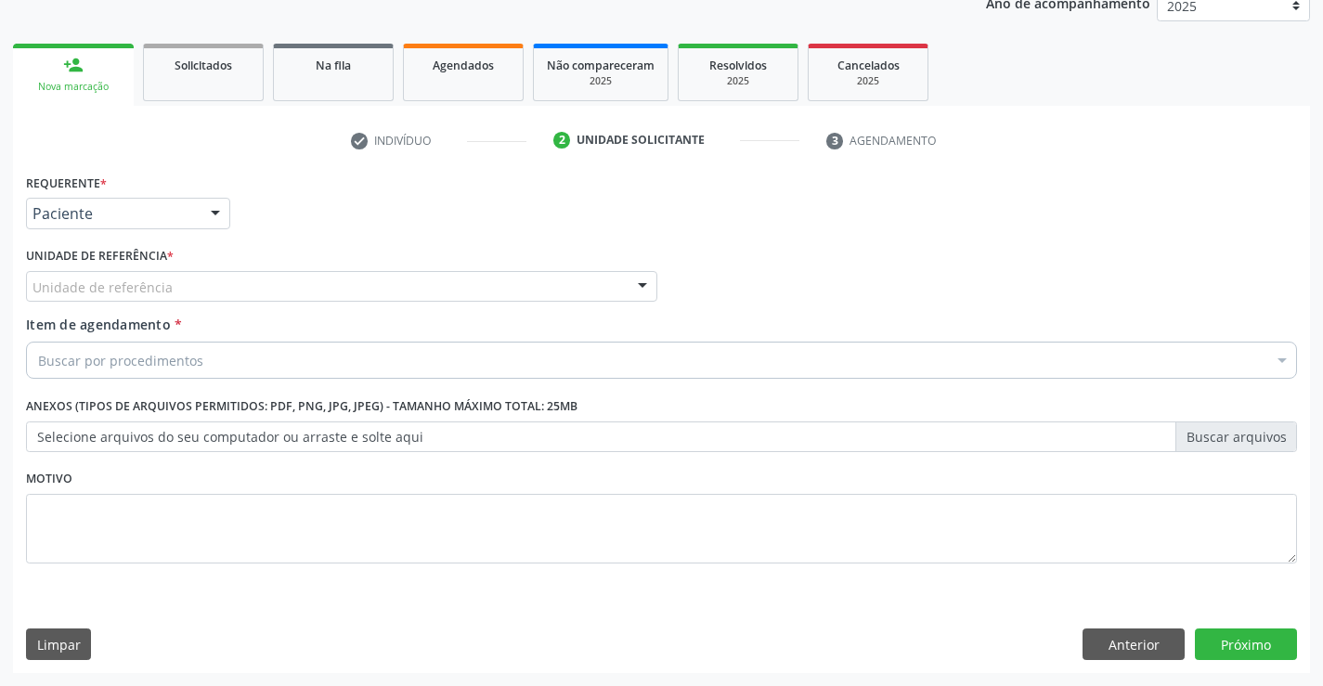
click at [223, 288] on div "Unidade de referência" at bounding box center [341, 287] width 631 height 32
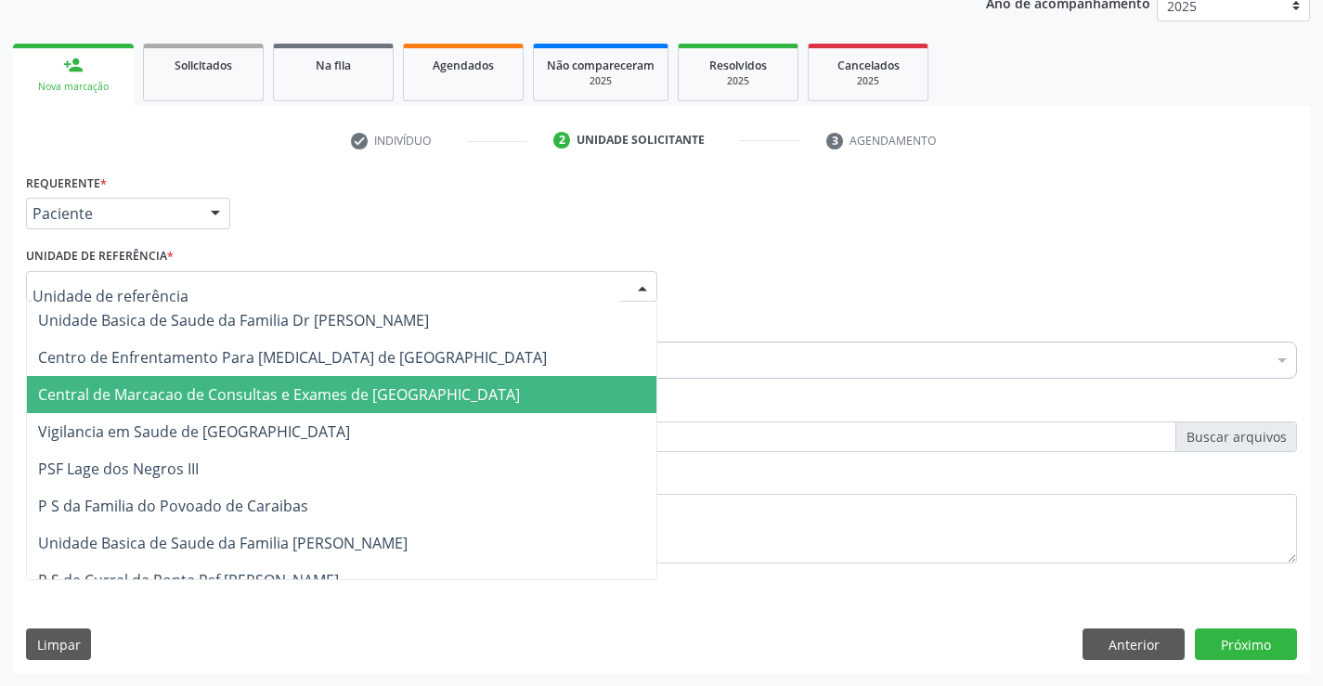
click at [233, 380] on span "Central de Marcacao de Consultas e Exames de [GEOGRAPHIC_DATA]" at bounding box center [342, 394] width 630 height 37
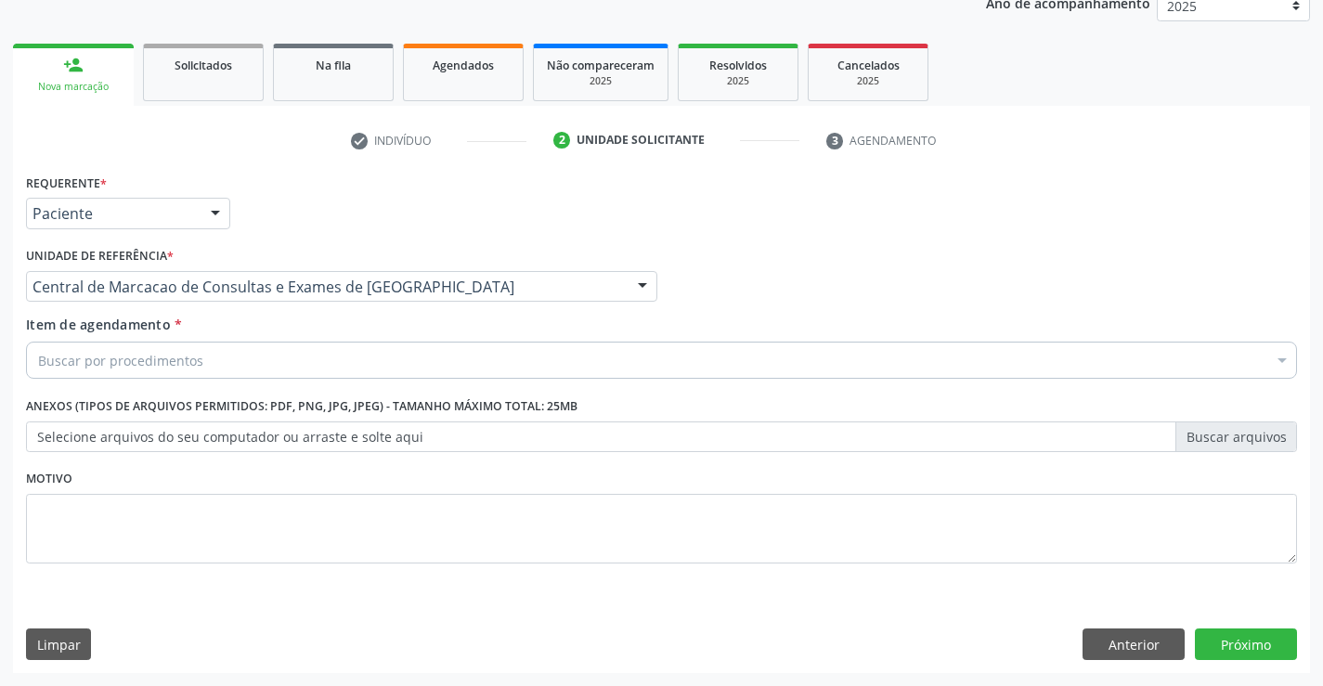
click at [226, 358] on div "Buscar por procedimentos" at bounding box center [661, 360] width 1271 height 37
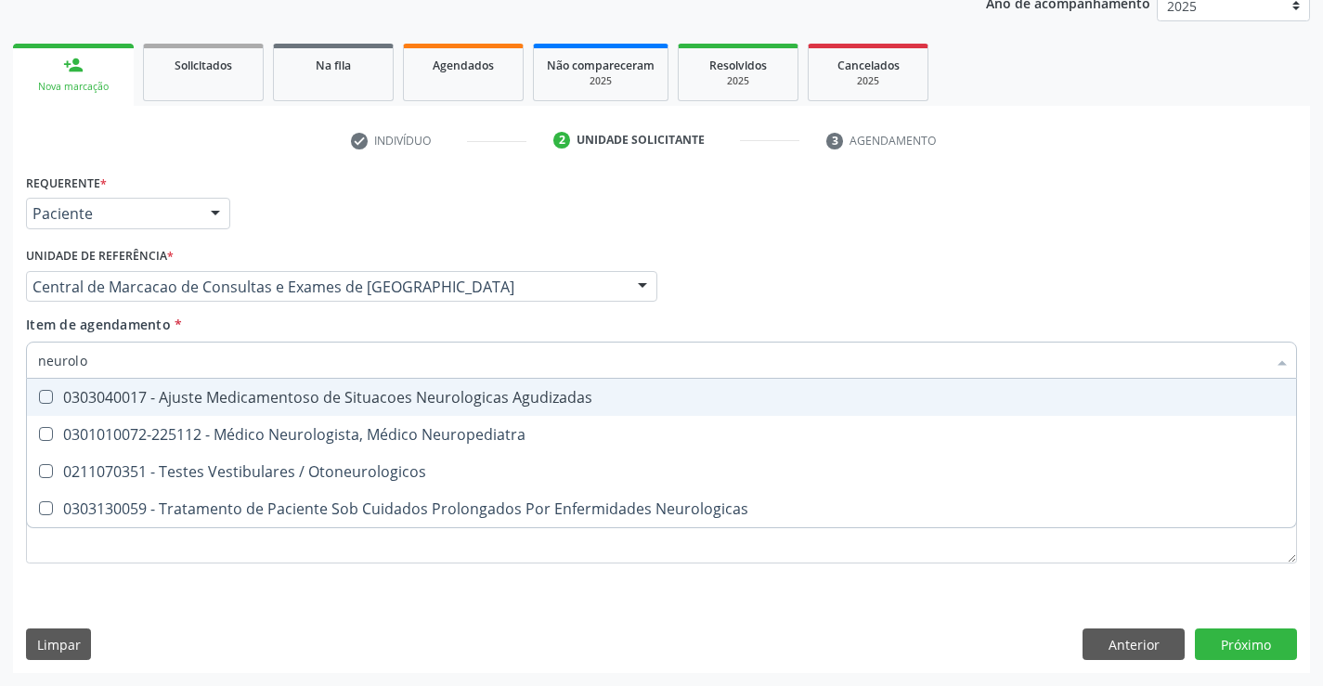
type input "neurolog"
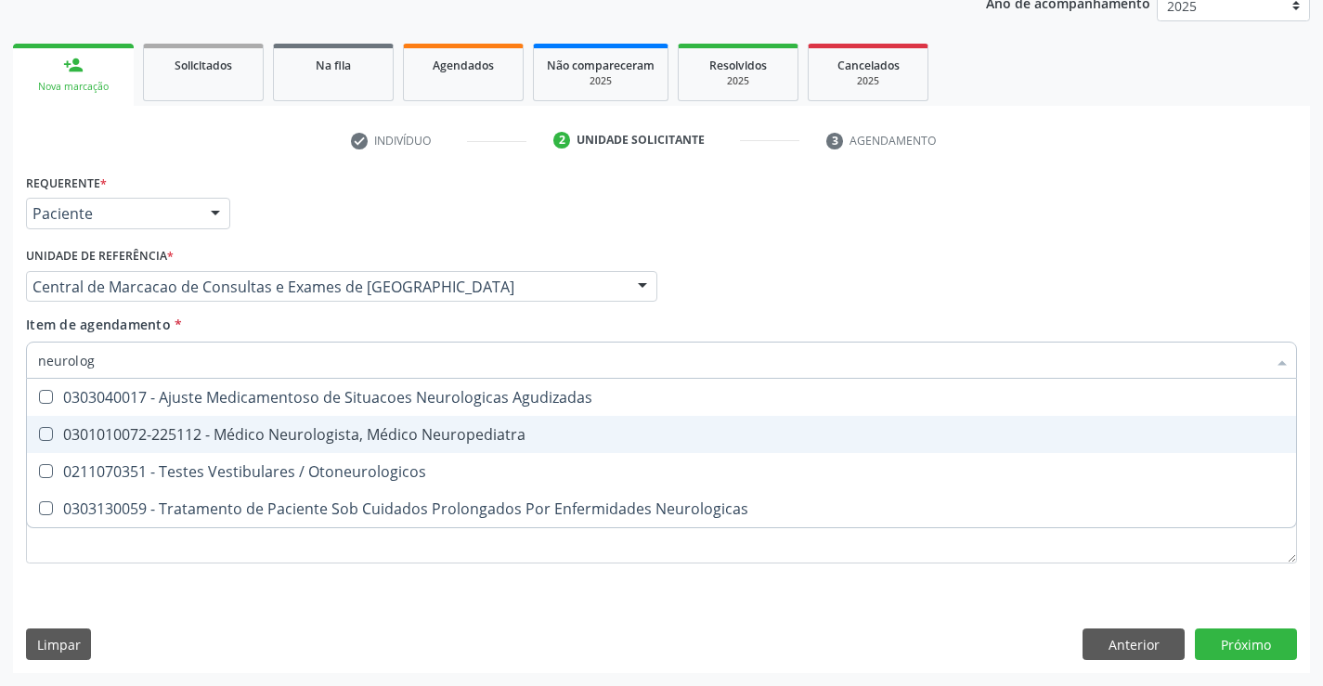
click at [438, 436] on div "0301010072-225112 - Médico Neurologista, Médico Neuropediatra" at bounding box center [661, 434] width 1247 height 15
checkbox Neuropediatra "true"
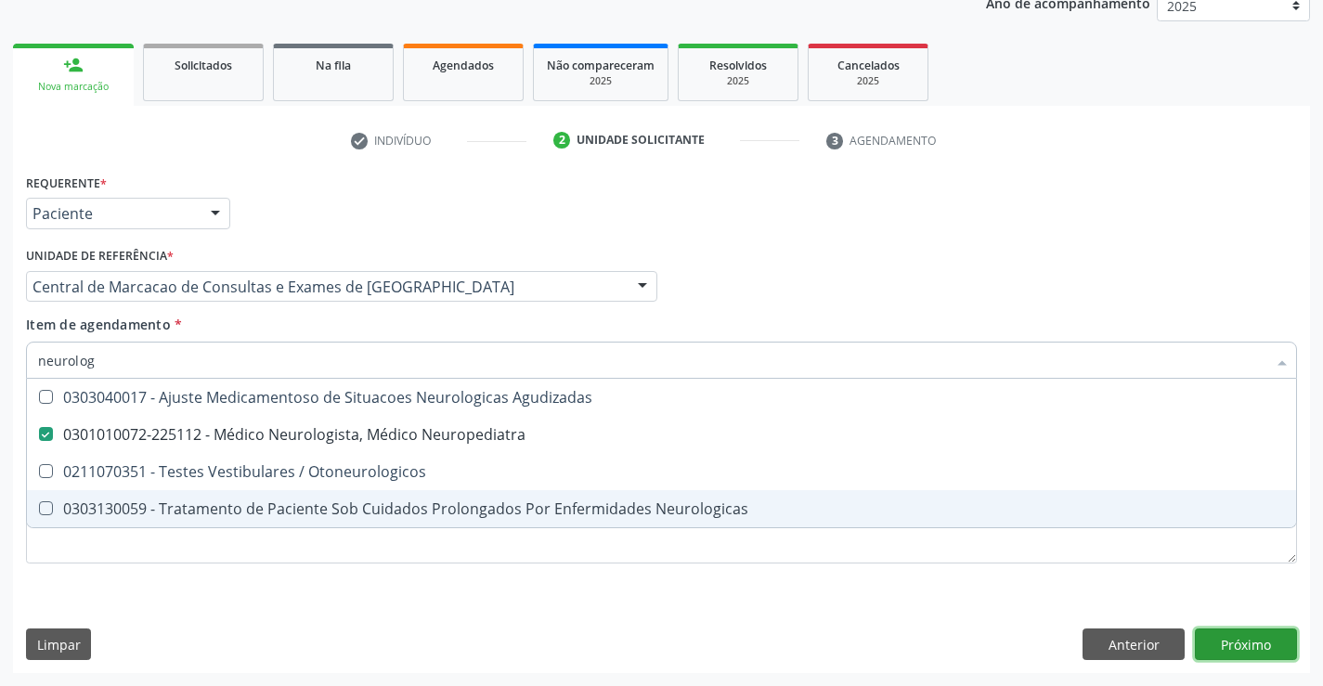
click at [1225, 630] on div "Requerente * Paciente Profissional de Saúde Paciente Nenhum resultado encontrad…" at bounding box center [661, 421] width 1297 height 504
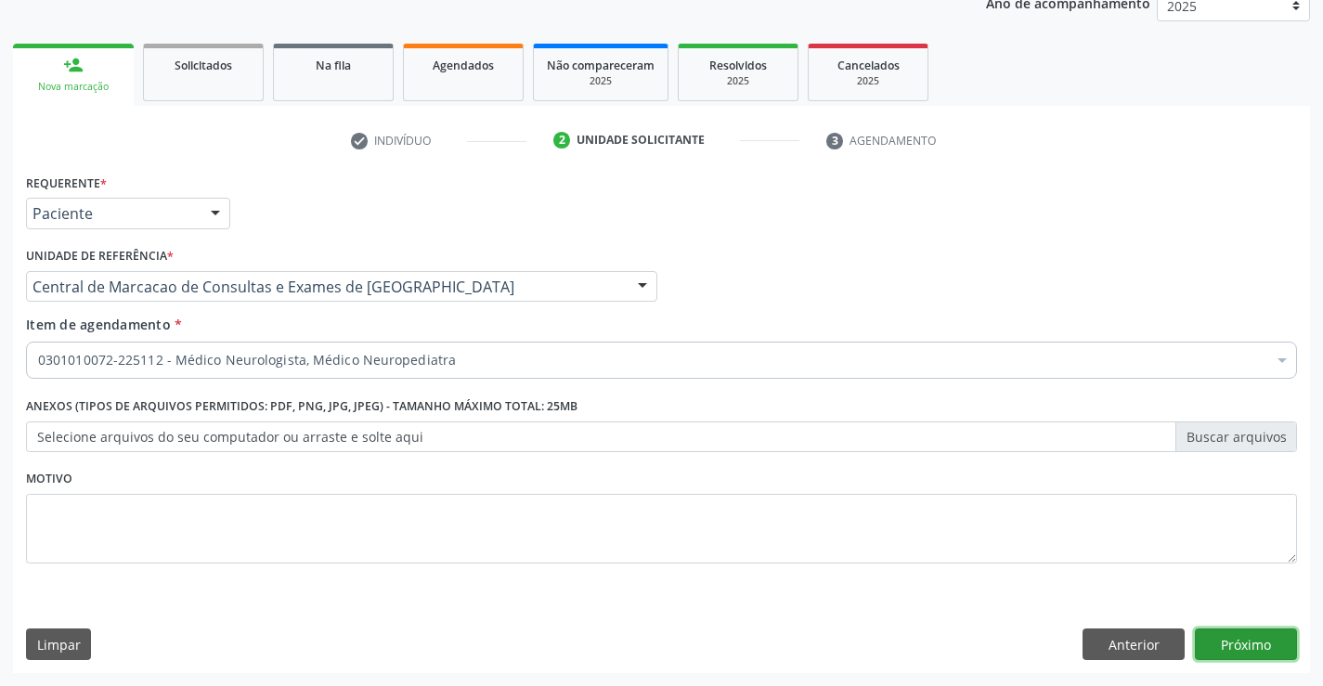
click at [1229, 643] on button "Próximo" at bounding box center [1246, 645] width 102 height 32
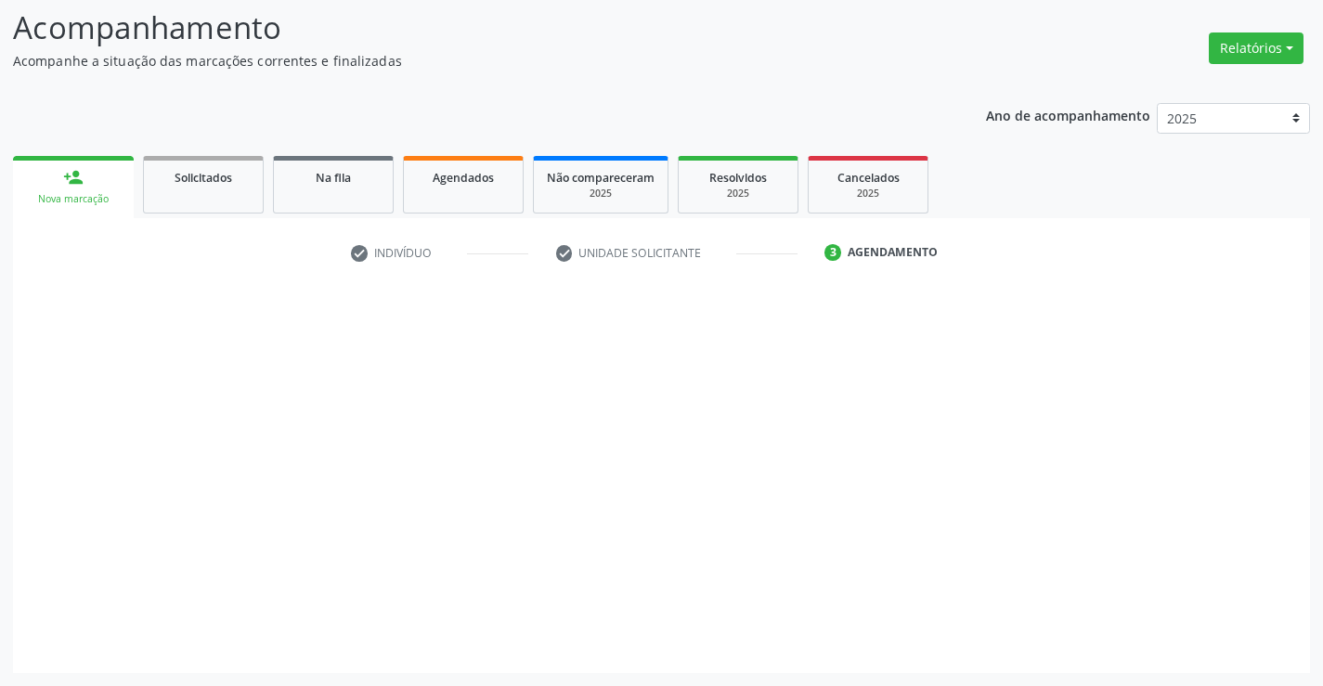
scroll to position [122, 0]
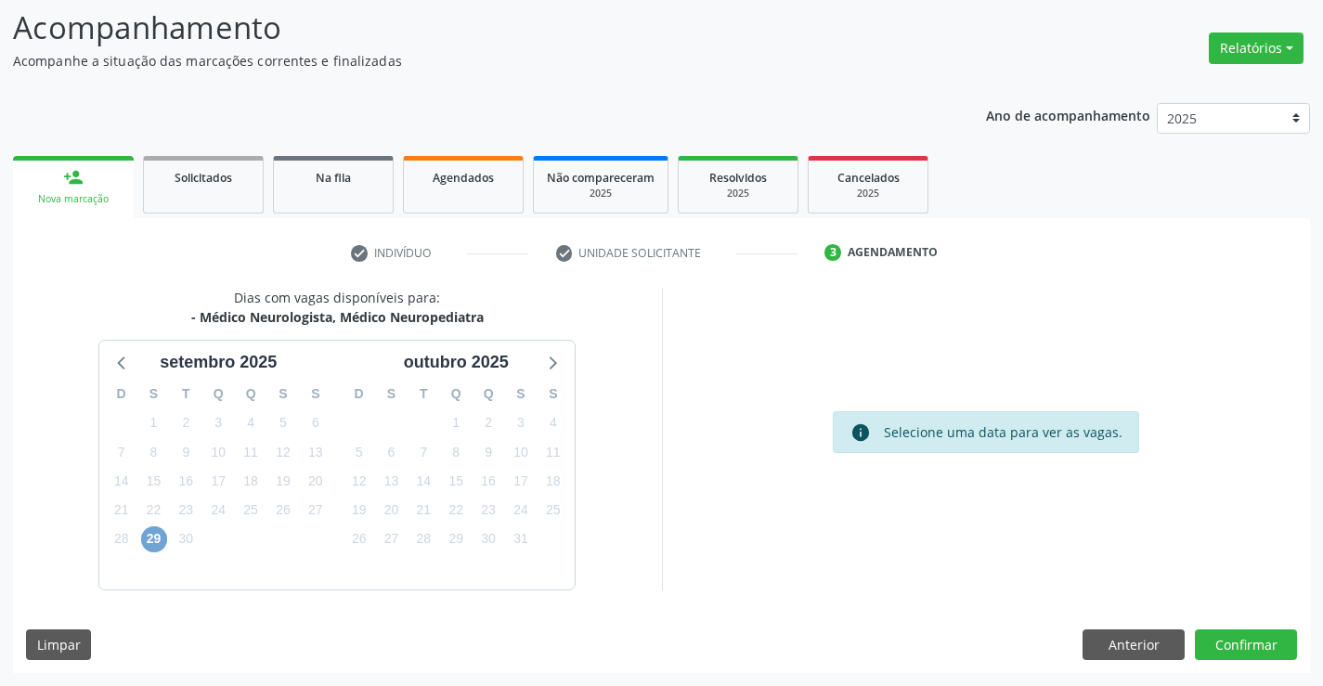
click at [149, 537] on span "29" at bounding box center [154, 539] width 26 height 26
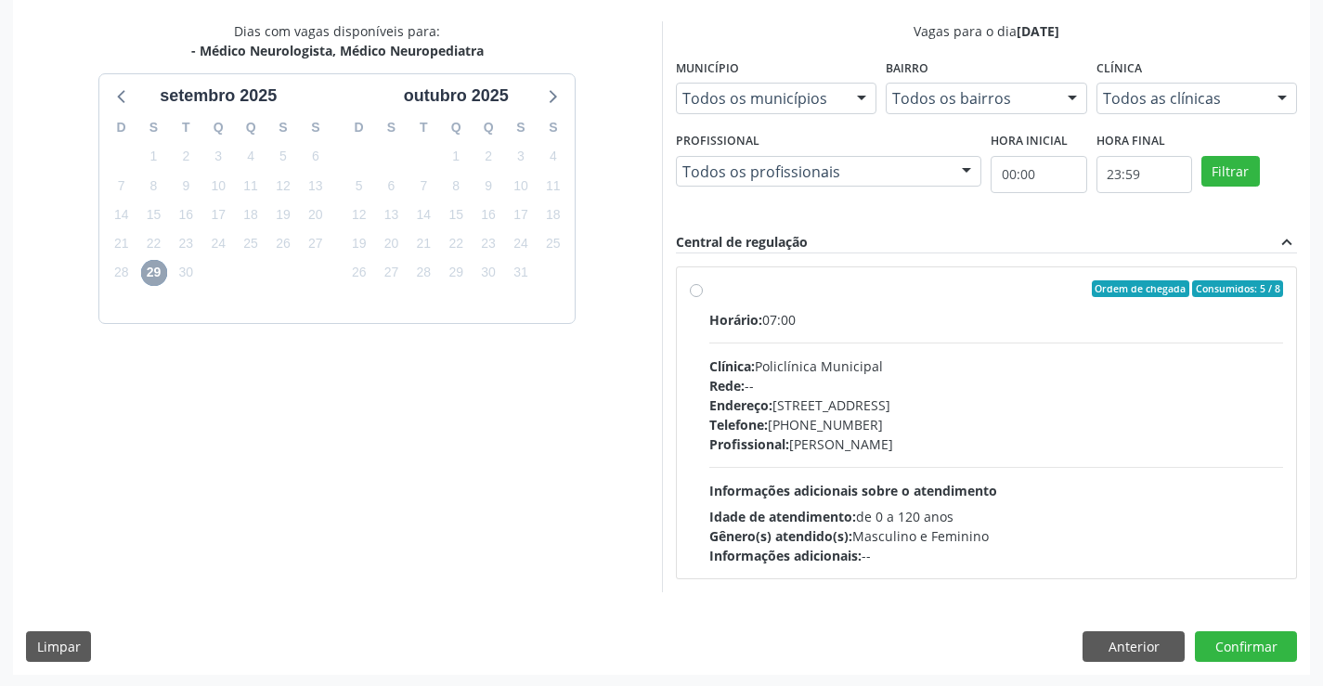
scroll to position [390, 0]
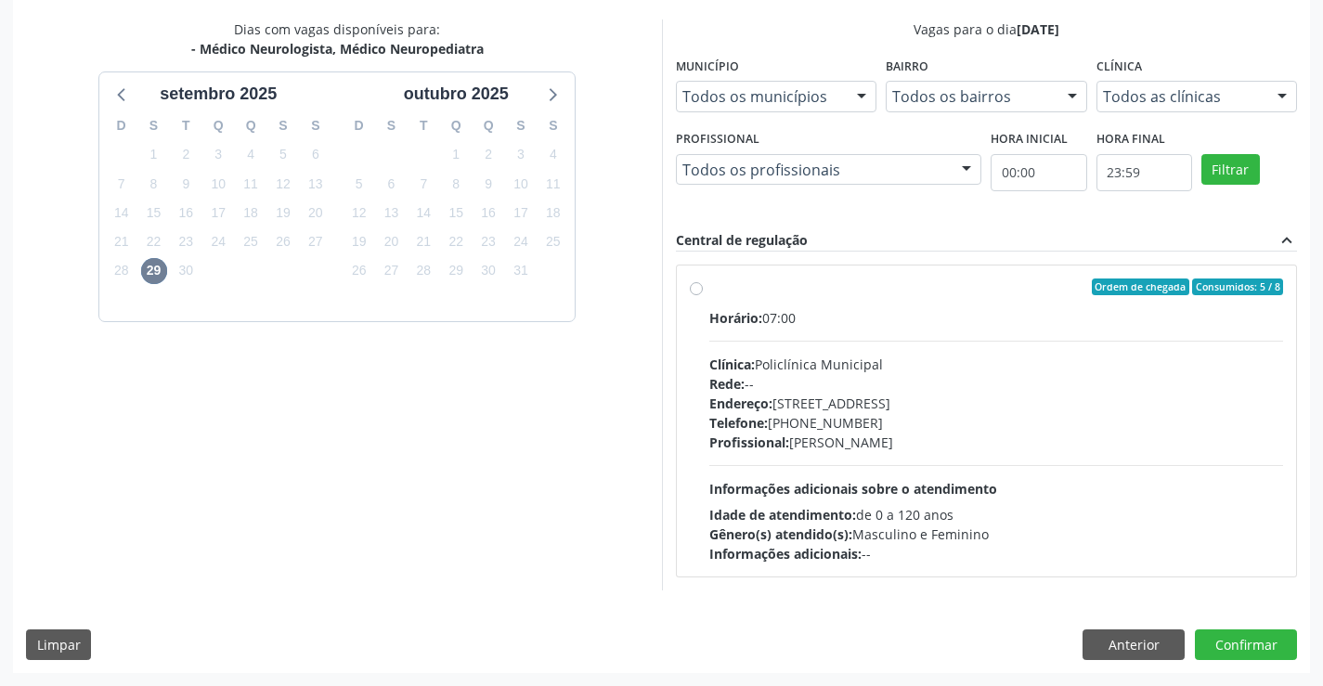
click at [1035, 462] on div "Horário: 07:00 Clínica: Policlínica Municipal Rede: -- Endereço: Predio, nº 386…" at bounding box center [996, 435] width 575 height 255
click at [703, 295] on input "Ordem de chegada Consumidos: 5 / 8 Horário: 07:00 Clínica: Policlínica Municipa…" at bounding box center [696, 287] width 13 height 17
radio input "true"
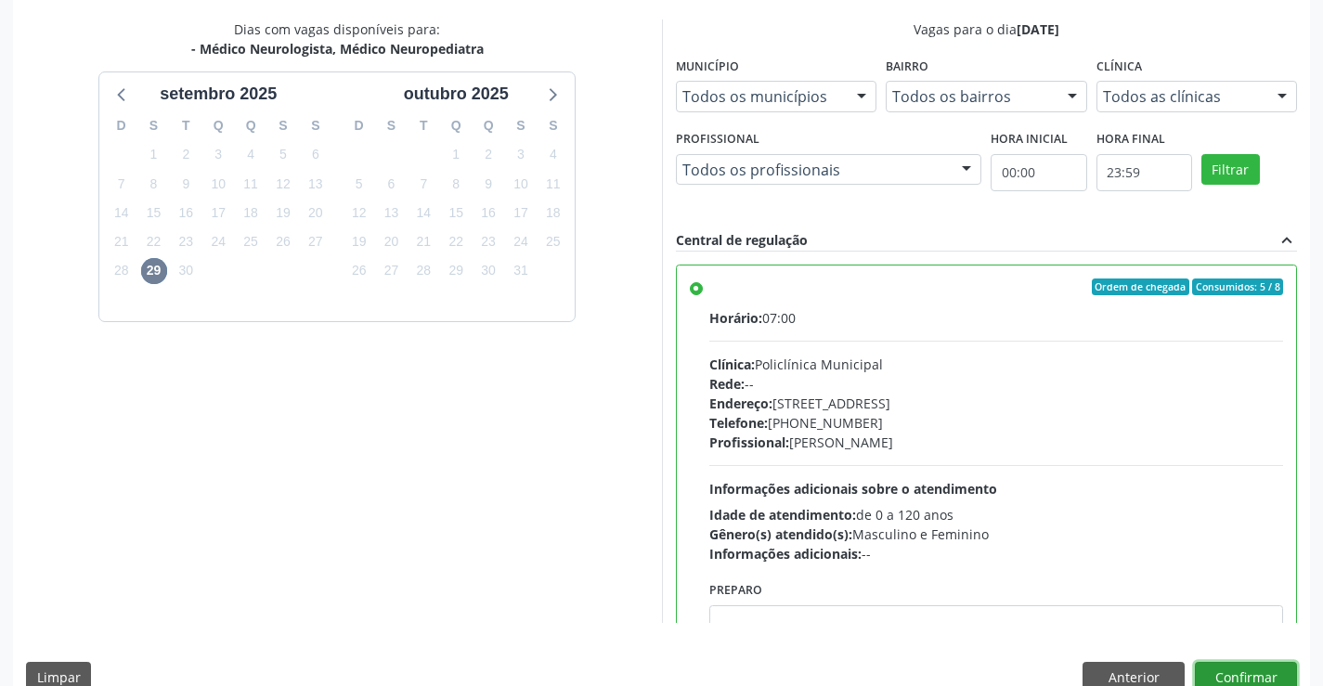
click at [1236, 666] on button "Confirmar" at bounding box center [1246, 678] width 102 height 32
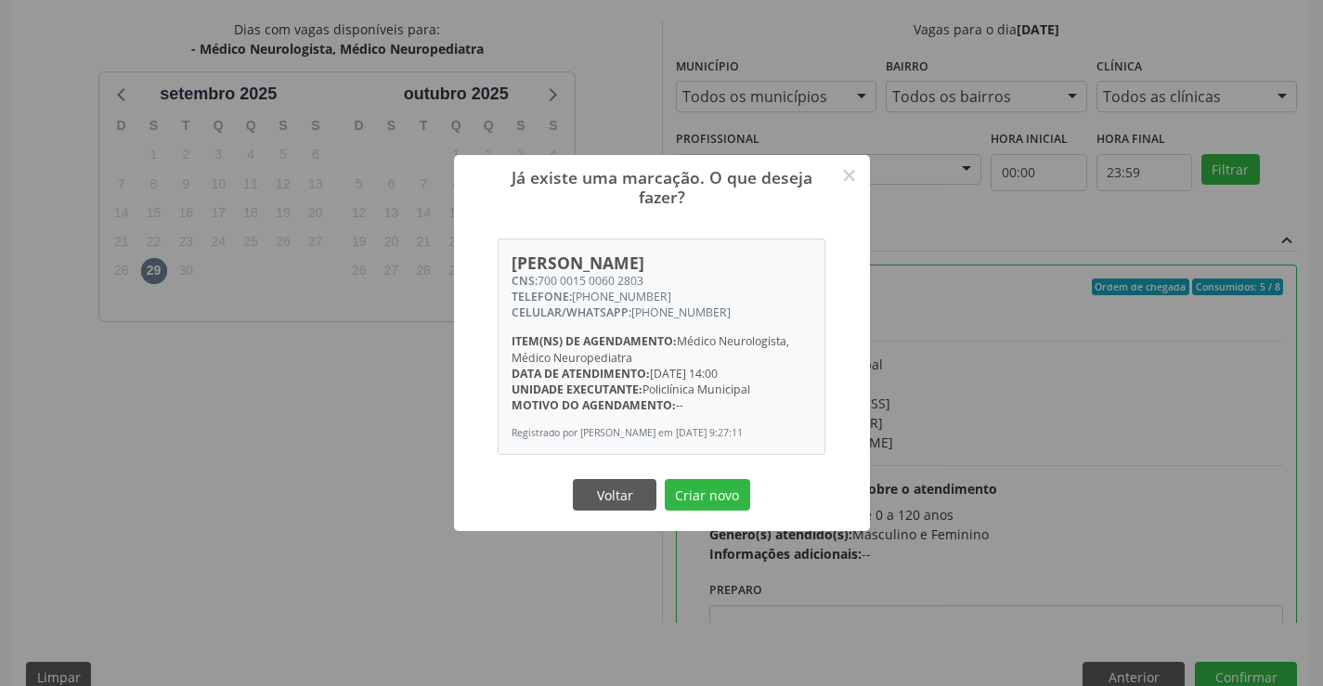
click at [665, 479] on button "Criar novo" at bounding box center [707, 495] width 85 height 32
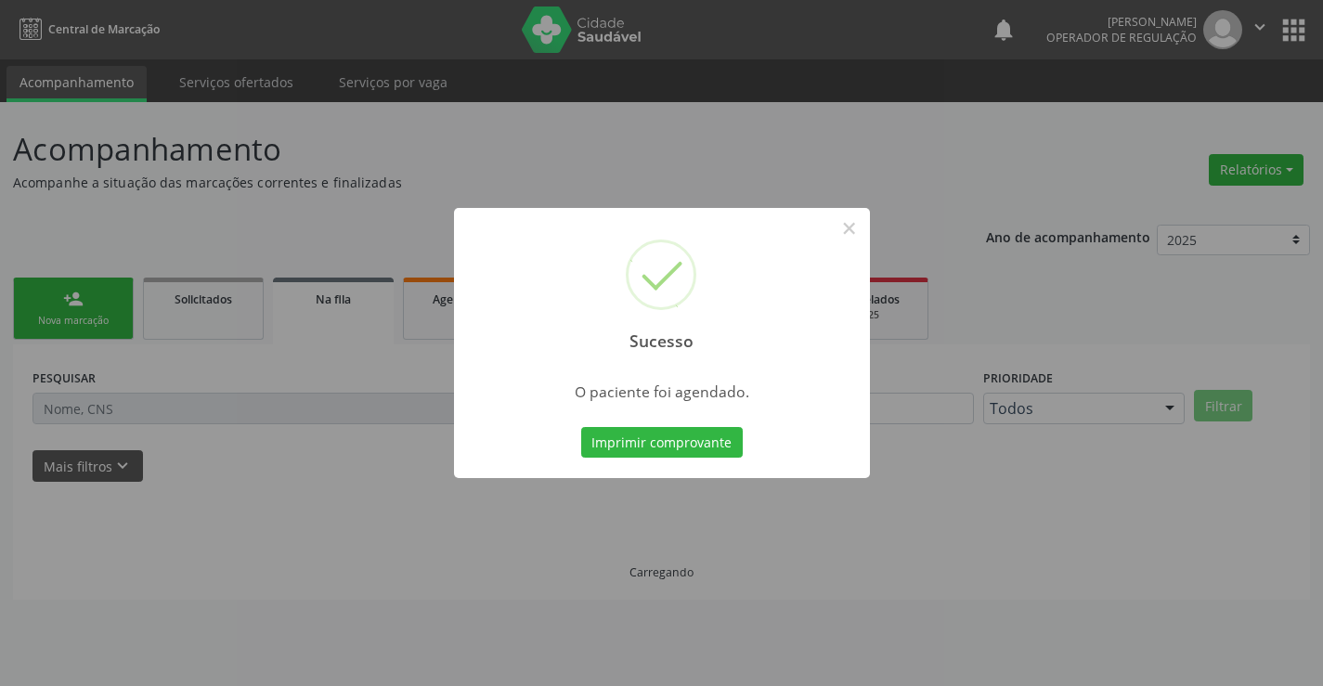
scroll to position [0, 0]
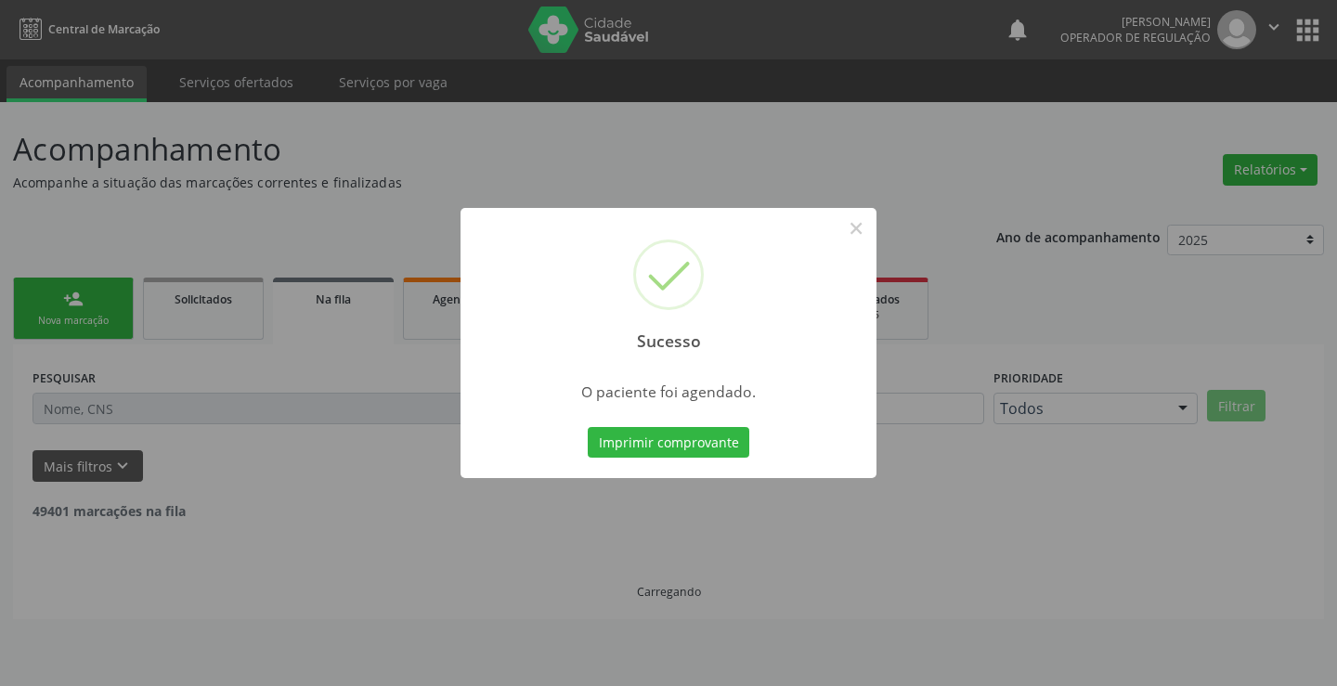
click at [588, 427] on button "Imprimir comprovante" at bounding box center [669, 443] width 162 height 32
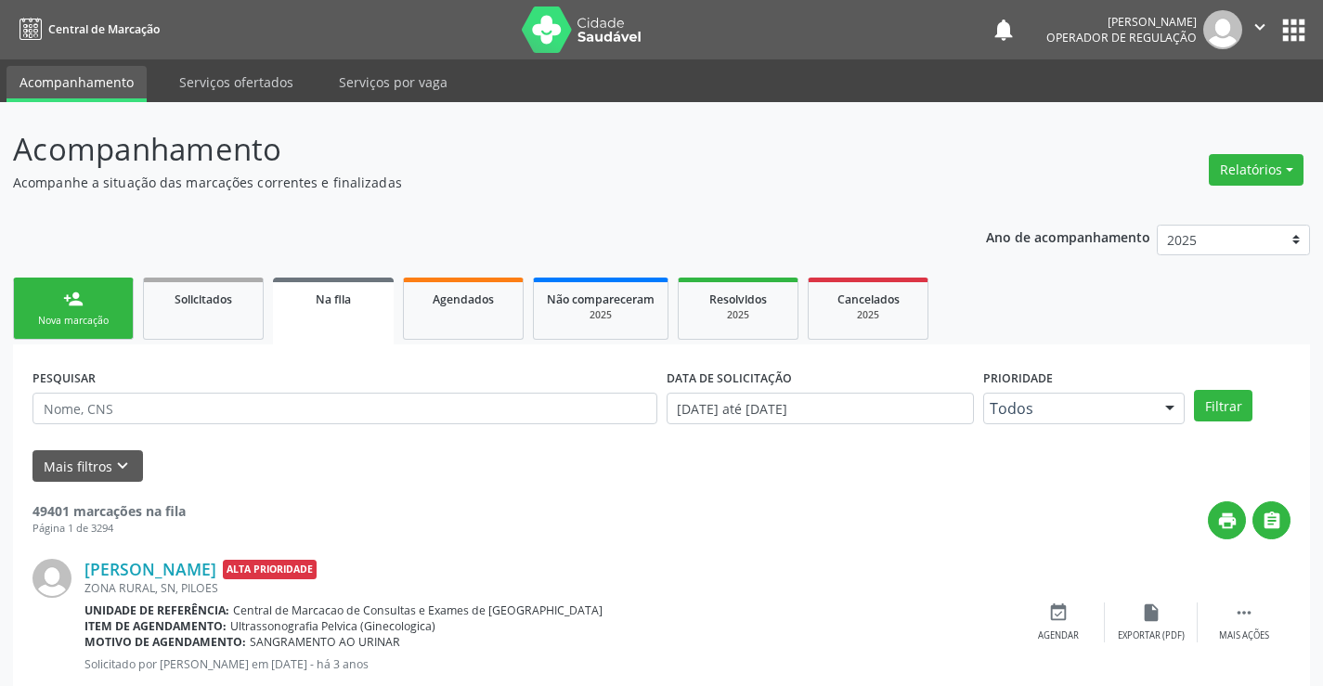
click at [89, 298] on link "person_add Nova marcação" at bounding box center [73, 309] width 121 height 62
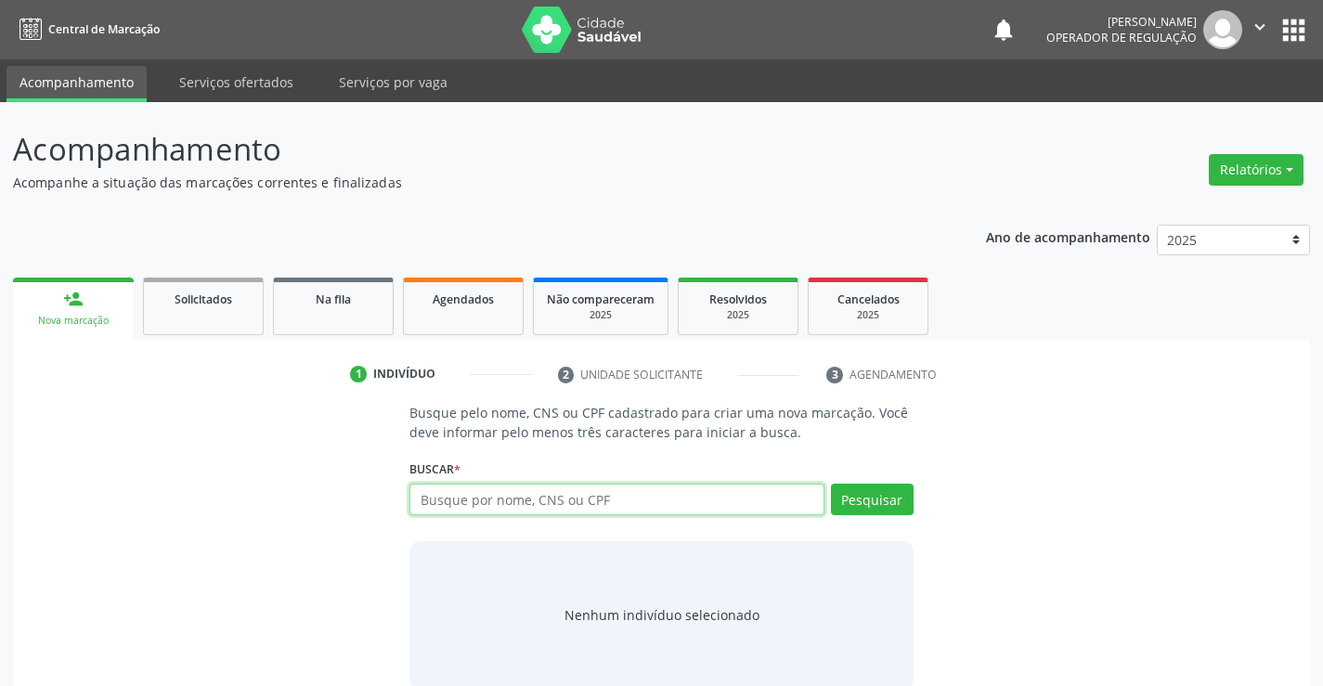
click at [472, 502] on input "text" at bounding box center [616, 500] width 414 height 32
type input "708206619268240"
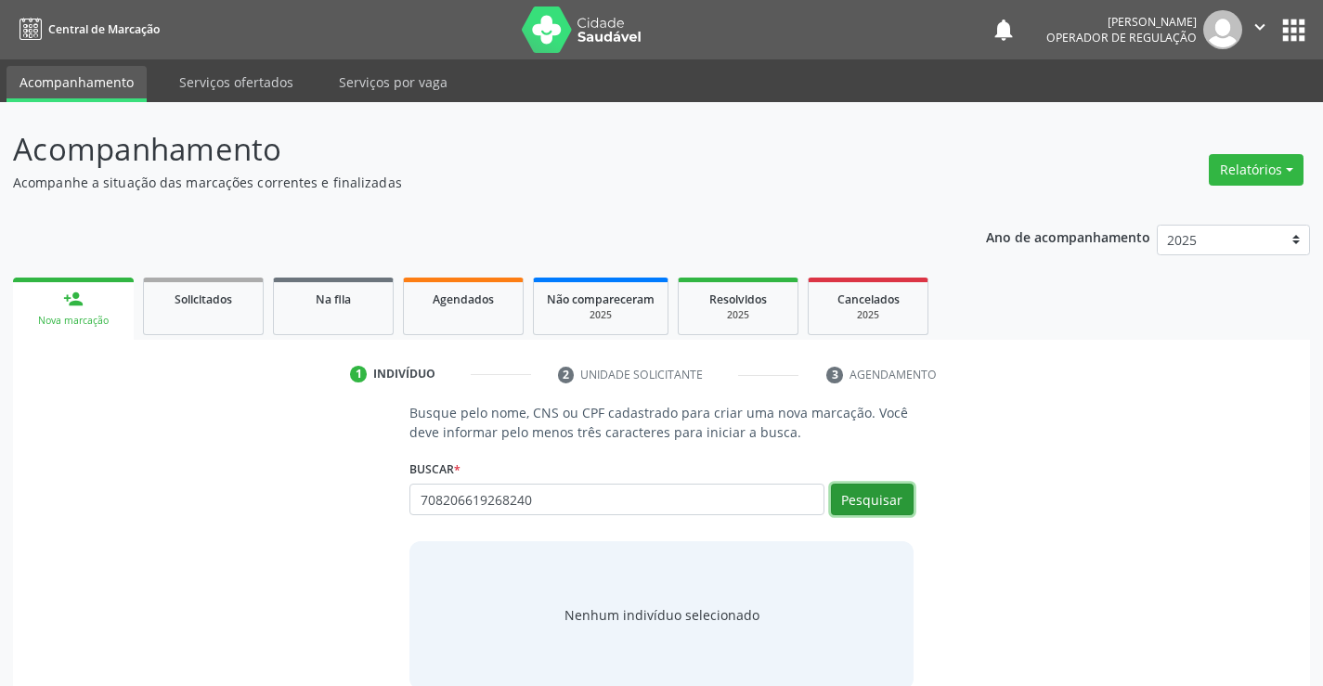
click at [875, 495] on button "Pesquisar" at bounding box center [872, 500] width 83 height 32
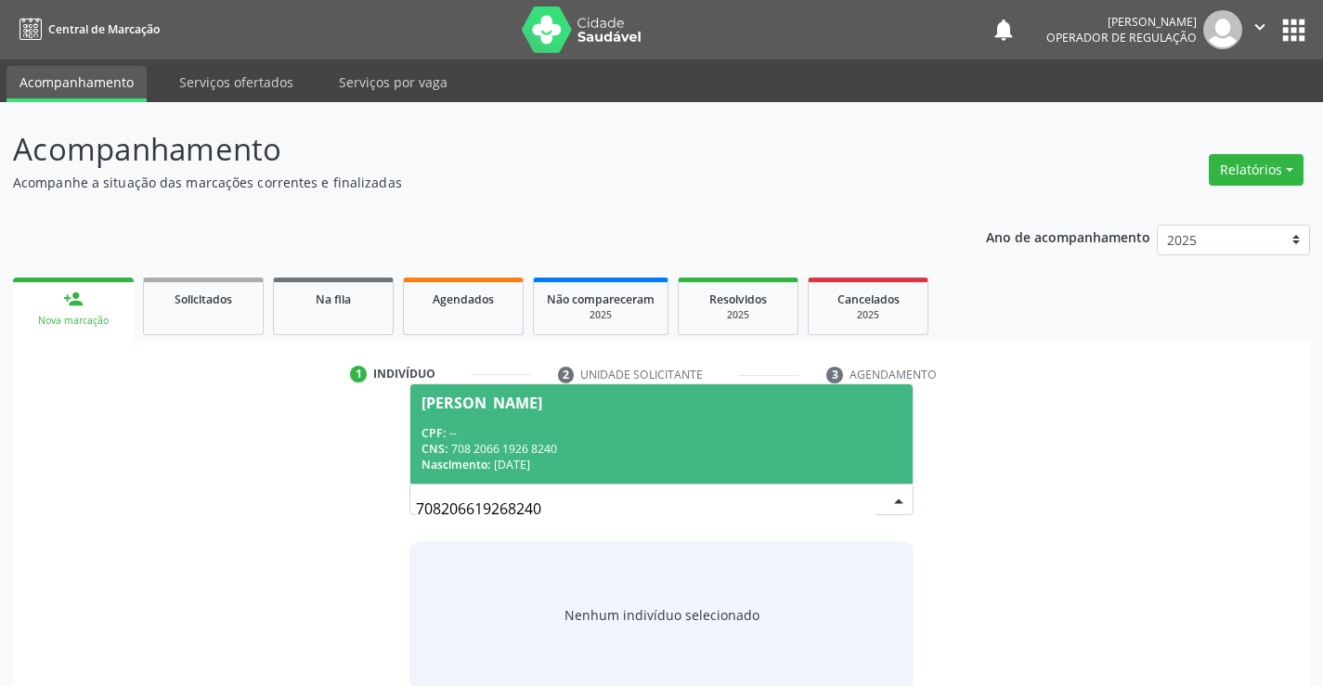
click at [833, 431] on div "CPF: --" at bounding box center [661, 433] width 479 height 16
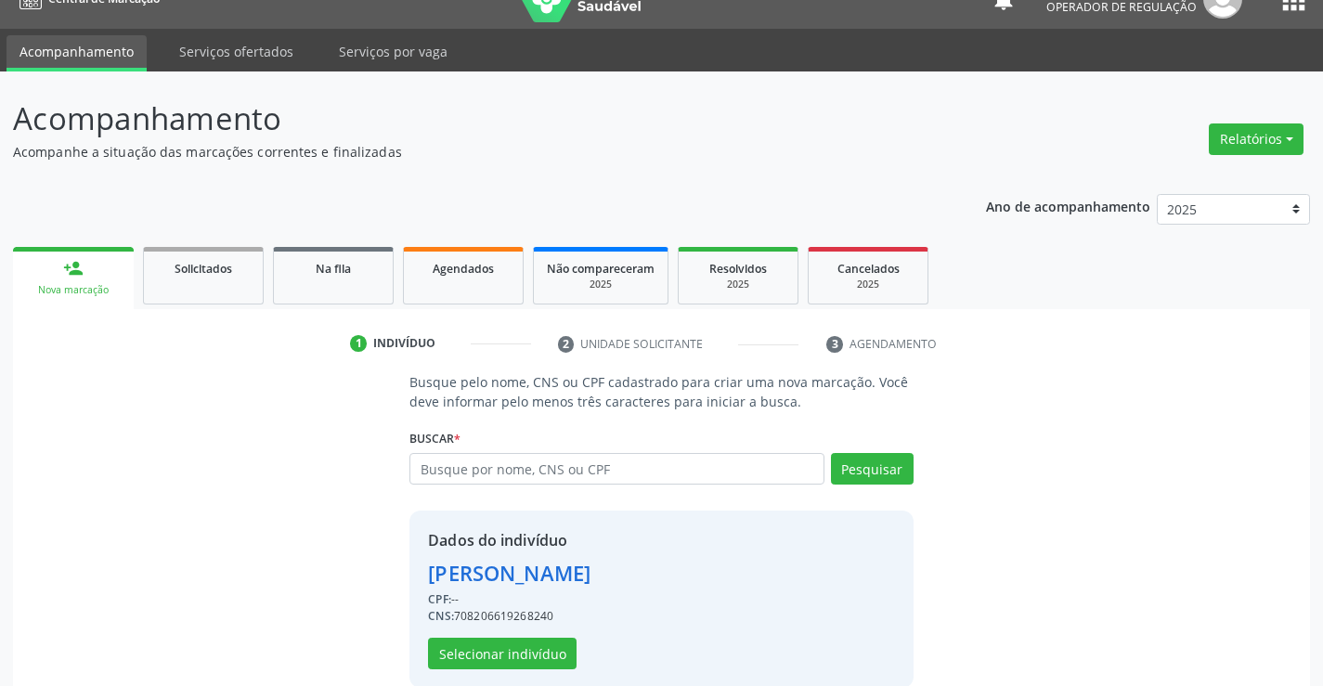
scroll to position [58, 0]
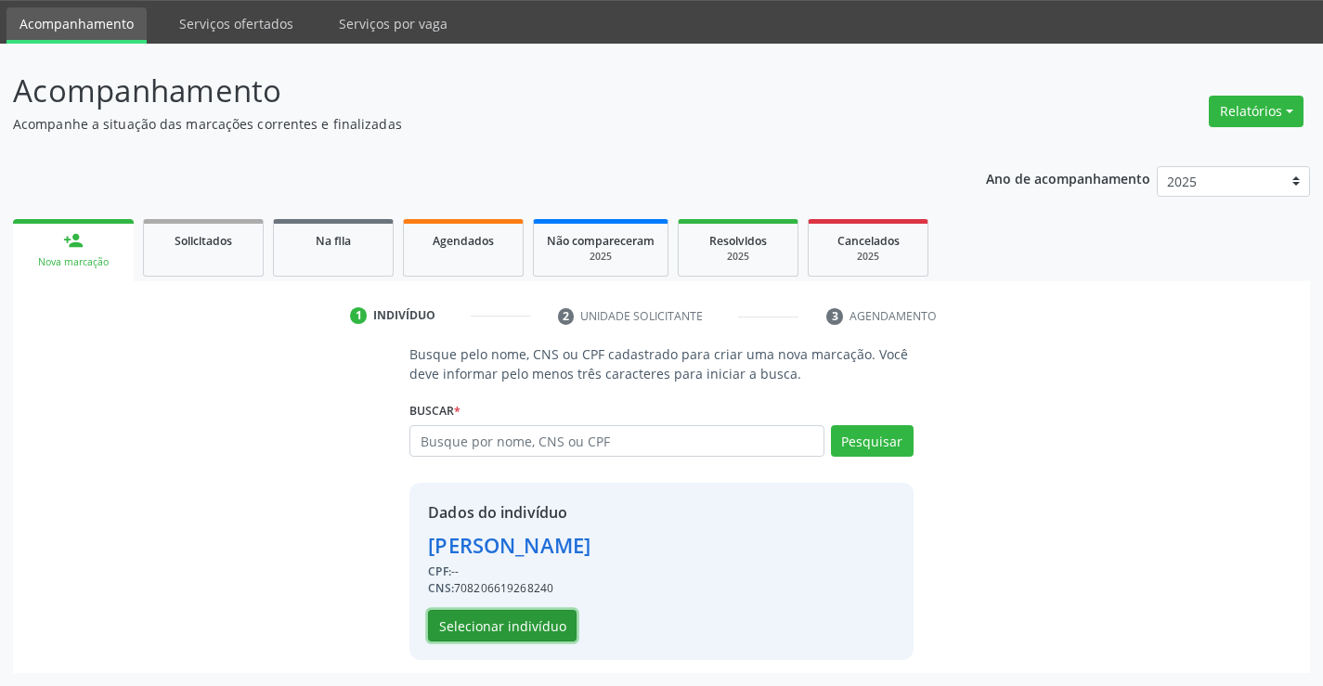
click at [565, 635] on button "Selecionar indivíduo" at bounding box center [502, 626] width 149 height 32
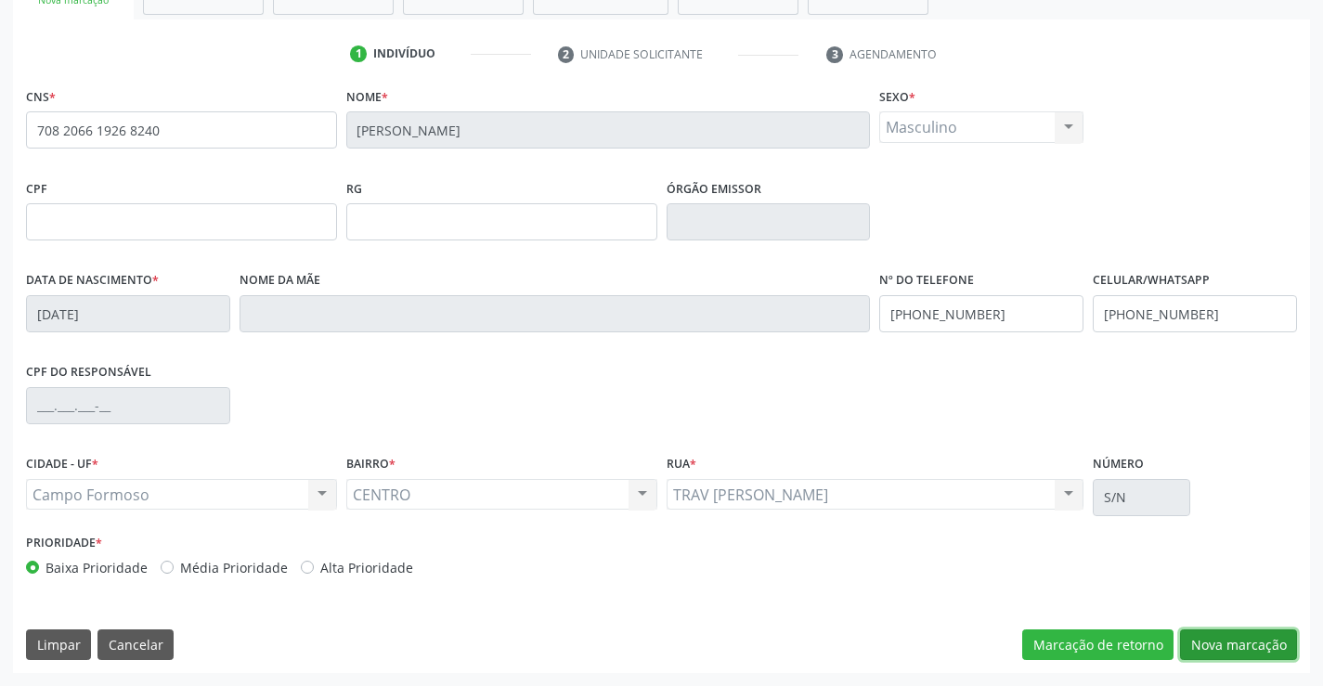
click at [1239, 638] on button "Nova marcação" at bounding box center [1238, 646] width 117 height 32
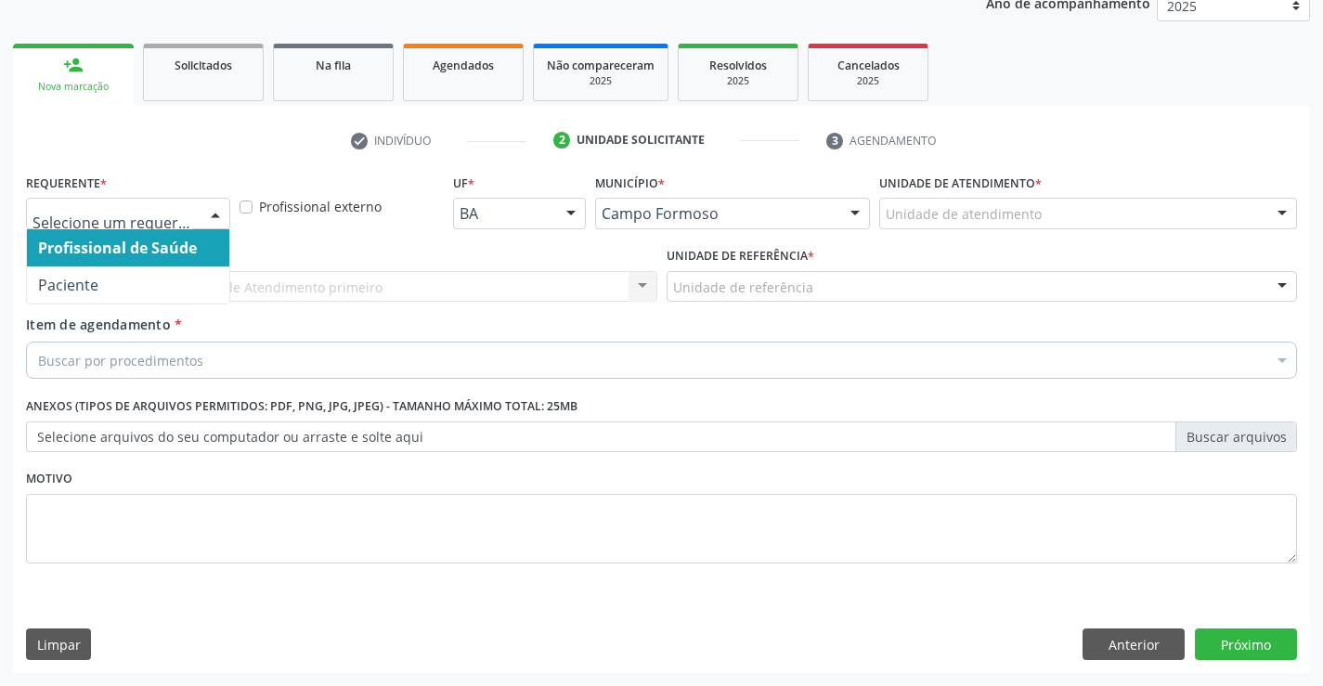
drag, startPoint x: 175, startPoint y: 214, endPoint x: 142, endPoint y: 259, distance: 56.5
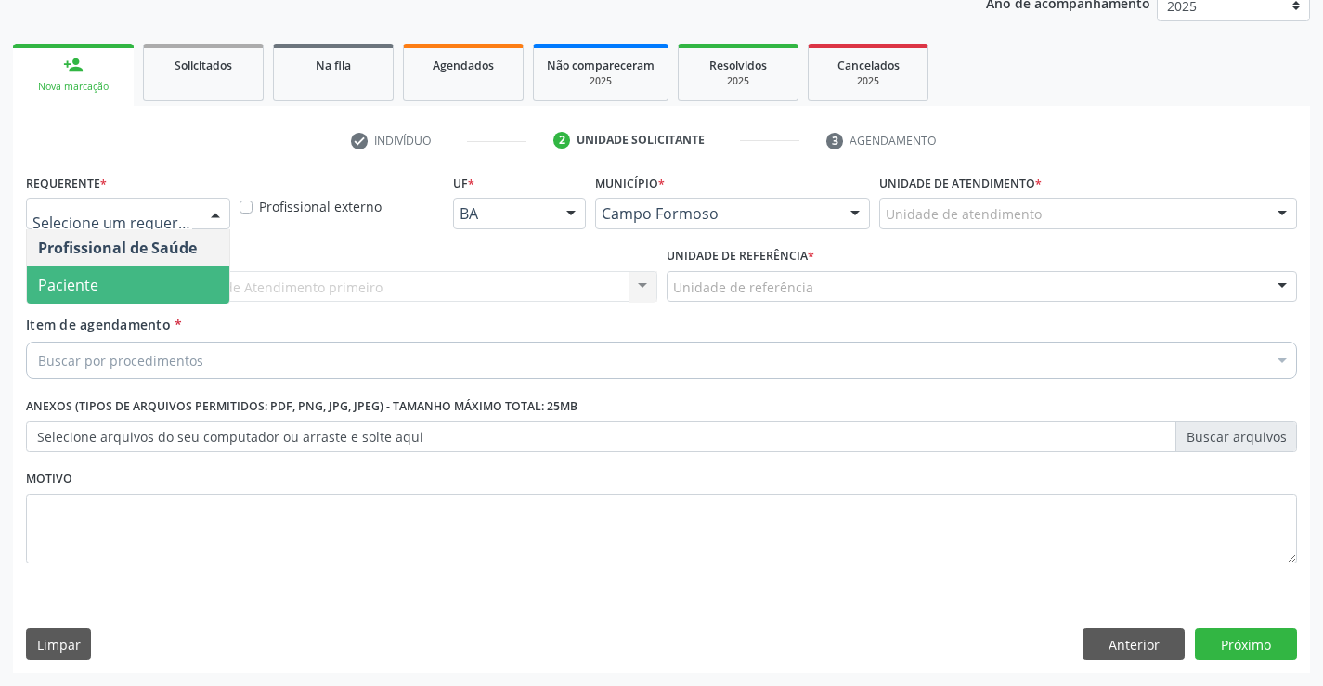
click at [136, 279] on span "Paciente" at bounding box center [128, 284] width 202 height 37
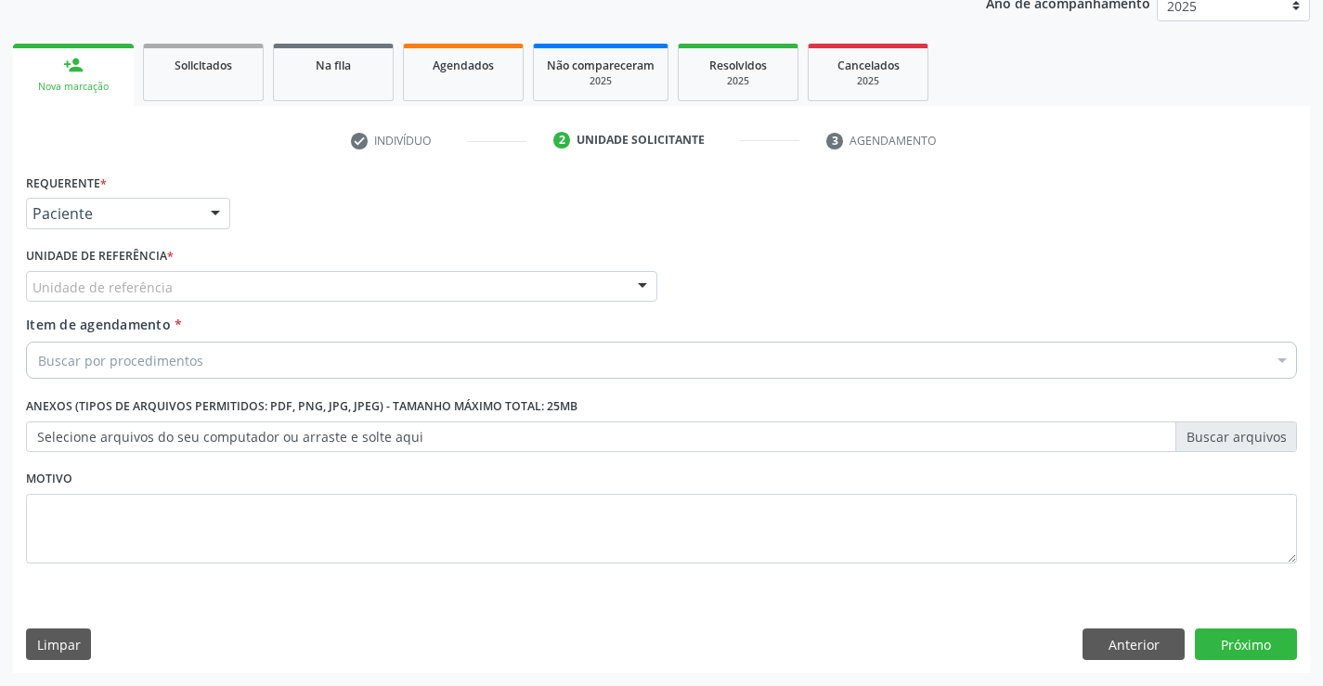
click at [200, 267] on div "Unidade de referência * Unidade de referência Unidade Basica de Saude da Famili…" at bounding box center [341, 271] width 631 height 59
click at [201, 294] on div "Unidade de referência" at bounding box center [341, 287] width 631 height 32
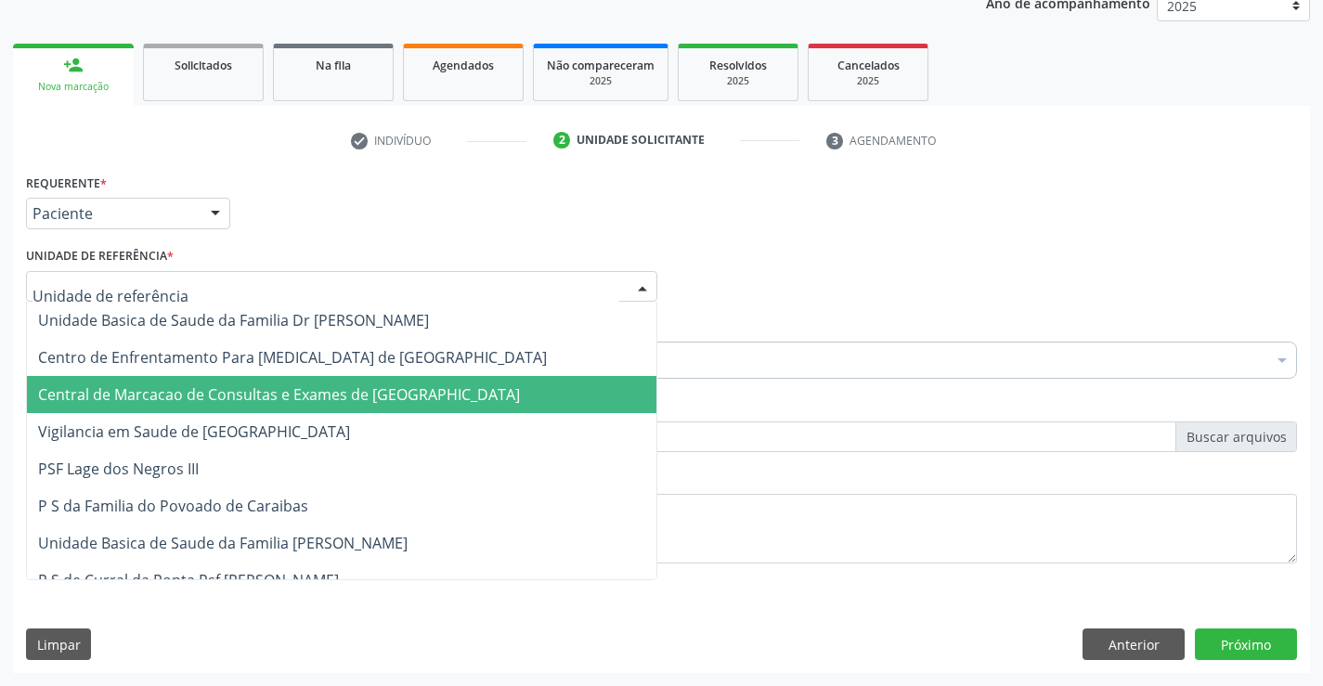
click at [188, 389] on span "Central de Marcacao de Consultas e Exames de [GEOGRAPHIC_DATA]" at bounding box center [279, 394] width 482 height 20
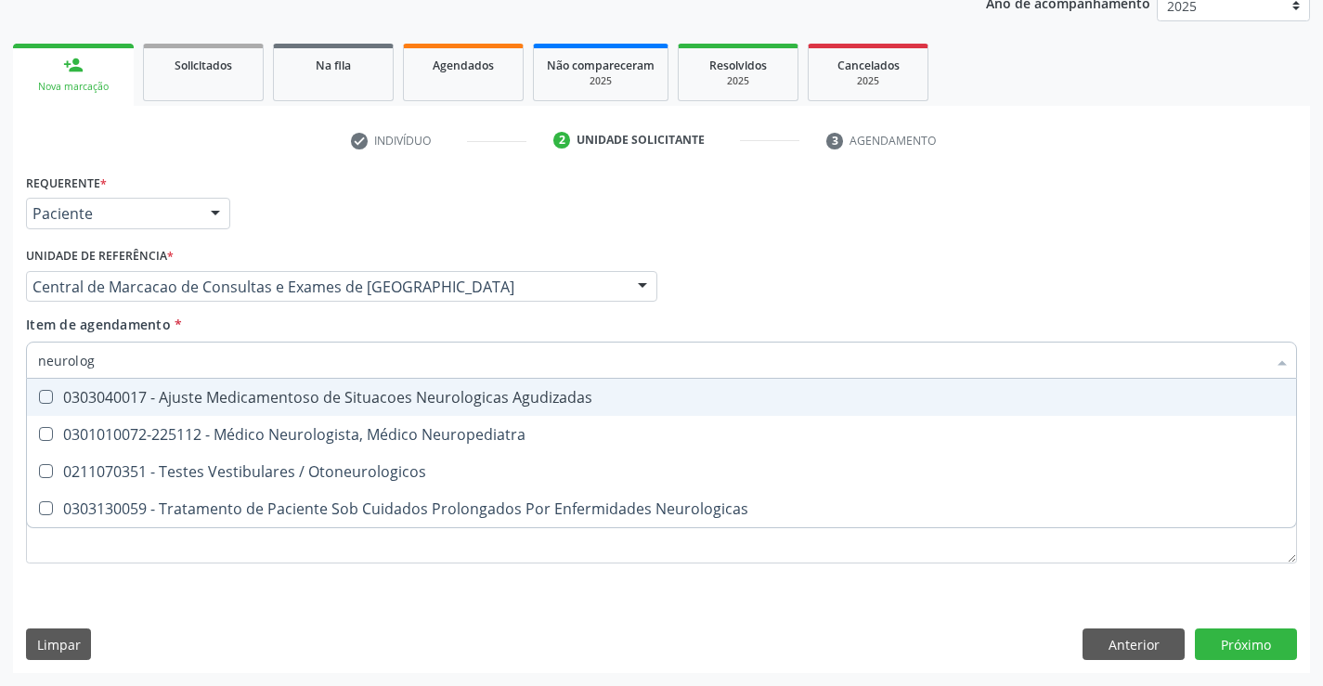
type input "neurologi"
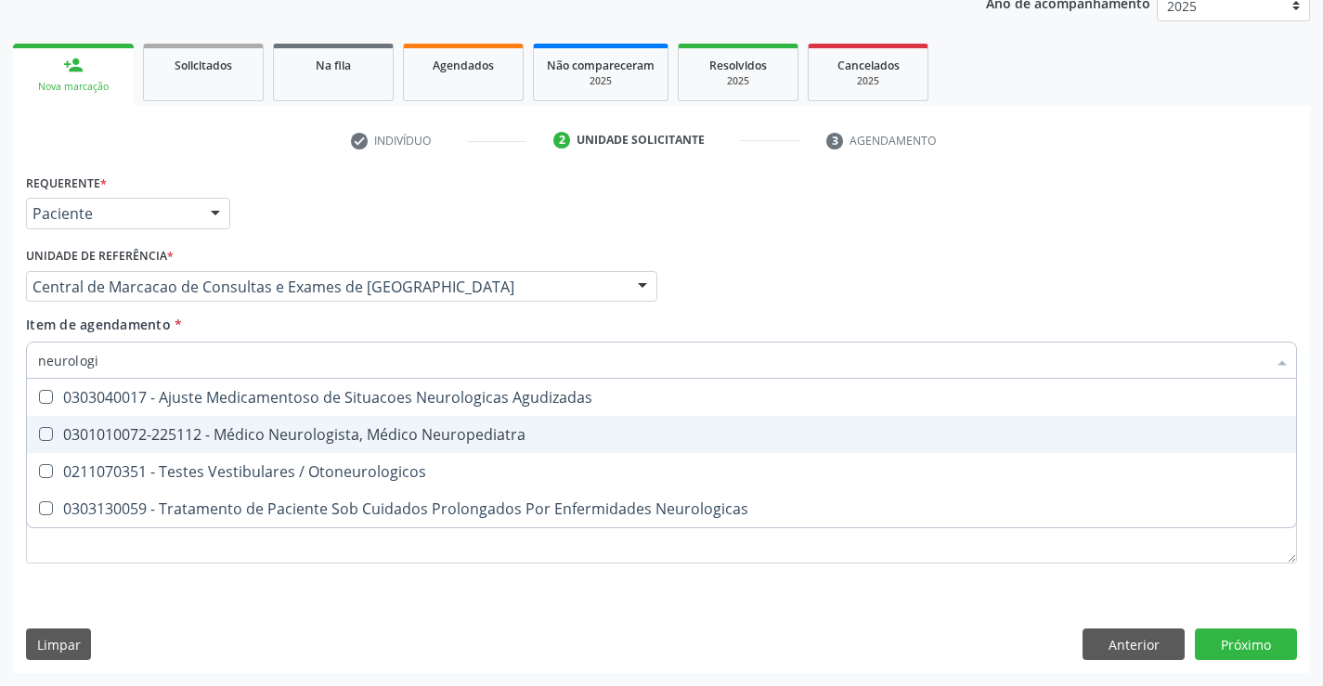
click at [290, 429] on div "0301010072-225112 - Médico Neurologista, Médico Neuropediatra" at bounding box center [661, 434] width 1247 height 15
checkbox Neuropediatra "true"
click at [1225, 633] on div "Requerente * Paciente Profissional de Saúde Paciente Nenhum resultado encontrad…" at bounding box center [661, 421] width 1297 height 504
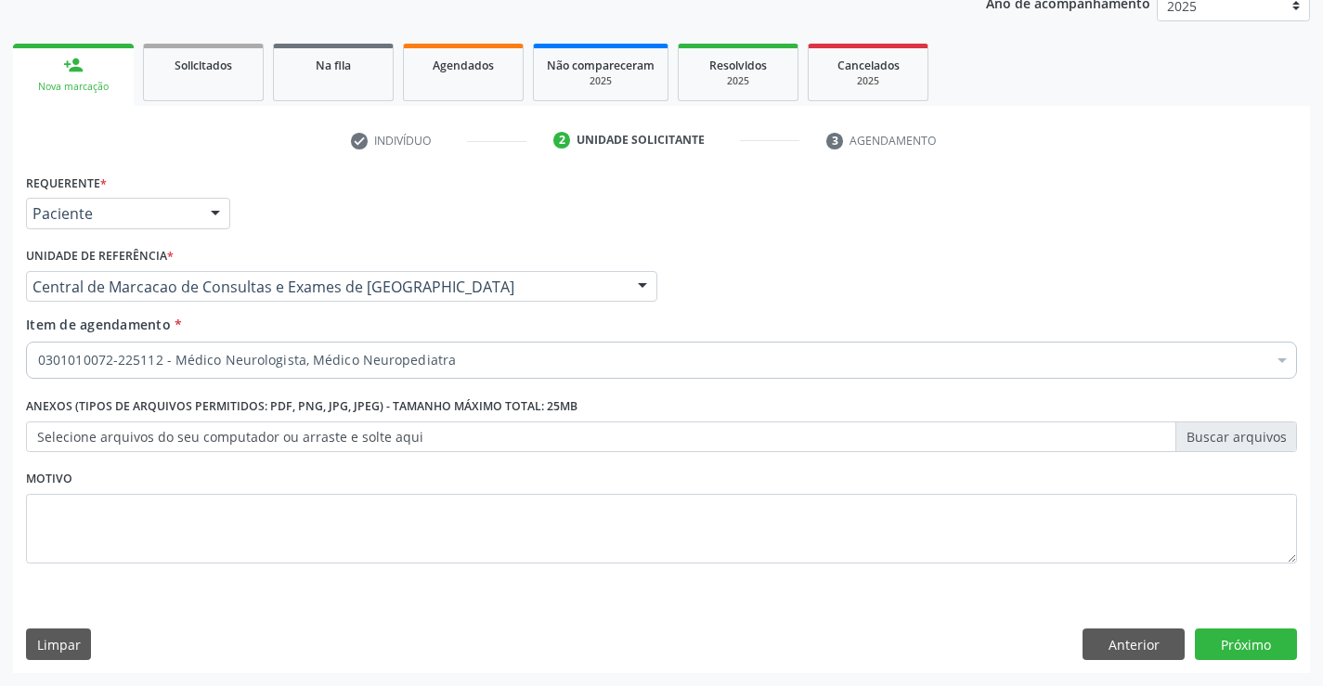
click at [1253, 661] on div "Requerente * Paciente Profissional de Saúde Paciente Nenhum resultado encontrad…" at bounding box center [661, 421] width 1297 height 504
click at [1232, 642] on button "Próximo" at bounding box center [1246, 645] width 102 height 32
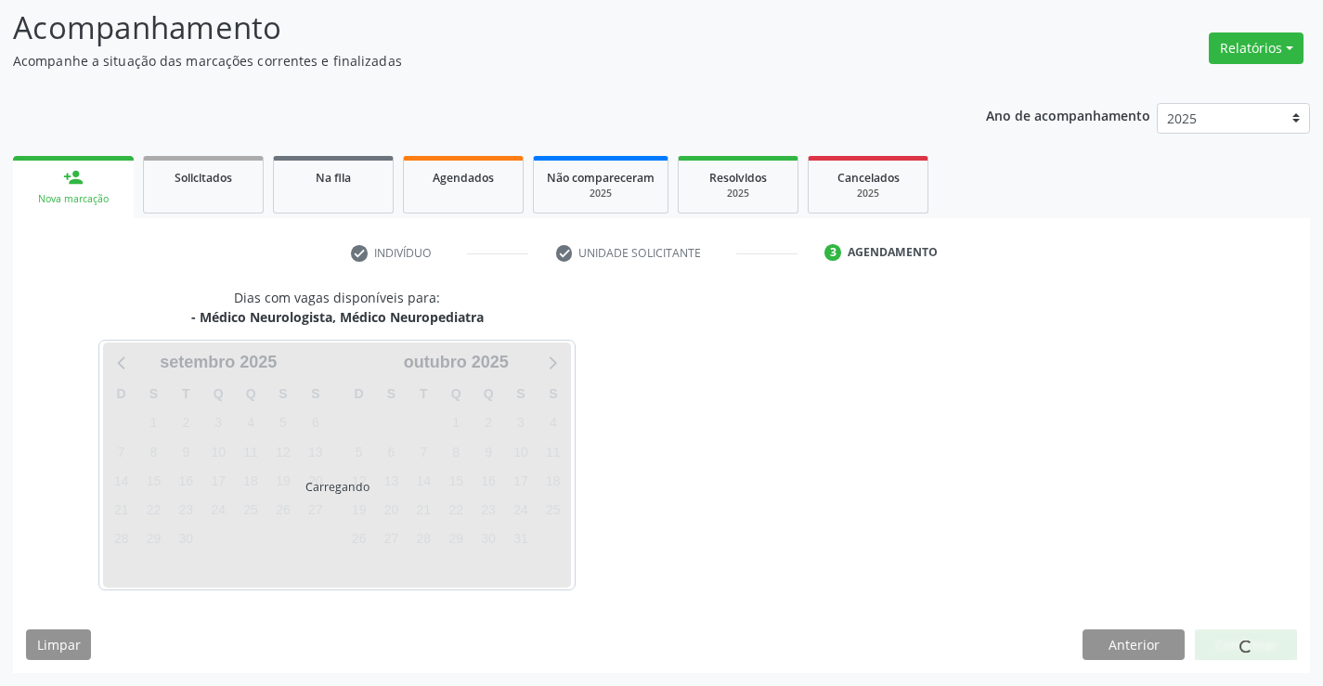
scroll to position [122, 0]
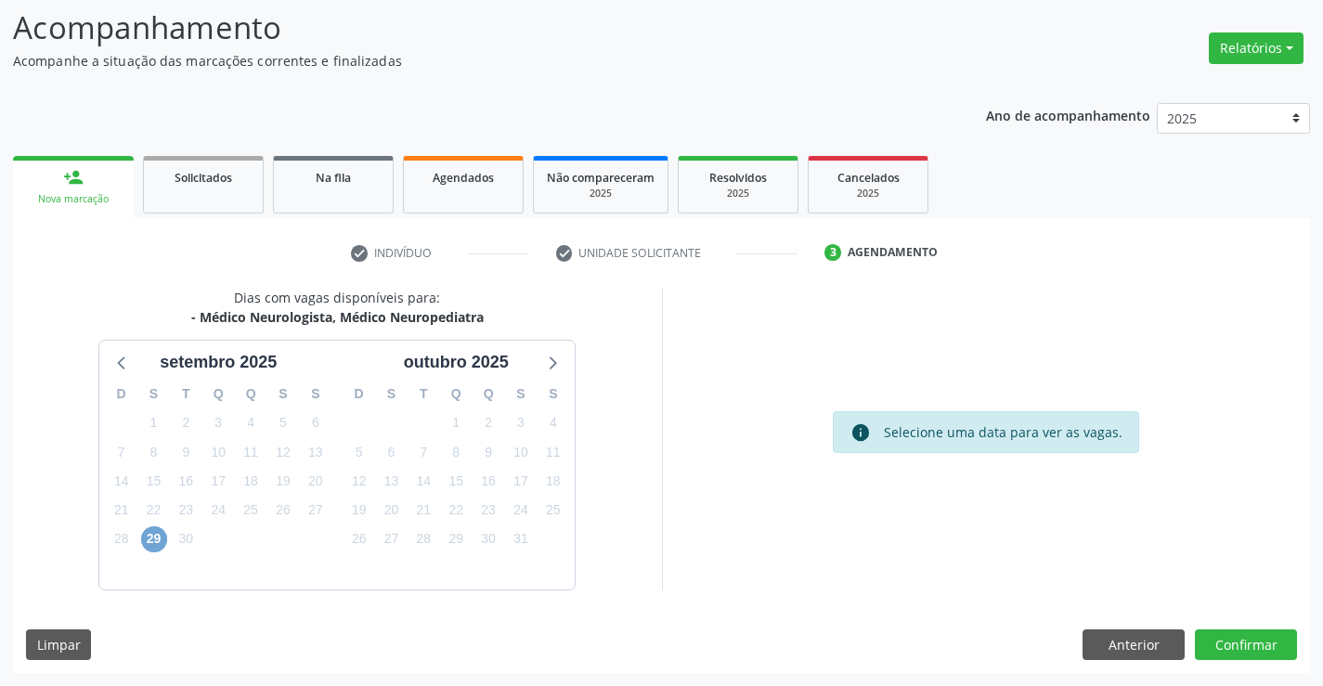
click at [158, 537] on span "29" at bounding box center [154, 539] width 26 height 26
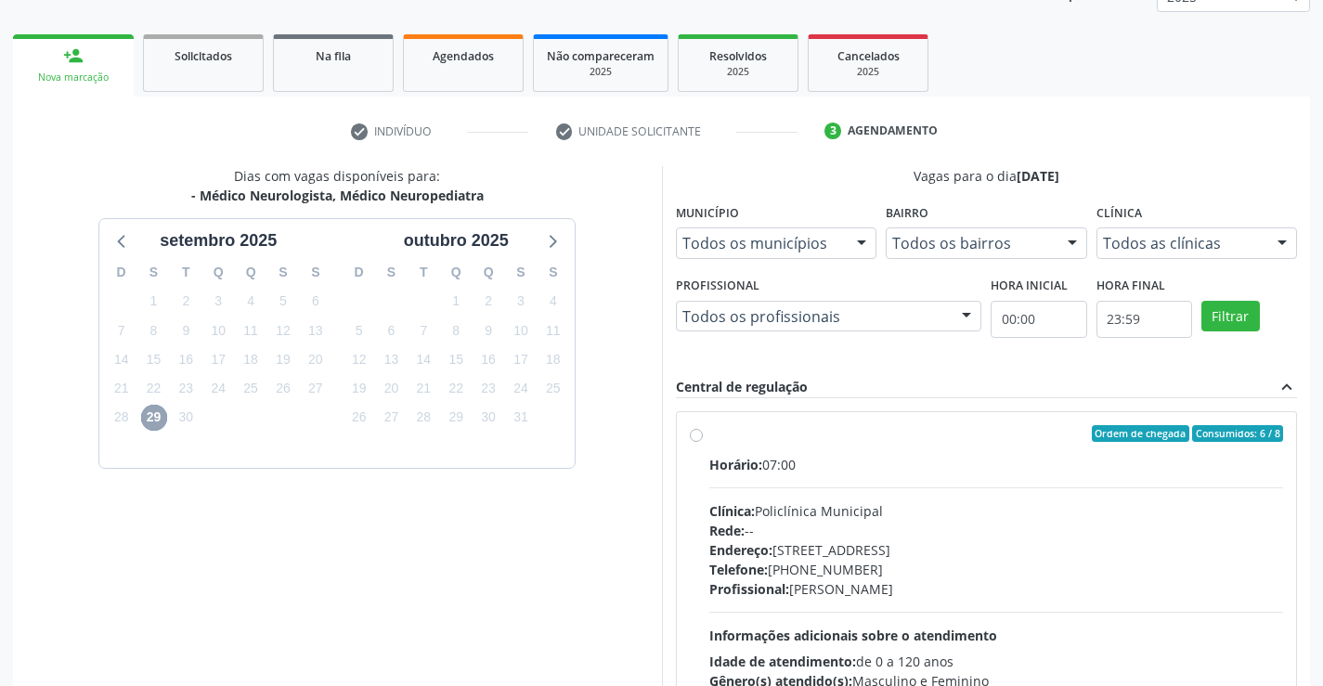
scroll to position [390, 0]
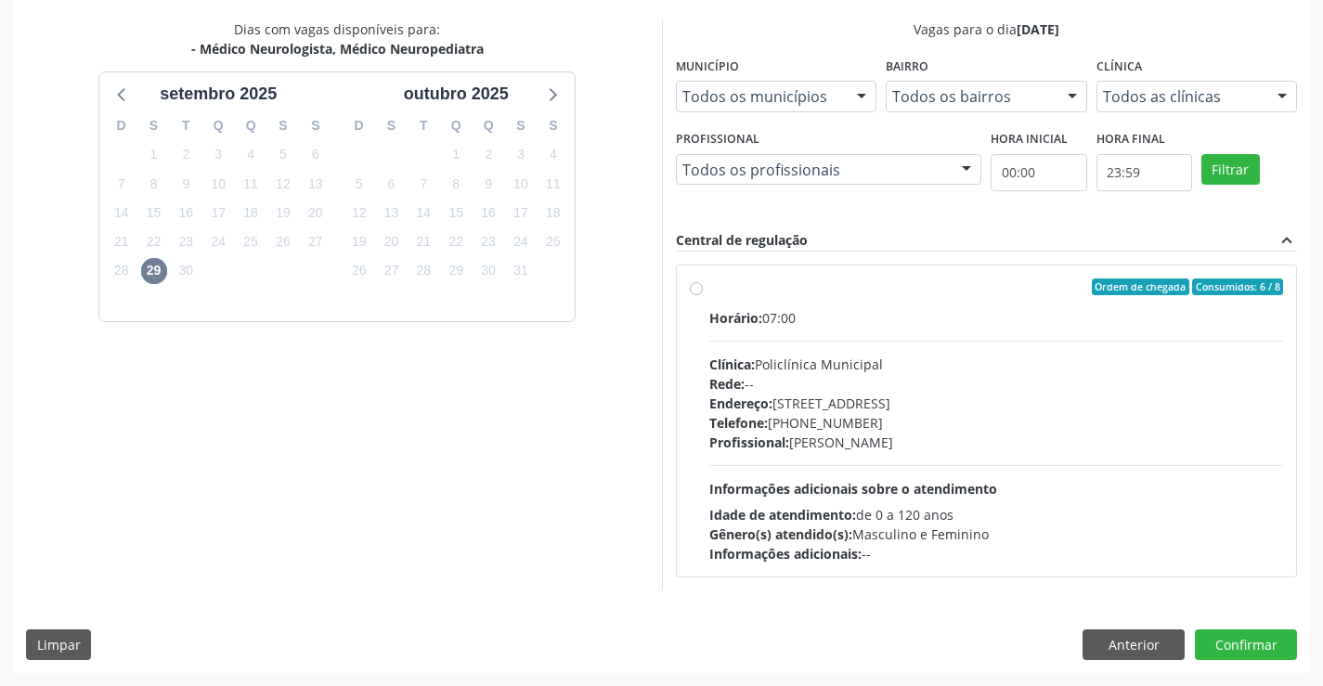
click at [929, 450] on div "Profissional: Murilo Calixto dos Santos" at bounding box center [996, 442] width 575 height 19
click at [703, 295] on input "Ordem de chegada Consumidos: 6 / 8 Horário: 07:00 Clínica: Policlínica Municipa…" at bounding box center [696, 287] width 13 height 17
radio input "true"
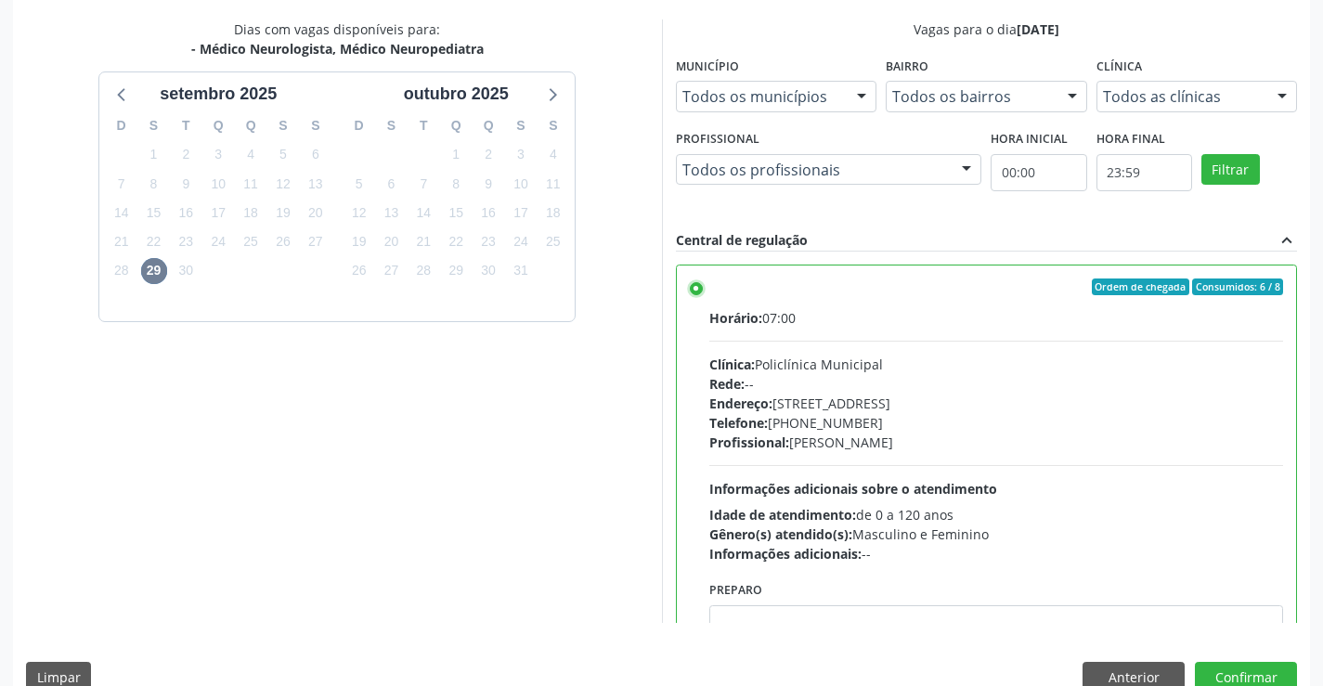
scroll to position [92, 0]
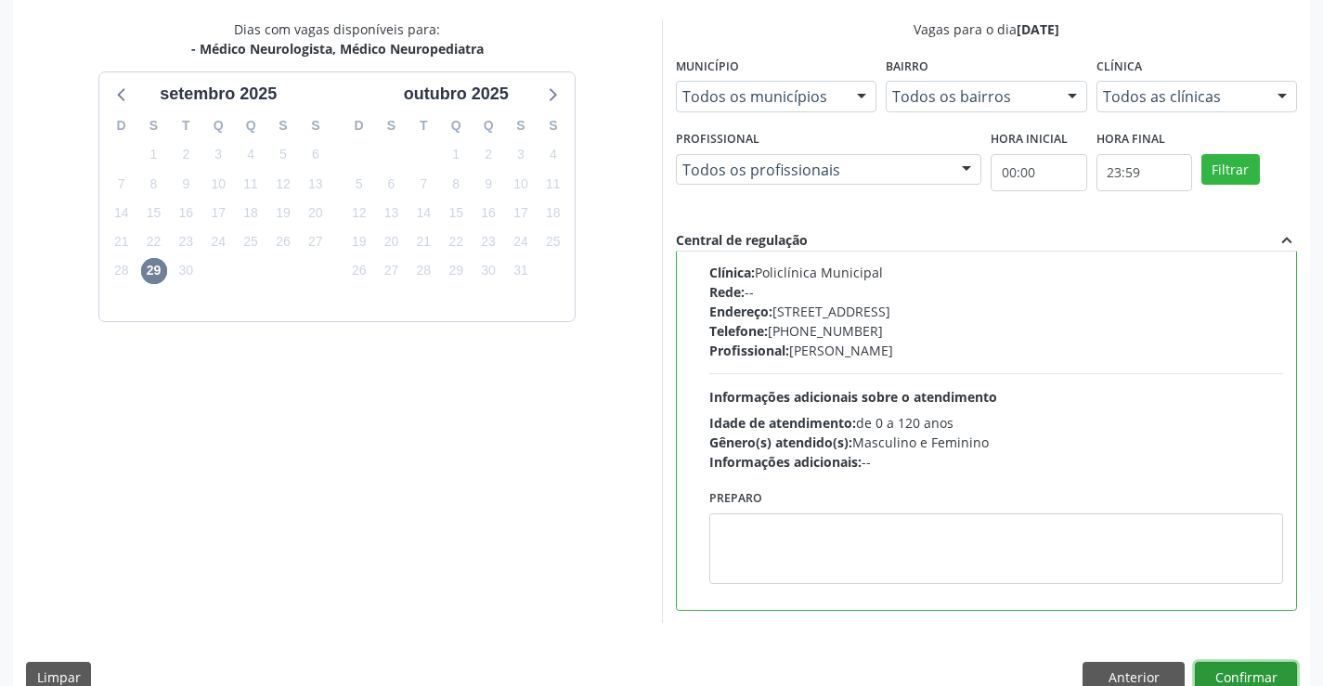
click at [1237, 677] on button "Confirmar" at bounding box center [1246, 678] width 102 height 32
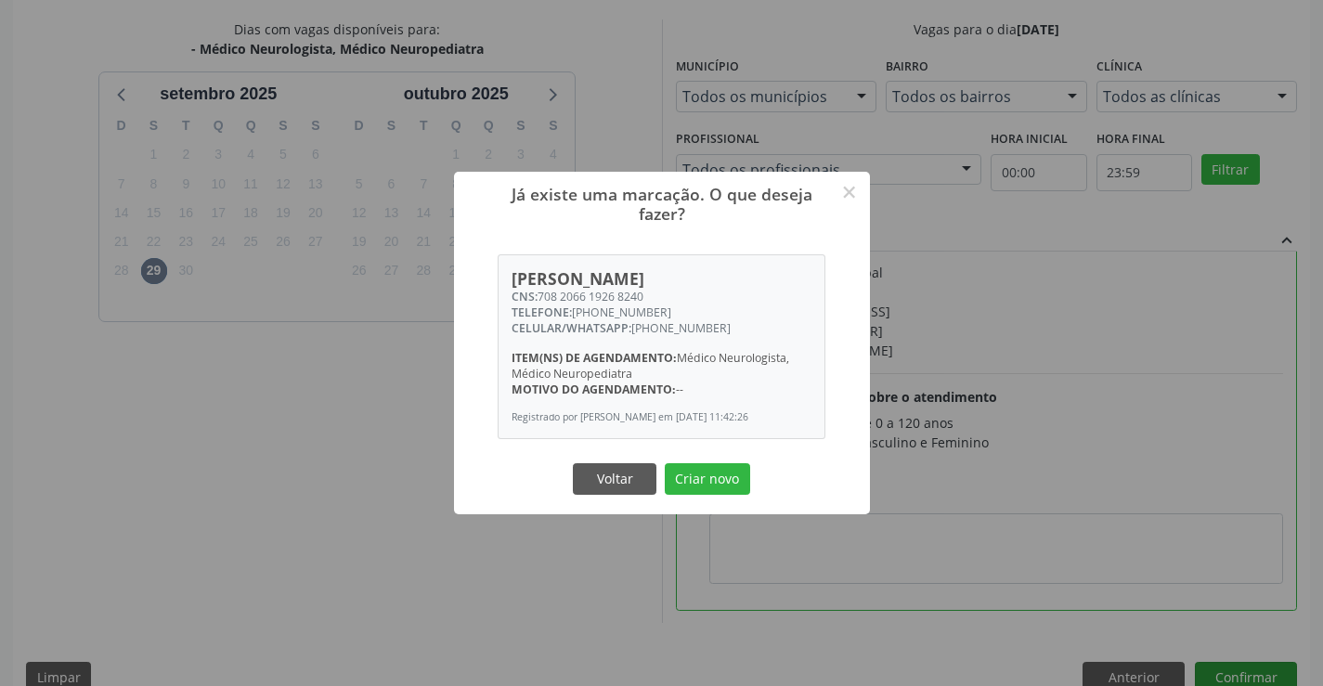
click at [665, 463] on button "Criar novo" at bounding box center [707, 479] width 85 height 32
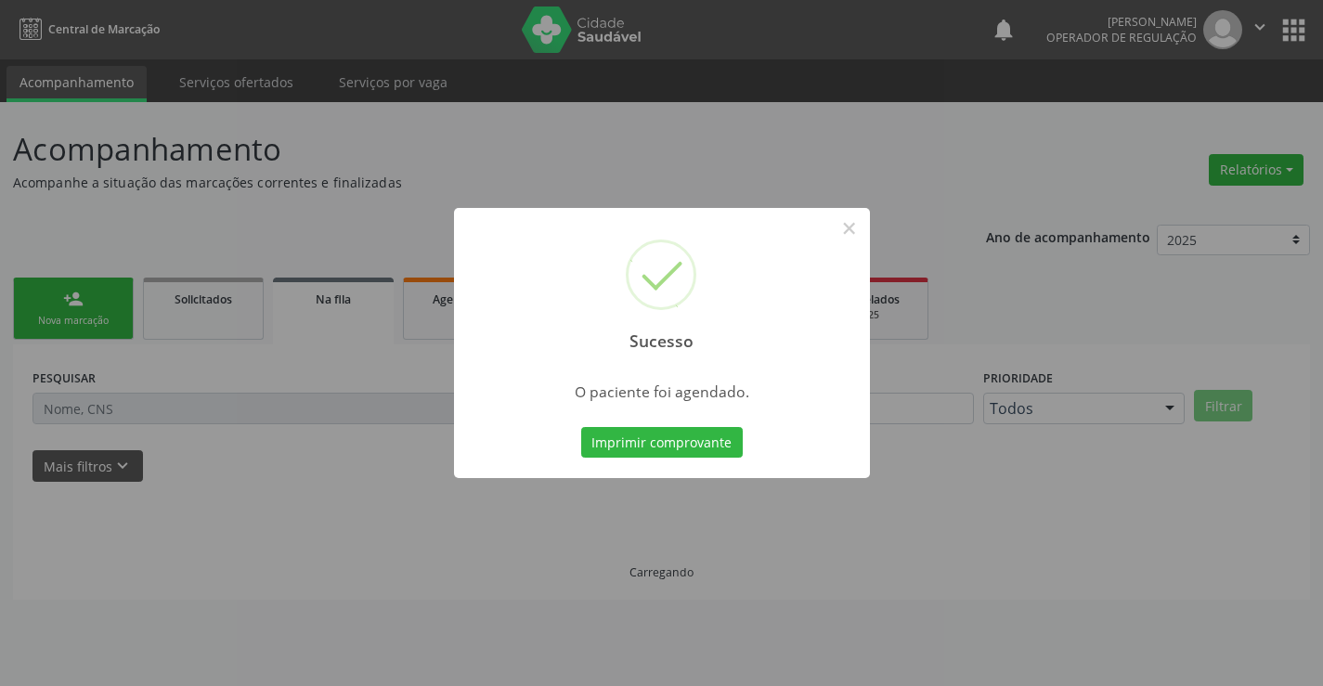
scroll to position [0, 0]
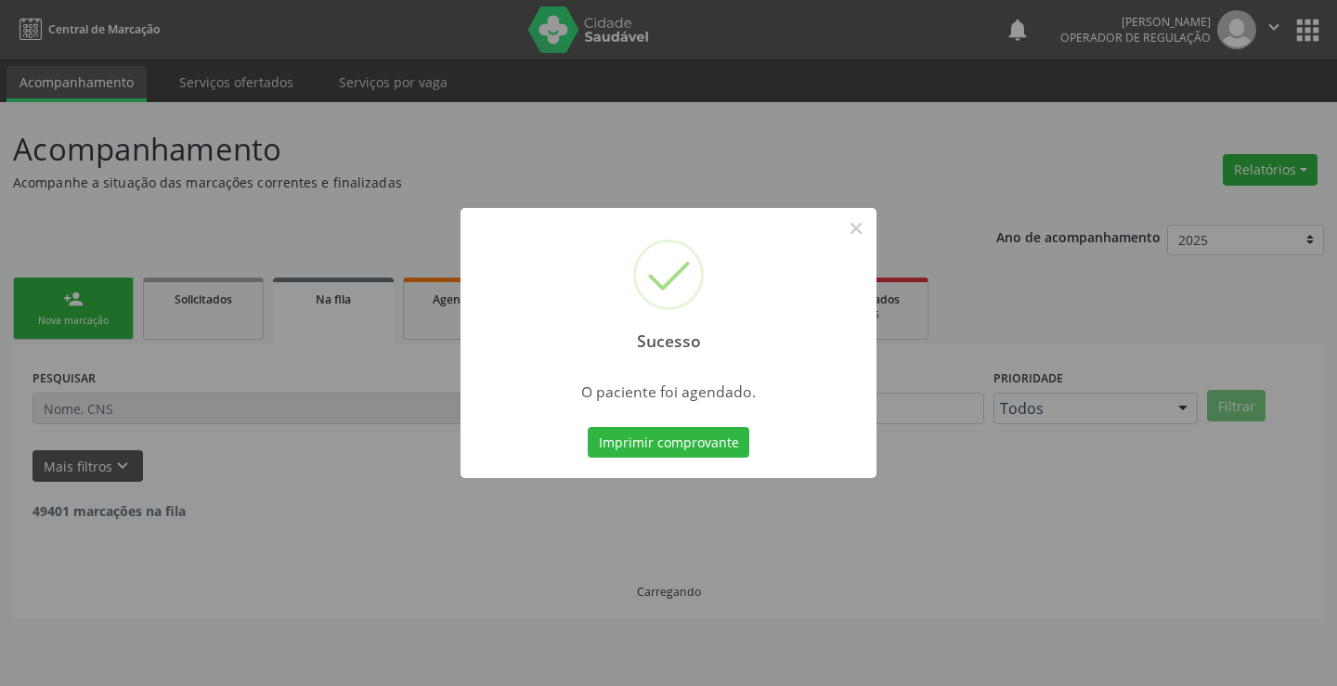
click at [588, 427] on button "Imprimir comprovante" at bounding box center [669, 443] width 162 height 32
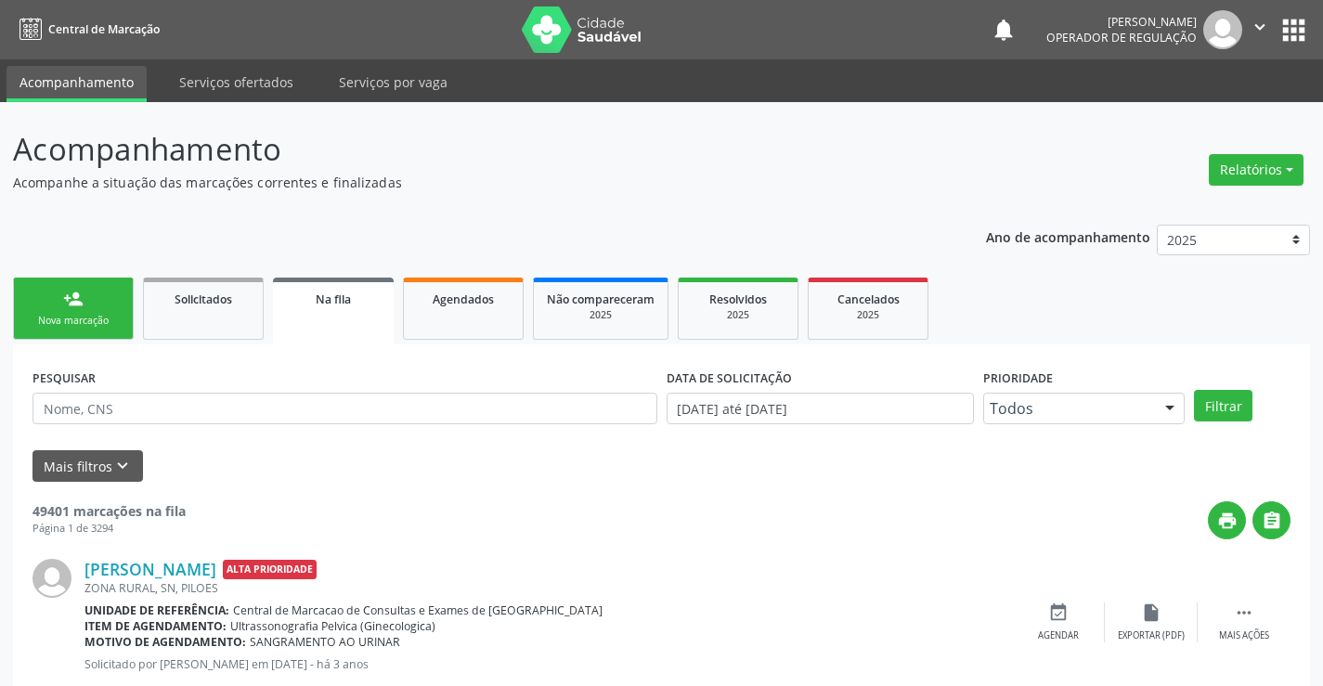
click at [1252, 32] on icon "" at bounding box center [1260, 27] width 20 height 20
click at [1186, 116] on link "Sair" at bounding box center [1213, 113] width 128 height 26
